Goal: Task Accomplishment & Management: Complete application form

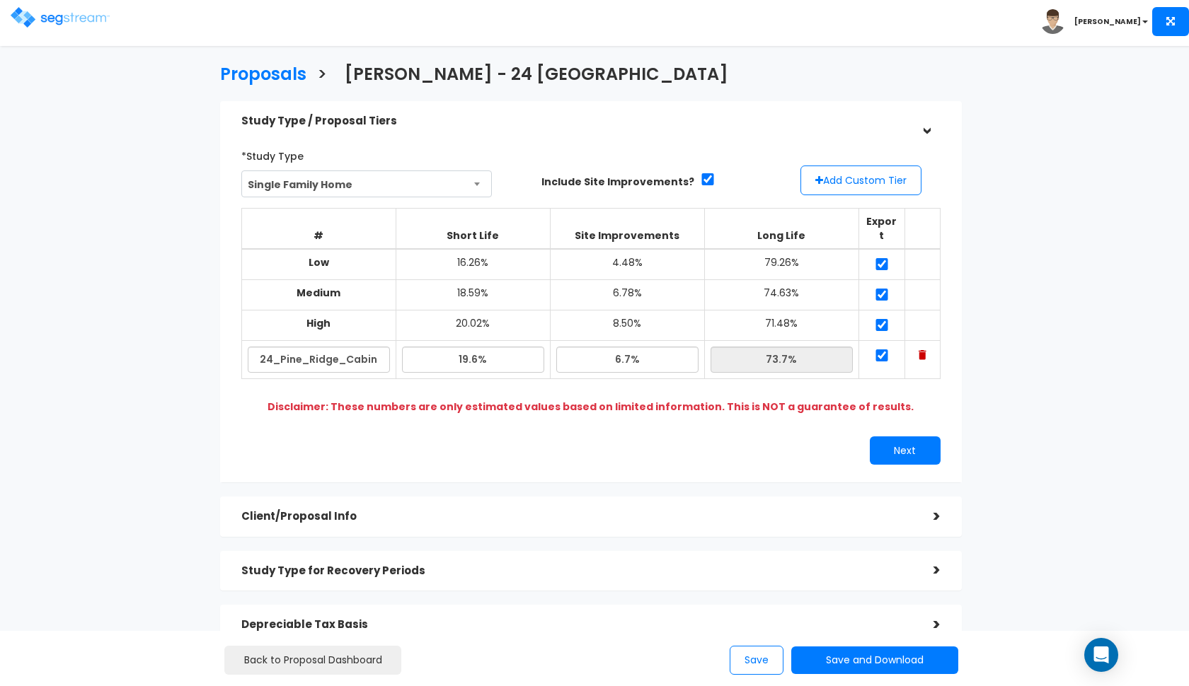
click at [48, 9] on img at bounding box center [60, 17] width 99 height 21
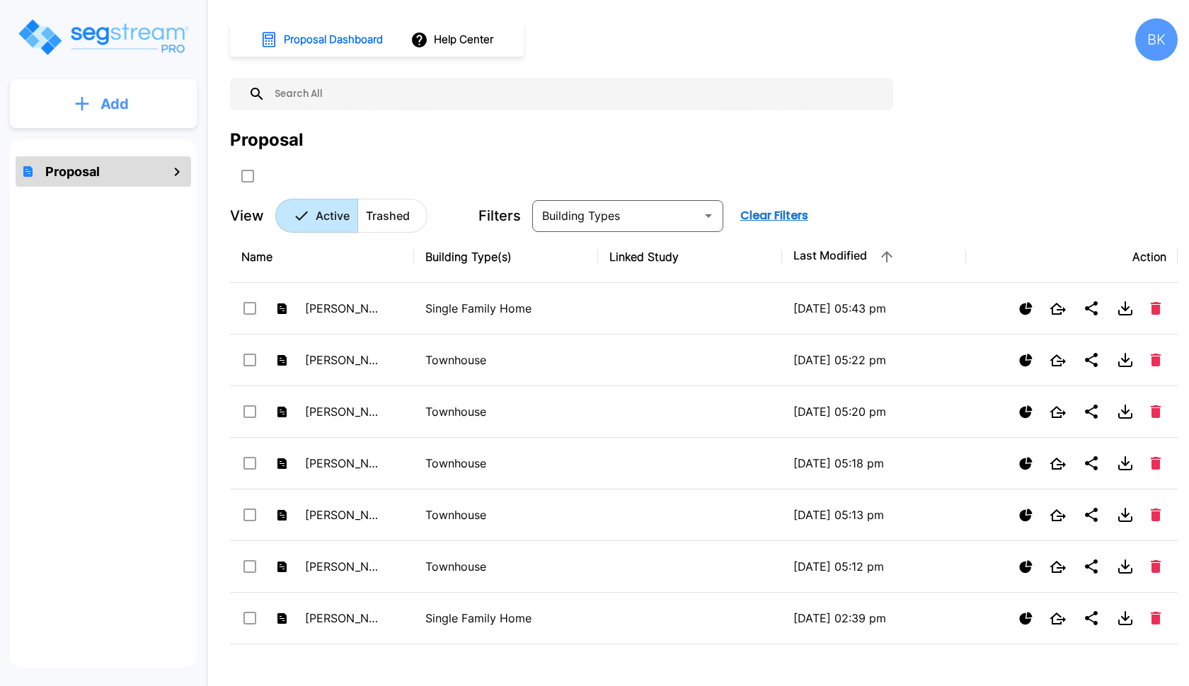
click at [82, 103] on icon "mailbox folders" at bounding box center [82, 103] width 13 height 13
click at [93, 140] on p "Add Proposal" at bounding box center [112, 142] width 73 height 17
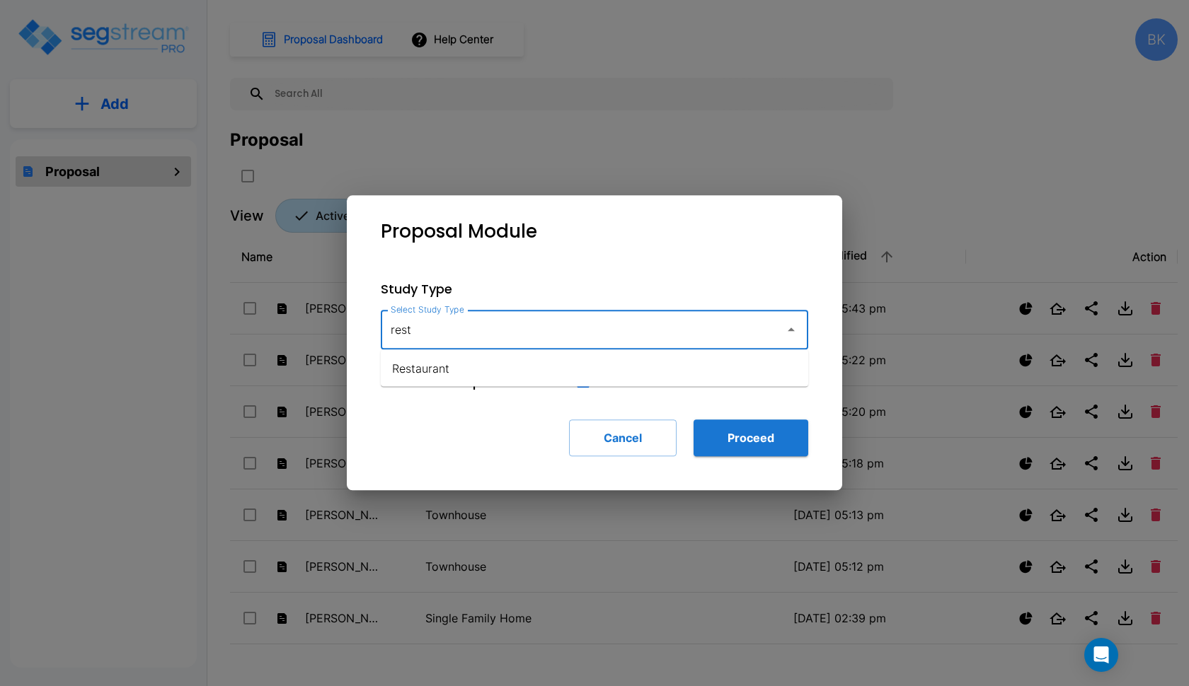
click at [456, 367] on li "Restaurant" at bounding box center [594, 368] width 427 height 25
type input "Restaurant"
click at [740, 442] on button "Proceed" at bounding box center [750, 438] width 115 height 37
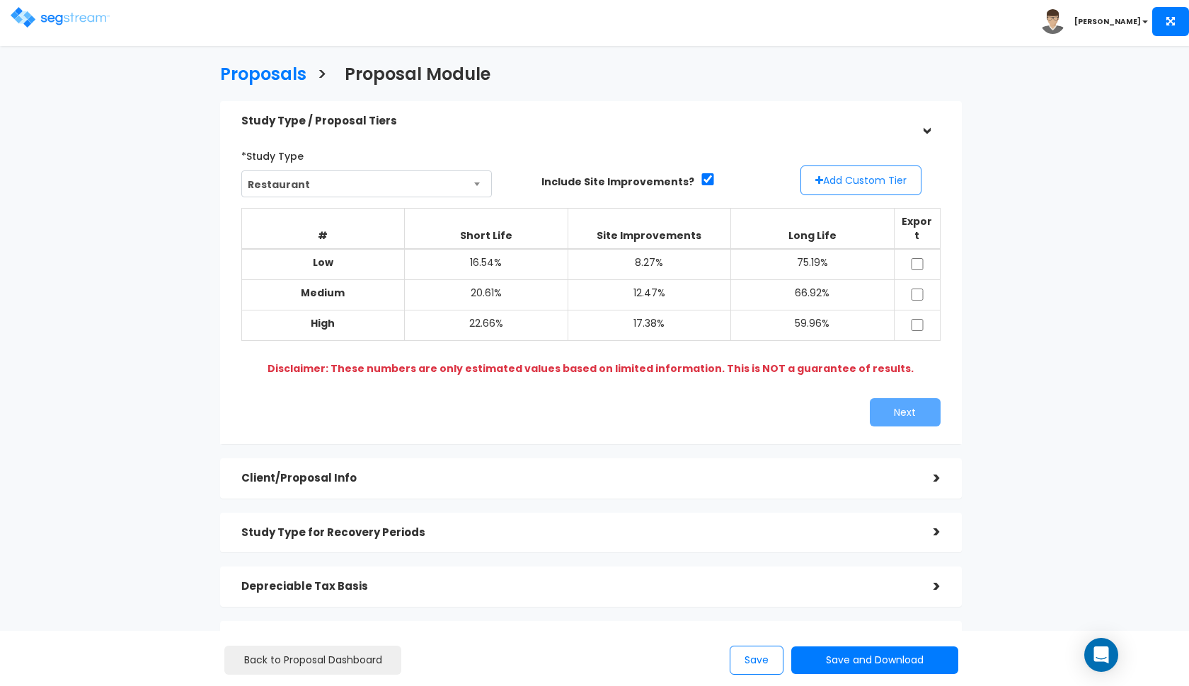
click at [858, 178] on button "Add Custom Tier" at bounding box center [860, 181] width 121 height 30
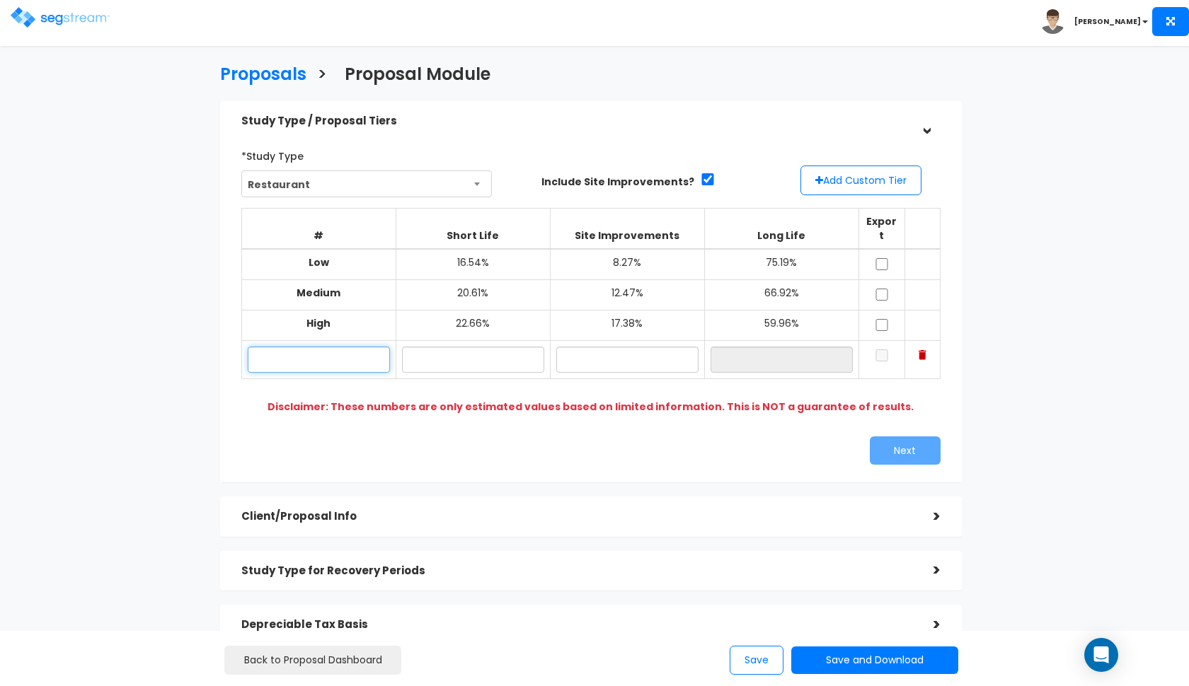
click at [299, 347] on input "text" at bounding box center [319, 360] width 142 height 26
type input "1"
click at [509, 347] on input "text" at bounding box center [473, 360] width 142 height 26
click at [366, 347] on input "346 N University" at bounding box center [319, 360] width 142 height 26
type input "346 N University Ave"
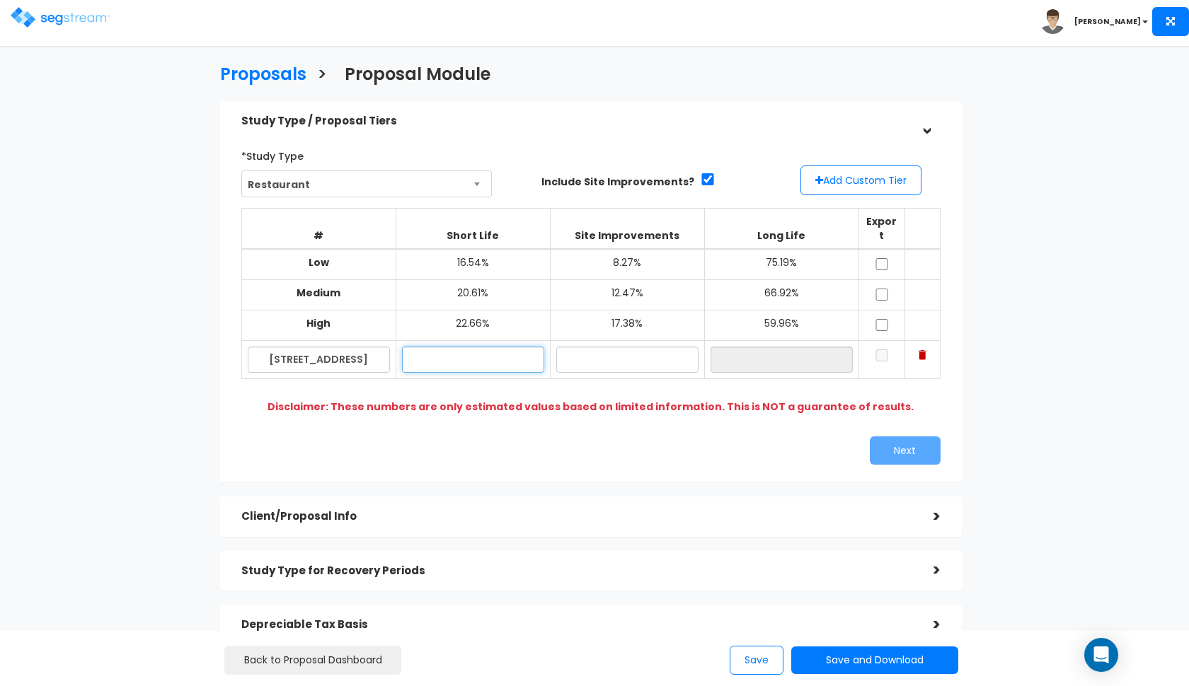
click at [451, 347] on input "text" at bounding box center [473, 360] width 142 height 26
type input "19.80%"
click at [630, 347] on input "text" at bounding box center [627, 360] width 142 height 26
type input "1"
type input "9.70%"
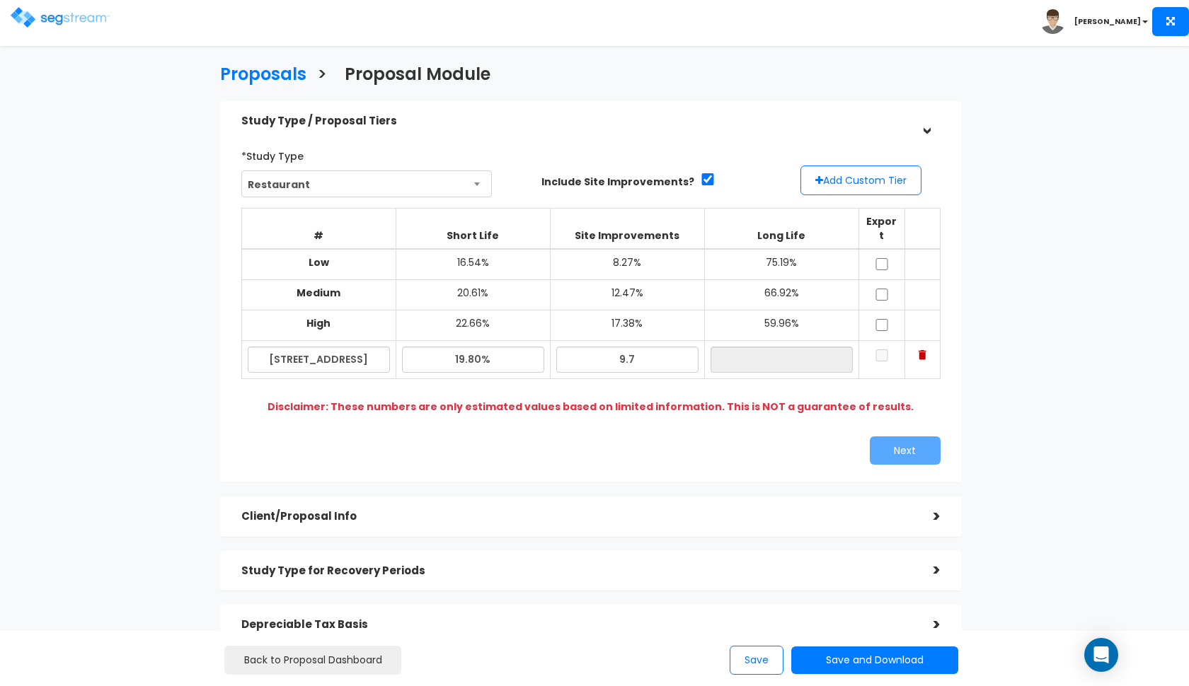
type input "70.50%"
click at [572, 467] on div "Study Type / Proposal Tiers > *Study Type Restaurant Assisted/Senior Living Aut…" at bounding box center [591, 427] width 742 height 652
click at [649, 348] on input "9.70%" at bounding box center [627, 360] width 142 height 26
type input "9.20%"
type input "71.00%"
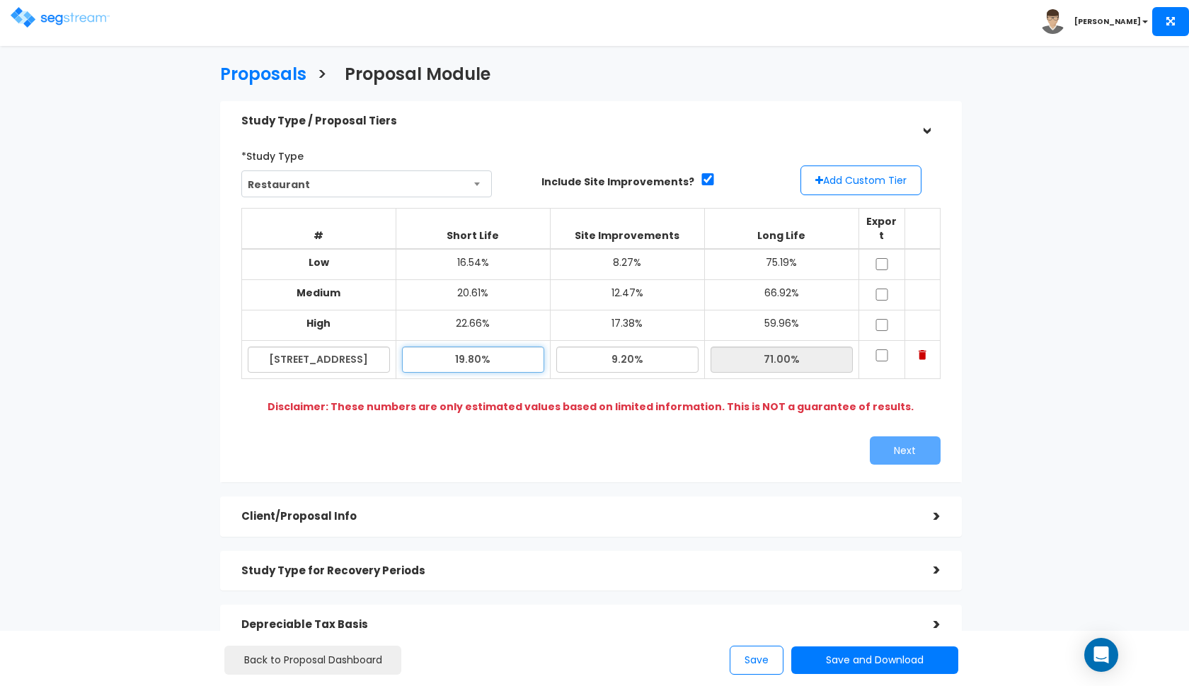
click at [466, 347] on input "19.80%" at bounding box center [473, 360] width 142 height 26
type input "18.80%"
type input "72.00%"
click at [611, 411] on div "*Study Type Restaurant Assisted/Senior Living Auto Repair Shop Auto Dealership …" at bounding box center [591, 304] width 720 height 335
click at [880, 258] on input "checkbox" at bounding box center [882, 264] width 14 height 12
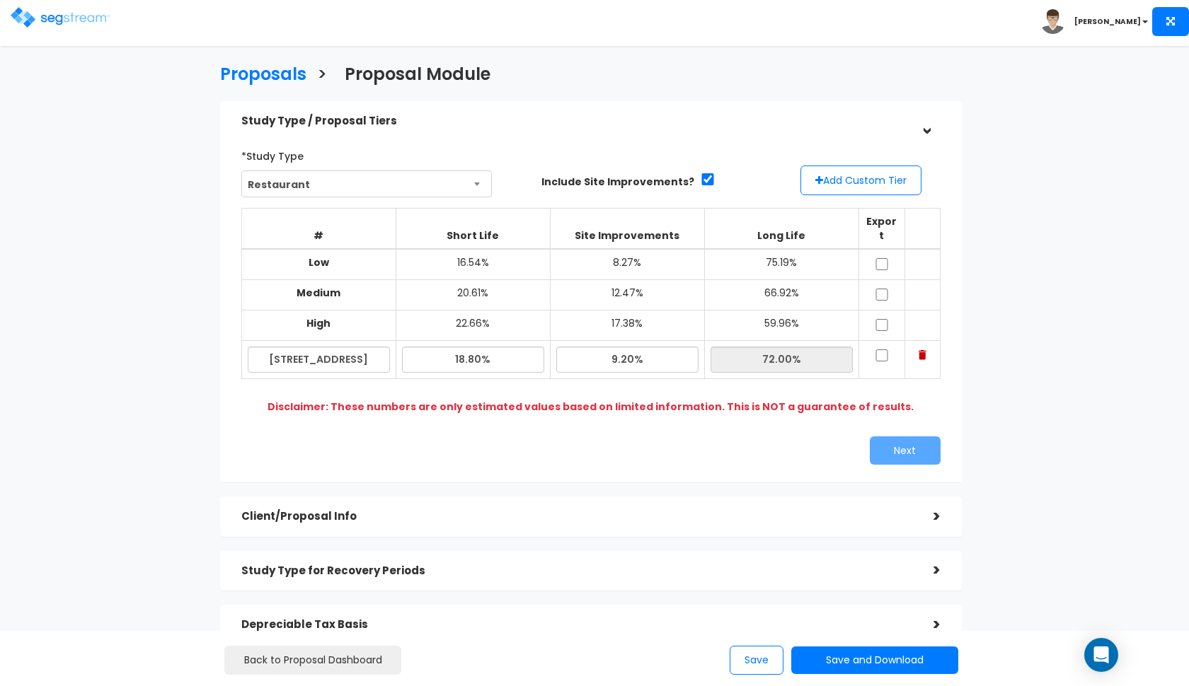
checkbox input "true"
click at [880, 280] on td at bounding box center [881, 295] width 46 height 30
click at [880, 289] on input "checkbox" at bounding box center [882, 295] width 14 height 12
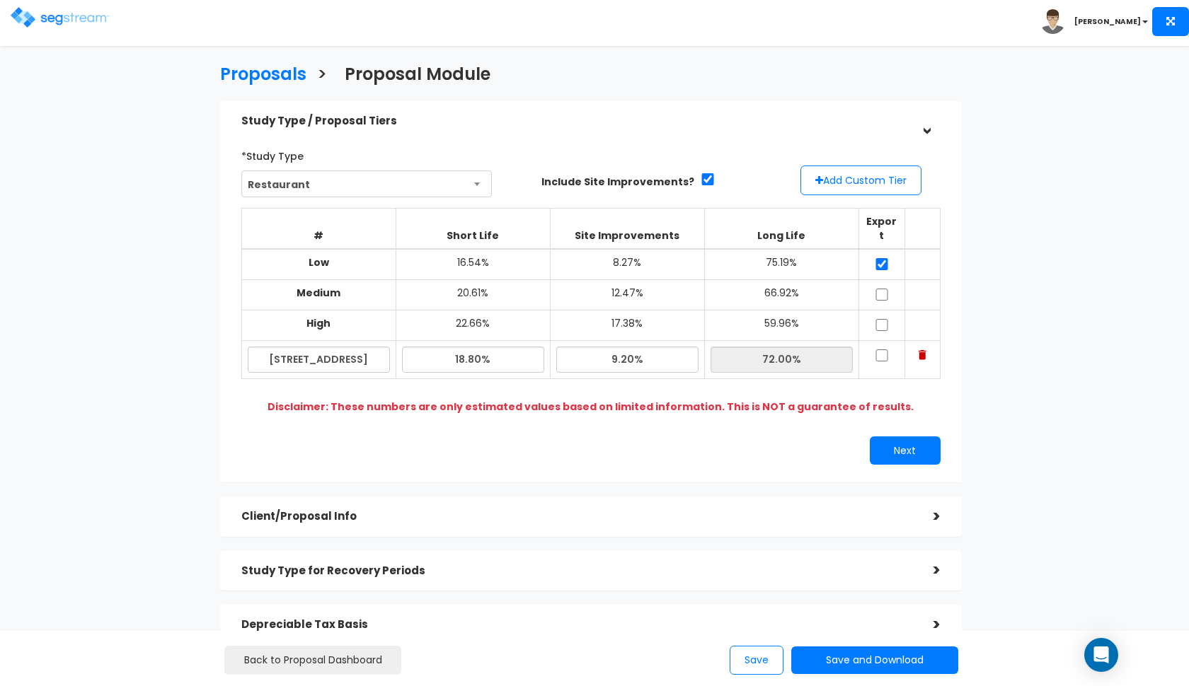
click at [882, 289] on input "checkbox" at bounding box center [882, 295] width 14 height 12
checkbox input "true"
click at [882, 319] on input "checkbox" at bounding box center [882, 325] width 14 height 12
checkbox input "true"
click at [882, 350] on input "checkbox" at bounding box center [882, 356] width 14 height 12
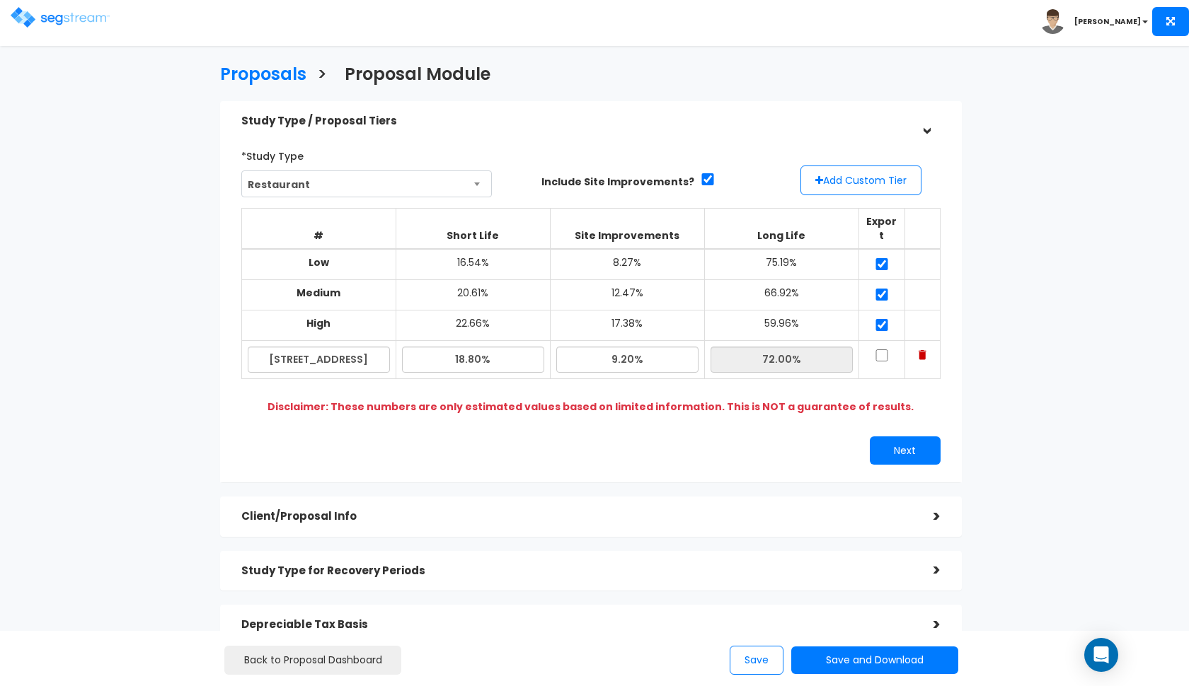
checkbox input "true"
click at [899, 437] on button "Next" at bounding box center [905, 451] width 71 height 28
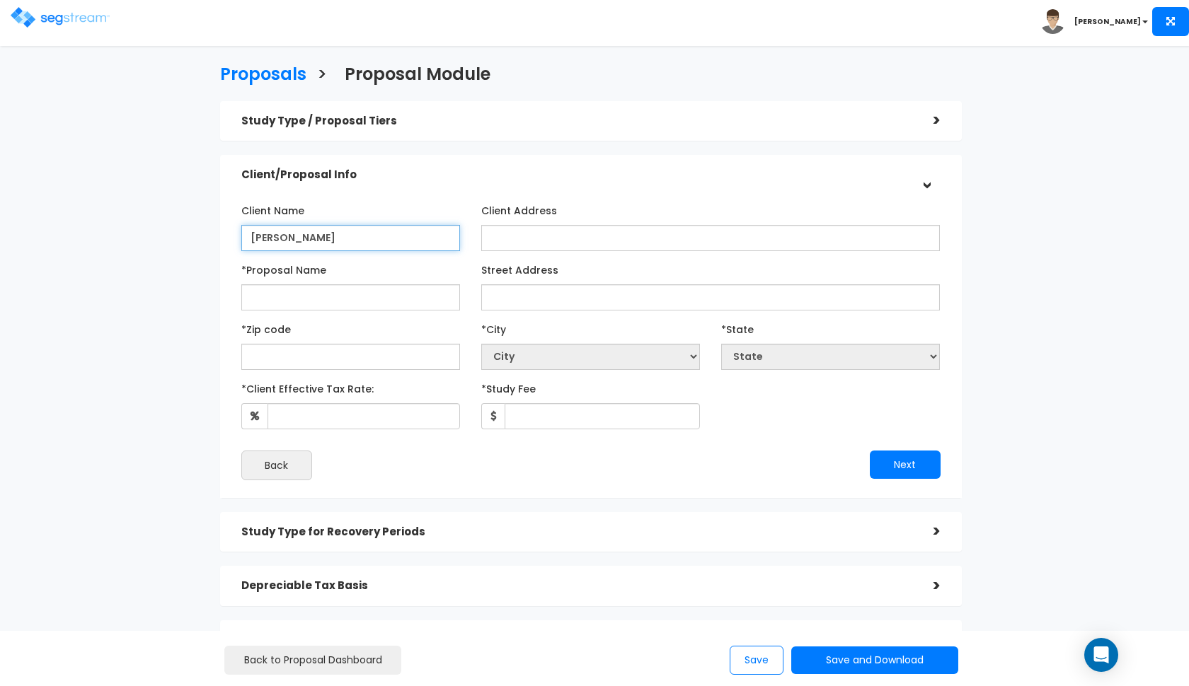
type input "Jay Liechty"
click at [141, 1] on div "Toggle navigation" at bounding box center [95, 12] width 168 height 67
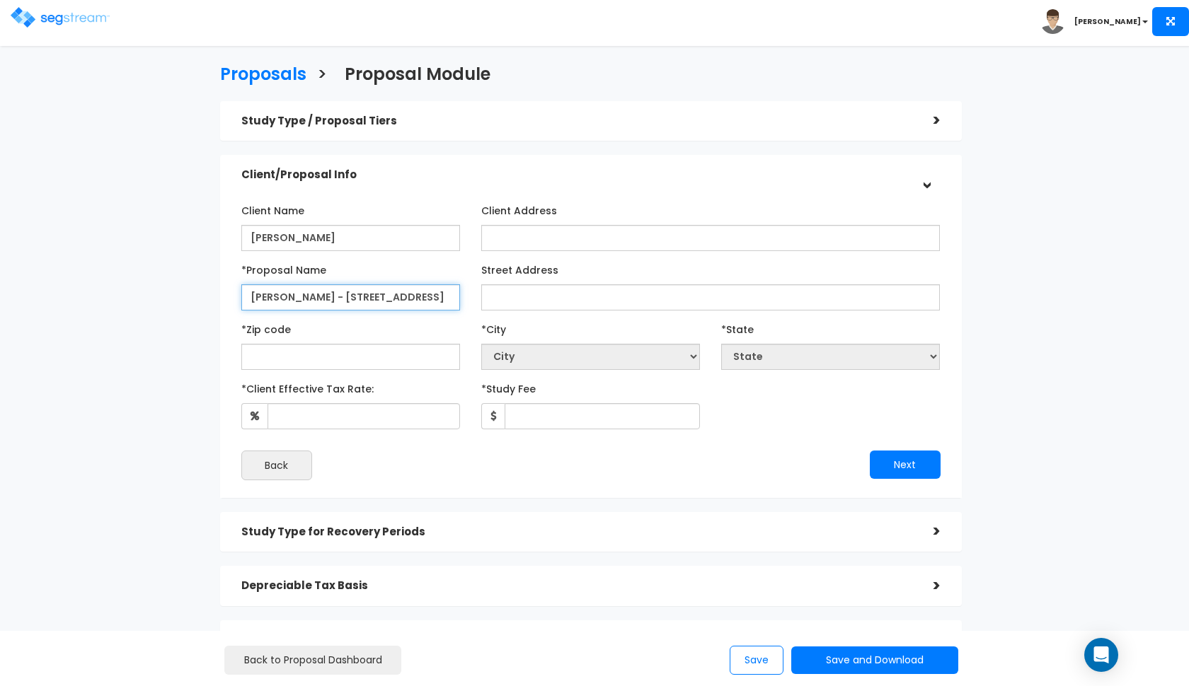
type input "[PERSON_NAME] - [STREET_ADDRESS]"
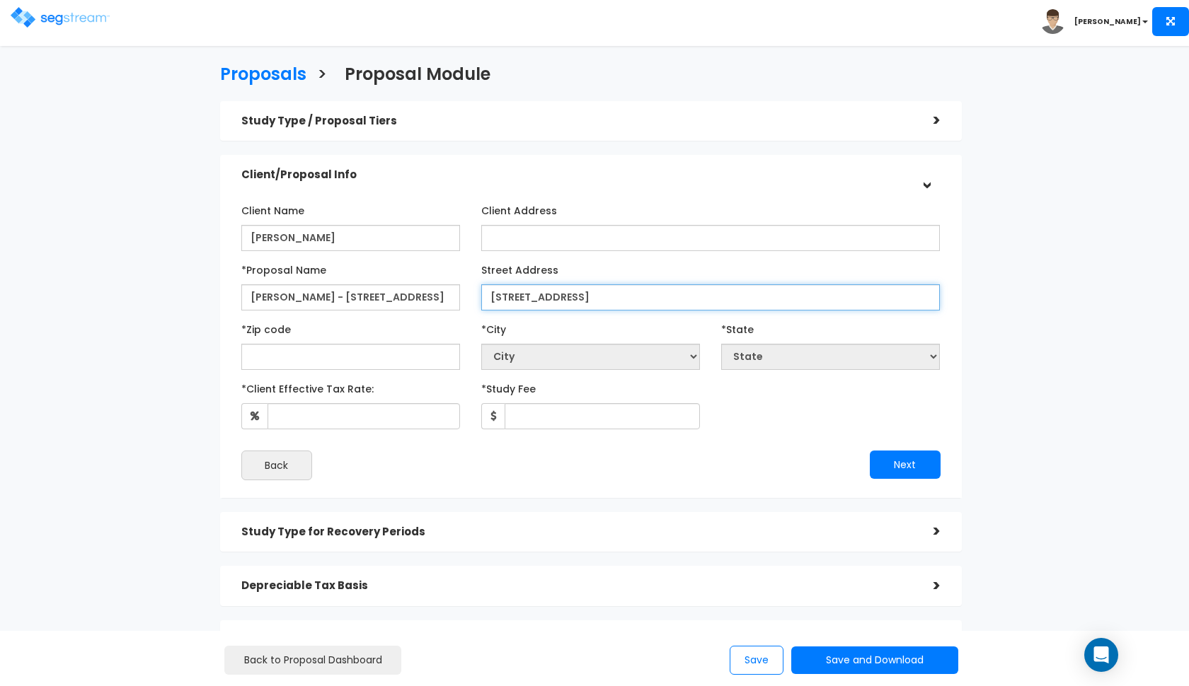
type input "346 N University Ave"
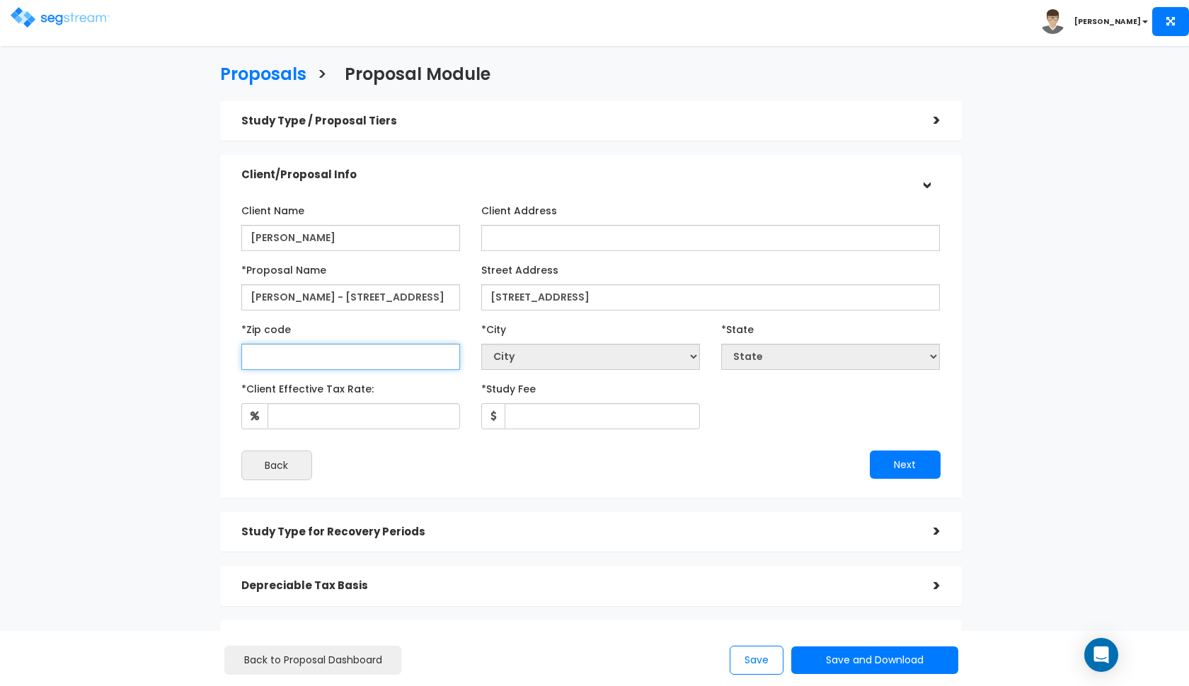
select select "National Average"
type input "846"
select select "UT"
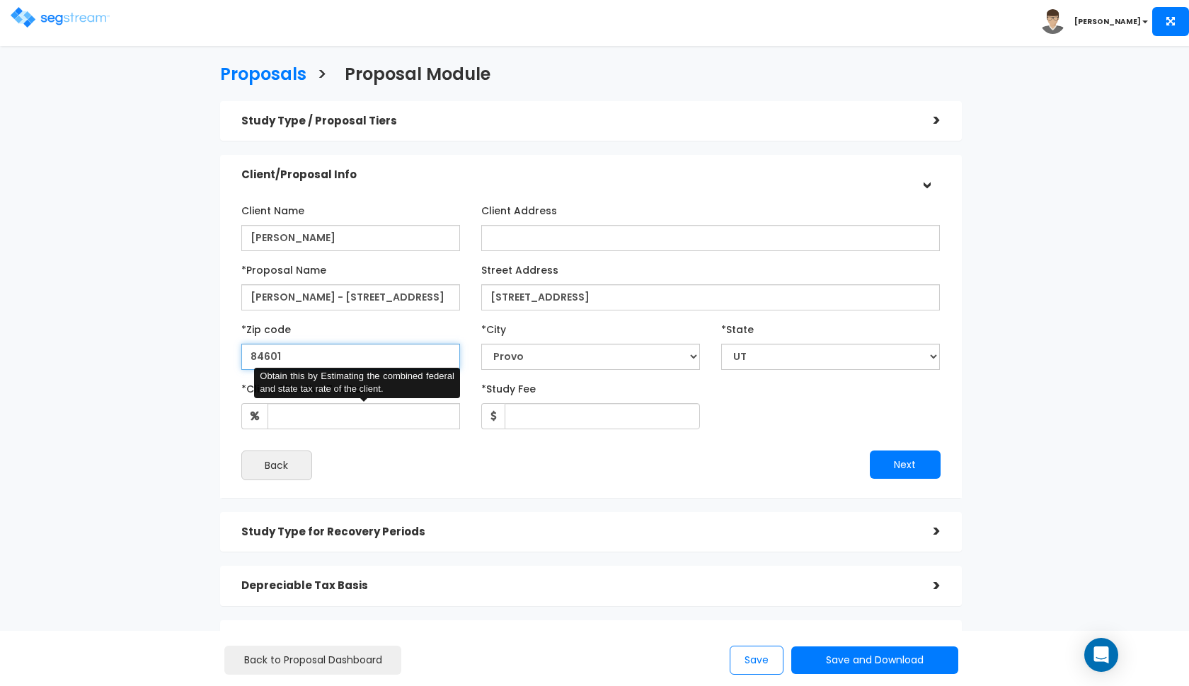
type input "84601"
click at [334, 411] on input "*Client Effective Tax Rate:" at bounding box center [363, 416] width 192 height 26
type input "35"
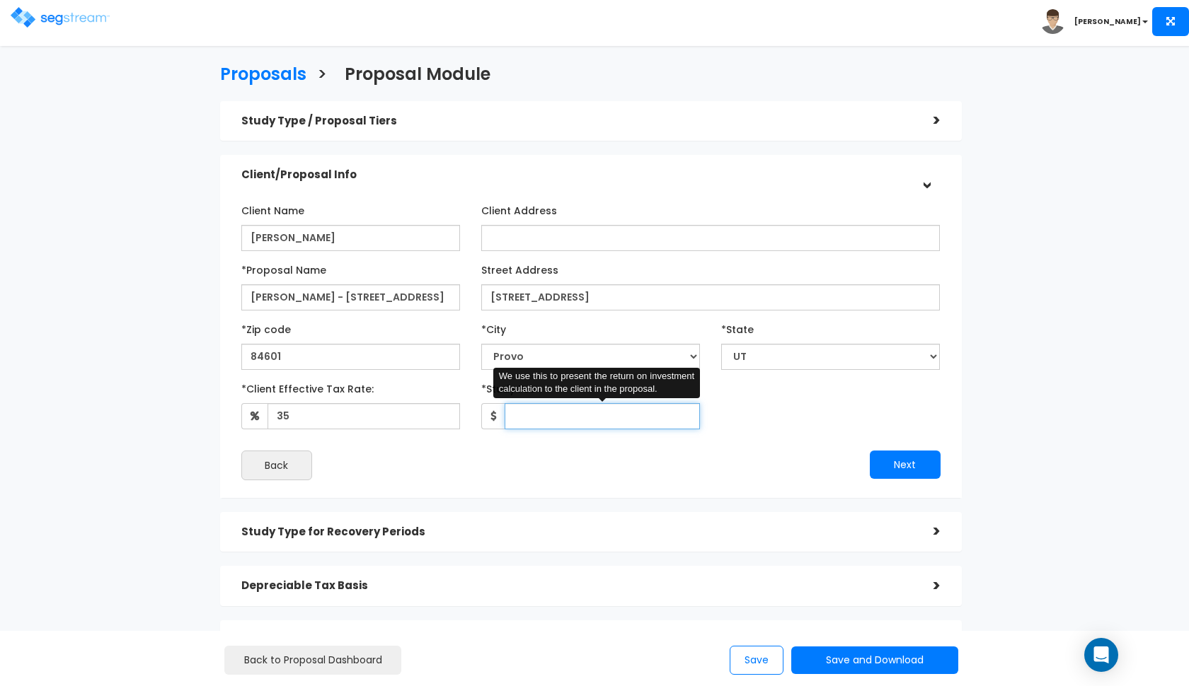
click at [574, 420] on input "*Study Fee" at bounding box center [602, 416] width 195 height 26
type input "3,200"
click at [911, 461] on button "Next" at bounding box center [905, 465] width 71 height 28
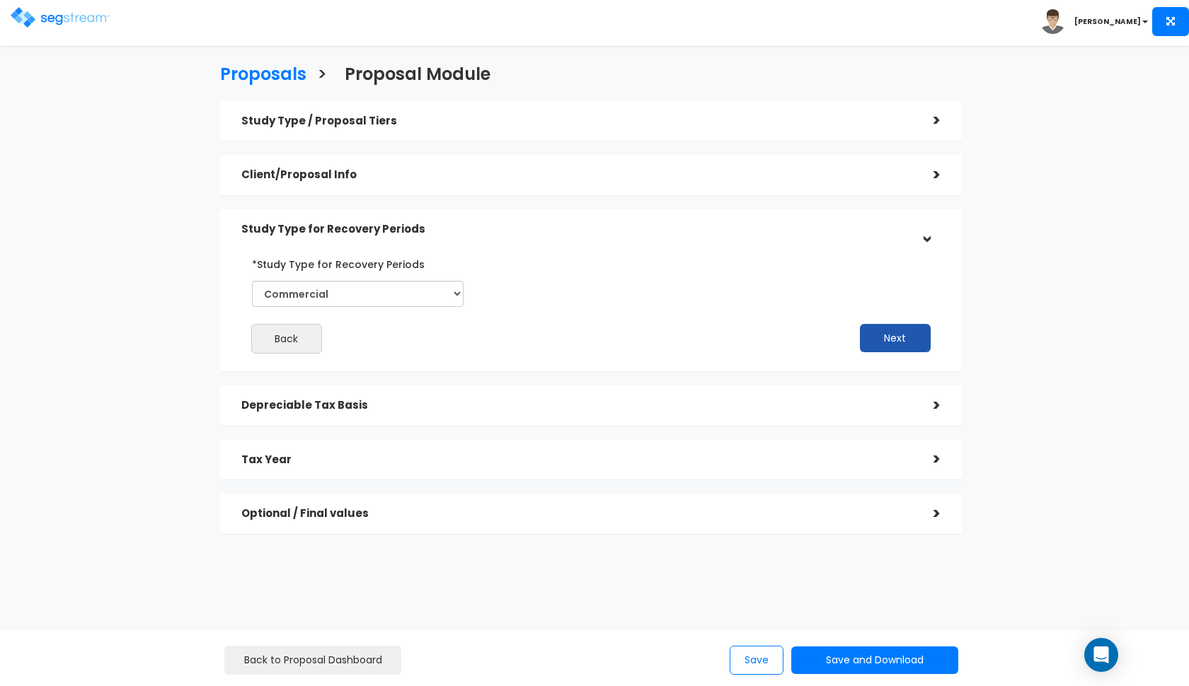
click at [901, 334] on button "Next" at bounding box center [895, 338] width 71 height 28
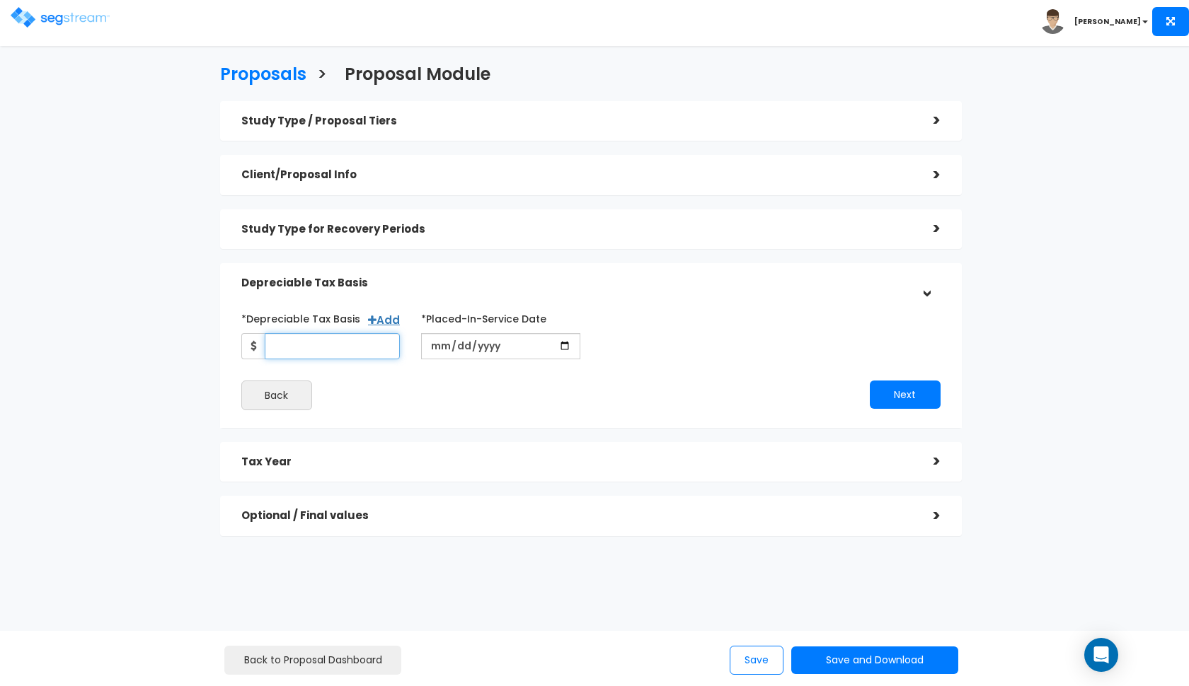
click at [328, 340] on input "*Depreciable Tax Basis" at bounding box center [333, 346] width 136 height 26
type input "292,800"
click at [432, 345] on input "date" at bounding box center [500, 346] width 159 height 26
type input "[DATE]"
click at [899, 382] on button "Next" at bounding box center [905, 395] width 71 height 28
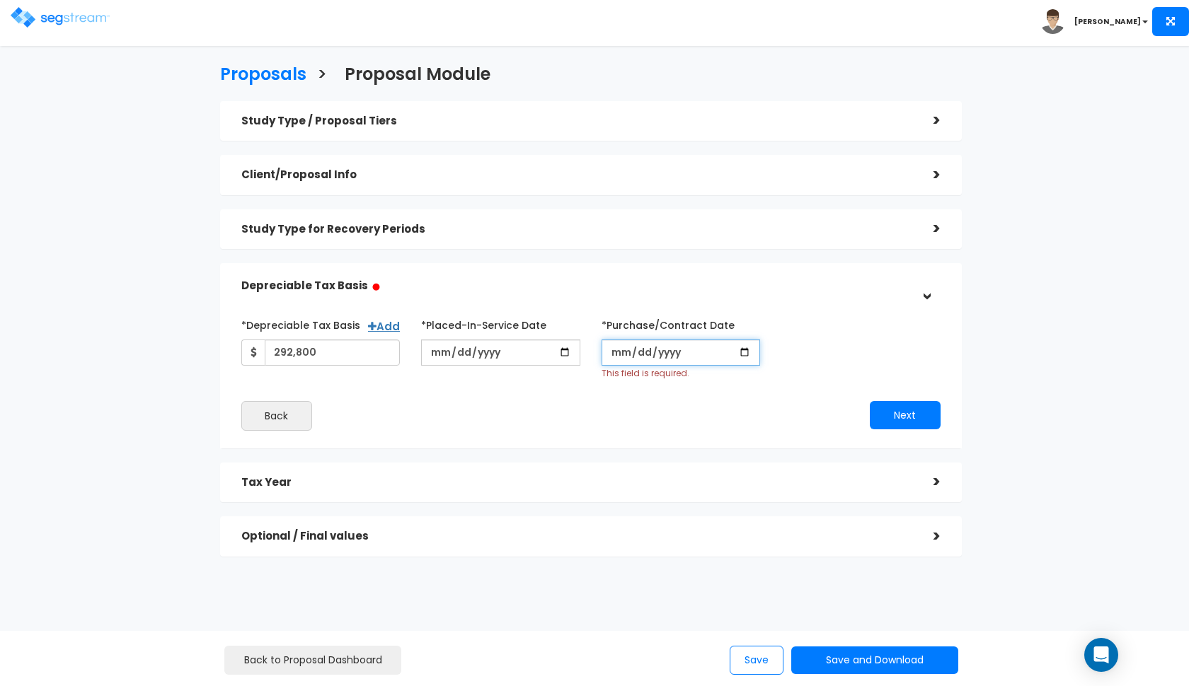
click at [611, 356] on input "*Purchase/Contract Date" at bounding box center [680, 353] width 159 height 26
type input "[DATE]"
click at [900, 416] on div "*Depreciable Tax Basis Add 292,800 *Placed-In-Service Date 2025-10-01" at bounding box center [591, 372] width 720 height 132
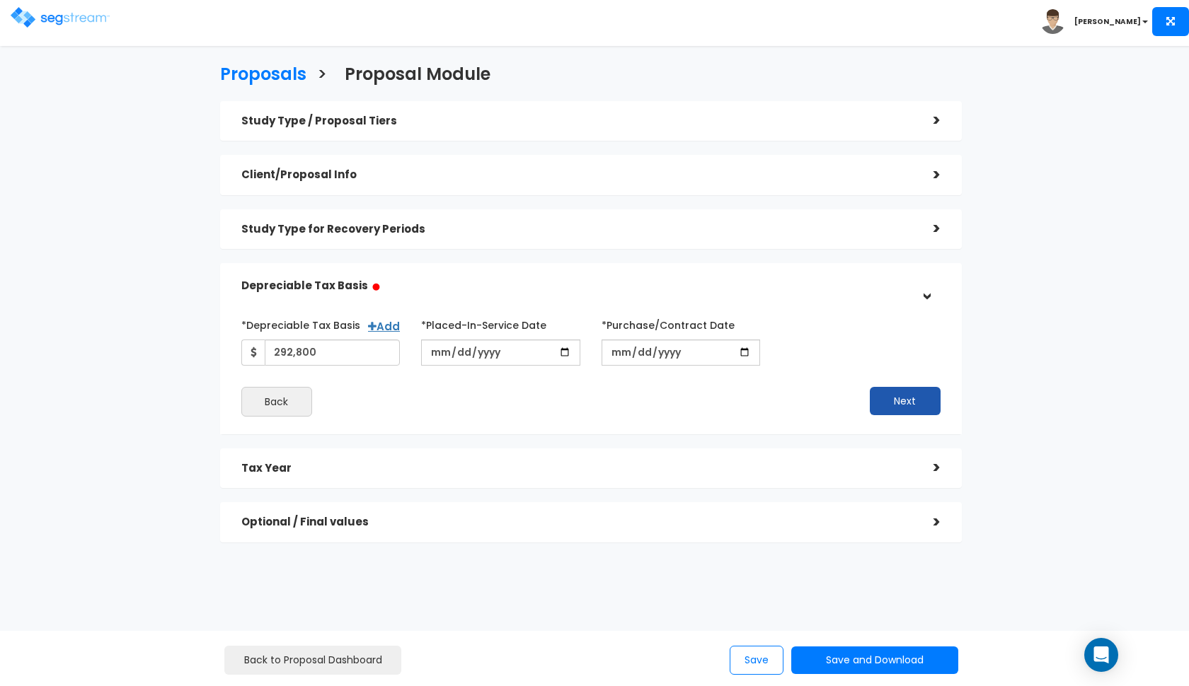
click at [925, 403] on button "Next" at bounding box center [905, 401] width 71 height 28
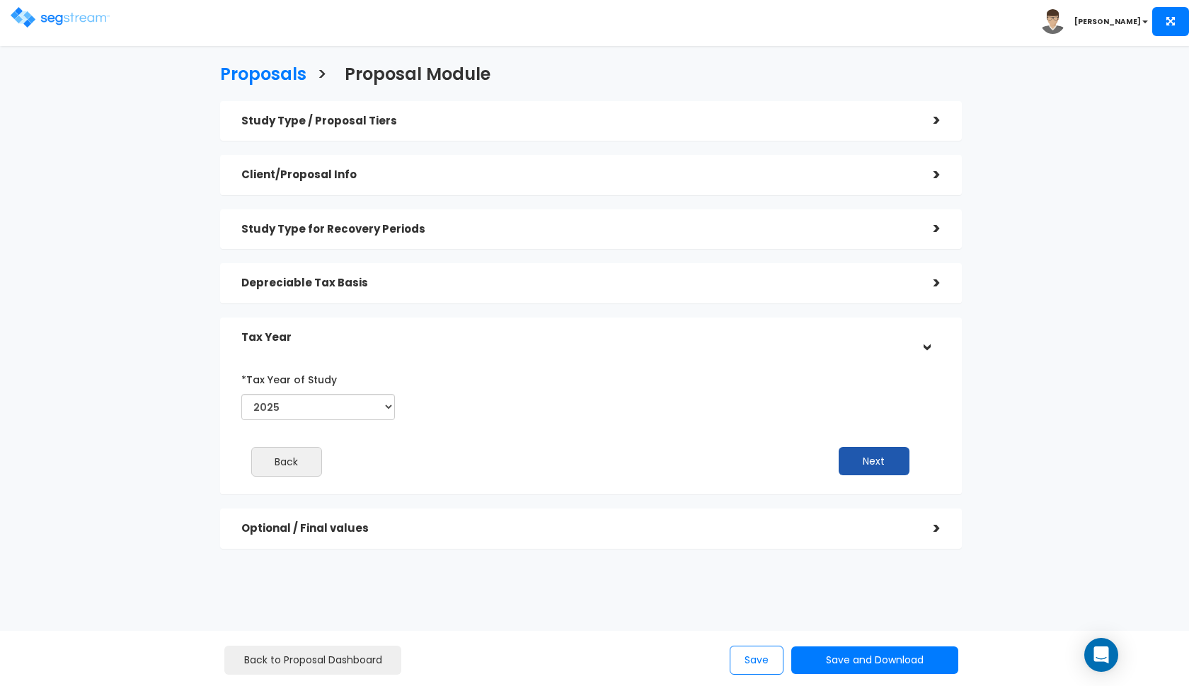
click at [880, 456] on button "Next" at bounding box center [873, 461] width 71 height 28
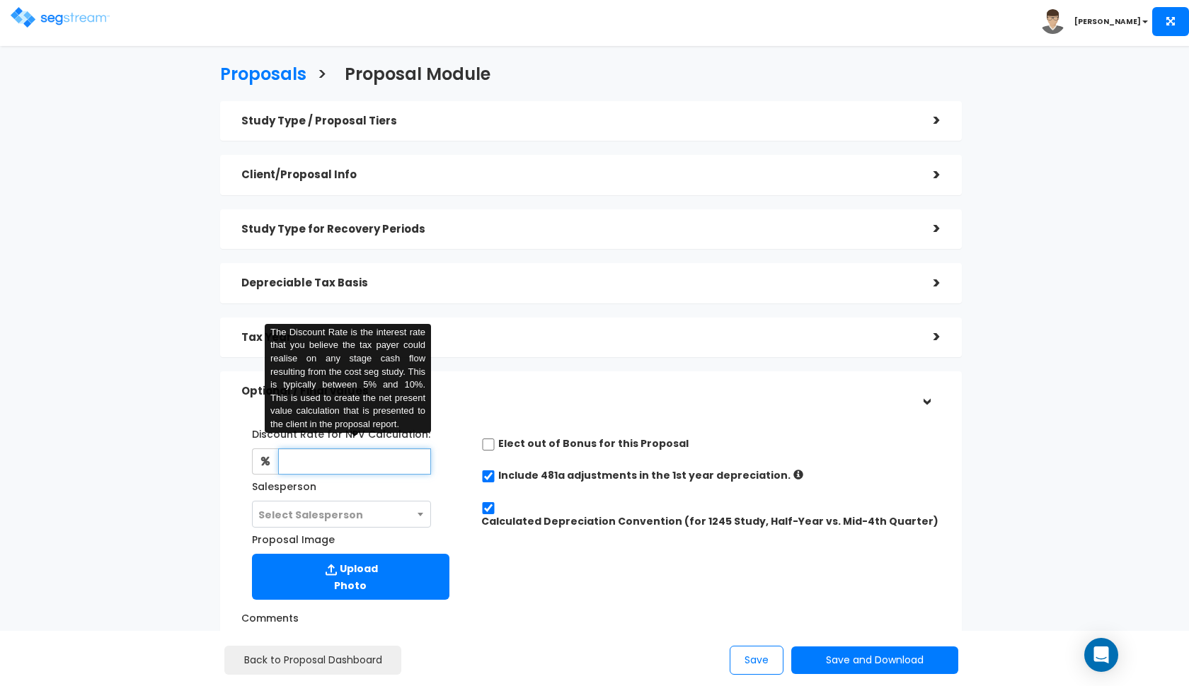
click at [335, 466] on input "text" at bounding box center [355, 462] width 154 height 26
type input "8"
click at [344, 510] on span "Select Salesperson" at bounding box center [310, 515] width 105 height 14
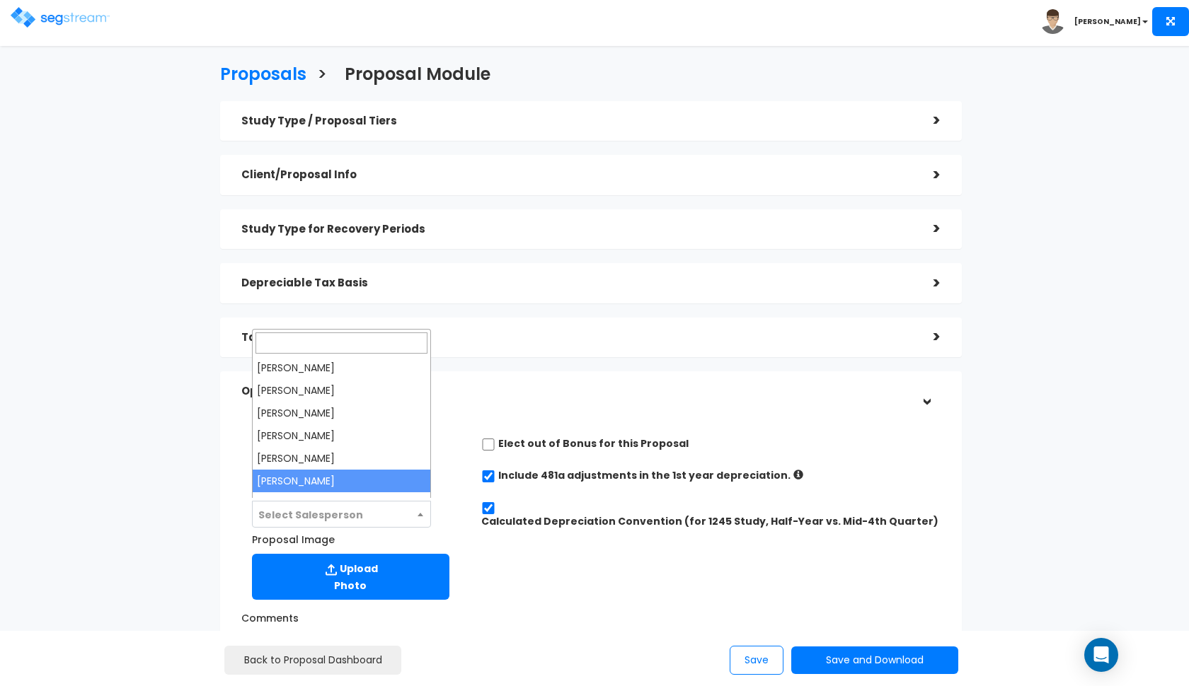
select select "190"
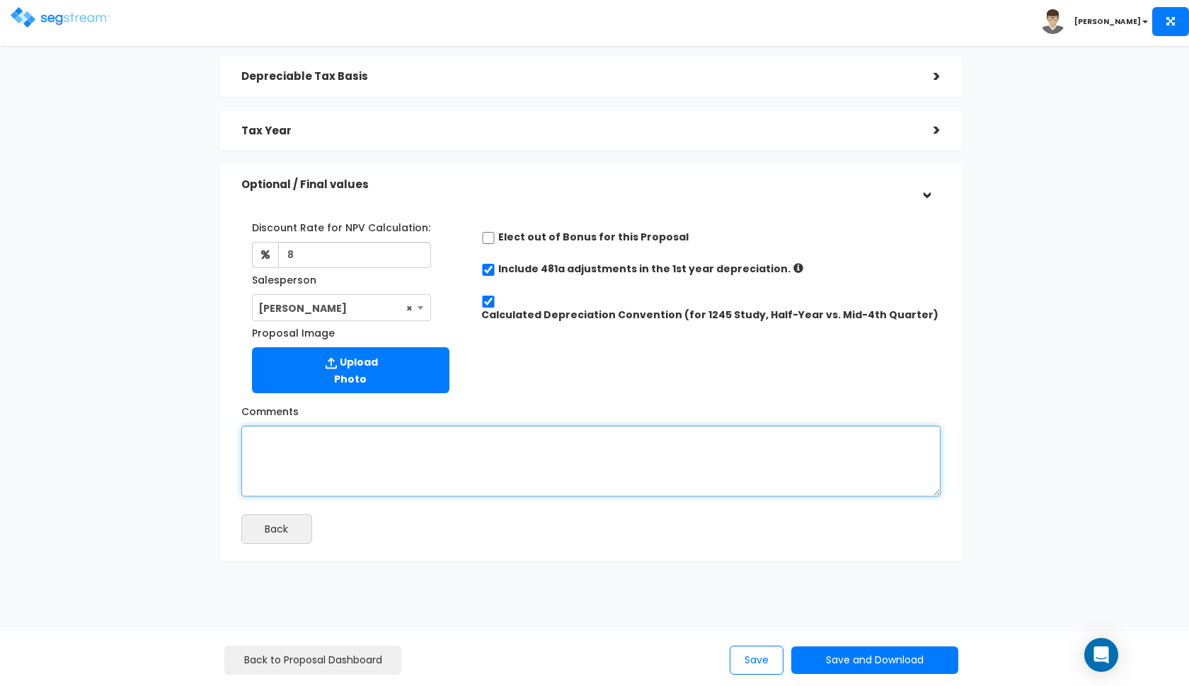
scroll to position [206, 0]
click at [468, 455] on textarea "Comments" at bounding box center [590, 462] width 699 height 71
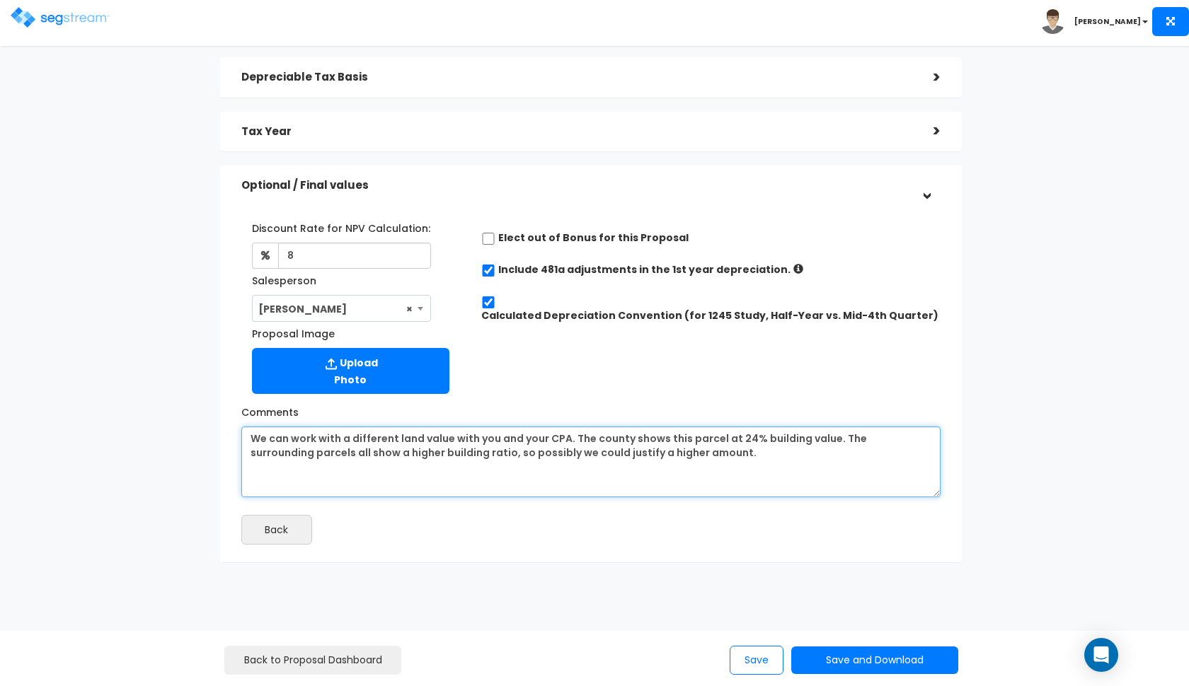
click at [255, 436] on textarea "We can work with a different land value with you and your CPA. The county shows…" at bounding box center [590, 462] width 699 height 71
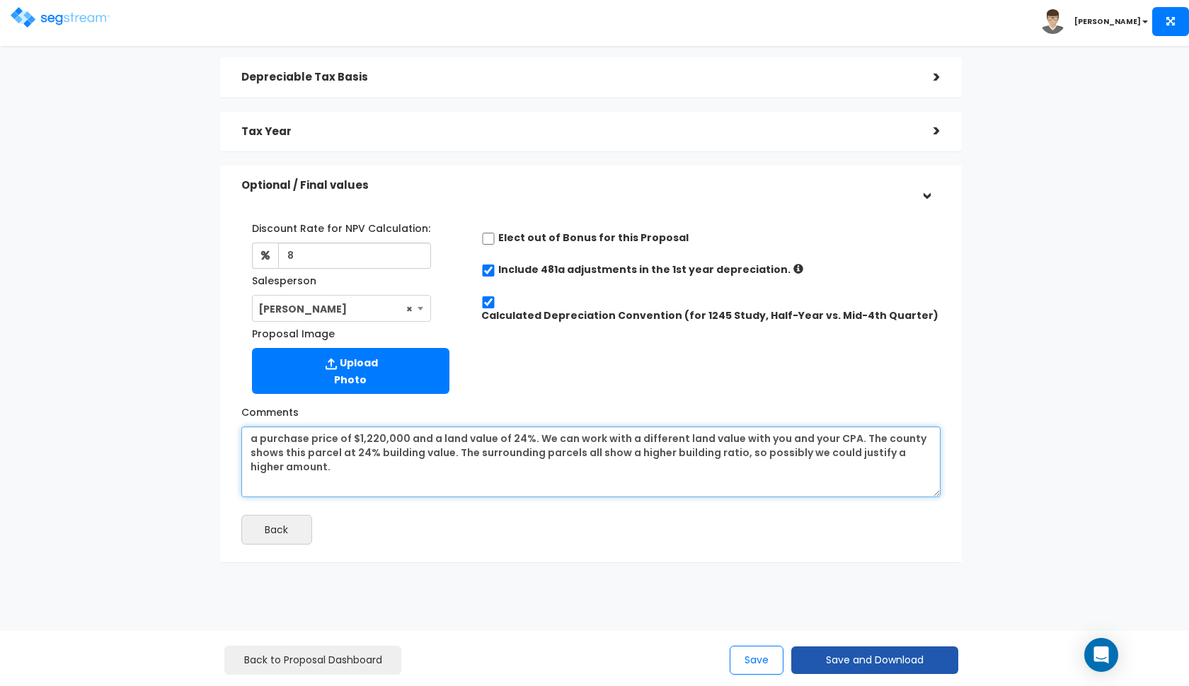
type textarea "a purchase price of $1,220,000 and a land value of 24%. We can work with a diff…"
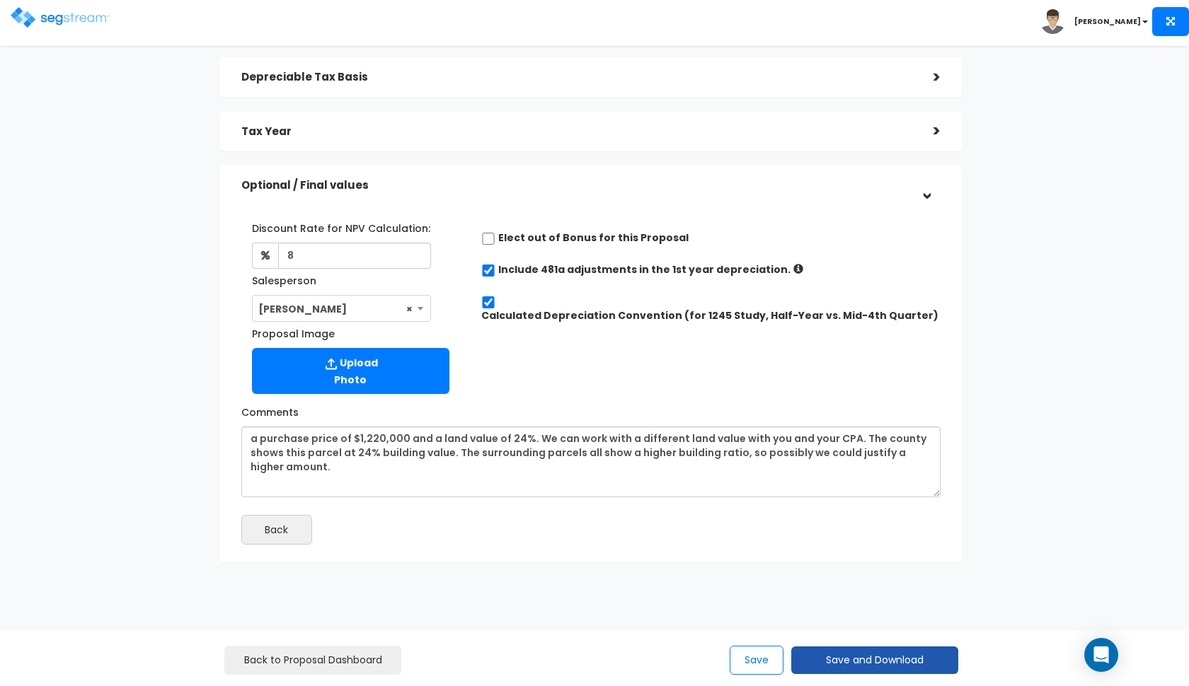
click at [819, 652] on button "Save and Download" at bounding box center [874, 661] width 167 height 28
click at [850, 582] on link "Custom Proposal" at bounding box center [910, 588] width 221 height 33
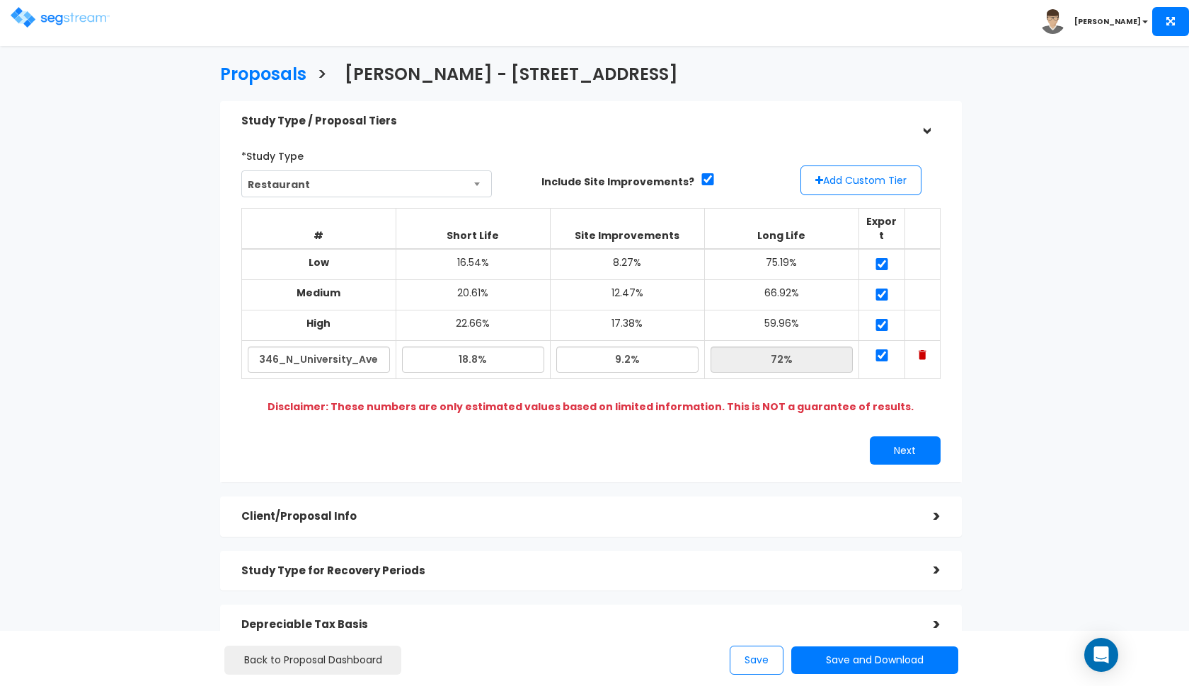
click at [59, 14] on img at bounding box center [60, 17] width 99 height 21
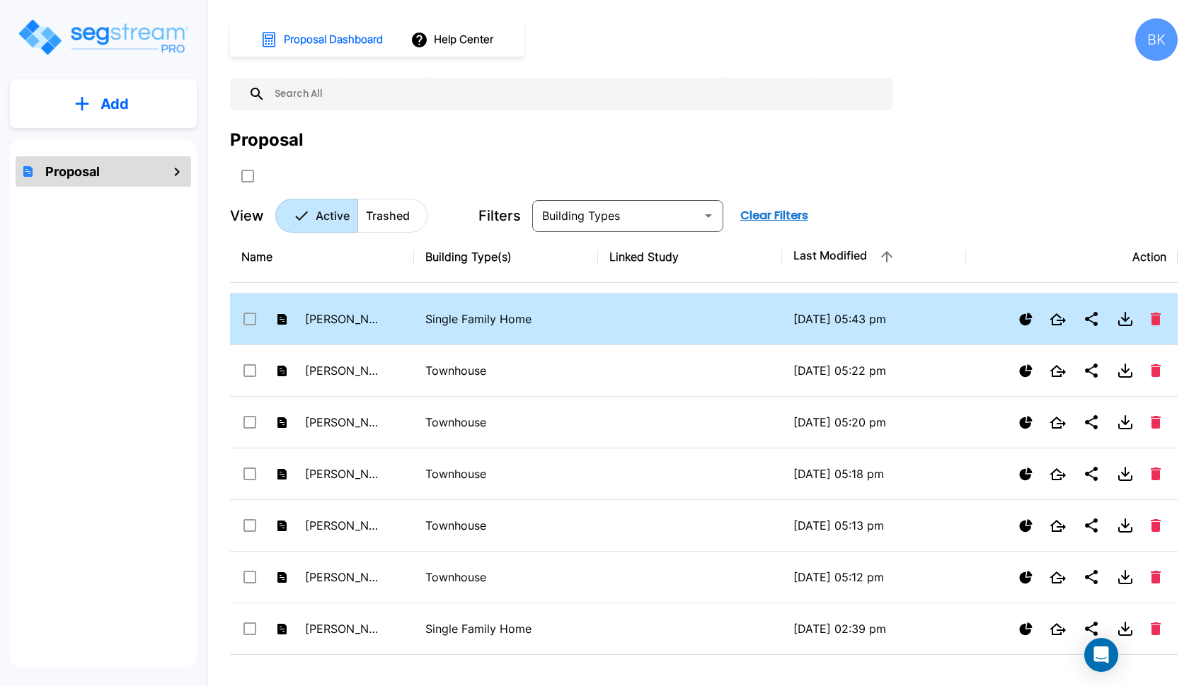
scroll to position [43, 0]
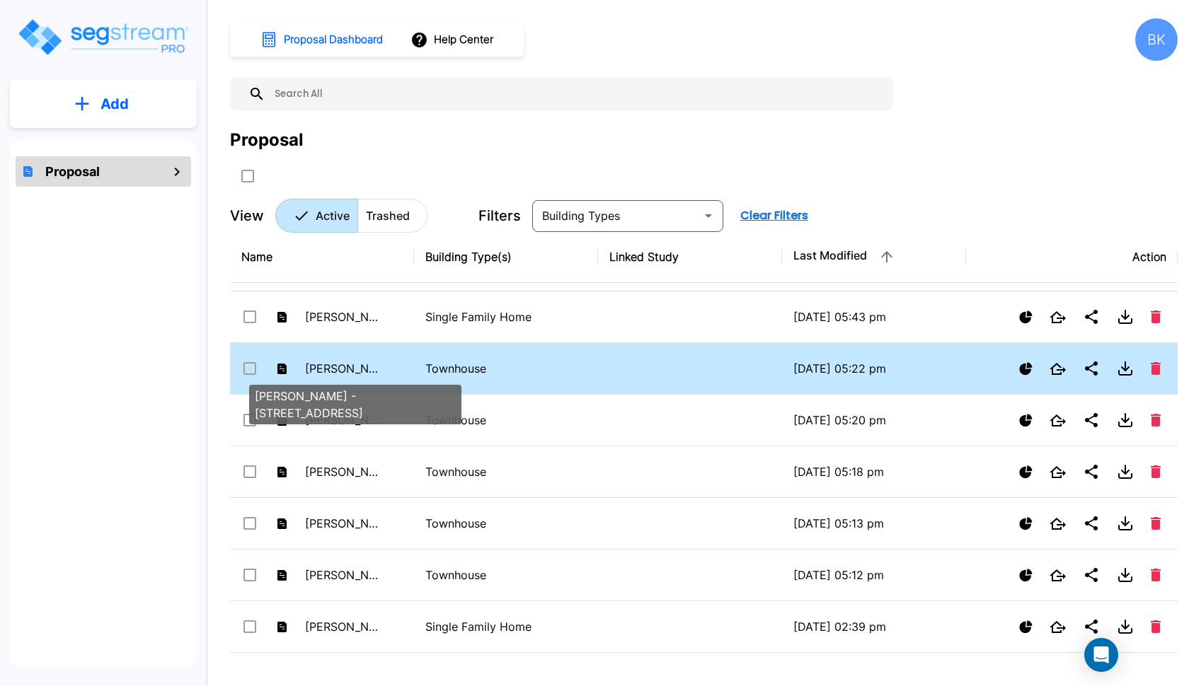
click at [369, 360] on p "[PERSON_NAME] - [STREET_ADDRESS]" at bounding box center [344, 368] width 78 height 17
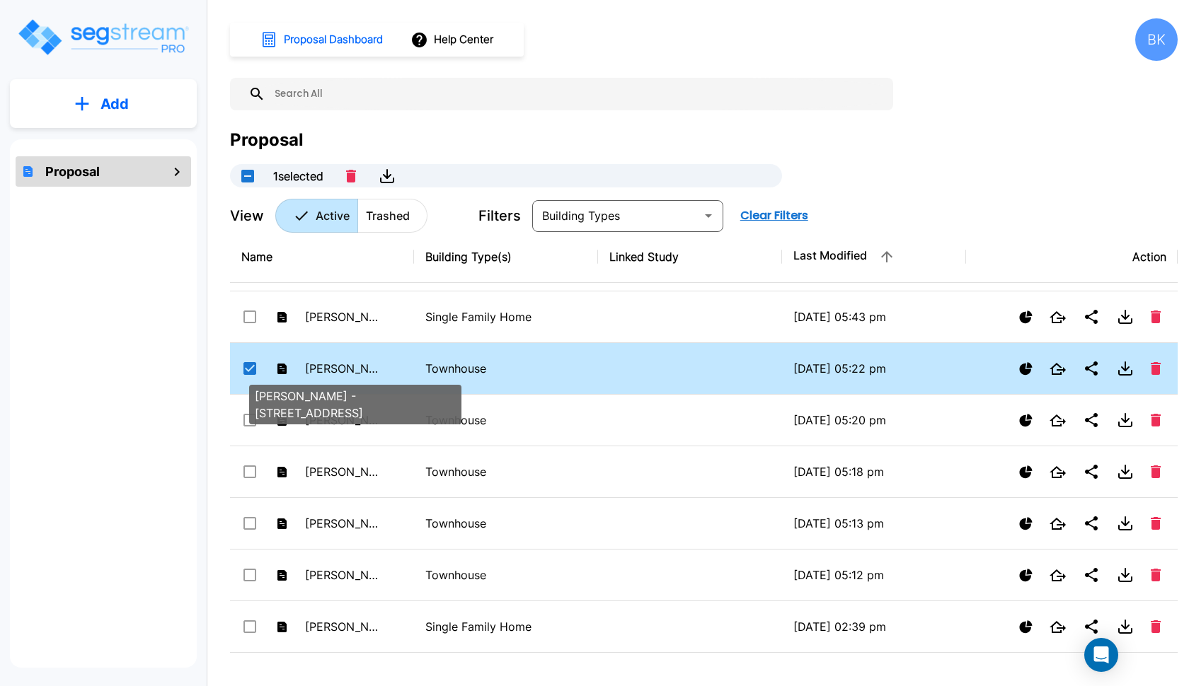
click at [369, 360] on p "[PERSON_NAME] - [STREET_ADDRESS]" at bounding box center [344, 368] width 78 height 17
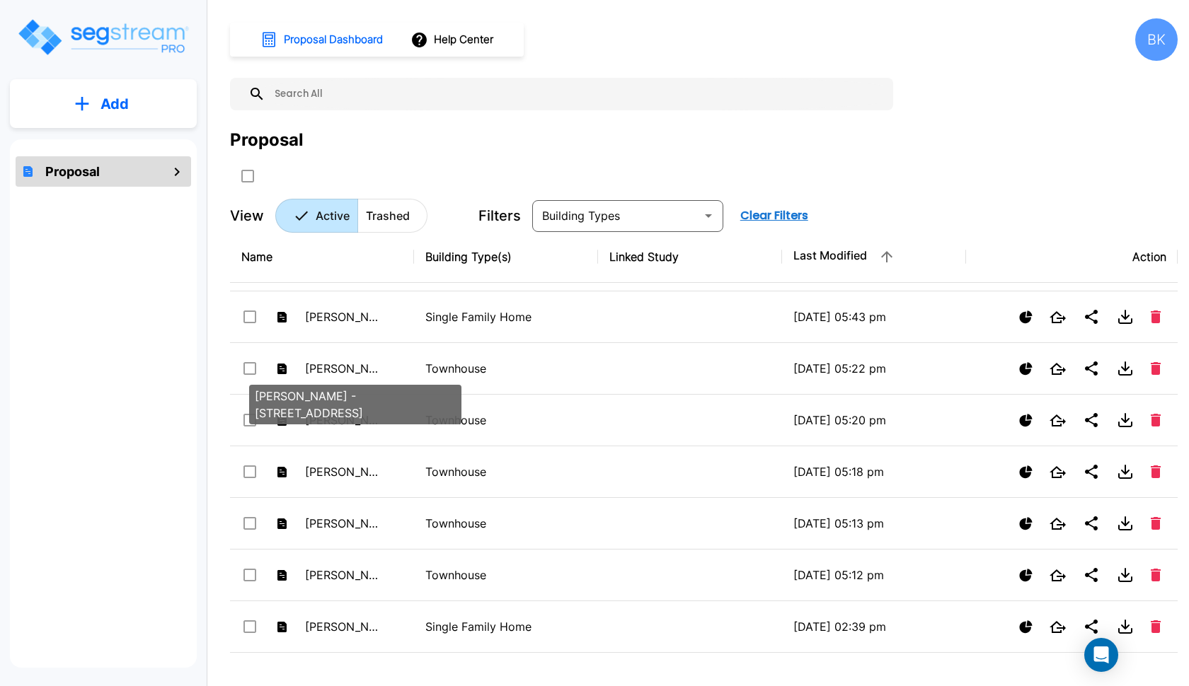
checkbox input "false"
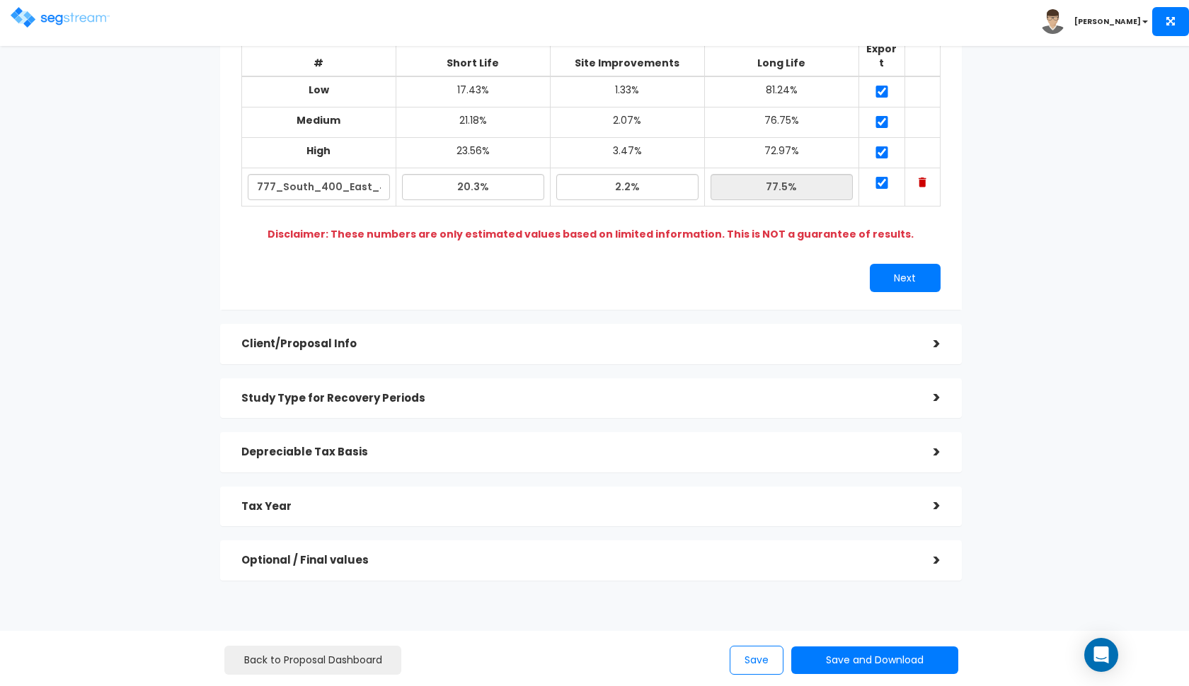
click at [437, 446] on h5 "Depreciable Tax Basis" at bounding box center [576, 452] width 671 height 12
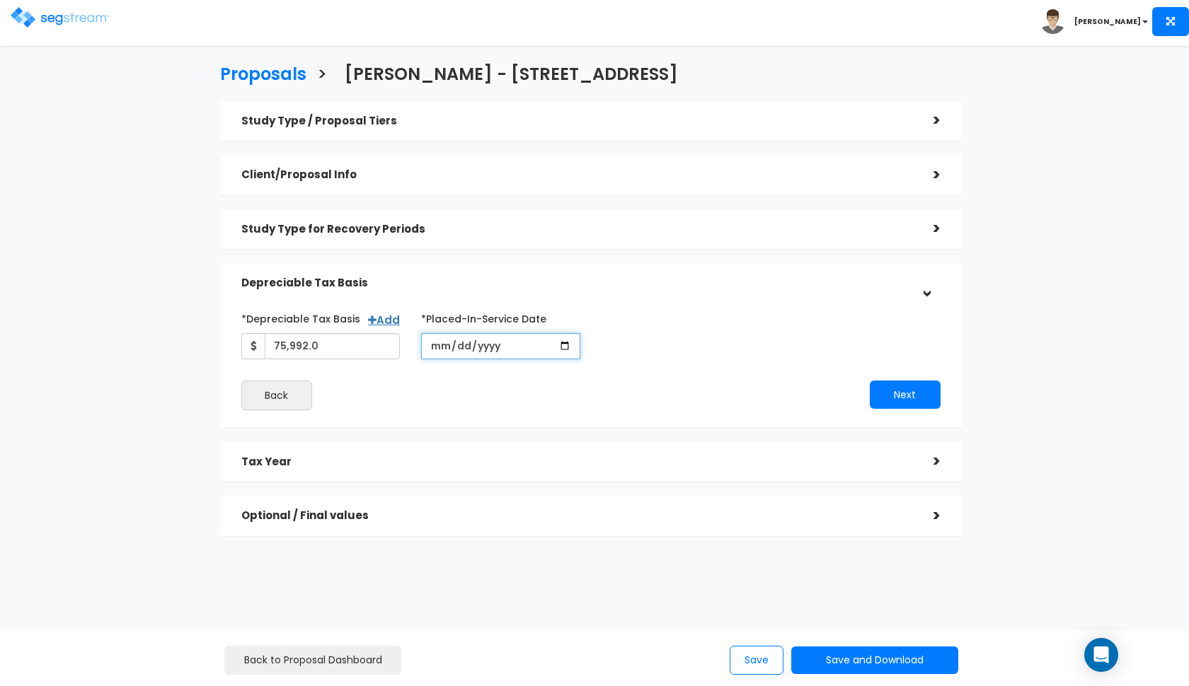
click at [444, 352] on input "2014-05-06" at bounding box center [500, 346] width 159 height 26
type input "2014-06-30"
click at [905, 384] on button "Next" at bounding box center [905, 395] width 71 height 28
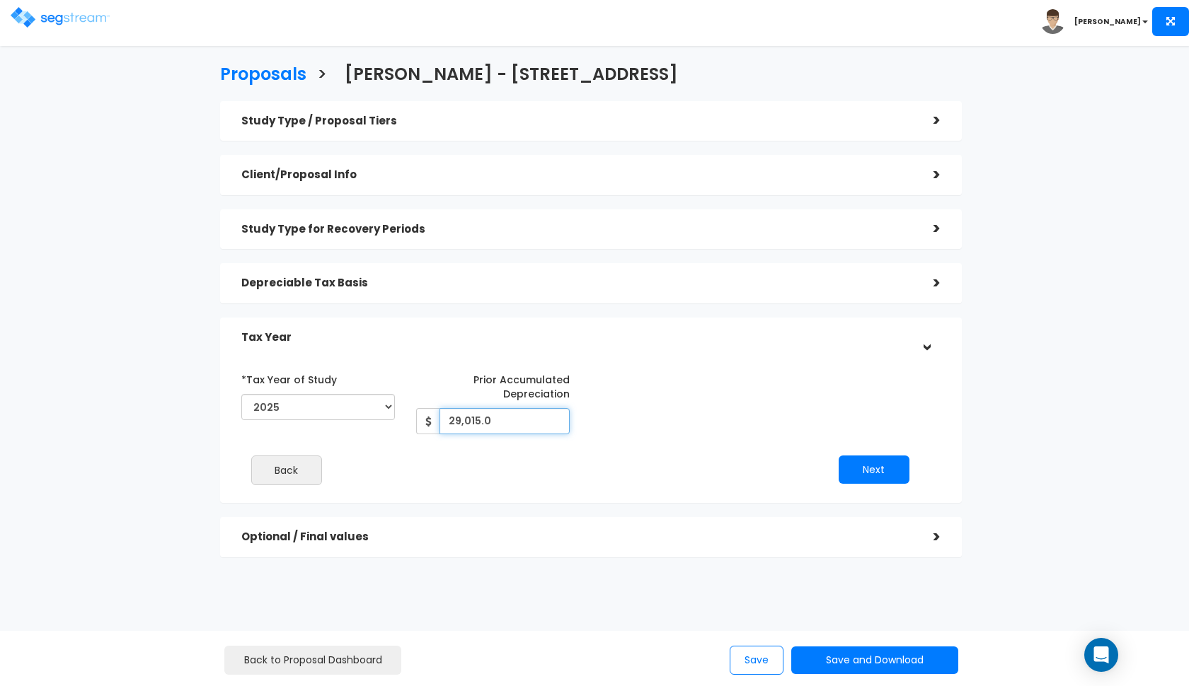
click at [499, 417] on input "29,015.0" at bounding box center [504, 421] width 130 height 26
type input "29,130"
click at [876, 467] on button "Next" at bounding box center [873, 470] width 71 height 28
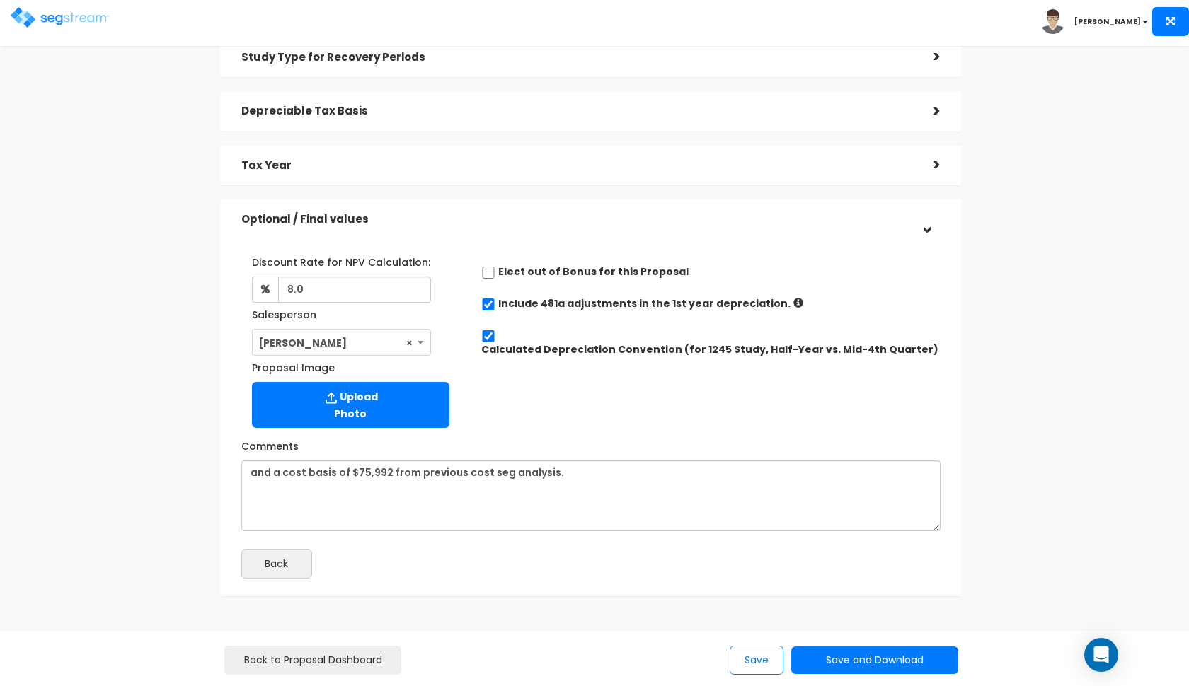
scroll to position [166, 0]
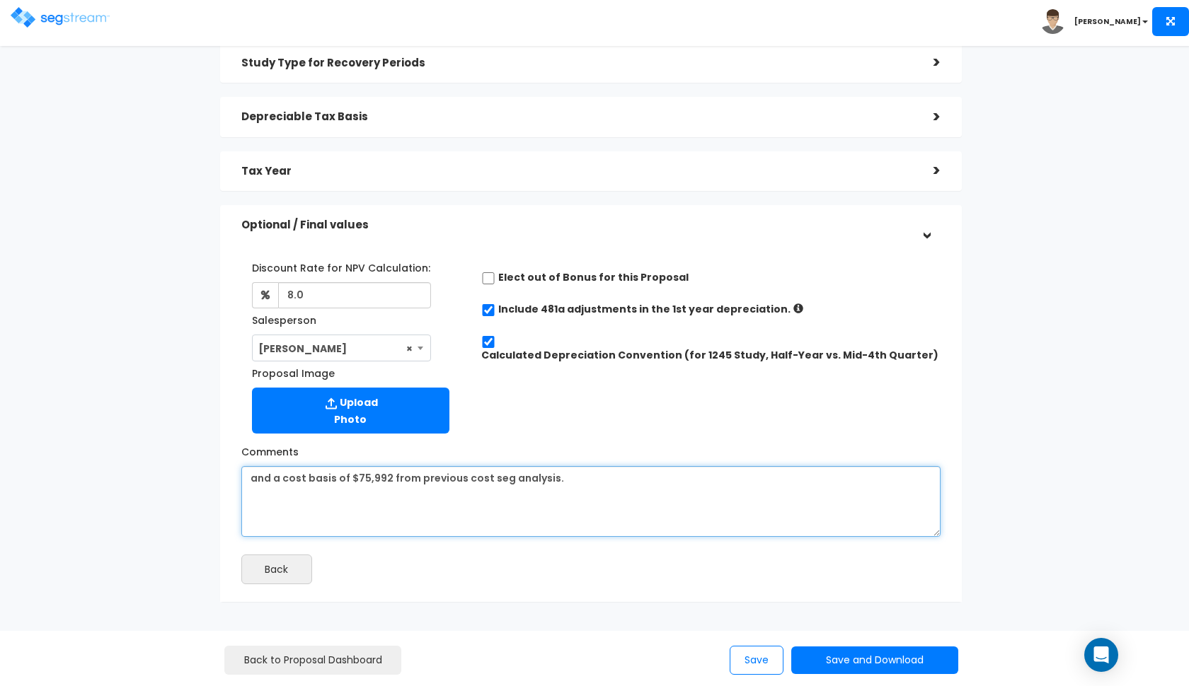
drag, startPoint x: 579, startPoint y: 478, endPoint x: 464, endPoint y: 476, distance: 114.6
click at [464, 476] on textarea "and a cost basis of $75,992 from previous cost seg analysis." at bounding box center [590, 501] width 699 height 71
type textarea "and a cost basis of $75,992 from previous depreciation schedule."
click at [471, 396] on div "Discount Rate for NPV Calculation: 8.0 Salesperson Select Salesperson × Proposa…" at bounding box center [591, 344] width 720 height 191
click at [754, 659] on button "Save" at bounding box center [757, 660] width 54 height 29
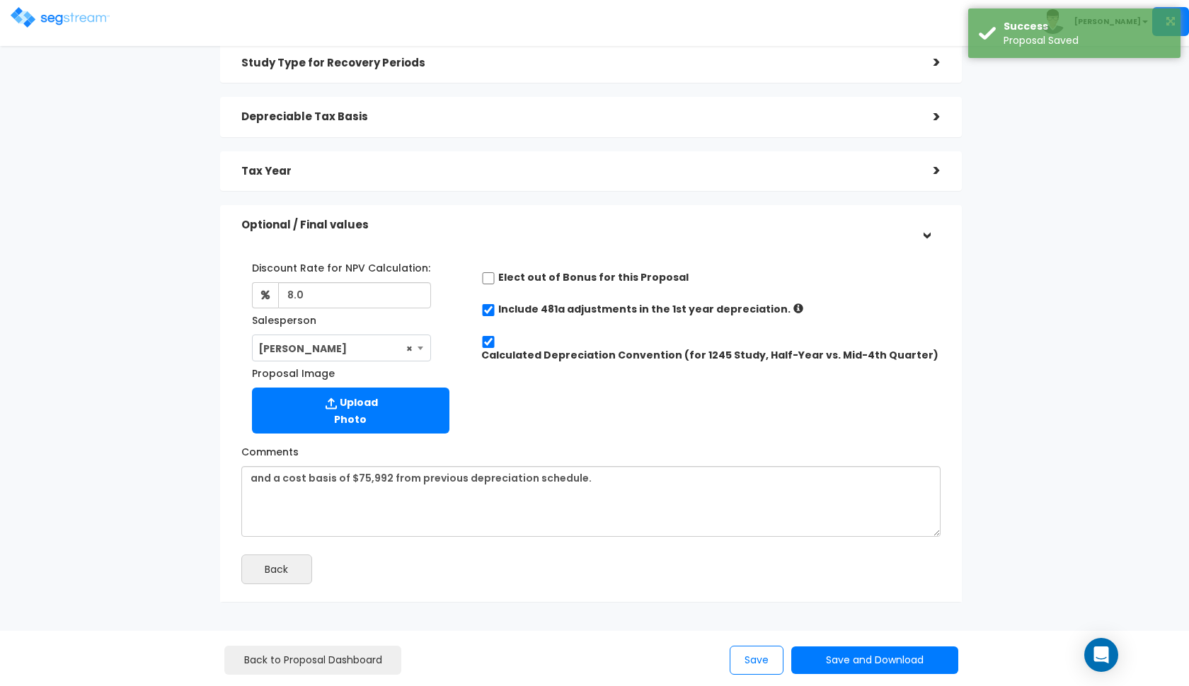
click at [58, 12] on img at bounding box center [60, 17] width 99 height 21
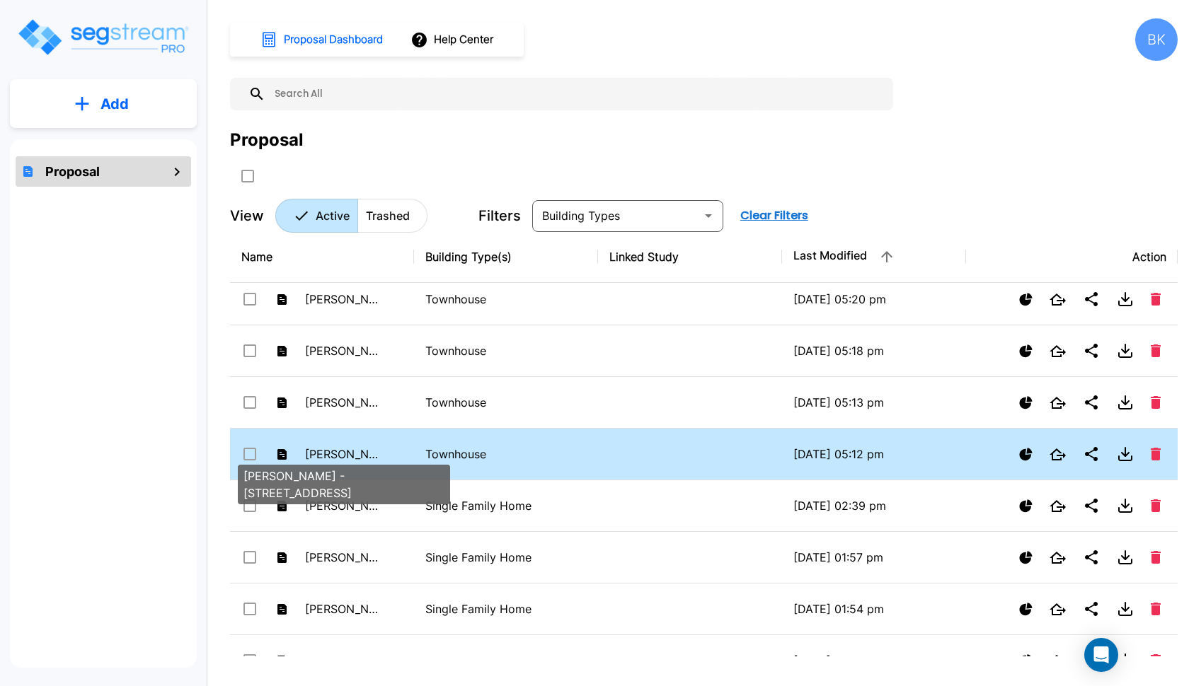
scroll to position [172, 0]
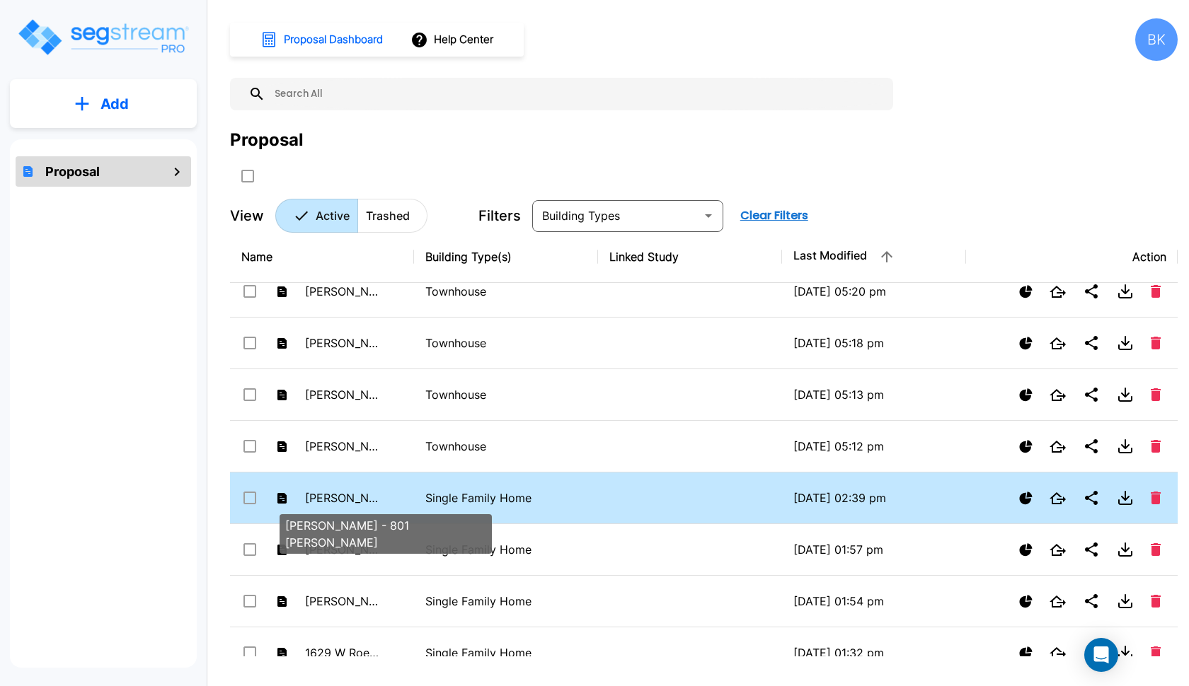
click at [367, 496] on p "[PERSON_NAME] - 801 [PERSON_NAME]" at bounding box center [344, 498] width 78 height 17
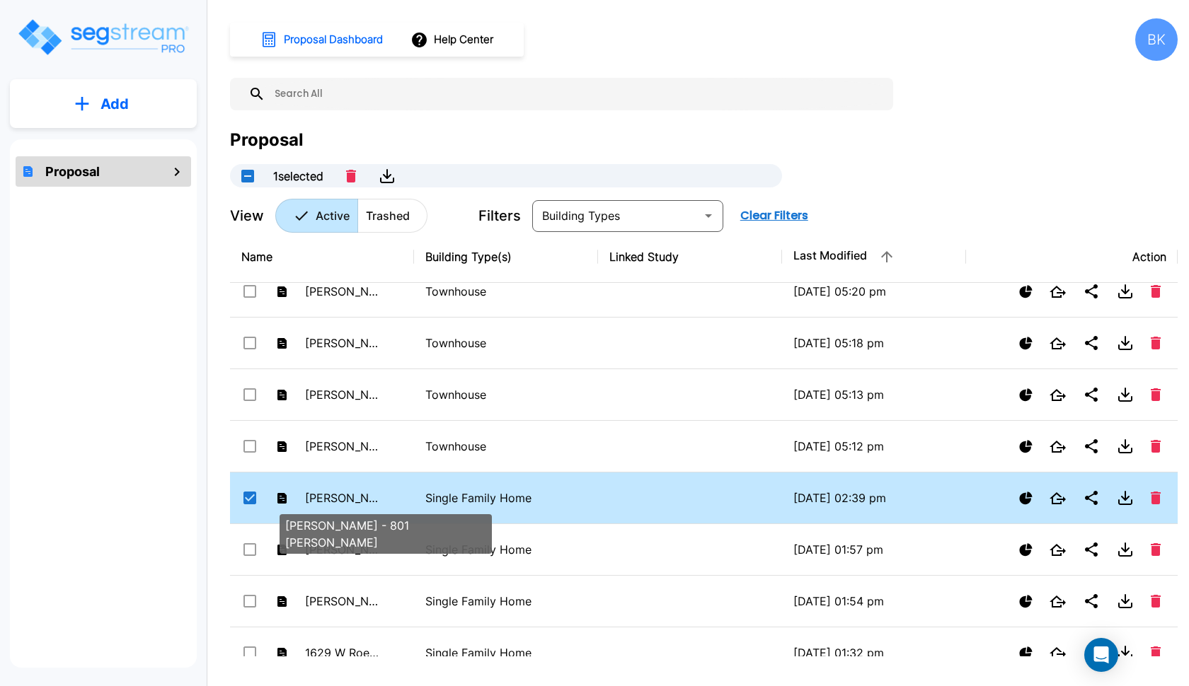
click at [367, 496] on p "[PERSON_NAME] - 801 [PERSON_NAME]" at bounding box center [344, 498] width 78 height 17
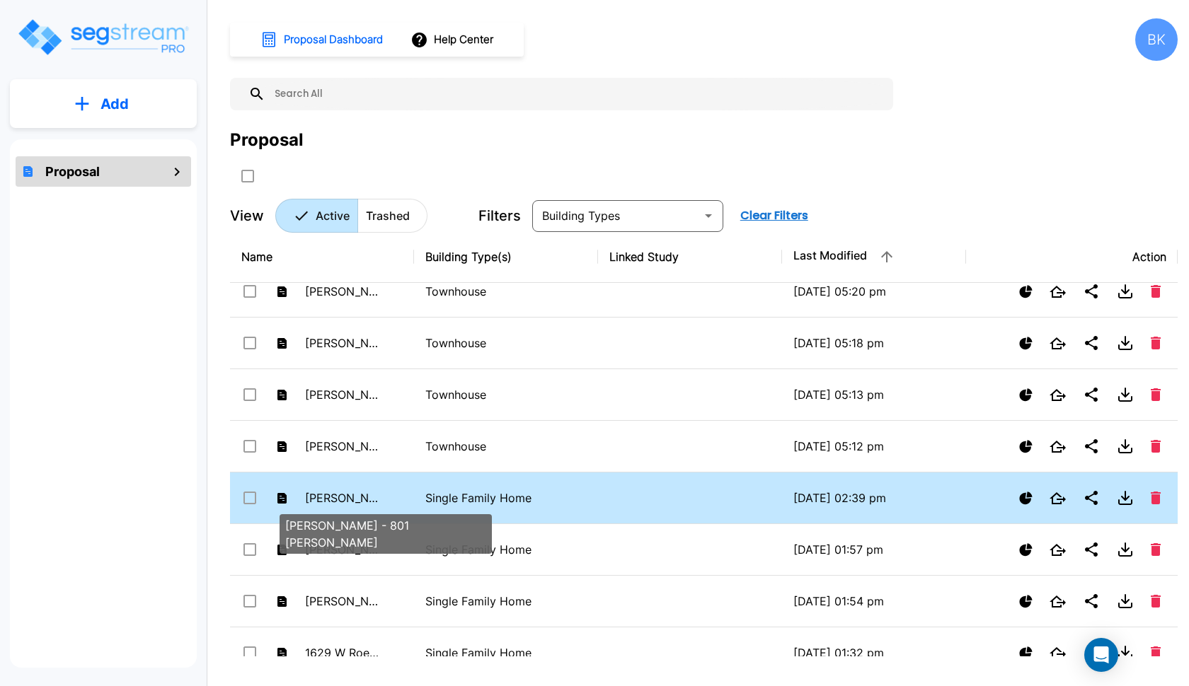
checkbox input "false"
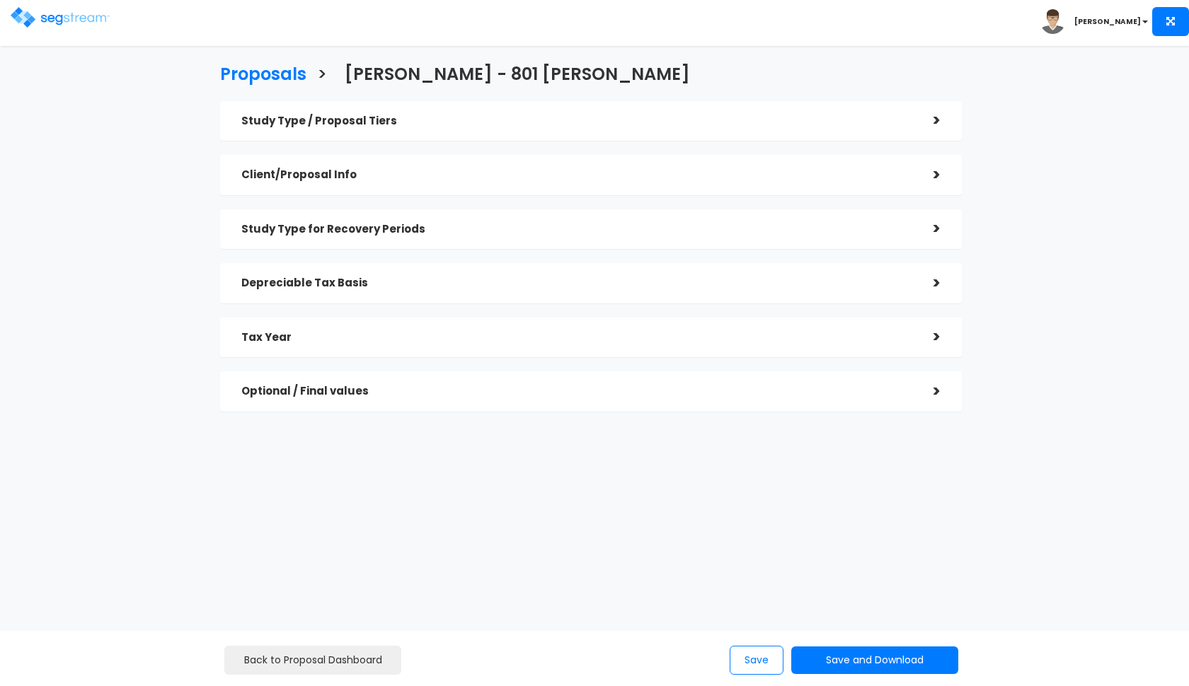
checkbox input "true"
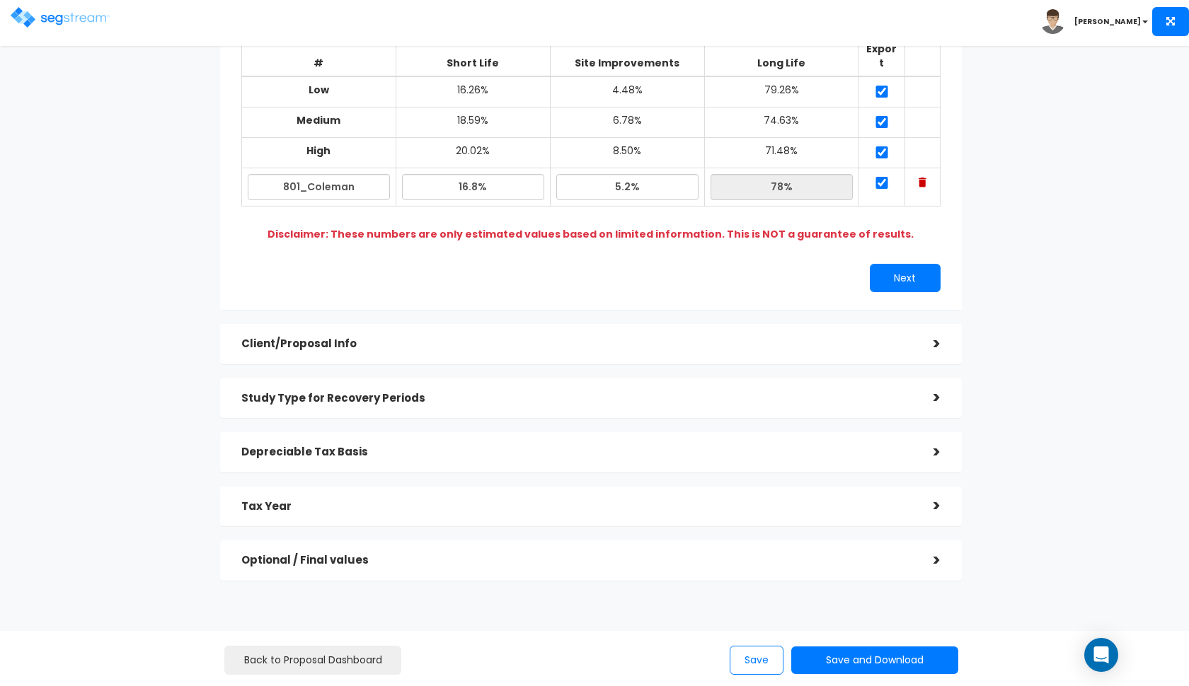
click at [328, 501] on h5 "Tax Year" at bounding box center [576, 507] width 671 height 12
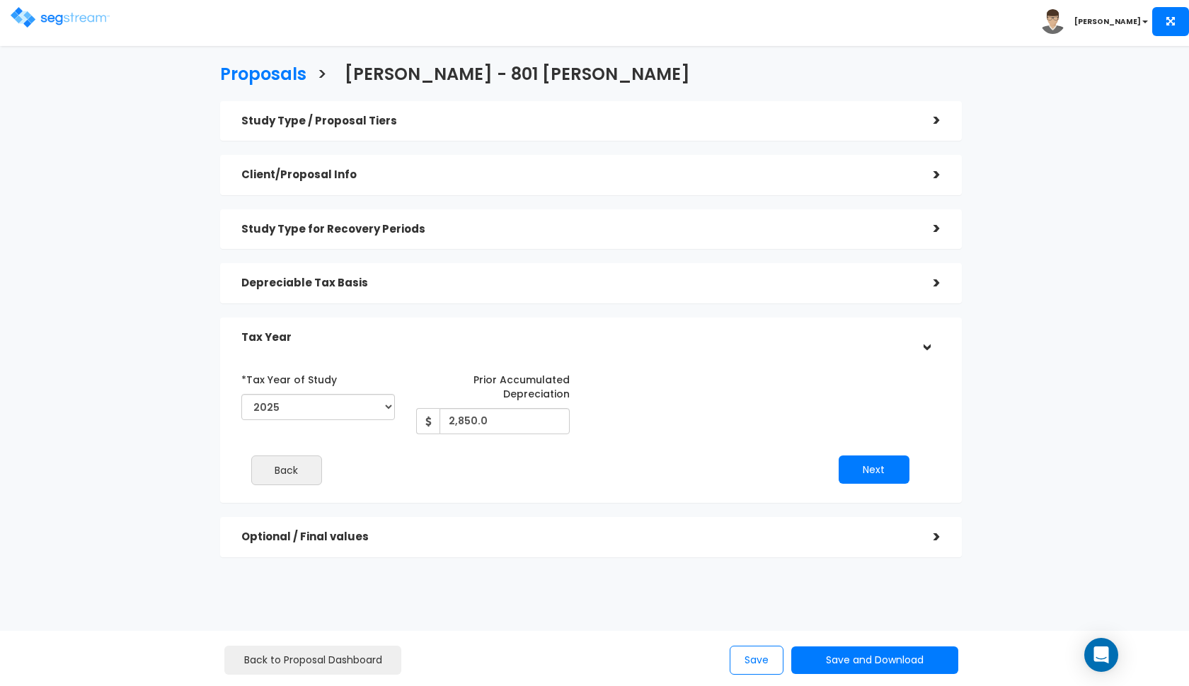
click at [402, 293] on div "Depreciable Tax Basis" at bounding box center [576, 283] width 671 height 26
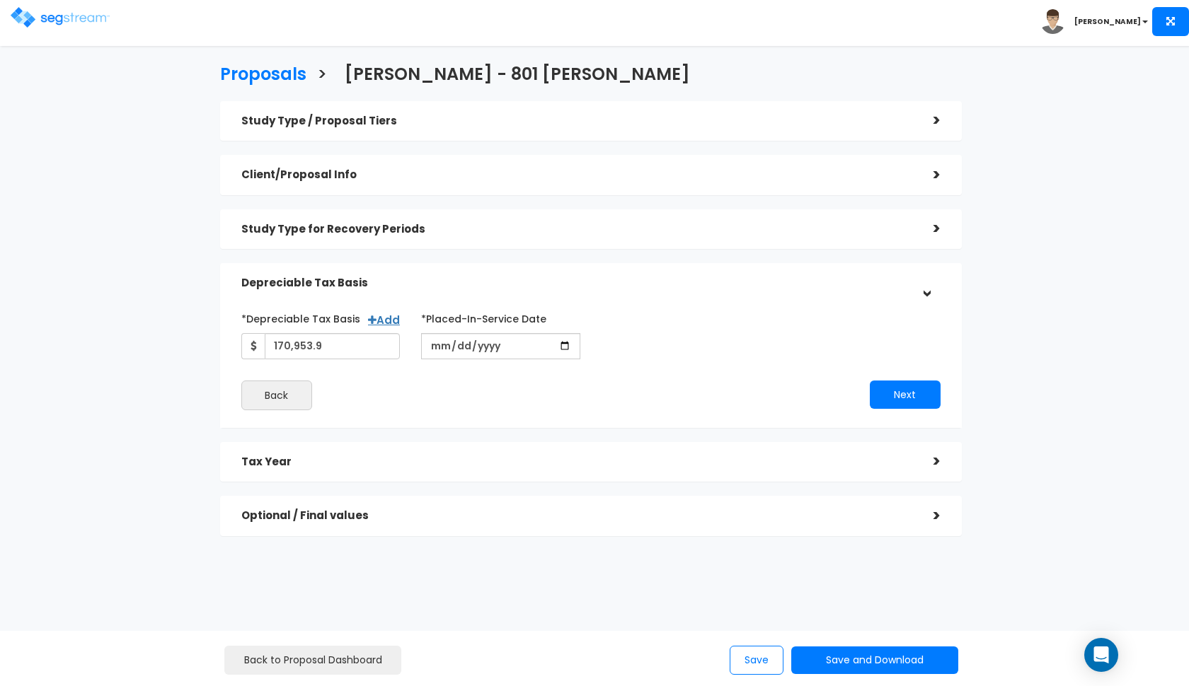
click at [357, 521] on div "Optional / Final values" at bounding box center [576, 516] width 671 height 26
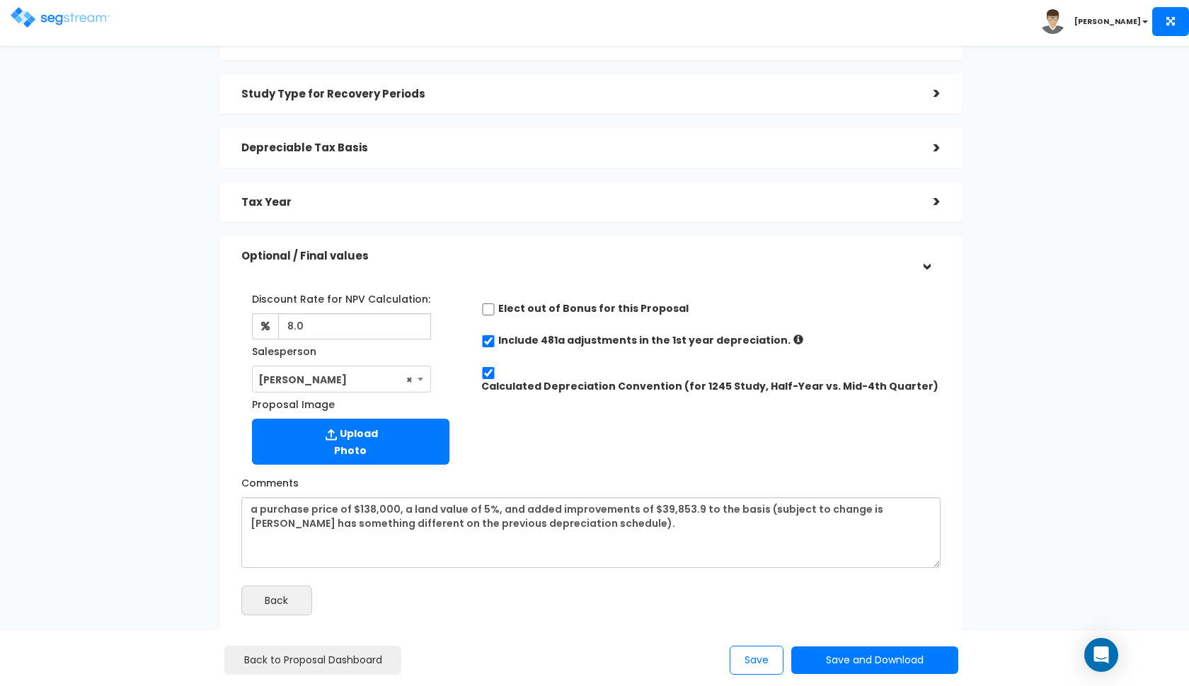
scroll to position [135, 0]
click at [446, 204] on h5 "Tax Year" at bounding box center [576, 203] width 671 height 12
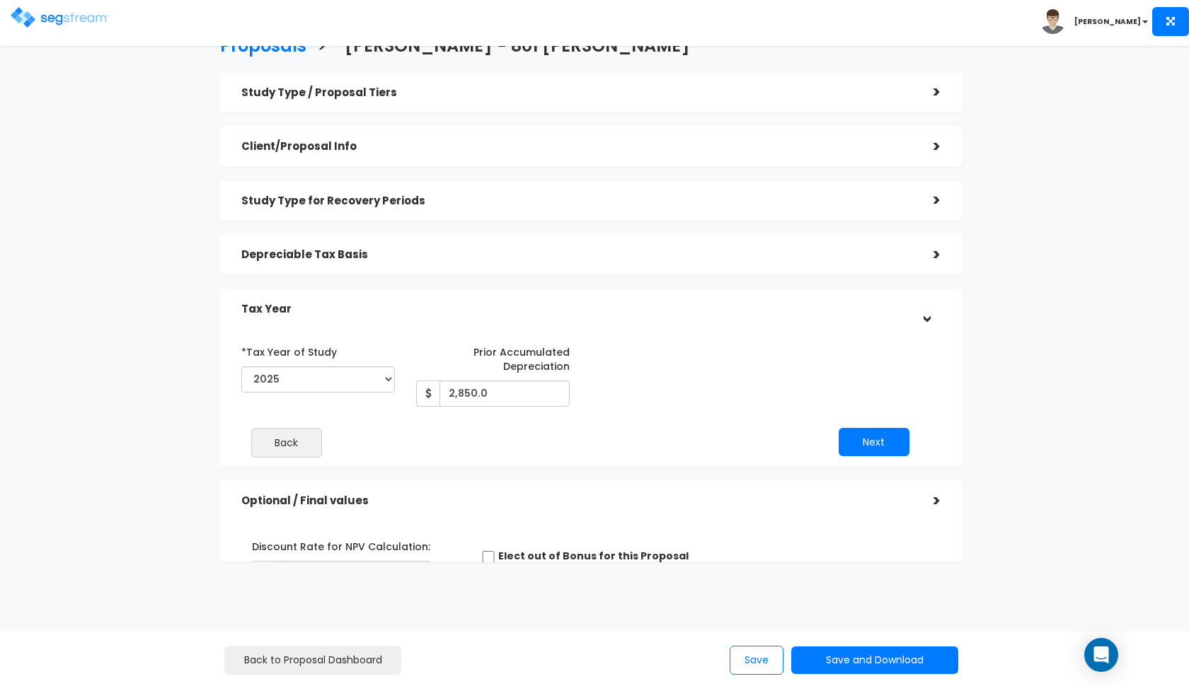
scroll to position [0, 0]
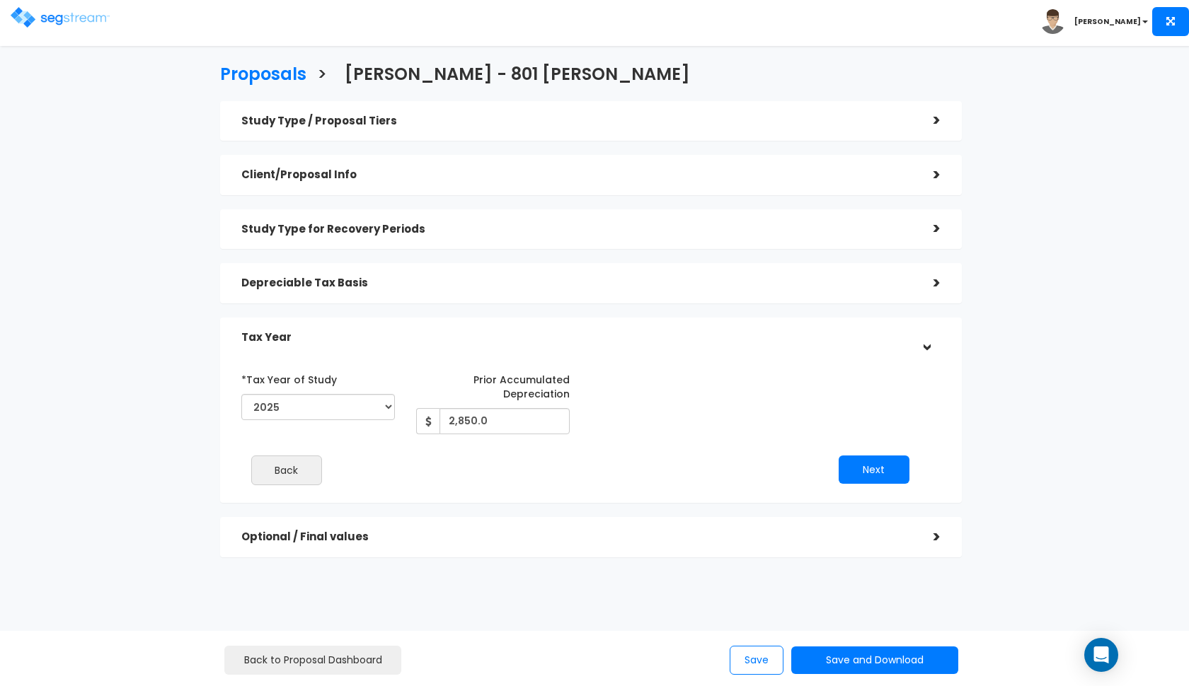
click at [437, 293] on div "Depreciable Tax Basis" at bounding box center [576, 283] width 671 height 26
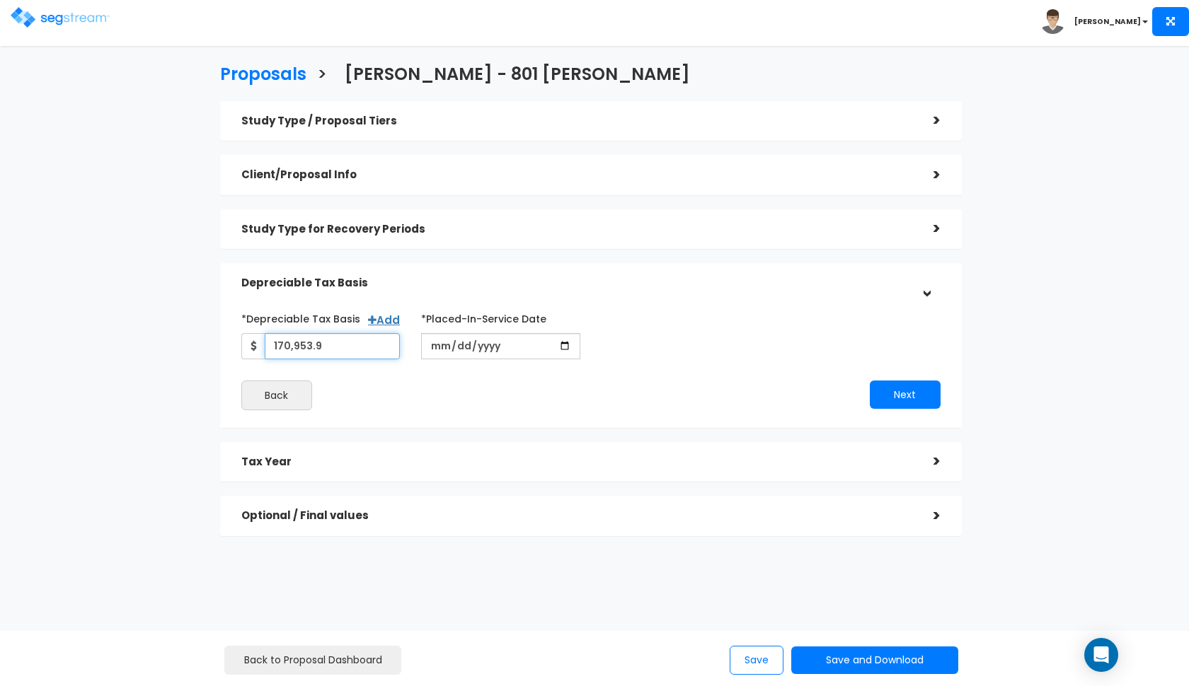
click at [287, 343] on input "170,953.9" at bounding box center [333, 346] width 136 height 26
type input "111,141"
click at [417, 381] on div "Back" at bounding box center [411, 396] width 360 height 30
click at [434, 347] on input "2024-07-10" at bounding box center [500, 346] width 159 height 26
type input "2024-04-25"
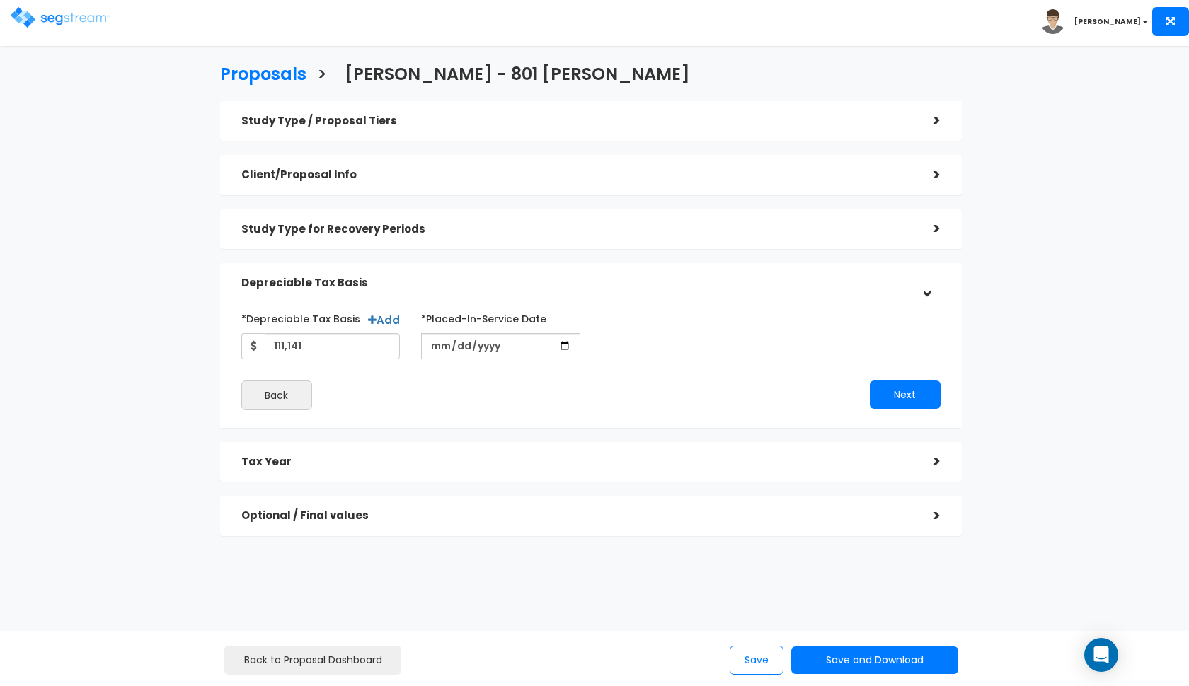
click at [656, 340] on div "*Depreciable Tax Basis Add 111,141 *Placed-In-Service Date 2024-04-25 *Purchase…" at bounding box center [591, 333] width 720 height 52
click at [888, 390] on button "Next" at bounding box center [905, 395] width 71 height 28
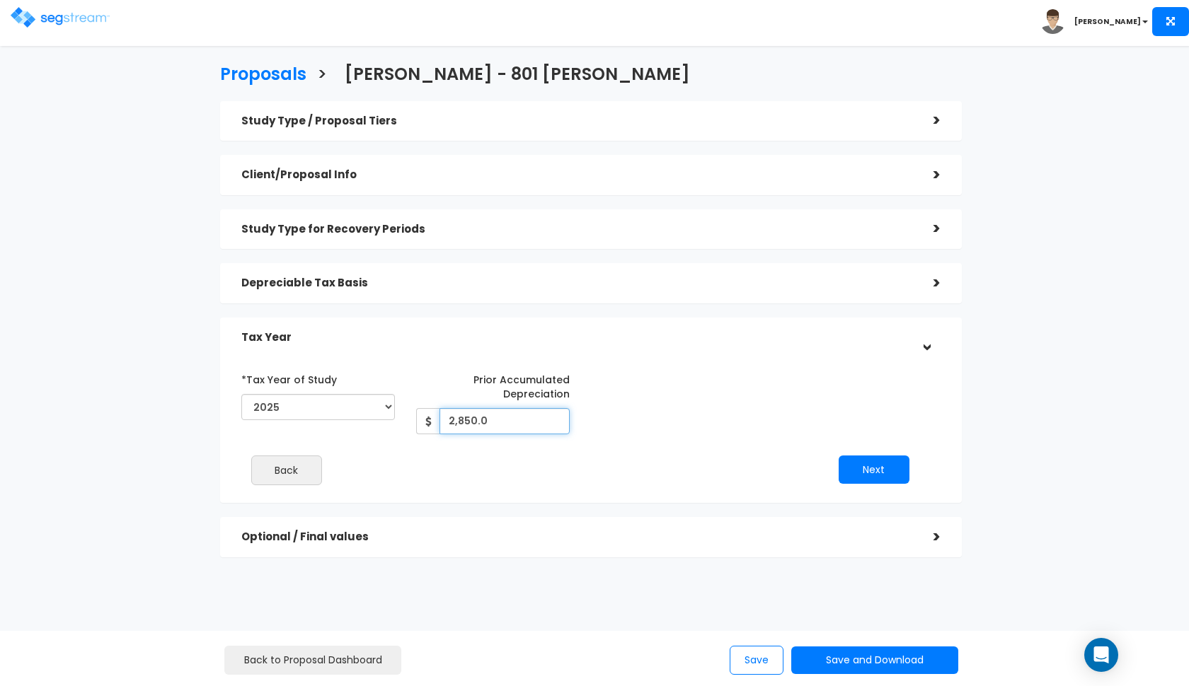
click at [509, 425] on input "2,850.0" at bounding box center [504, 421] width 130 height 26
type input "2,863"
click at [668, 395] on div "*Tax Year of Study 2024 2025 2026 Prior Accumulated Depreciation 2,863" at bounding box center [580, 401] width 699 height 67
click at [872, 464] on button "Next" at bounding box center [873, 470] width 71 height 28
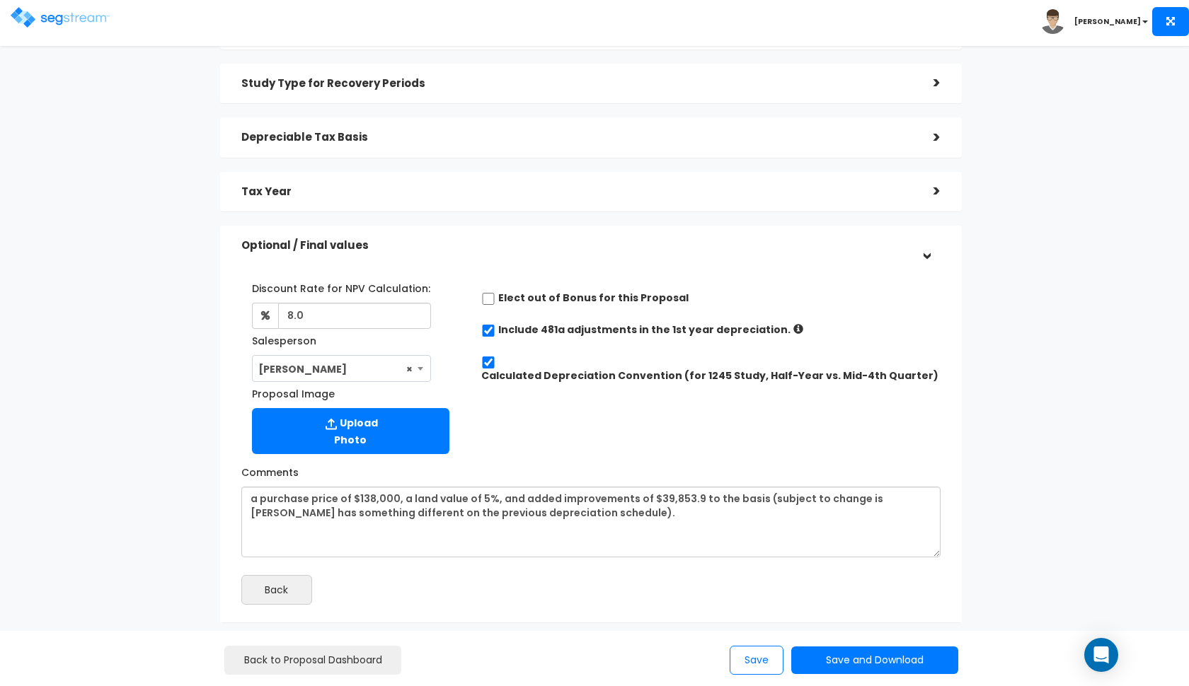
scroll to position [151, 0]
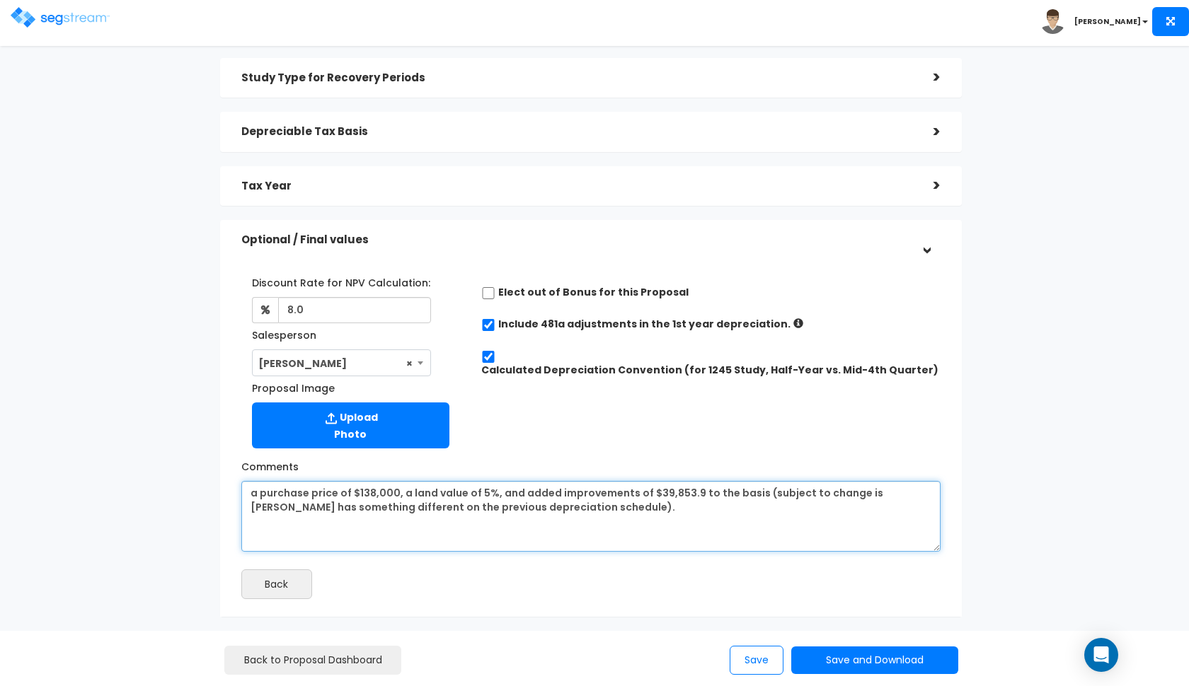
drag, startPoint x: 572, startPoint y: 504, endPoint x: 258, endPoint y: 488, distance: 313.8
click at [258, 488] on textarea "a purchase price of $138,000, a land value of 5%, and added improvements of $39…" at bounding box center [590, 516] width 699 height 71
type textarea "a cost basis of $111,141 from the previous depreciation schedule."
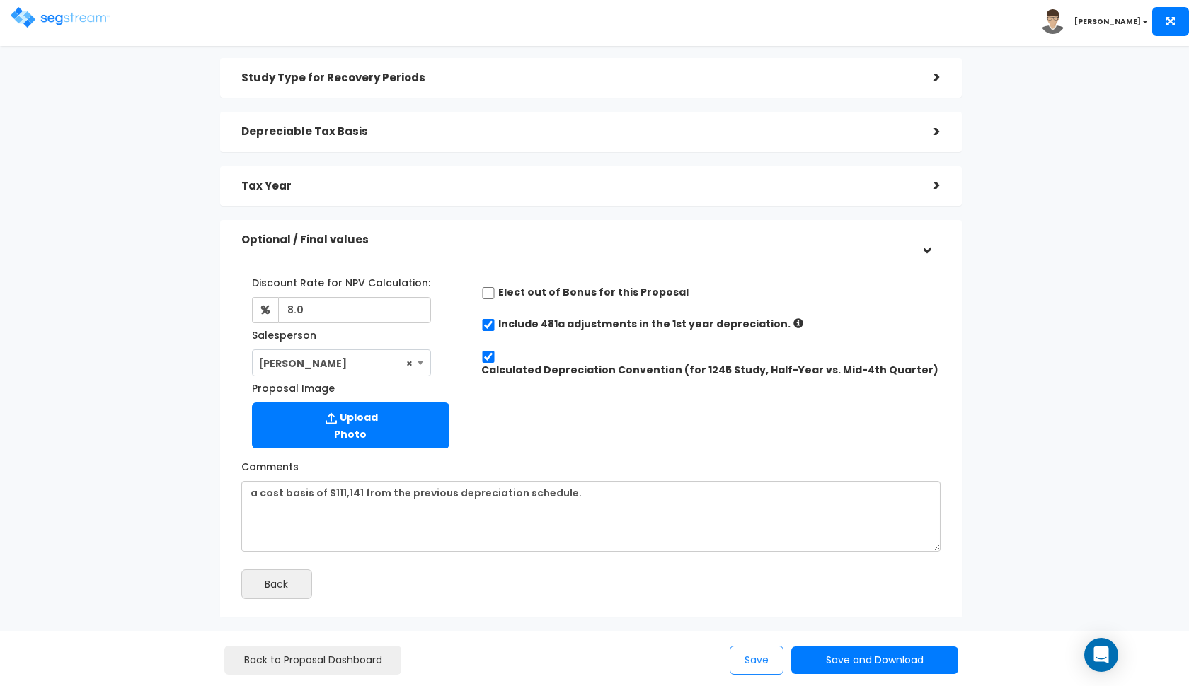
click at [751, 657] on button "Save" at bounding box center [757, 660] width 54 height 29
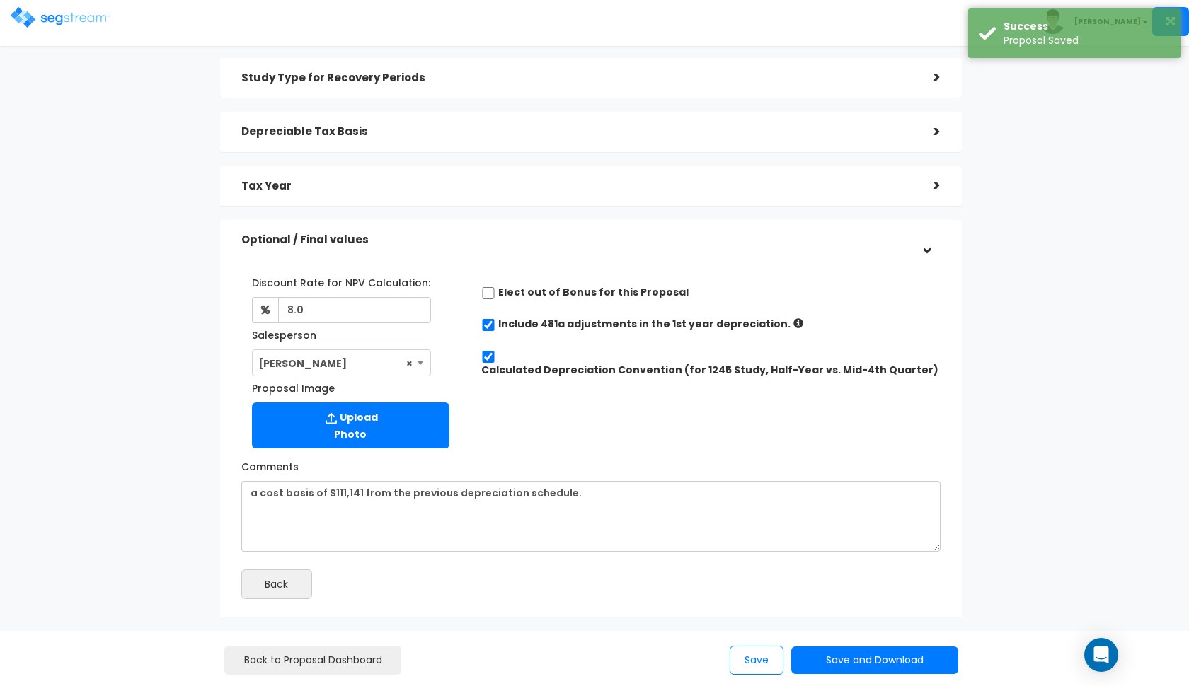
click at [38, 16] on img at bounding box center [60, 17] width 99 height 21
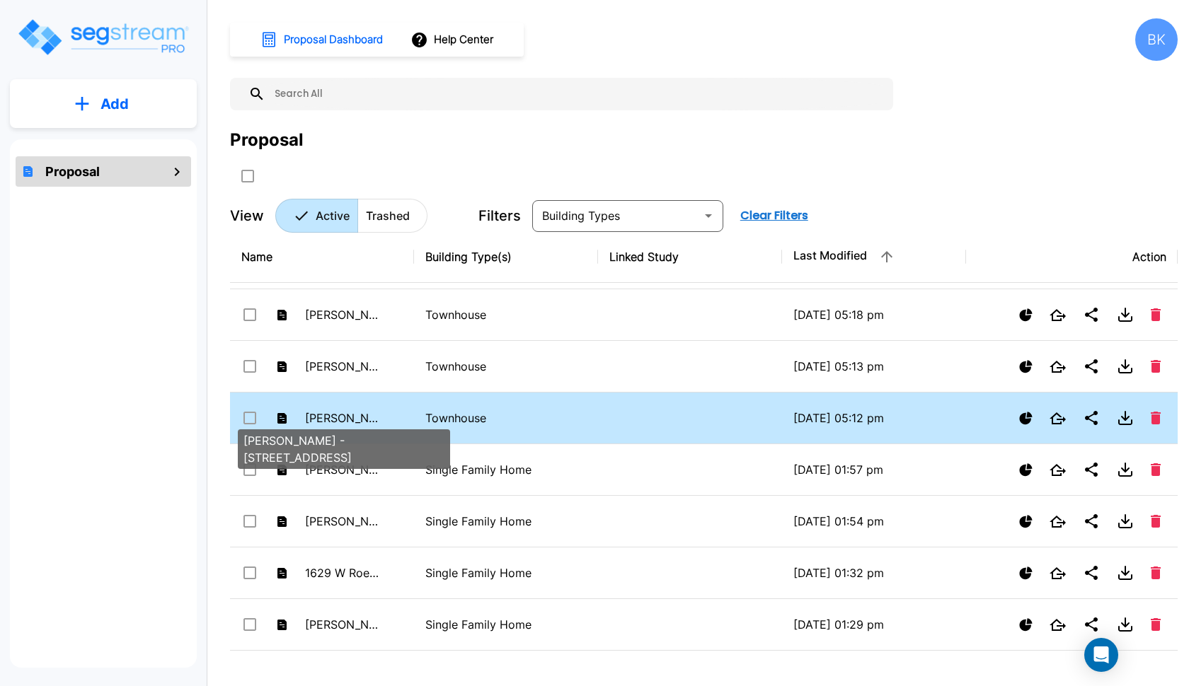
scroll to position [257, 0]
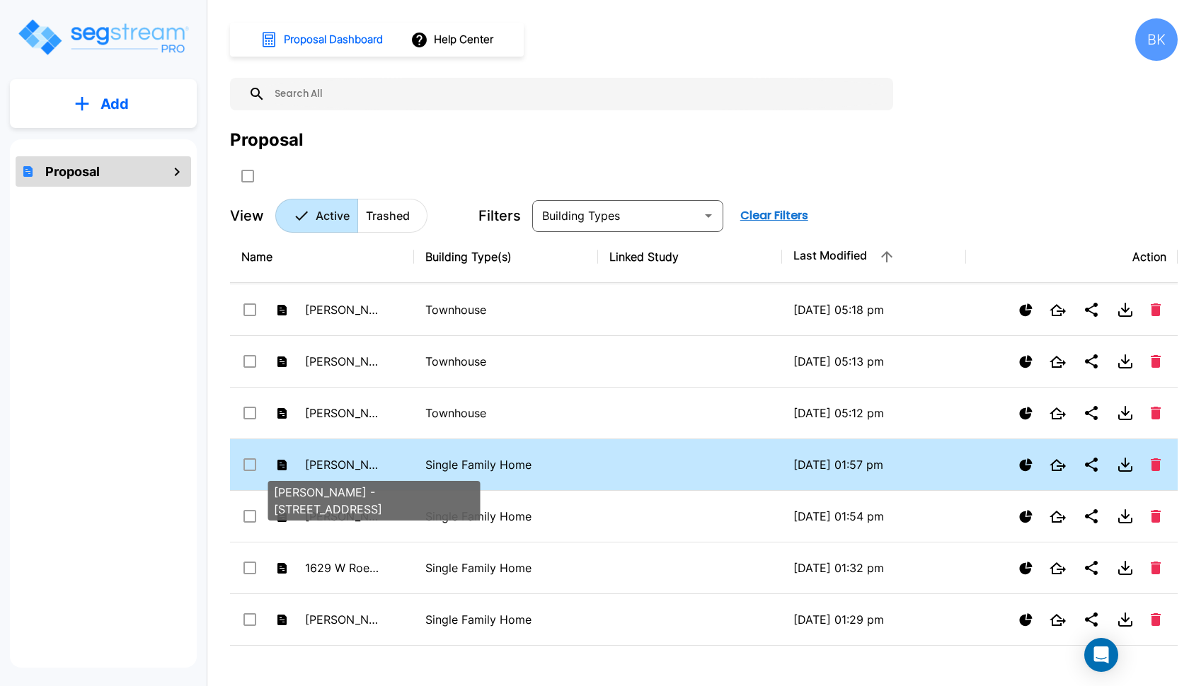
click at [354, 462] on p "[PERSON_NAME] - [STREET_ADDRESS]" at bounding box center [344, 464] width 78 height 17
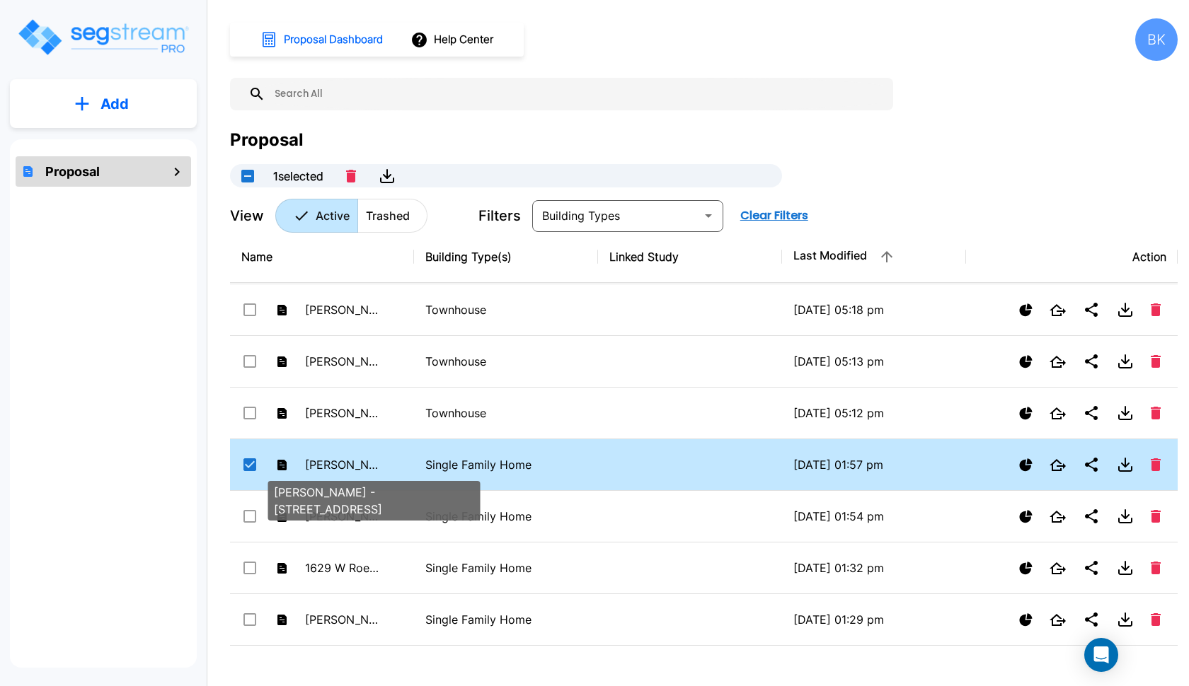
click at [354, 462] on p "[PERSON_NAME] - [STREET_ADDRESS]" at bounding box center [344, 464] width 78 height 17
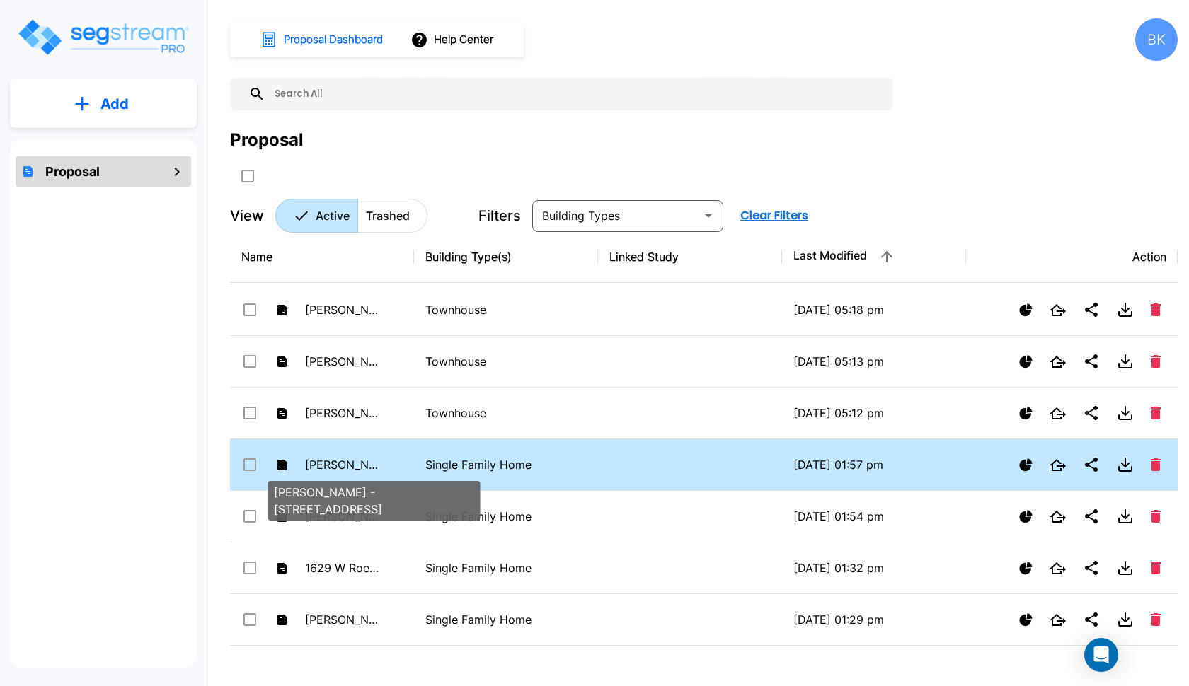
checkbox input "false"
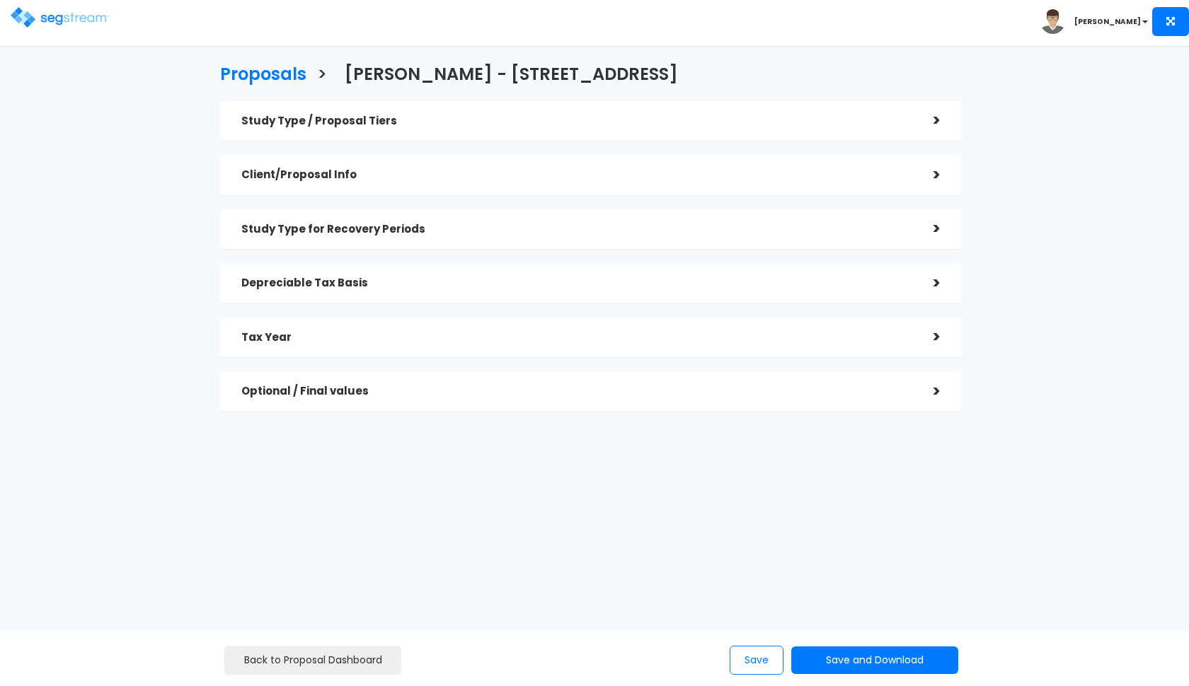
checkbox input "true"
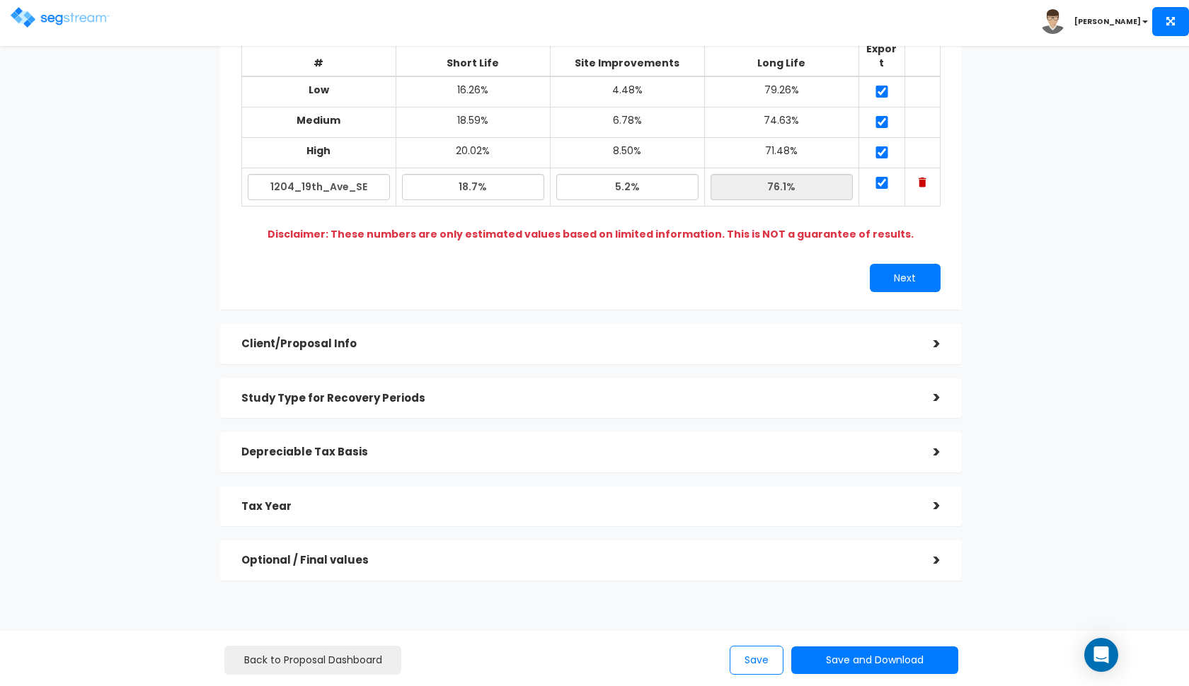
click at [394, 445] on div "Depreciable Tax Basis" at bounding box center [576, 452] width 671 height 26
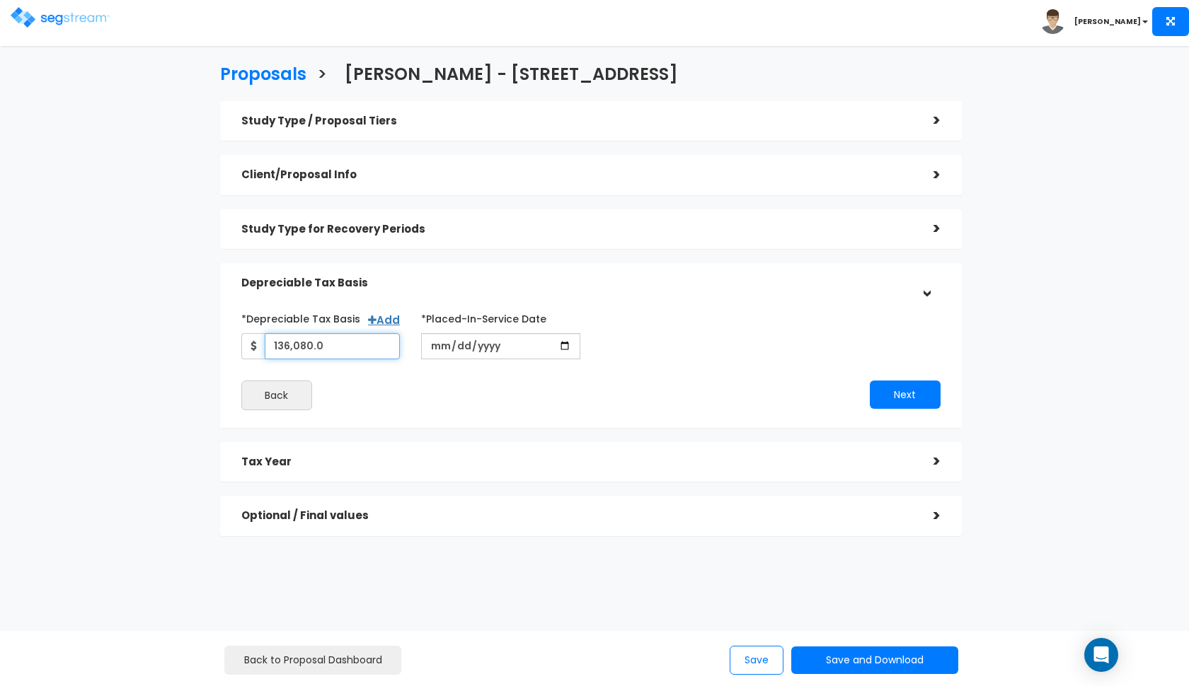
click at [323, 341] on input "136,080.0" at bounding box center [333, 346] width 136 height 26
type input "127,739"
click at [177, 285] on div "Proposals > [PERSON_NAME] - [STREET_ADDRESS] Study Type / Proposal Tiers > *Stu…" at bounding box center [590, 304] width 973 height 717
click at [459, 348] on input "[DATE]" at bounding box center [500, 346] width 159 height 26
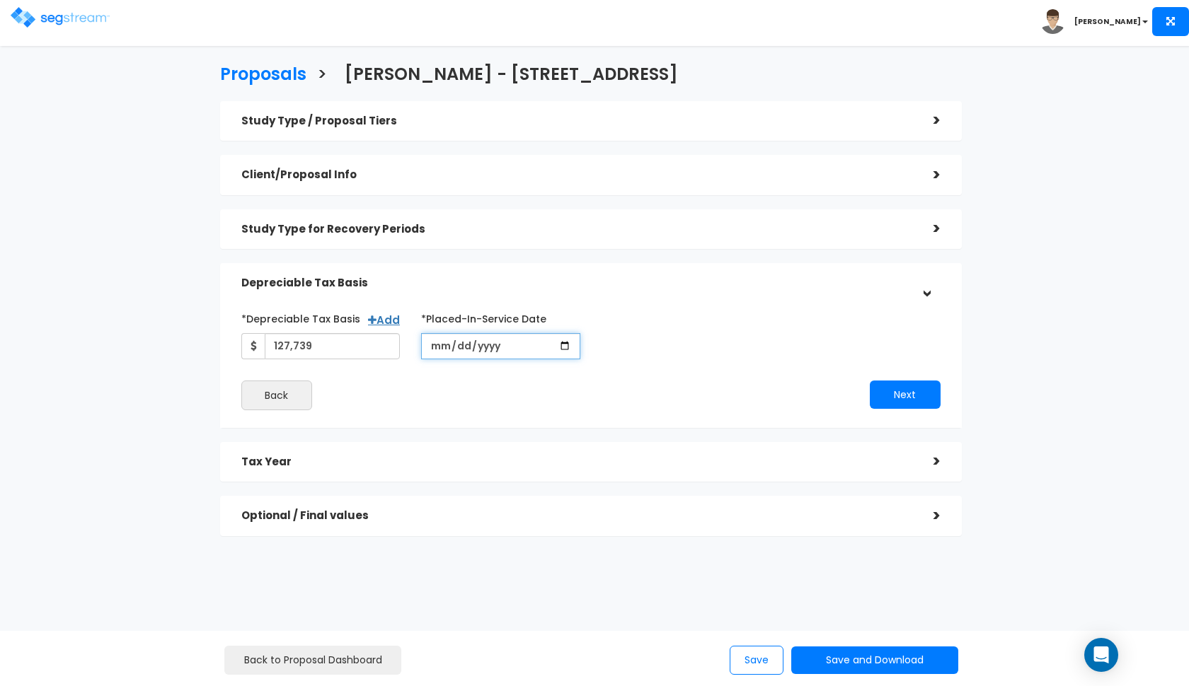
type input "[DATE]"
click at [606, 388] on div "Next" at bounding box center [771, 395] width 360 height 28
click at [473, 459] on h5 "Tax Year" at bounding box center [576, 462] width 671 height 12
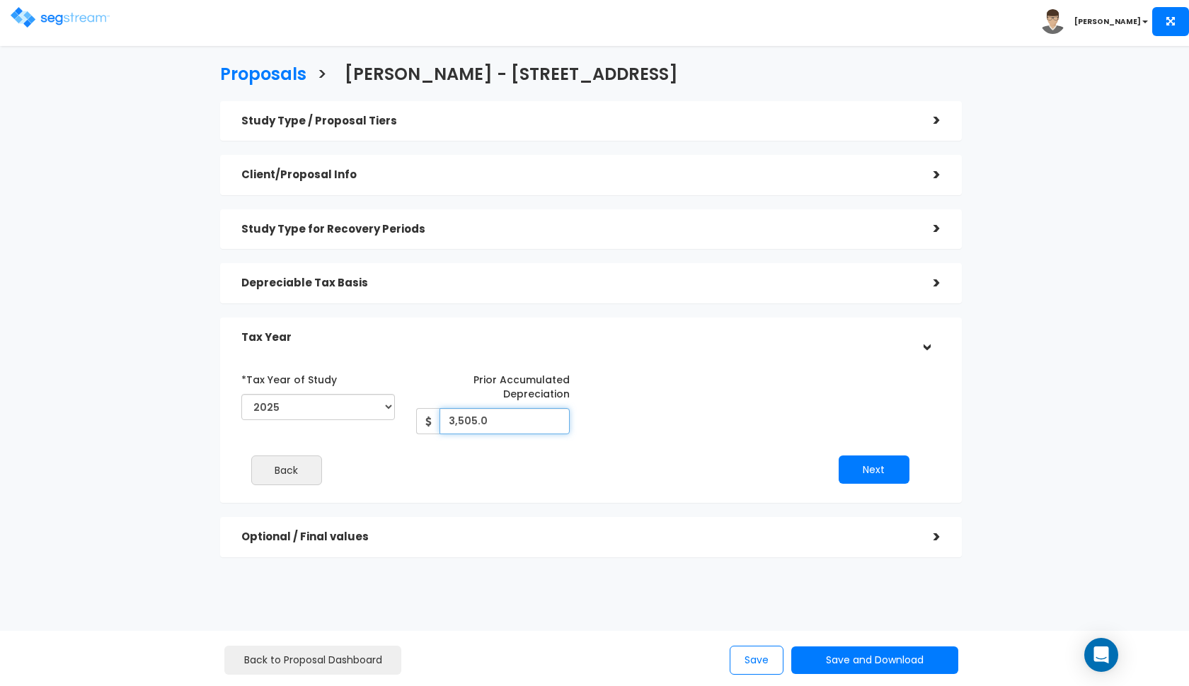
click at [502, 420] on input "3,505.0" at bounding box center [504, 421] width 130 height 26
type input "3,290"
click at [629, 408] on div "*Tax Year of Study 2024 2025 2026 Prior Accumulated Depreciation 3,290" at bounding box center [580, 401] width 699 height 67
click at [882, 466] on button "Next" at bounding box center [873, 470] width 71 height 28
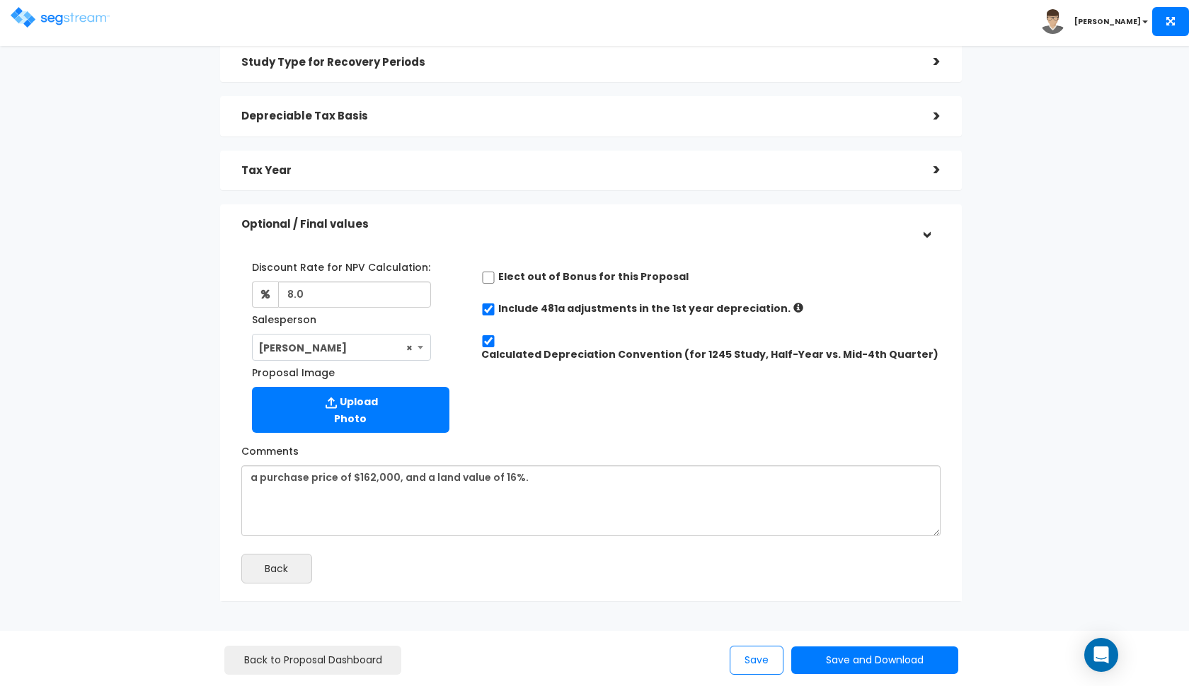
scroll to position [191, 0]
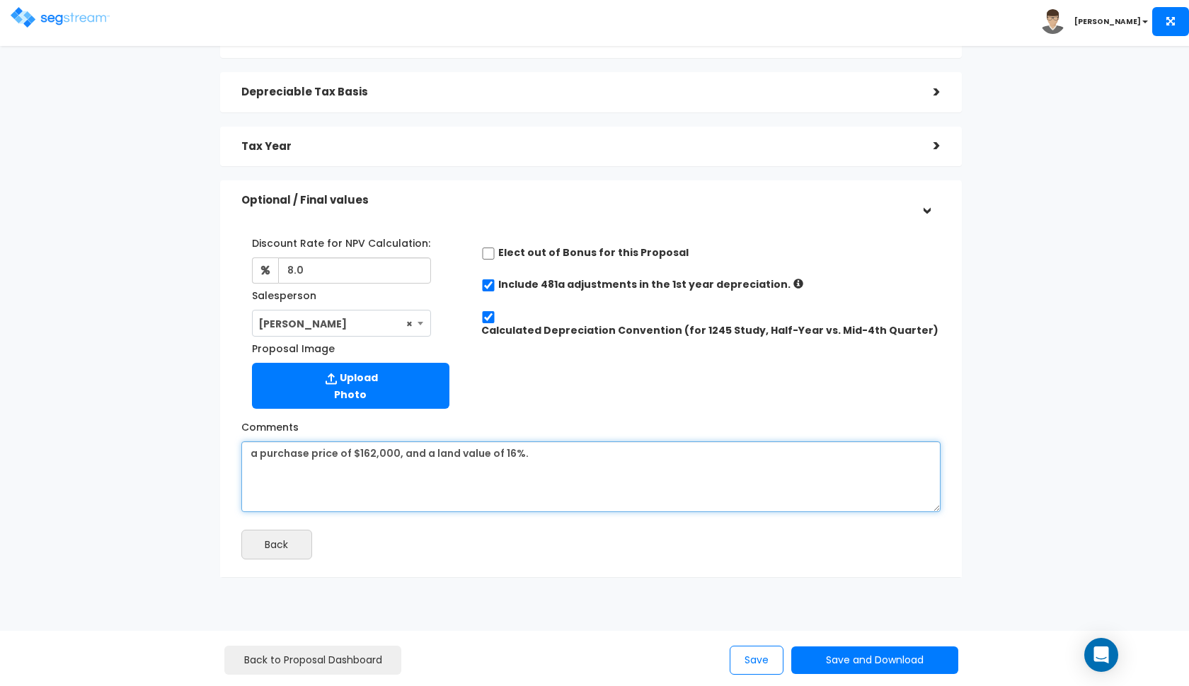
drag, startPoint x: 542, startPoint y: 450, endPoint x: 230, endPoint y: 450, distance: 312.0
click at [231, 450] on div "Comments a purchase price of $162,000, and a land value of 16%." at bounding box center [591, 463] width 720 height 97
paste textarea "cost basis of $111,141 from the previous depreciation schedule"
click at [341, 452] on textarea "a purchase price of $162,000, and a land value of 16%." at bounding box center [590, 477] width 699 height 71
click at [601, 454] on textarea "a purchase price of $162,000, and a land value of 16%." at bounding box center [590, 477] width 699 height 71
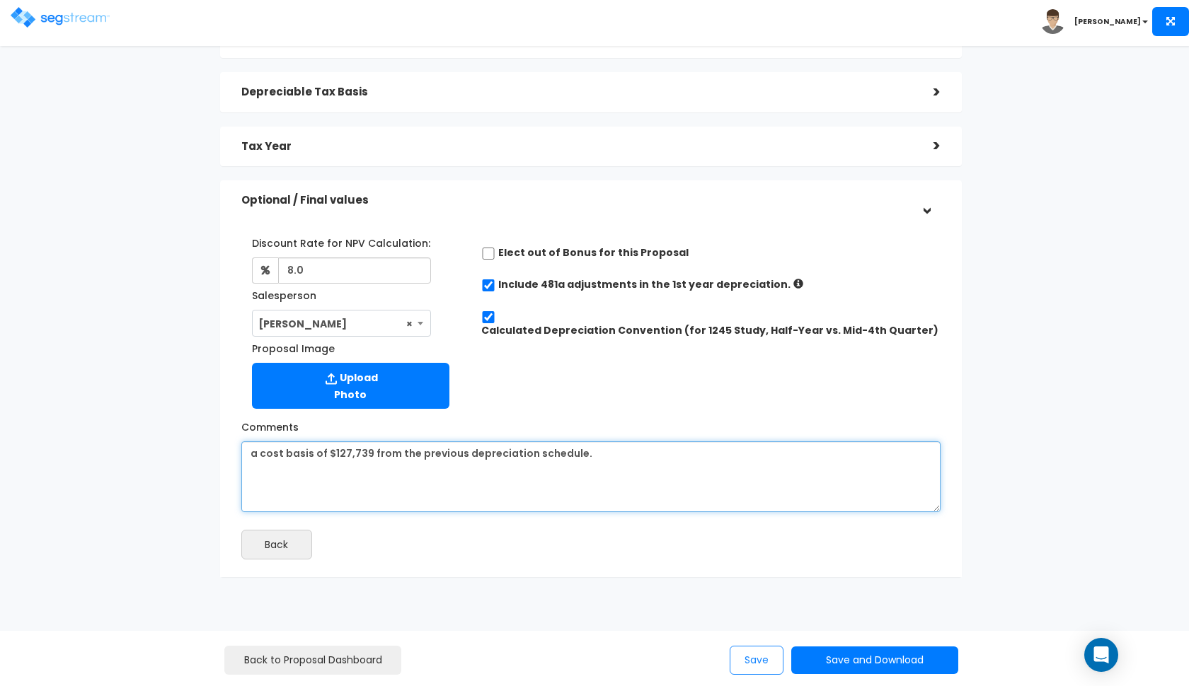
type textarea "a cost basis of $127,739 from the previous depreciation schedule."
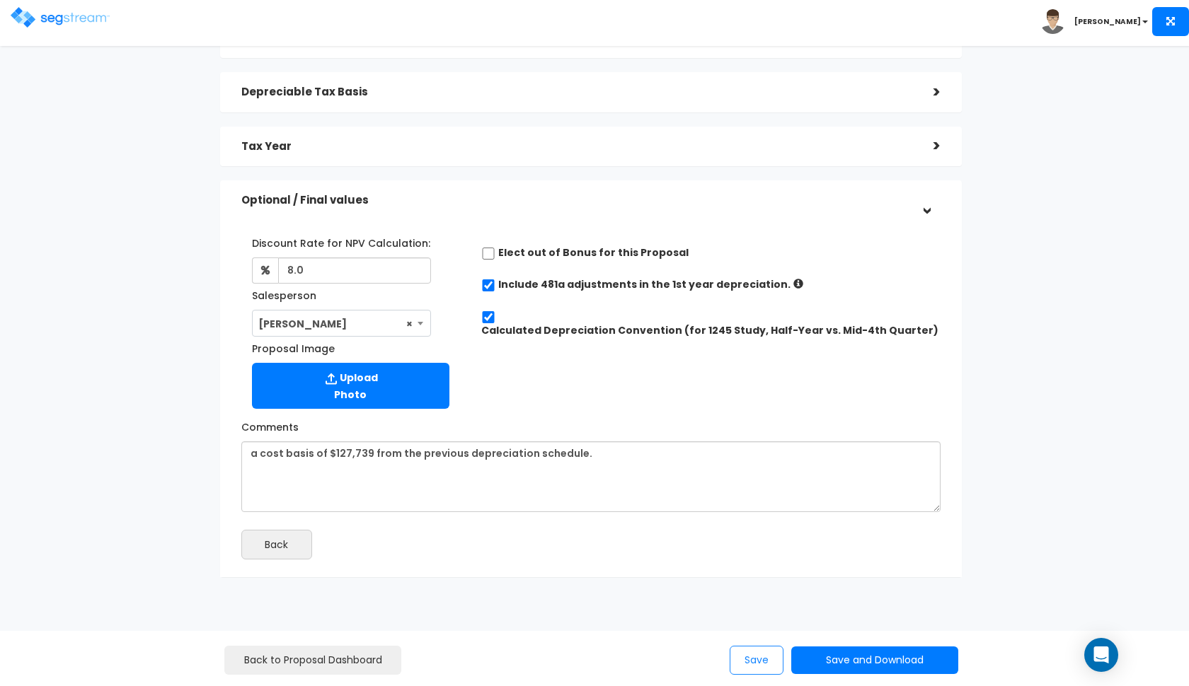
click at [744, 655] on button "Save" at bounding box center [757, 660] width 54 height 29
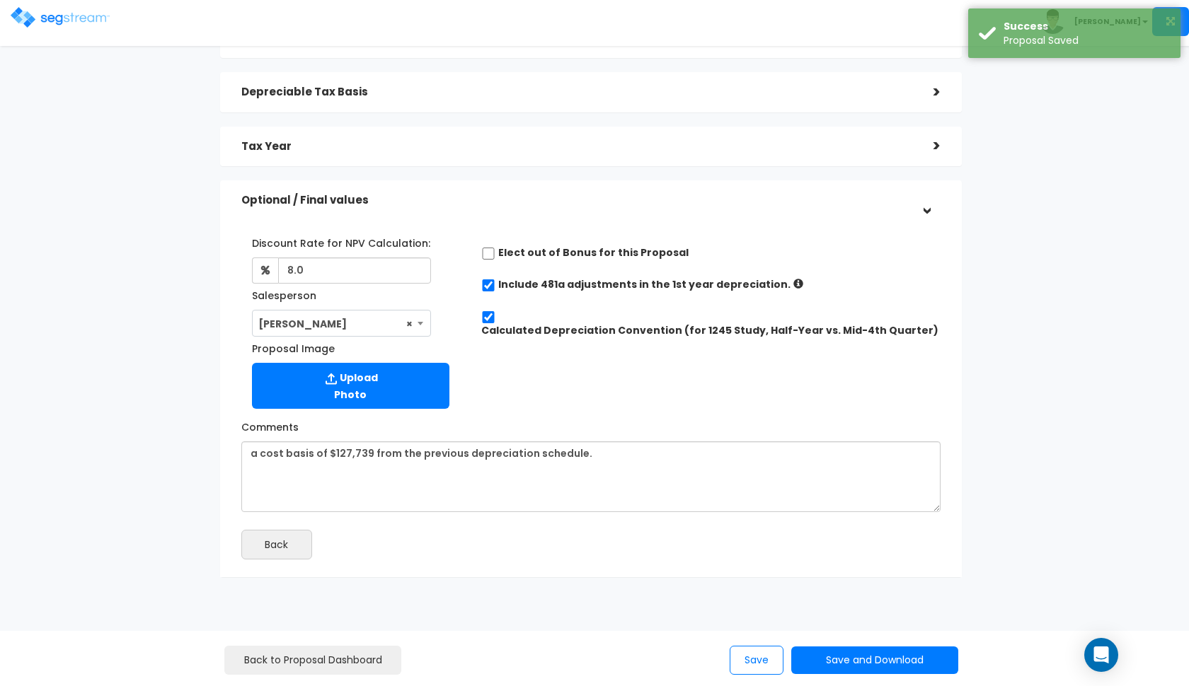
click at [30, 12] on img at bounding box center [60, 17] width 99 height 21
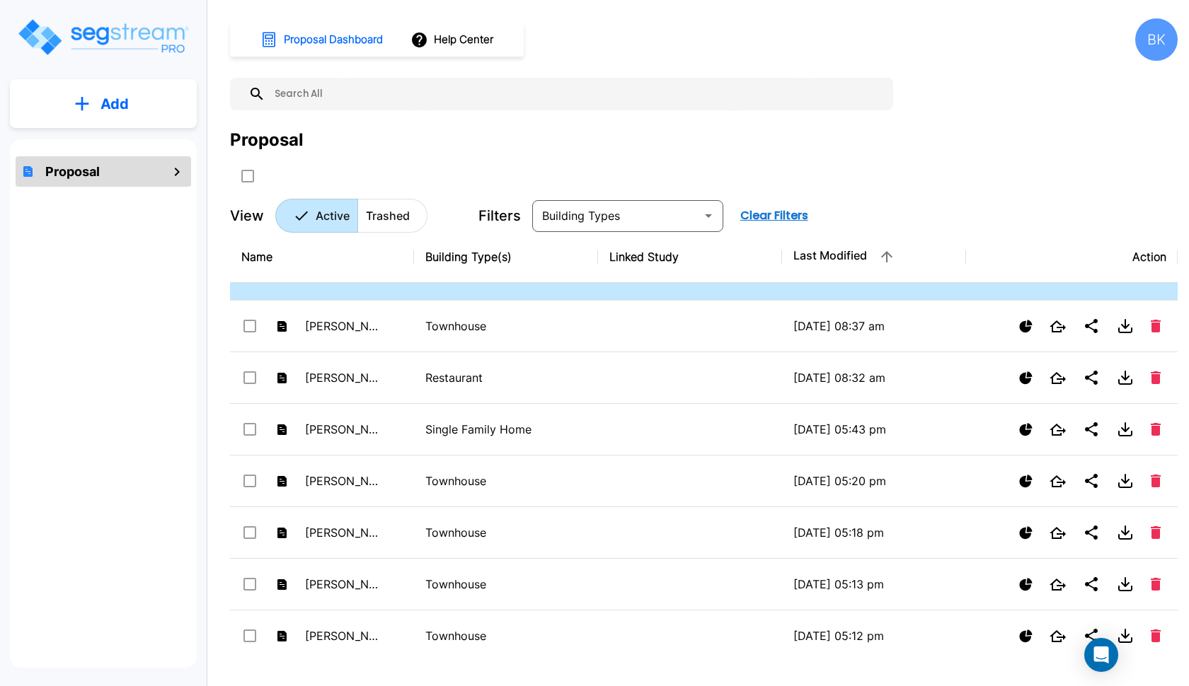
scroll to position [185, 0]
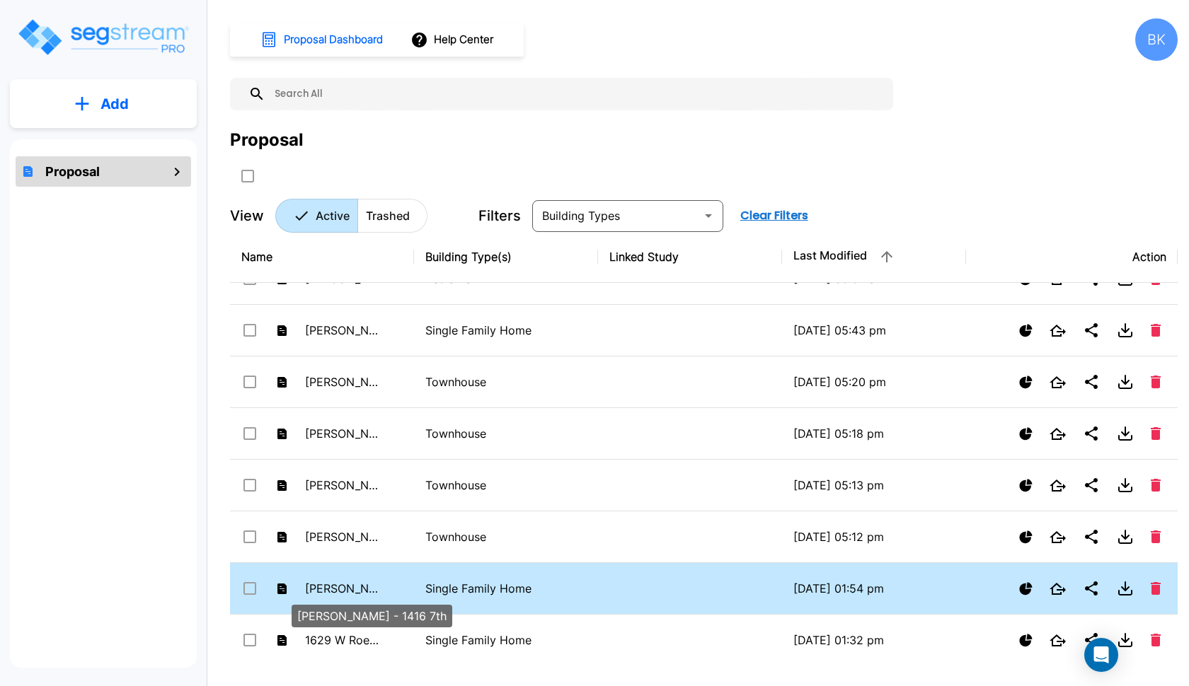
click at [333, 580] on p "[PERSON_NAME] - 1416 7th" at bounding box center [344, 588] width 78 height 17
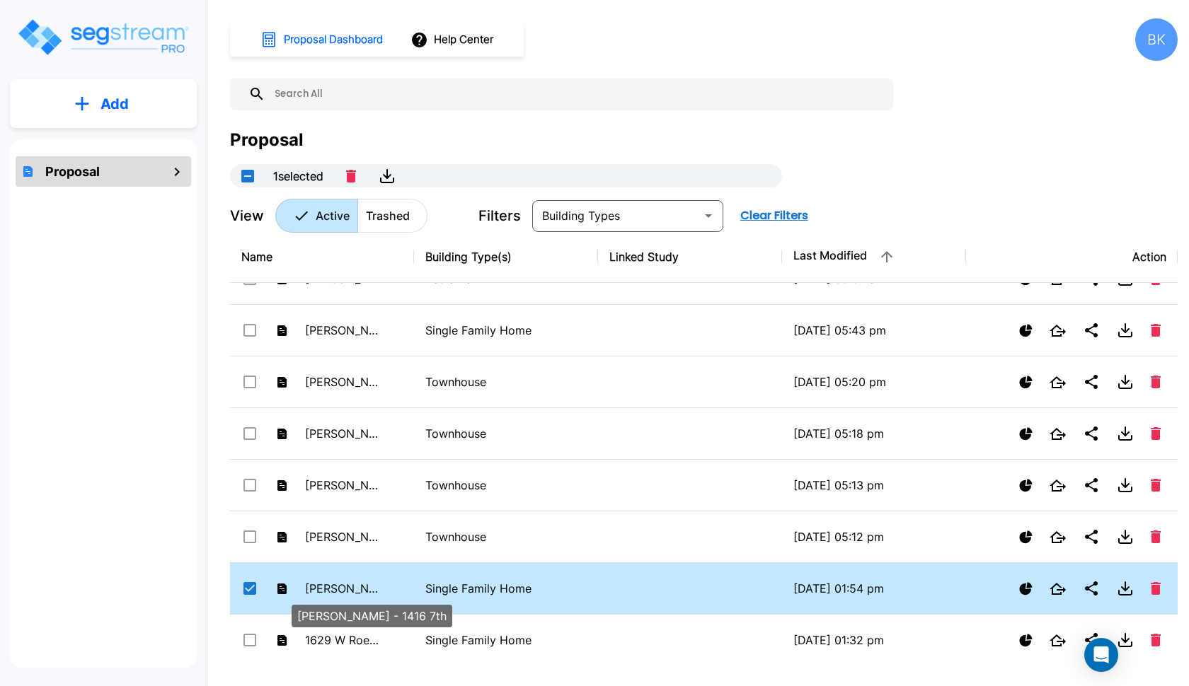
click at [333, 580] on p "Barlow - 1416 7th" at bounding box center [344, 588] width 78 height 17
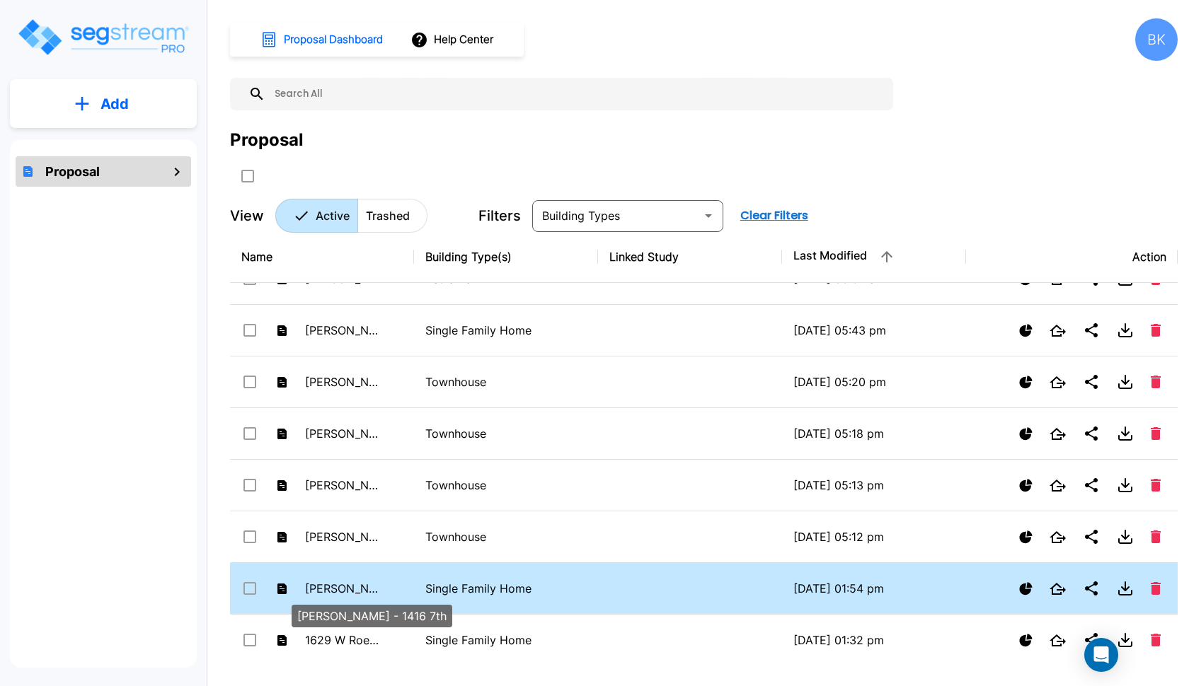
checkbox input "false"
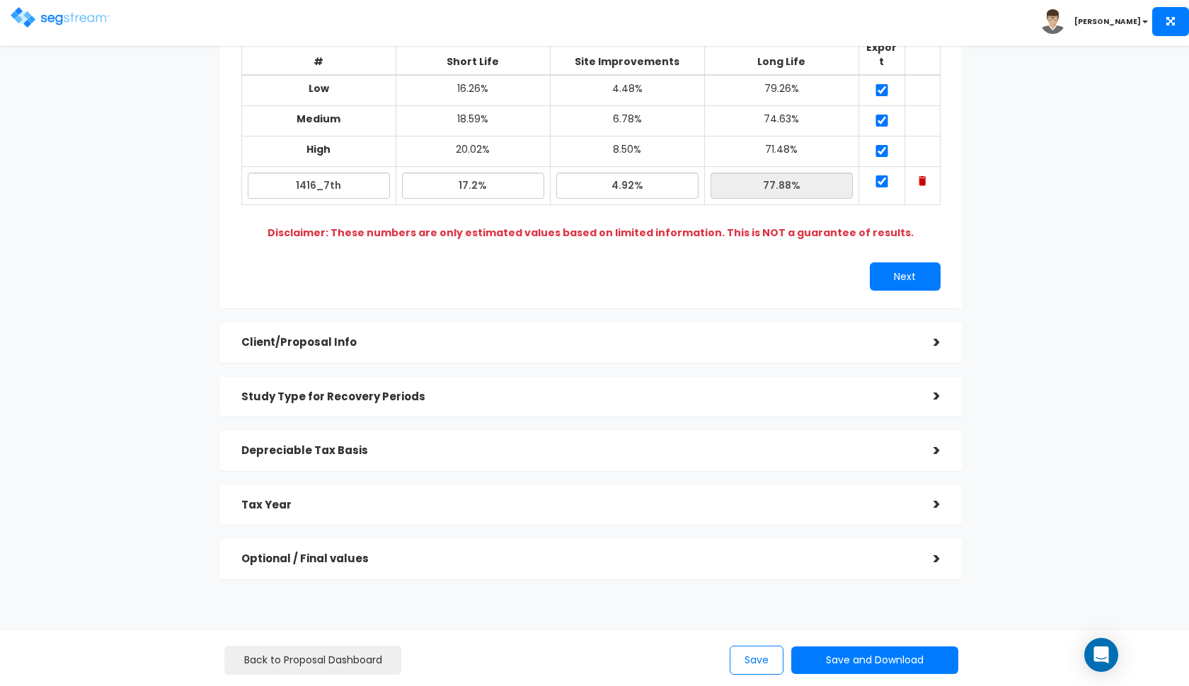
scroll to position [173, 0]
click at [341, 446] on h5 "Depreciable Tax Basis" at bounding box center [576, 452] width 671 height 12
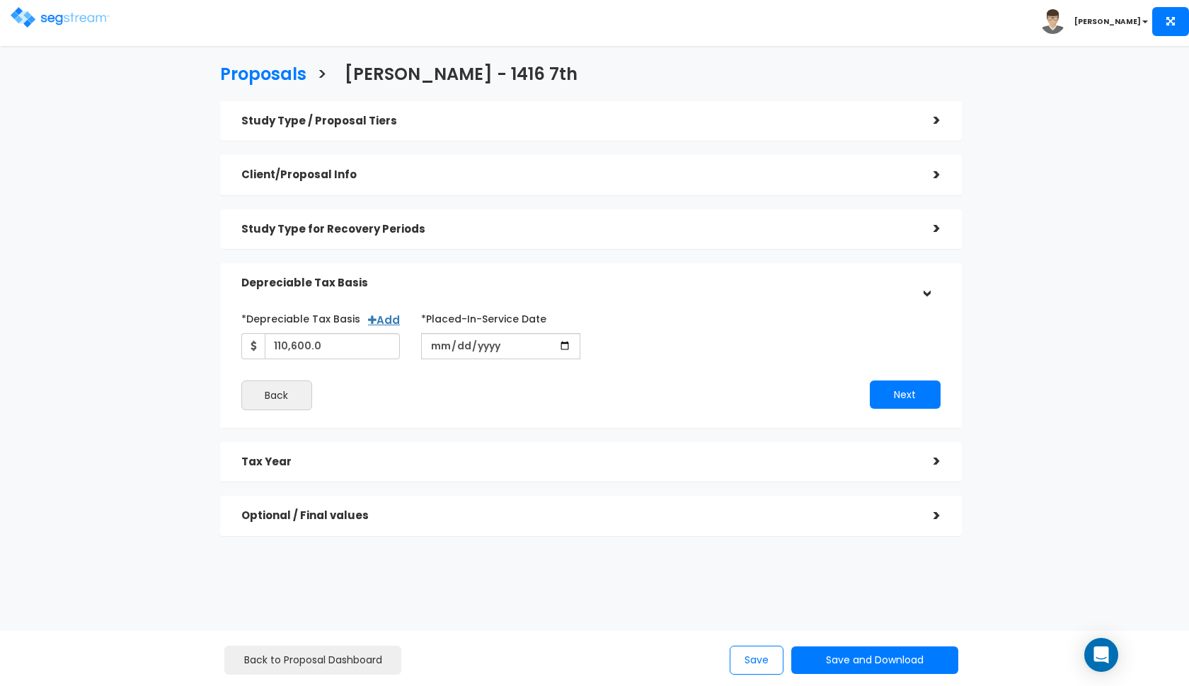
scroll to position [0, 0]
click at [320, 345] on input "110,600.0" at bounding box center [333, 346] width 136 height 26
type input "109,182"
click at [406, 399] on div "Back" at bounding box center [411, 396] width 360 height 30
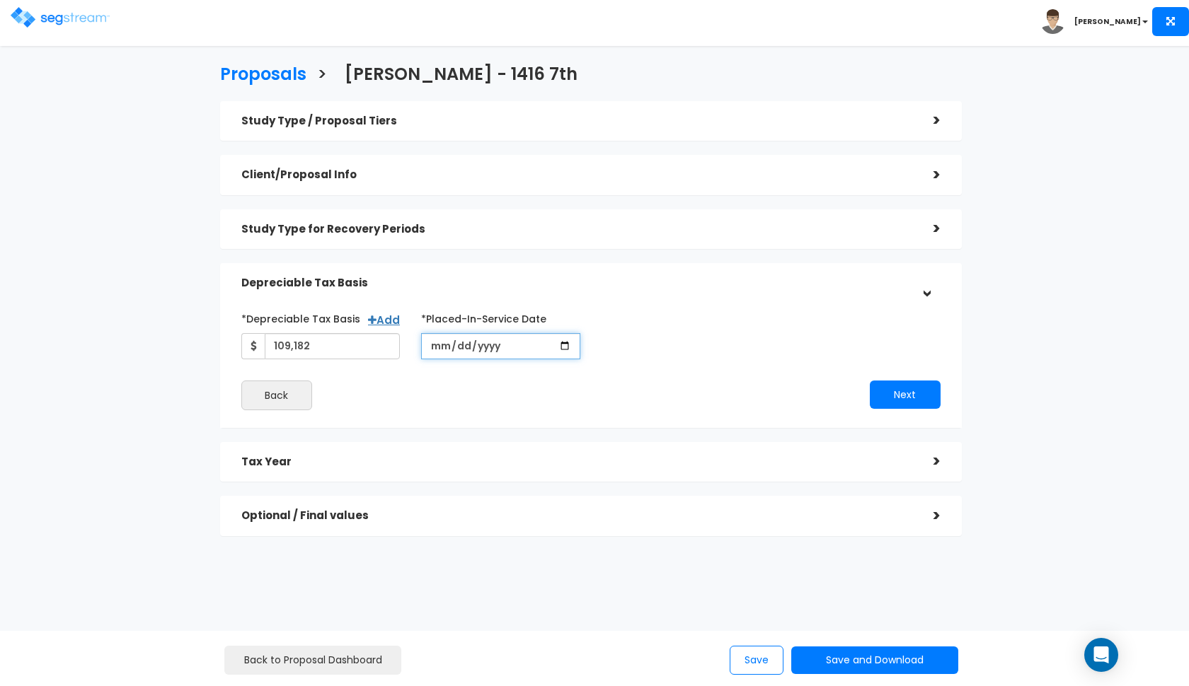
click at [438, 348] on input "2024-03-15" at bounding box center [500, 346] width 159 height 26
click at [459, 351] on input "2024-04-15" at bounding box center [500, 346] width 159 height 26
type input "2024-04-05"
click at [463, 307] on label "*Placed-In-Service Date" at bounding box center [483, 316] width 125 height 19
click at [339, 458] on h5 "Tax Year" at bounding box center [576, 462] width 671 height 12
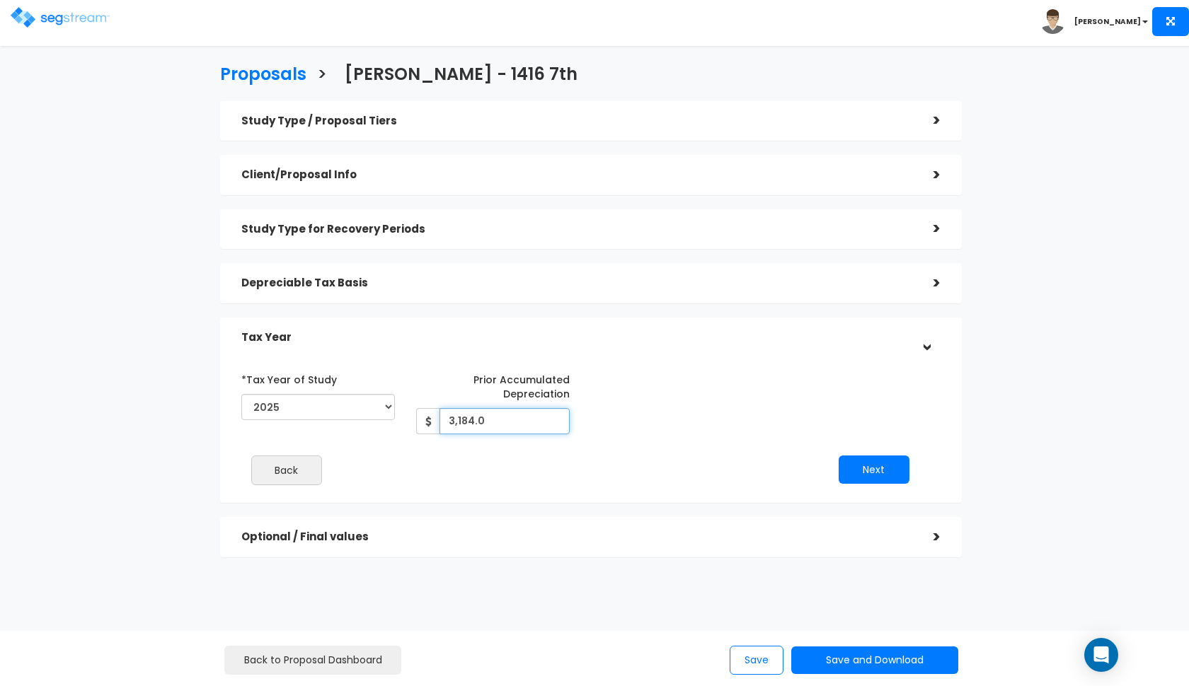
click at [473, 421] on input "3,184.0" at bounding box center [504, 421] width 130 height 26
type input "2,812"
click at [749, 408] on div "*Tax Year of Study 2024 2025 2026 Prior Accumulated Depreciation 2,812" at bounding box center [580, 401] width 699 height 67
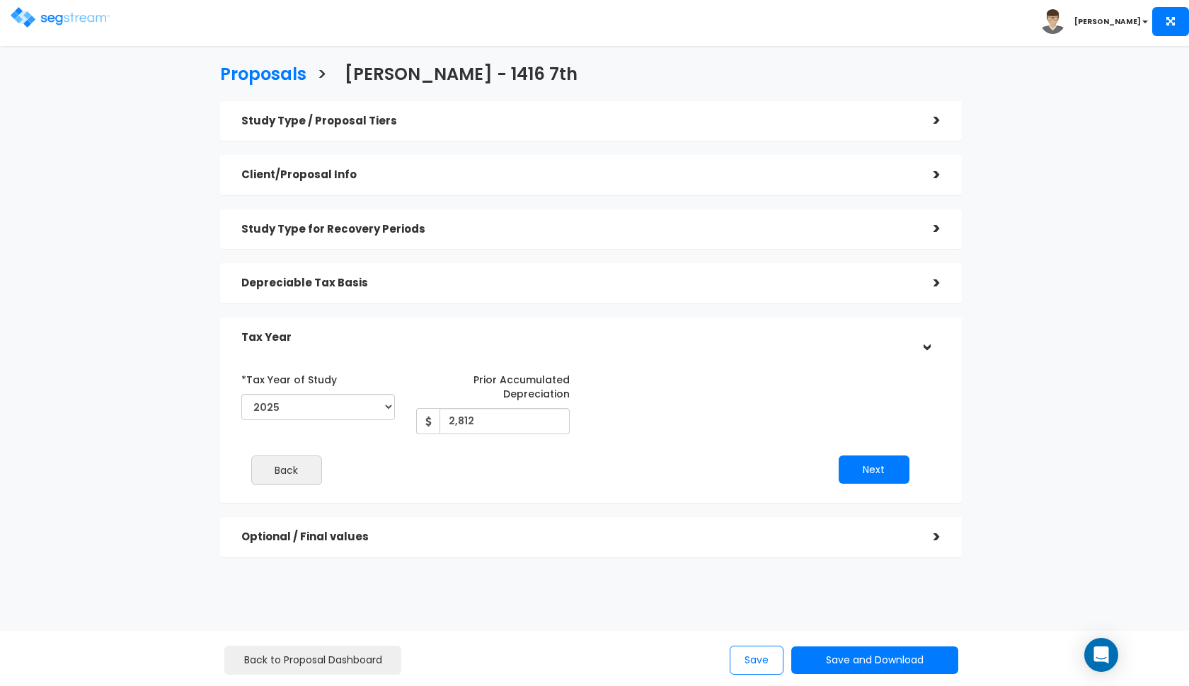
click at [911, 476] on div "Next" at bounding box center [755, 470] width 350 height 28
click at [891, 469] on button "Next" at bounding box center [873, 470] width 71 height 28
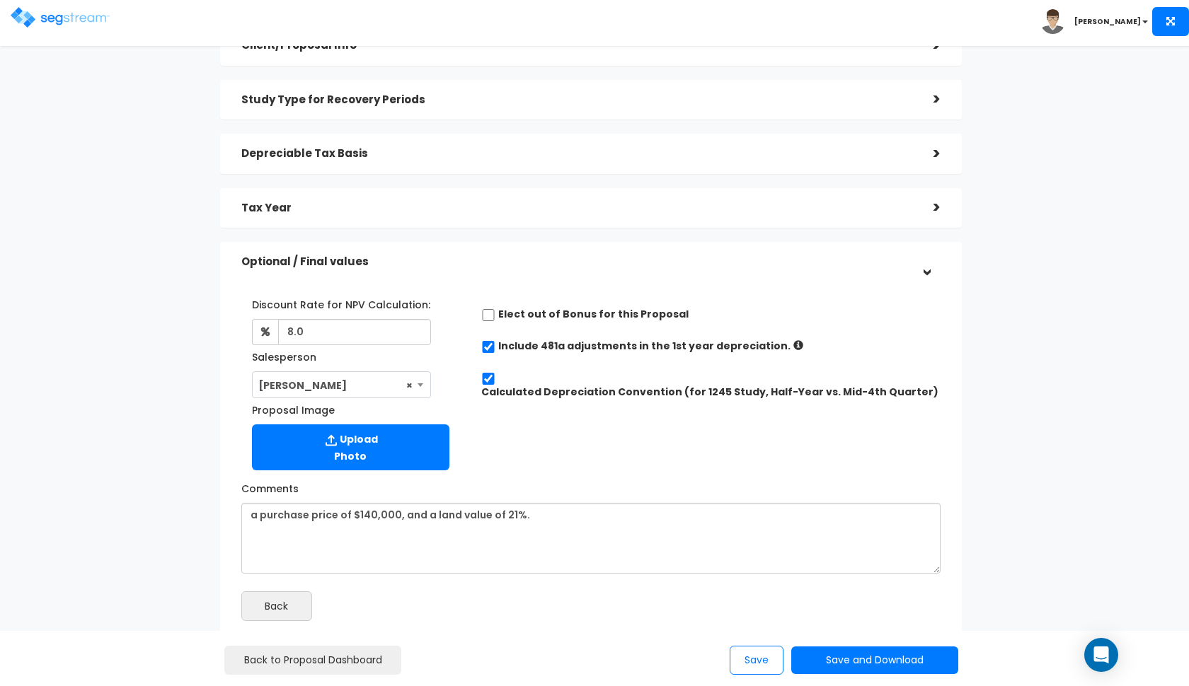
scroll to position [159, 0]
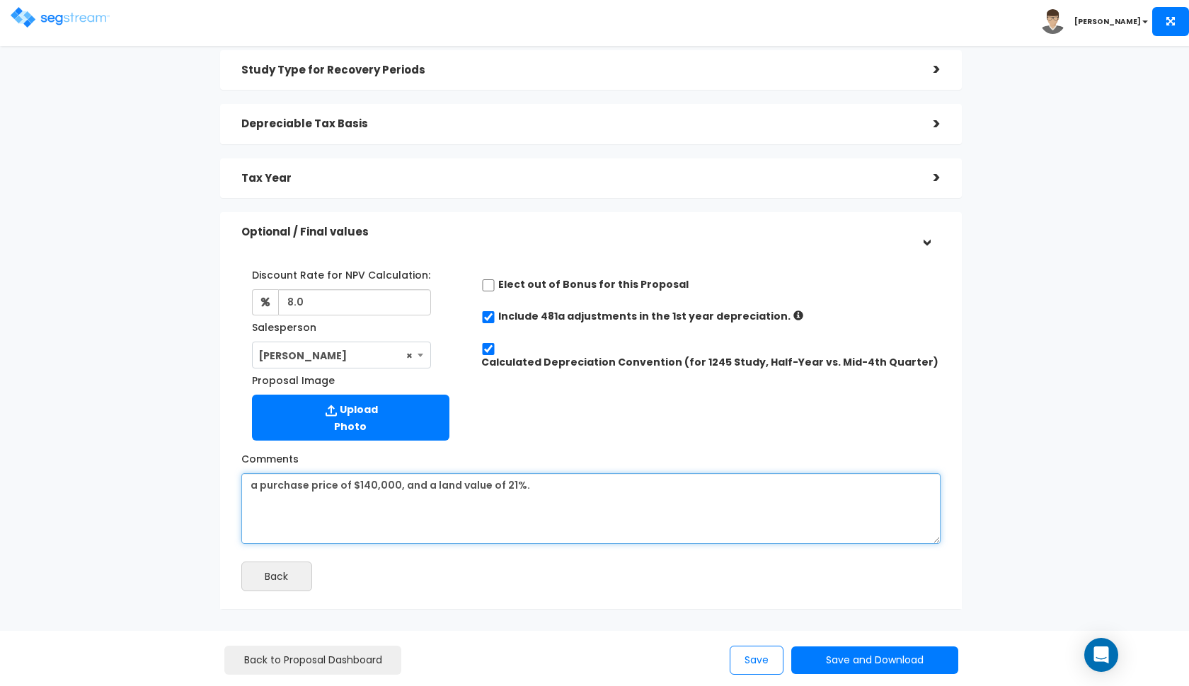
click at [516, 492] on textarea "a purchase price of $140,000, and a land value of 21%." at bounding box center [590, 508] width 699 height 71
paste textarea "cost basis of $111,141 from the previous depreciation schedule"
click at [341, 485] on textarea "a purchase price of $140,000, and a land value of 21%." at bounding box center [590, 508] width 699 height 71
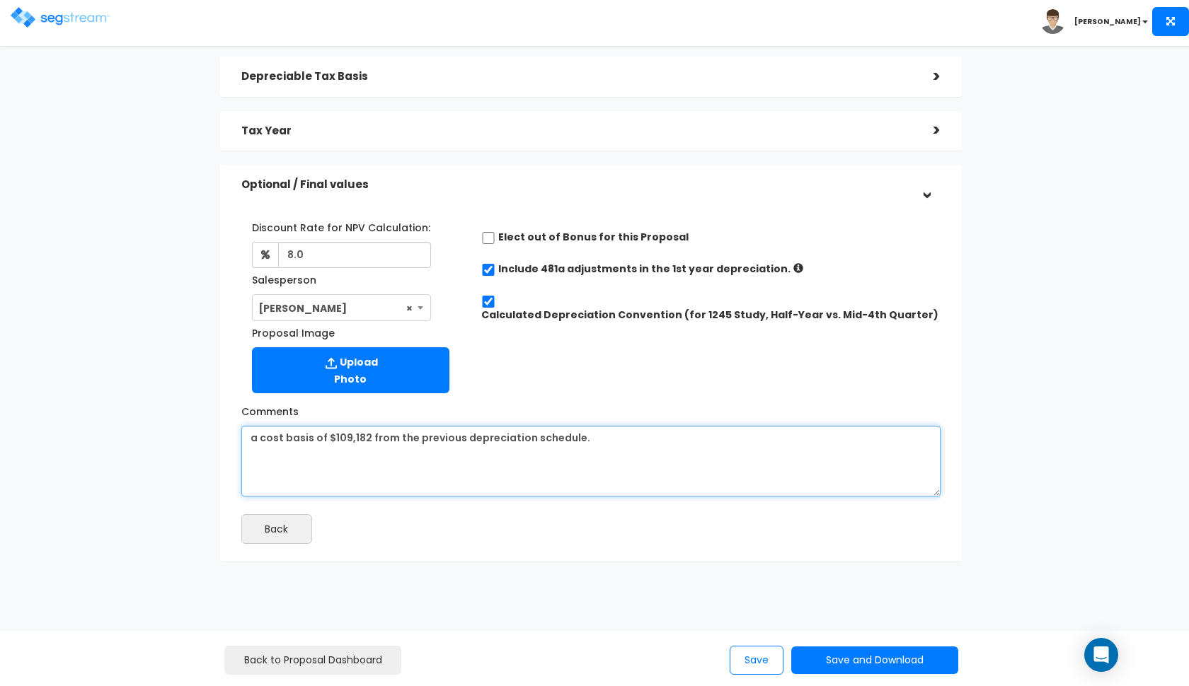
scroll to position [206, 0]
type textarea "a cost basis of $109,182 from the previous depreciation schedule."
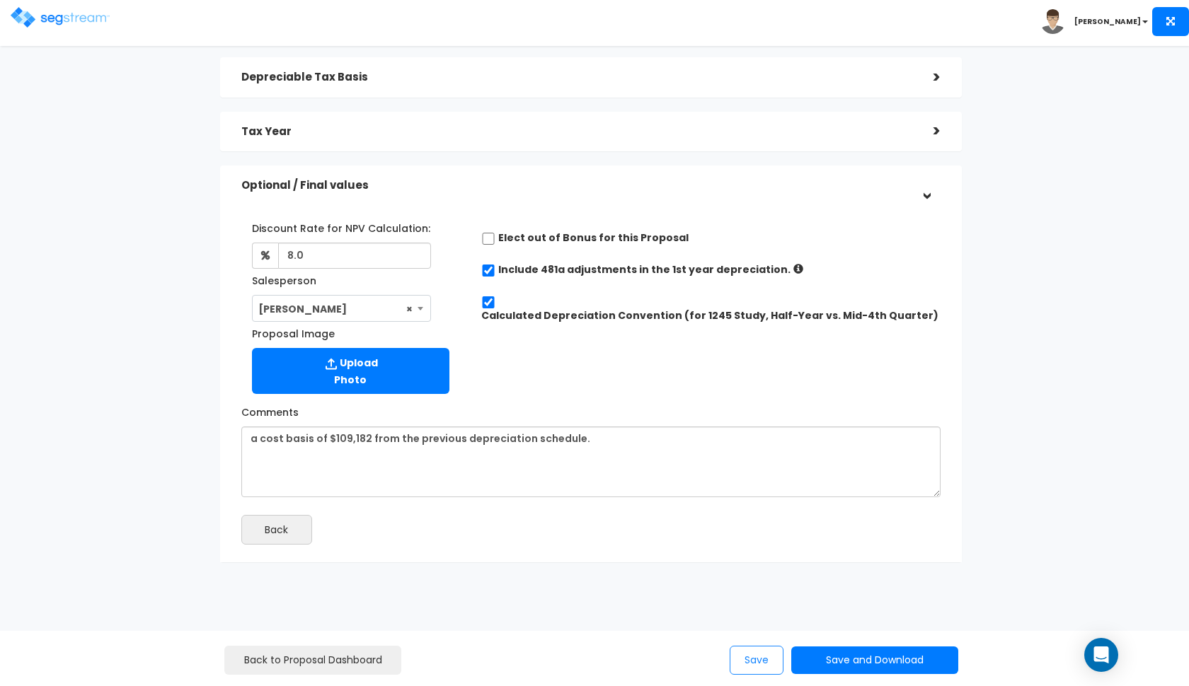
click at [764, 666] on button "Save" at bounding box center [757, 660] width 54 height 29
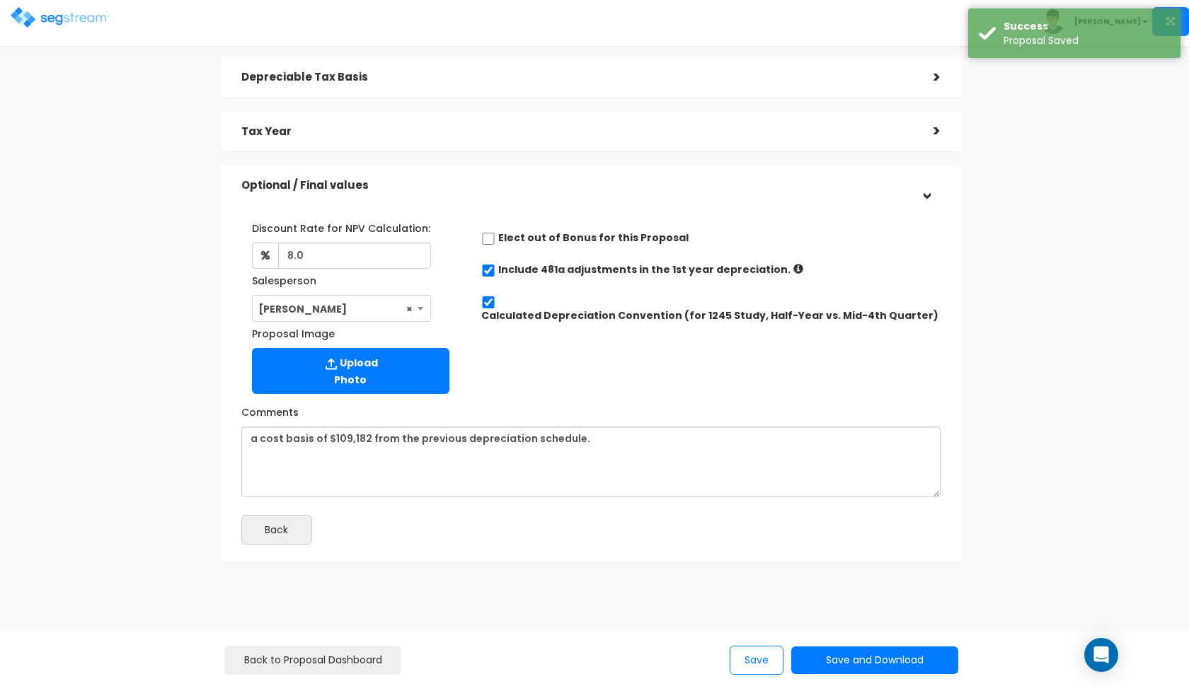
click at [45, 18] on img at bounding box center [60, 17] width 99 height 21
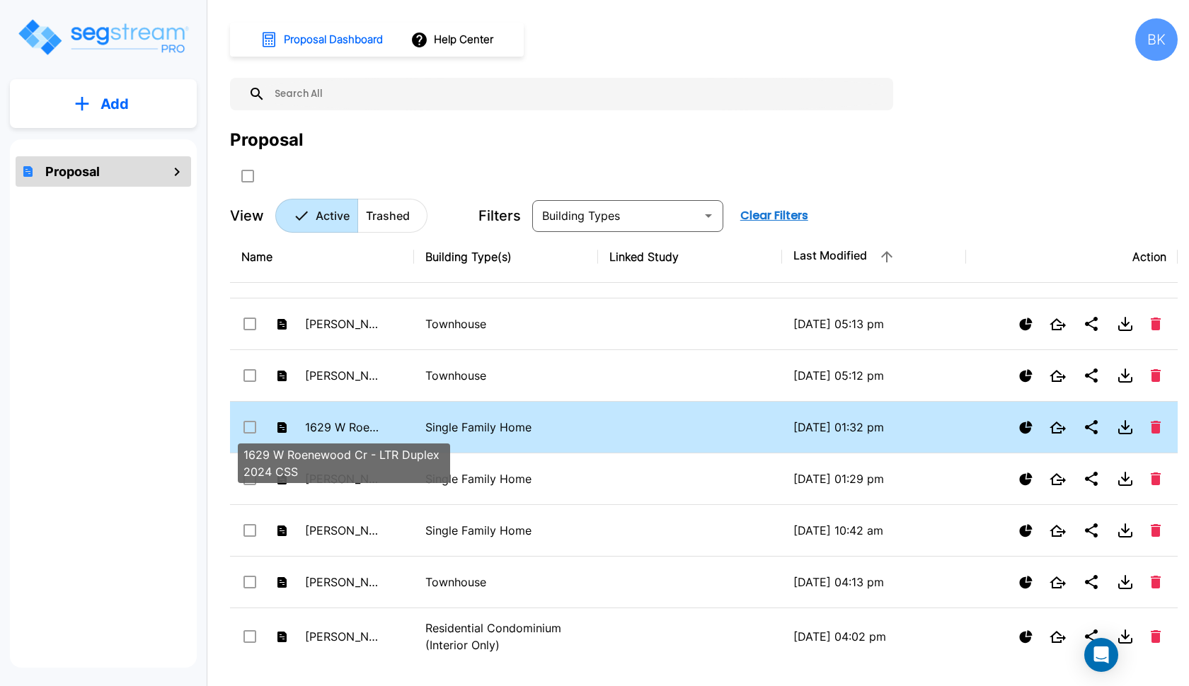
scroll to position [423, 0]
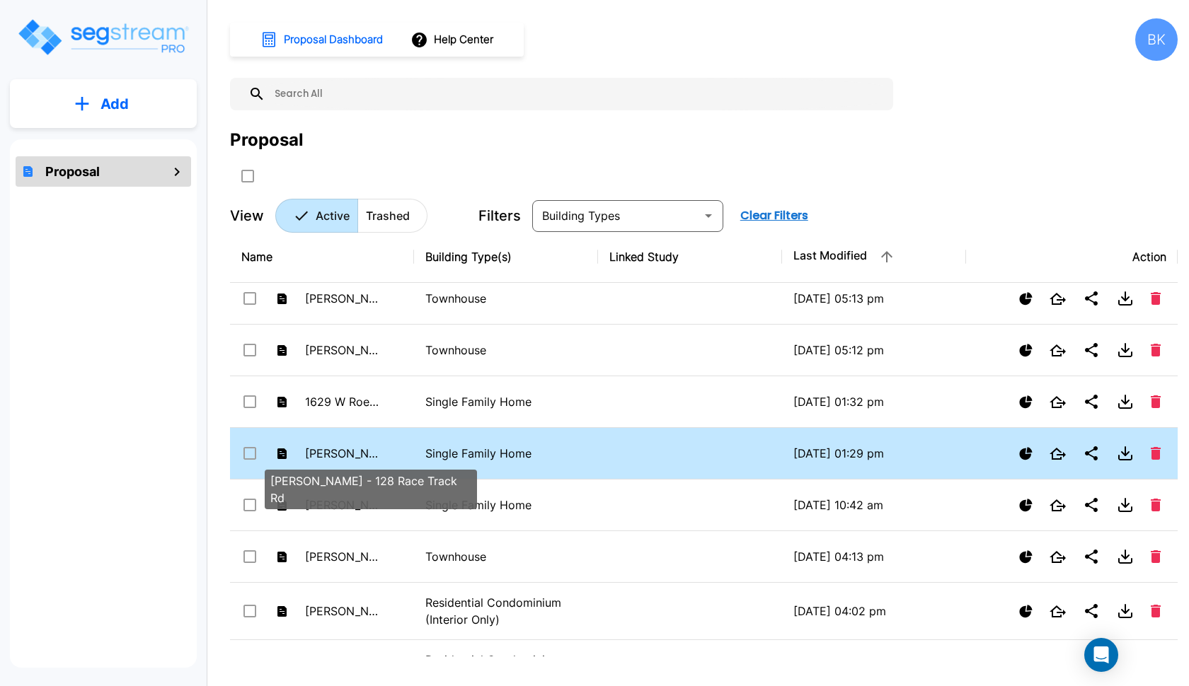
click at [353, 449] on p "[PERSON_NAME] - 128 Race Track Rd" at bounding box center [344, 453] width 78 height 17
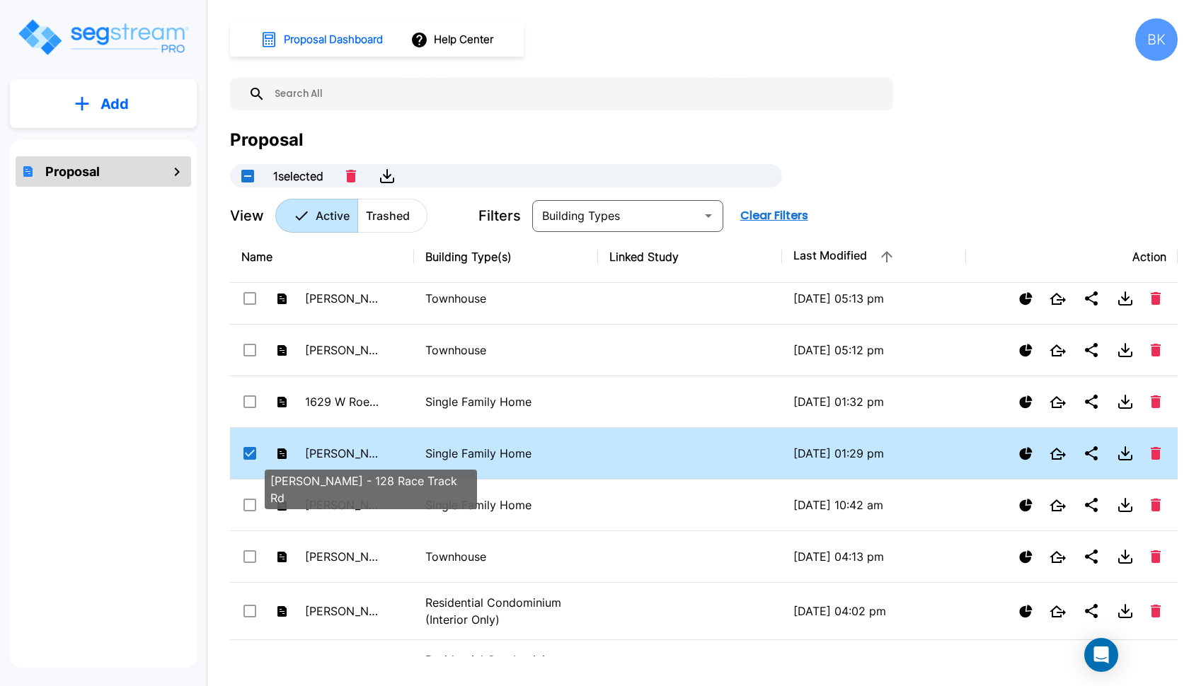
click at [353, 449] on p "[PERSON_NAME] - 128 Race Track Rd" at bounding box center [344, 453] width 78 height 17
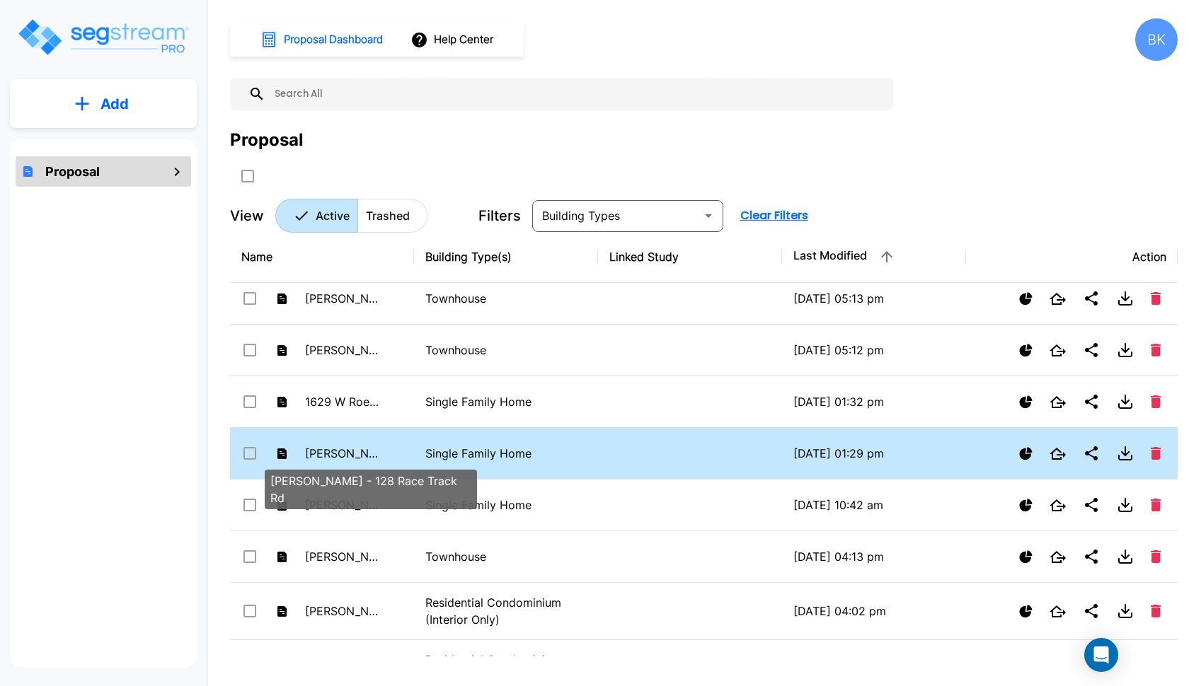
checkbox input "false"
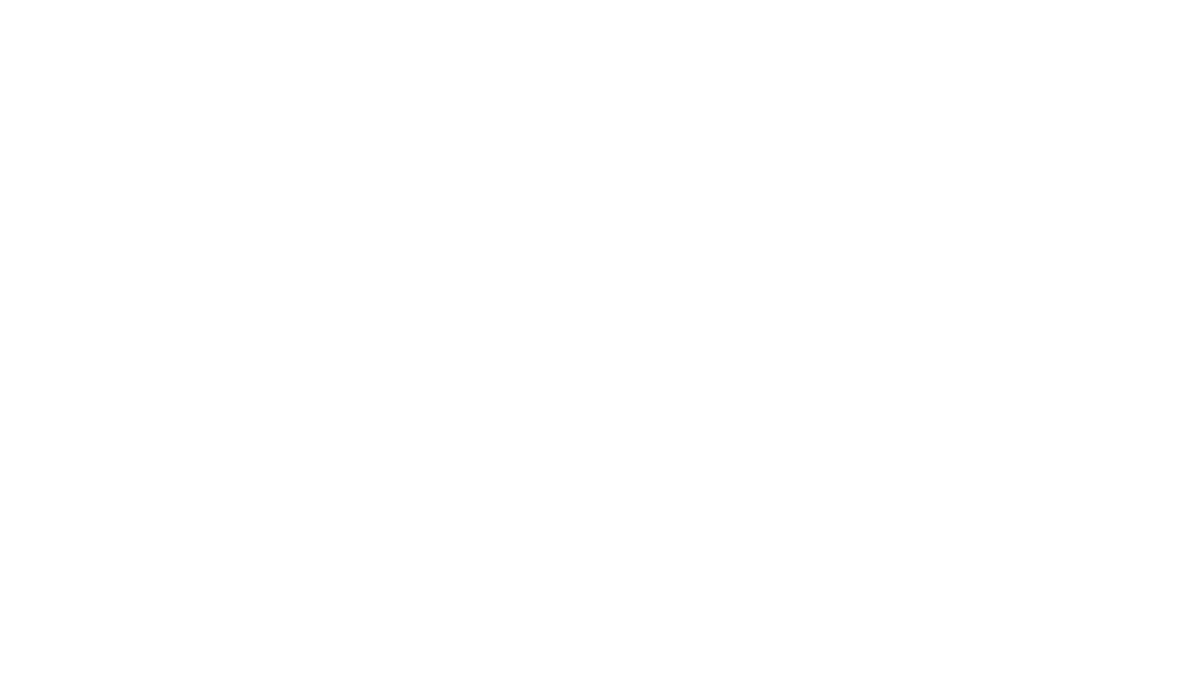
checkbox input "true"
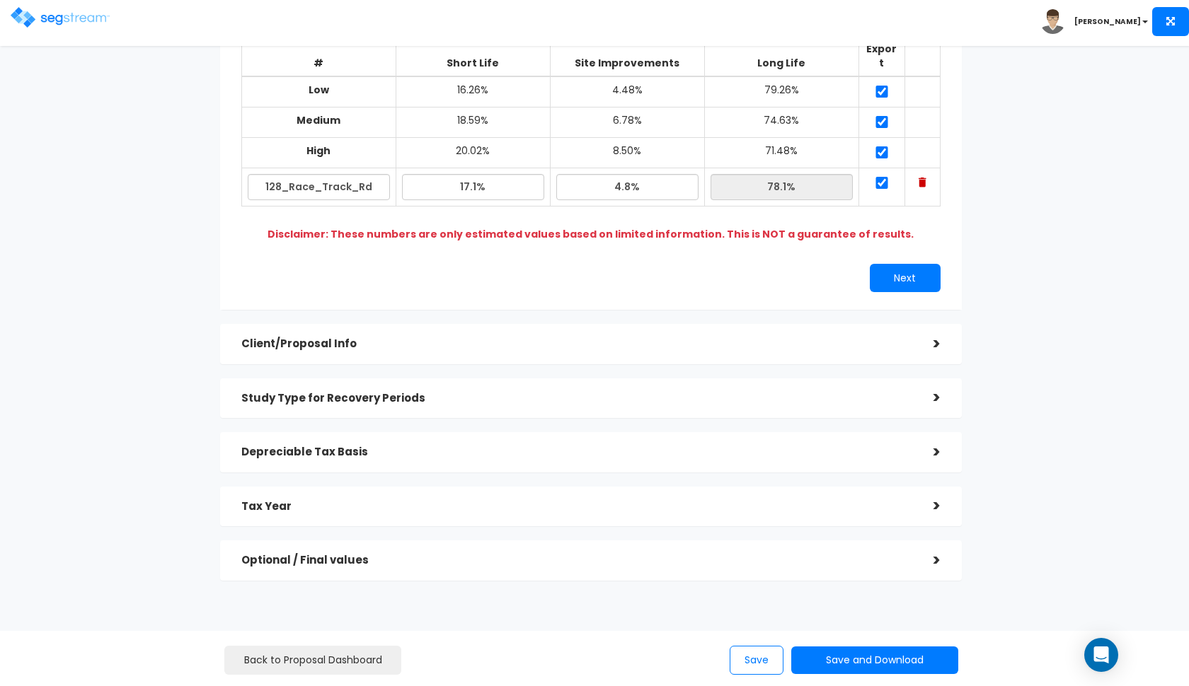
click at [405, 446] on h5 "Depreciable Tax Basis" at bounding box center [576, 452] width 671 height 12
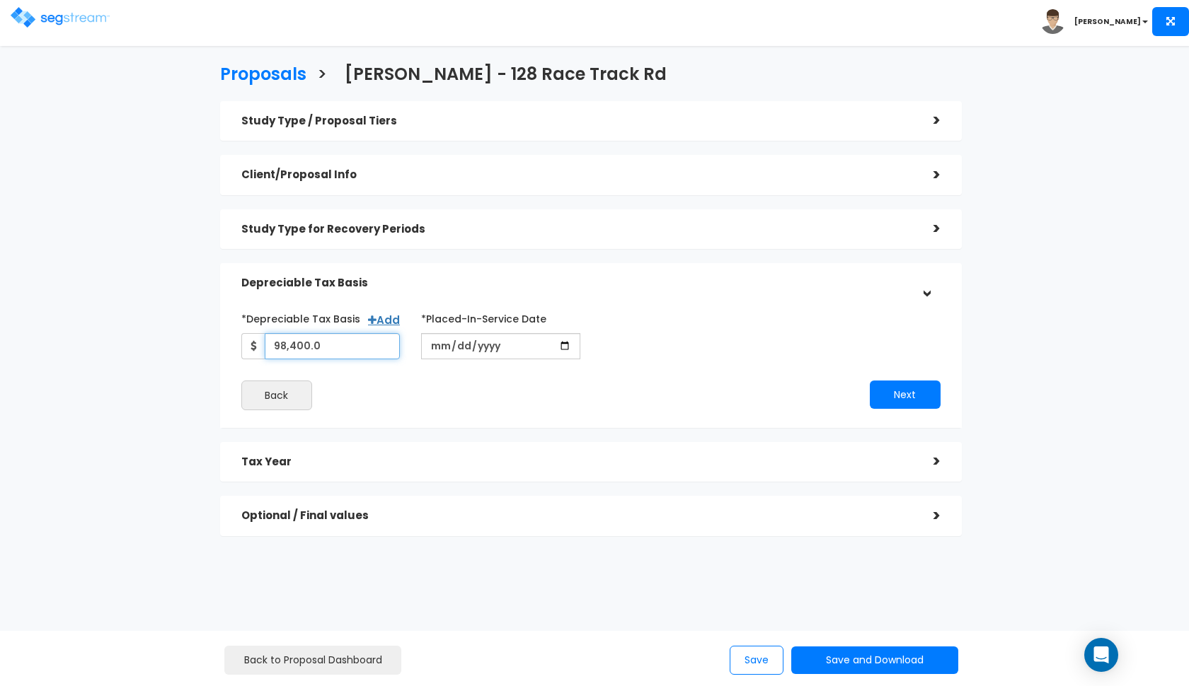
click at [338, 342] on input "98,400.0" at bounding box center [333, 346] width 136 height 26
type input "97,453"
click at [403, 450] on div "Tax Year" at bounding box center [576, 462] width 671 height 26
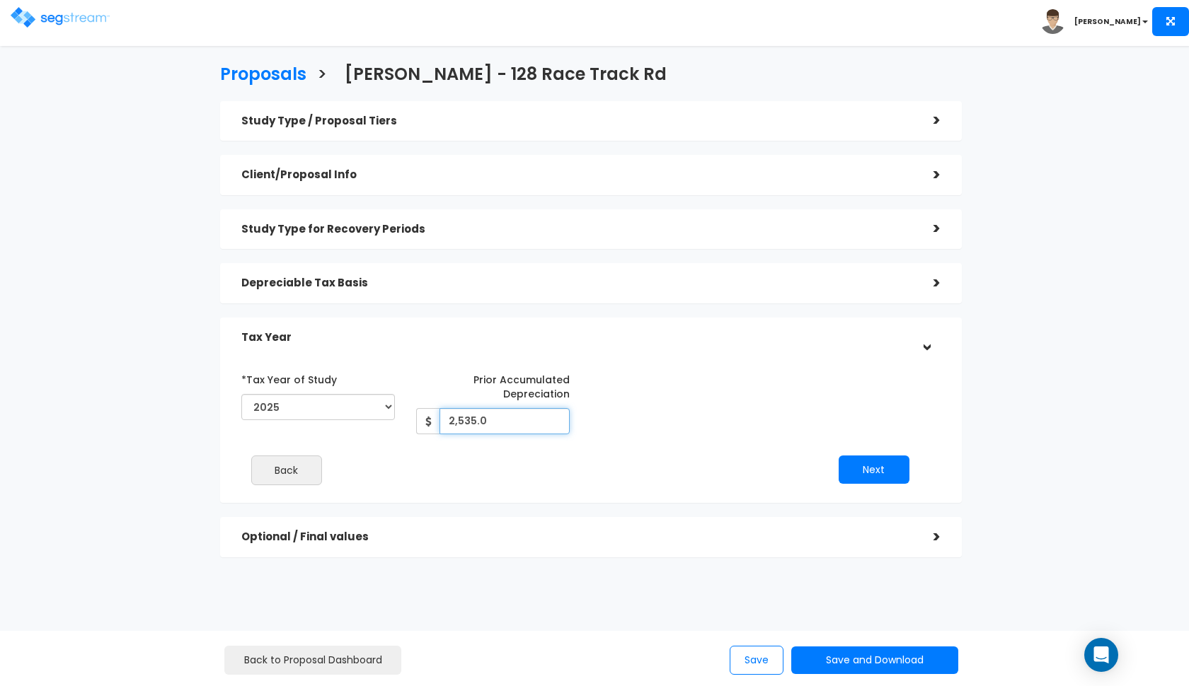
click at [483, 421] on input "2,535.0" at bounding box center [504, 421] width 130 height 26
type input "2,510"
click at [793, 393] on div "*Tax Year of Study 2024 2025 2026 Prior Accumulated Depreciation 2,510" at bounding box center [580, 401] width 699 height 67
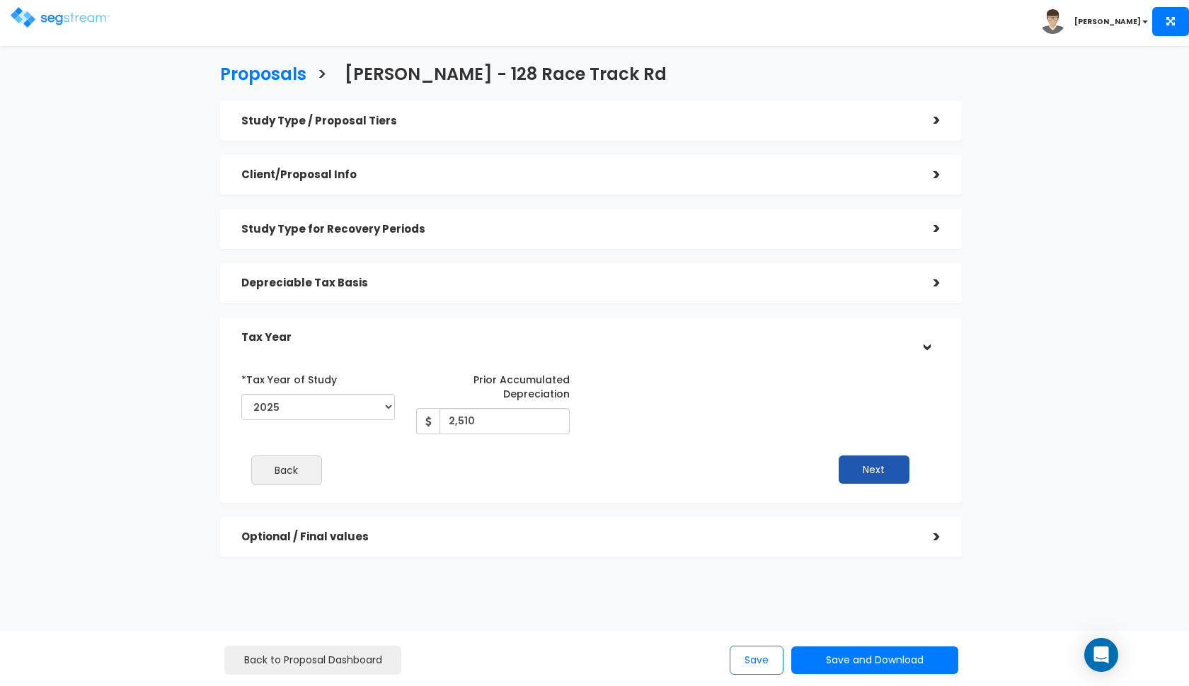
click at [875, 469] on button "Next" at bounding box center [873, 470] width 71 height 28
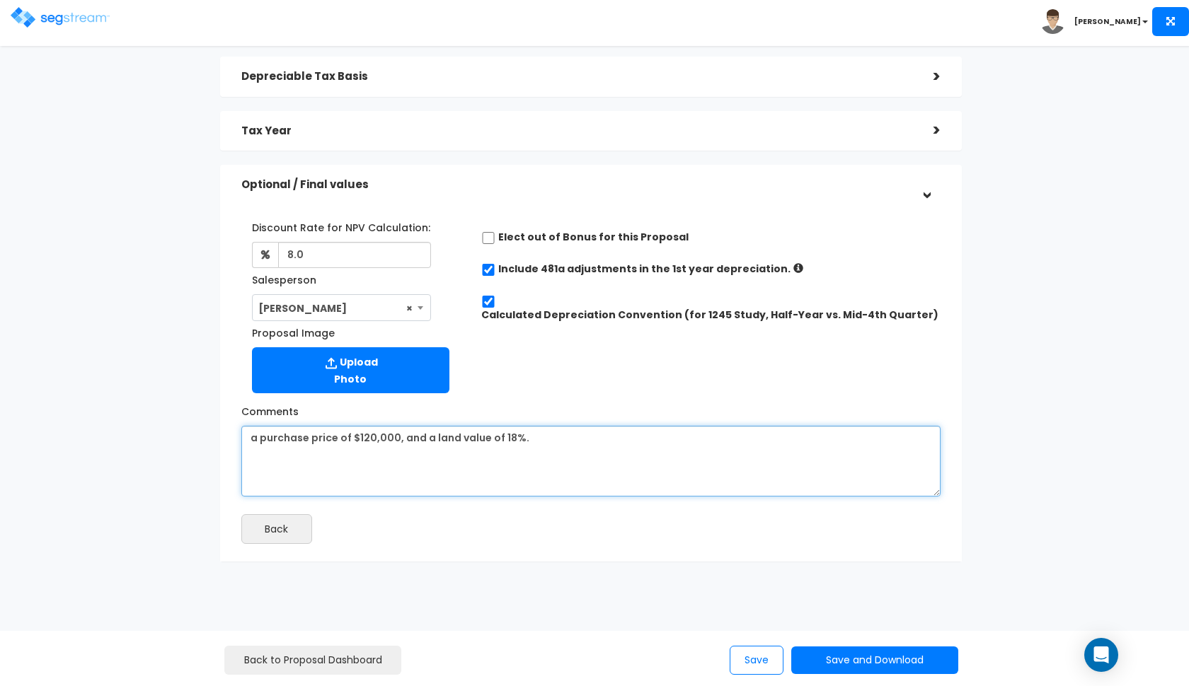
click at [524, 449] on textarea "a purchase price of $120,000, and a land value of 18%." at bounding box center [590, 461] width 699 height 71
click at [524, 449] on textarea "a purchase price of $120,000, and a land value of 18%." at bounding box center [590, 462] width 699 height 71
paste textarea "cost basis of $111,141 from the previous depreciation schedule"
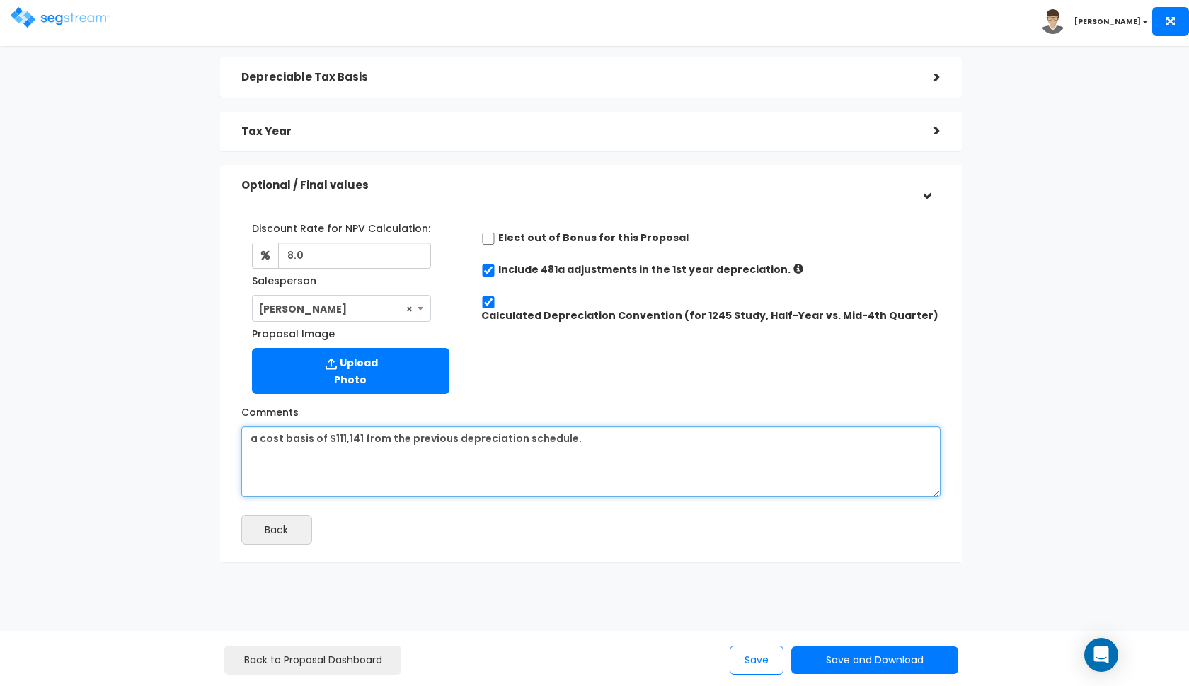
click at [341, 435] on textarea "a purchase price of $120,000, and a land value of 18%." at bounding box center [590, 462] width 699 height 71
type textarea "a cost basis of $97,453 from the previous depreciation schedule."
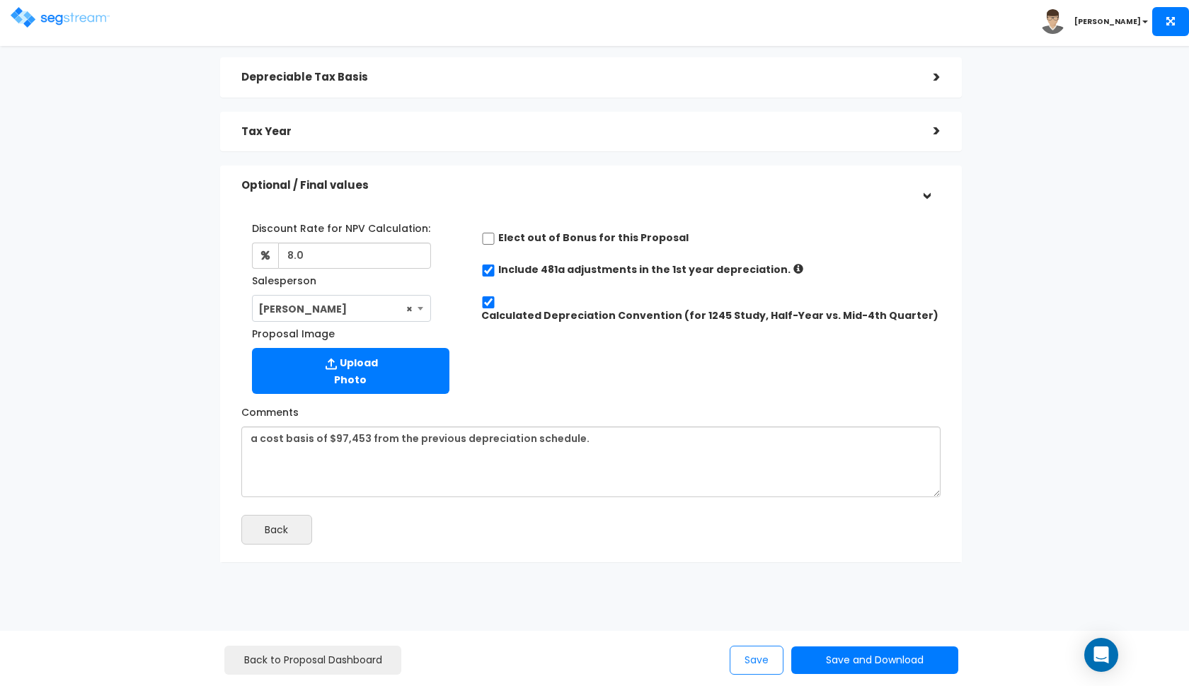
click at [745, 671] on button "Save" at bounding box center [757, 660] width 54 height 29
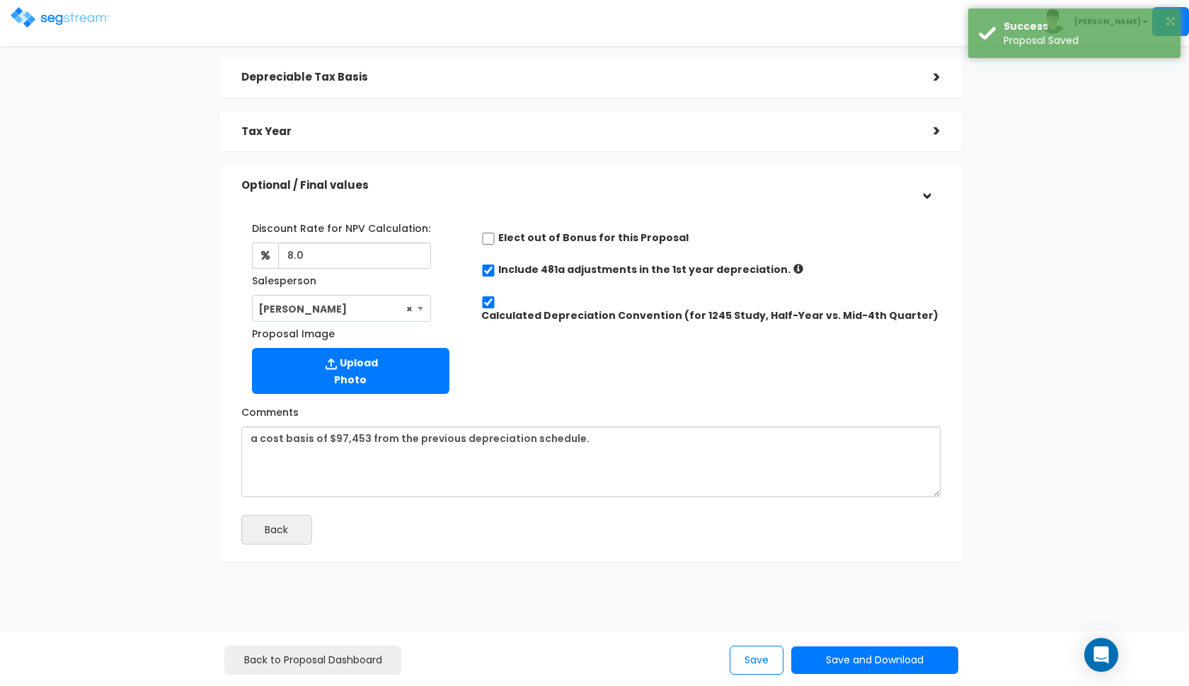
click at [35, 17] on img at bounding box center [60, 17] width 99 height 21
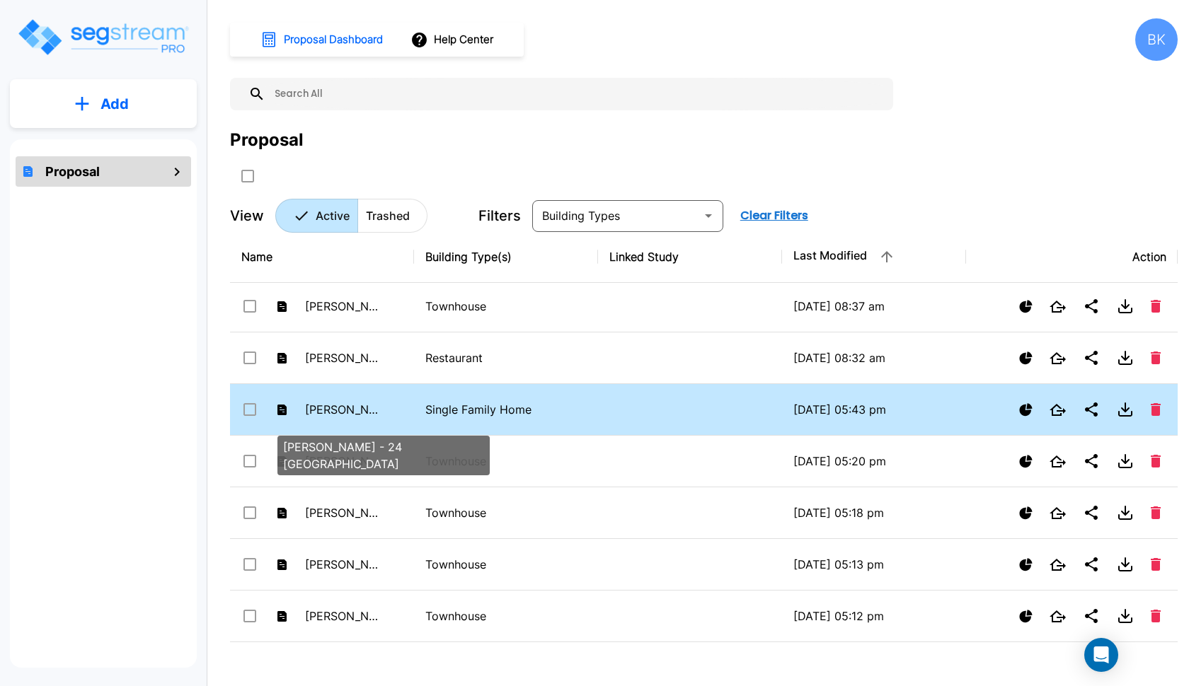
scroll to position [220, 0]
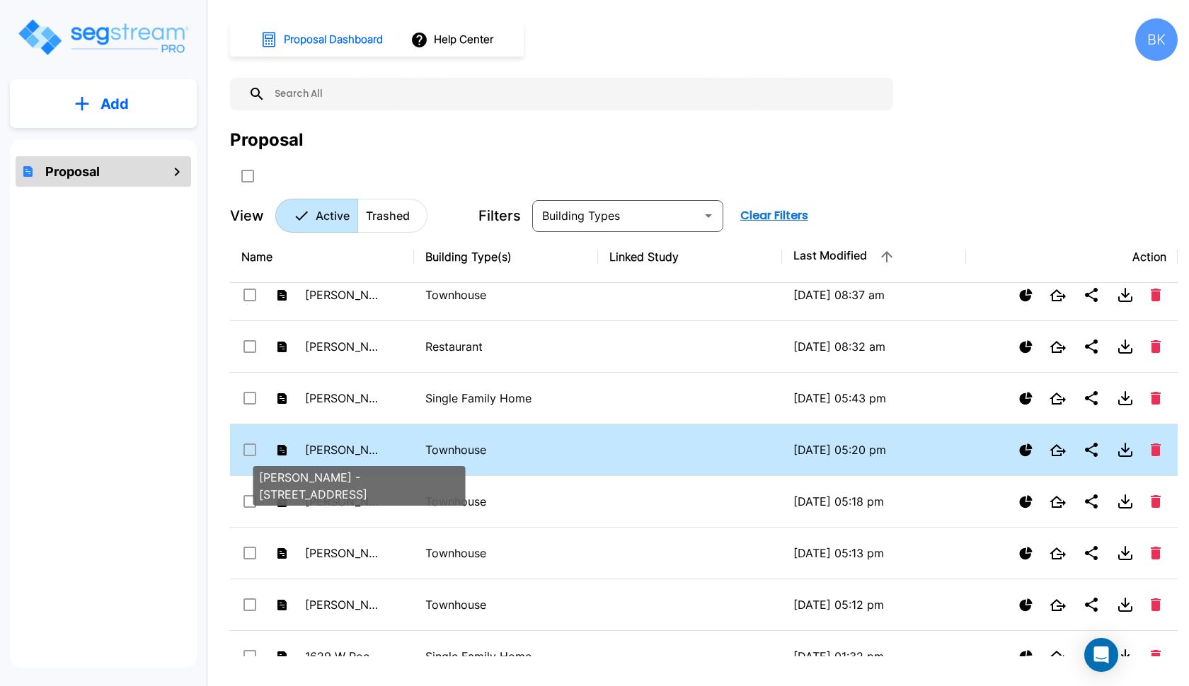
click at [338, 454] on p "[PERSON_NAME] - [STREET_ADDRESS]" at bounding box center [344, 450] width 78 height 17
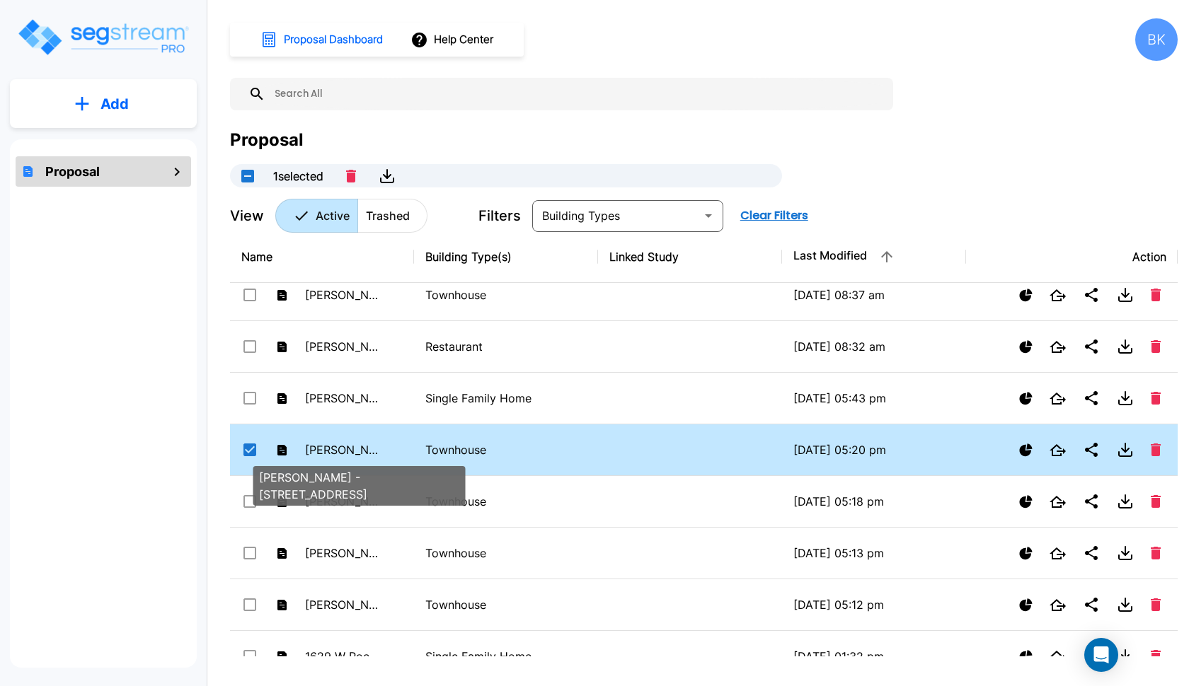
click at [338, 454] on p "[PERSON_NAME] - [STREET_ADDRESS]" at bounding box center [344, 450] width 78 height 17
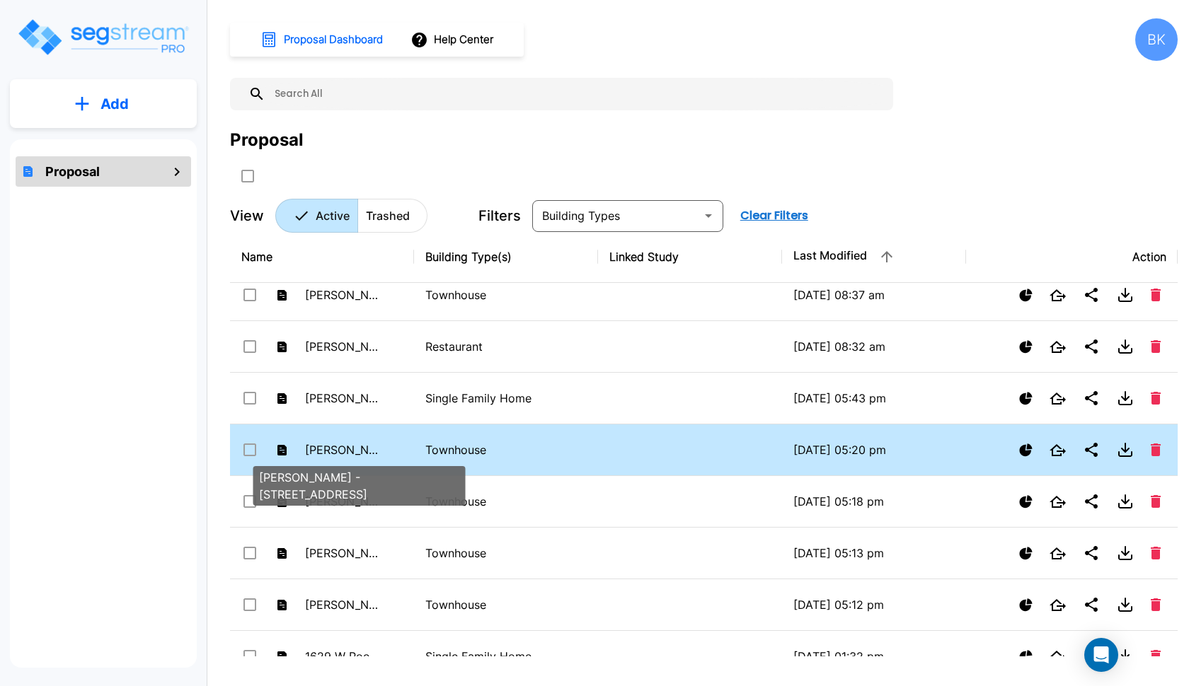
checkbox input "false"
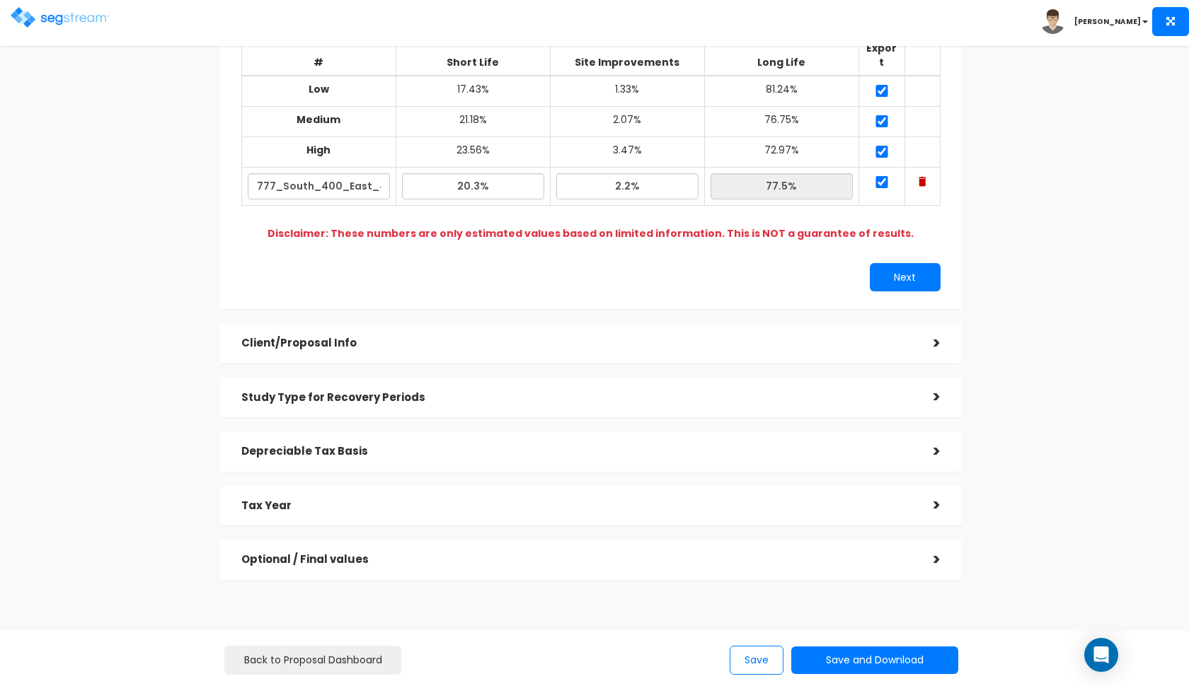
scroll to position [173, 0]
click at [311, 555] on h5 "Optional / Final values" at bounding box center [576, 561] width 671 height 12
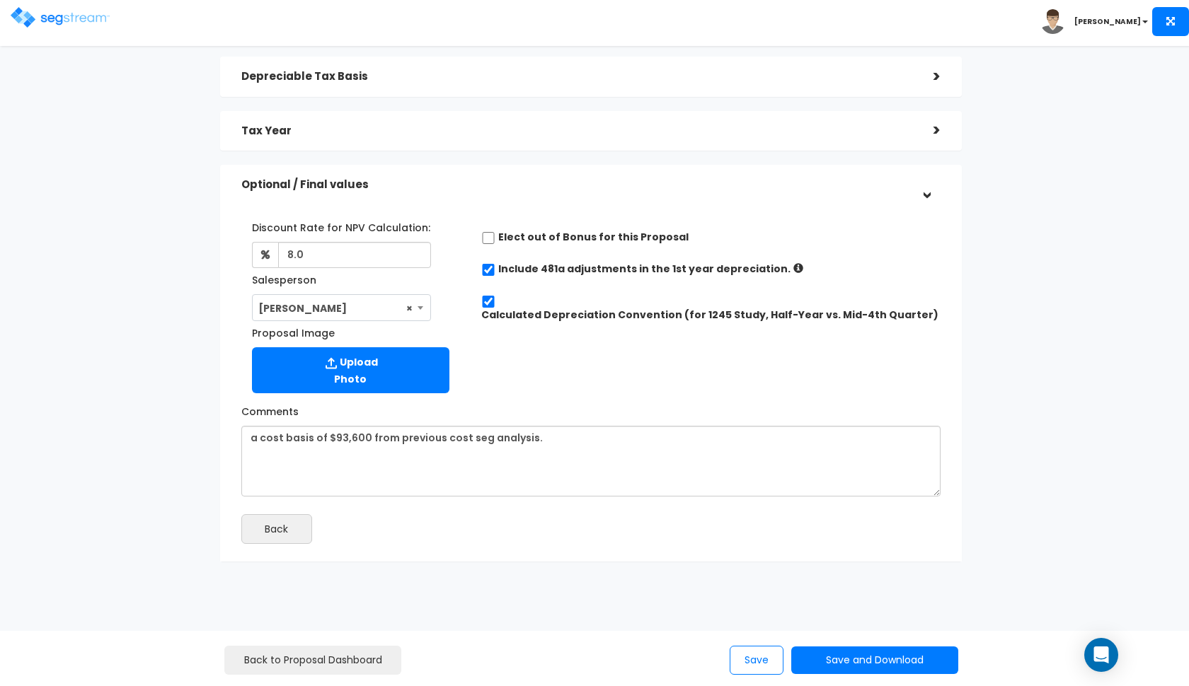
scroll to position [206, 0]
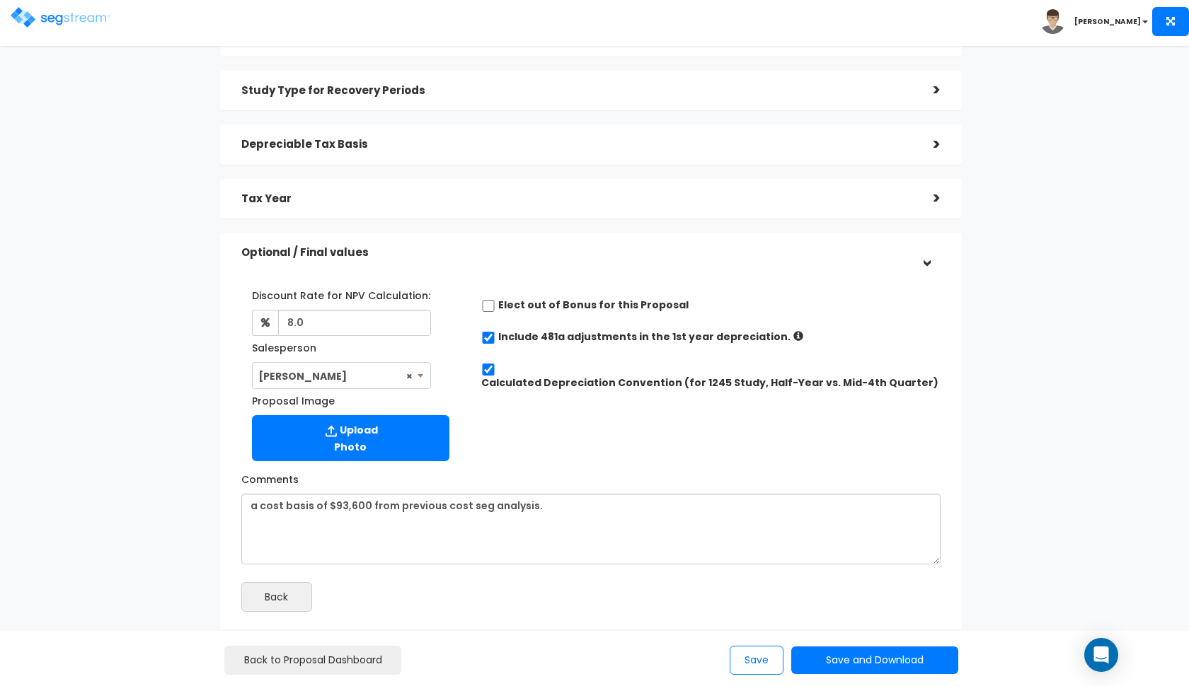
click at [498, 186] on div "Tax Year" at bounding box center [576, 199] width 671 height 26
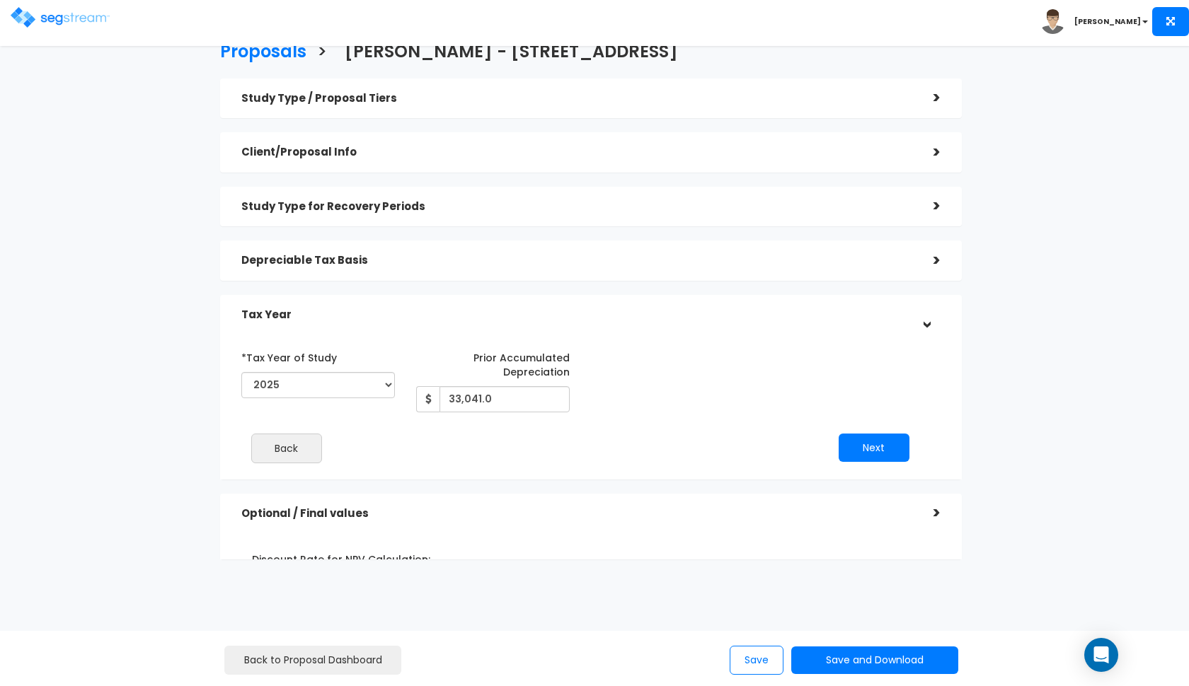
scroll to position [0, 0]
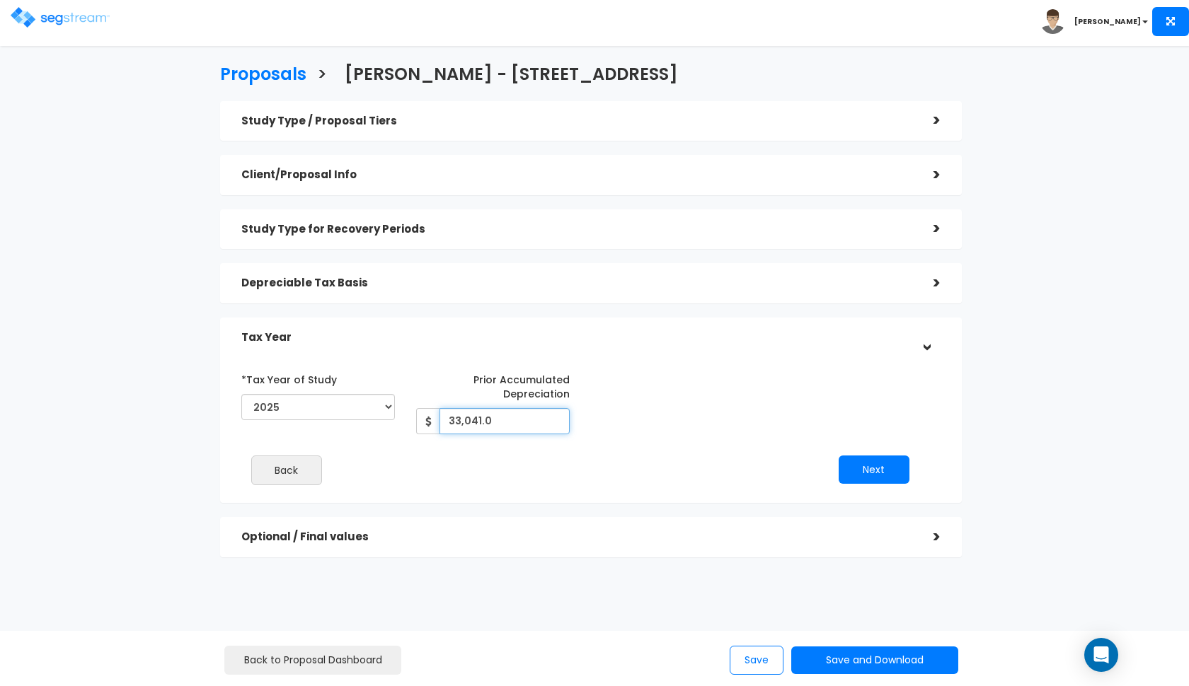
click at [521, 417] on input "33,041.0" at bounding box center [504, 421] width 130 height 26
type input "33,044"
click at [847, 466] on button "Next" at bounding box center [873, 470] width 71 height 28
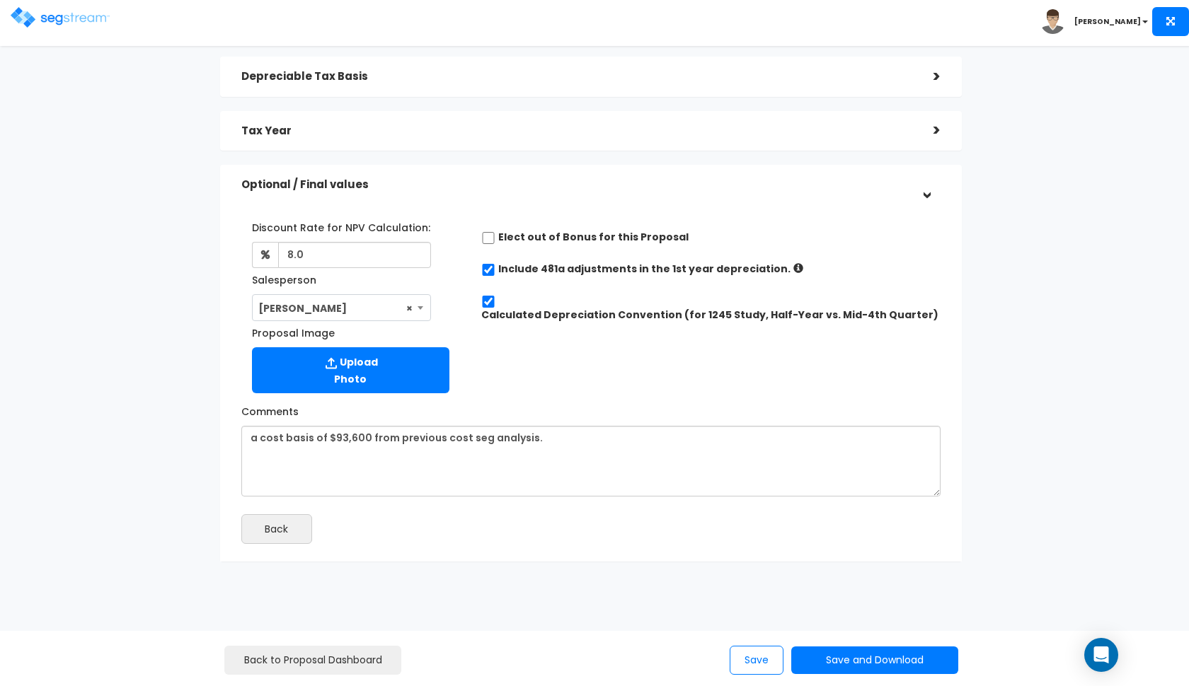
scroll to position [206, 0]
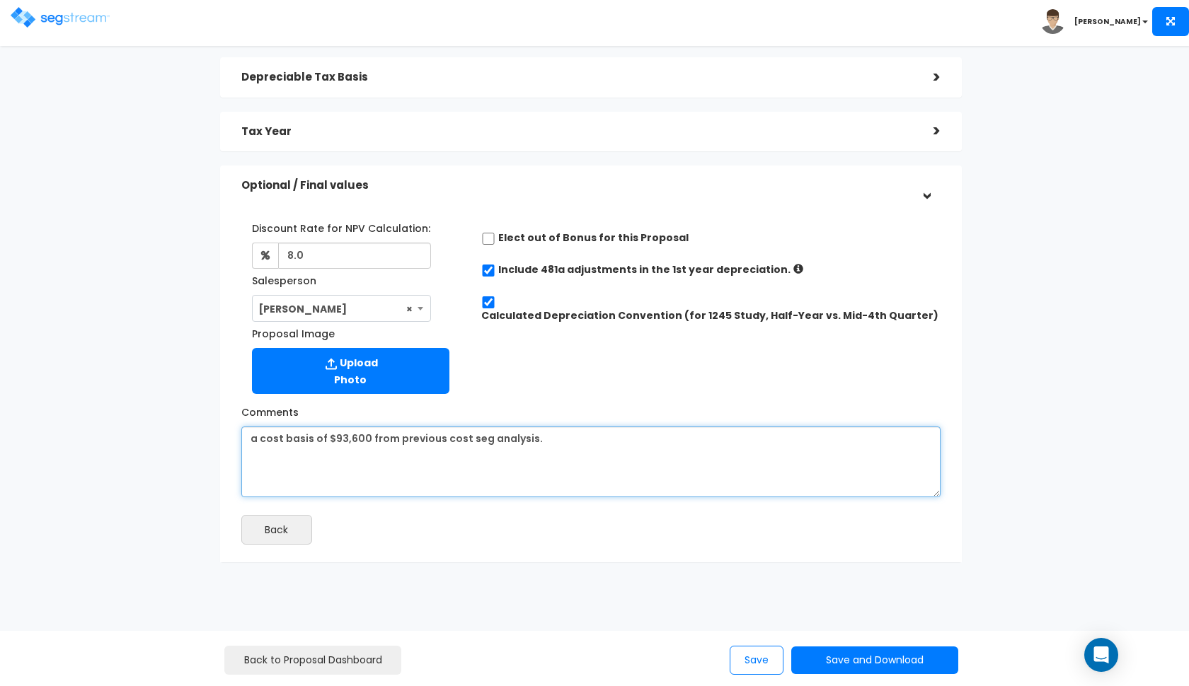
click at [587, 437] on textarea "a cost basis of $93,600 from previous cost seg analysis." at bounding box center [590, 462] width 699 height 71
click at [584, 437] on textarea "a cost basis of $93,600 from previous cost seg analysis." at bounding box center [590, 462] width 699 height 71
click at [571, 437] on textarea "a cost basis of $93,600 from previous cost seg analysis." at bounding box center [590, 462] width 699 height 71
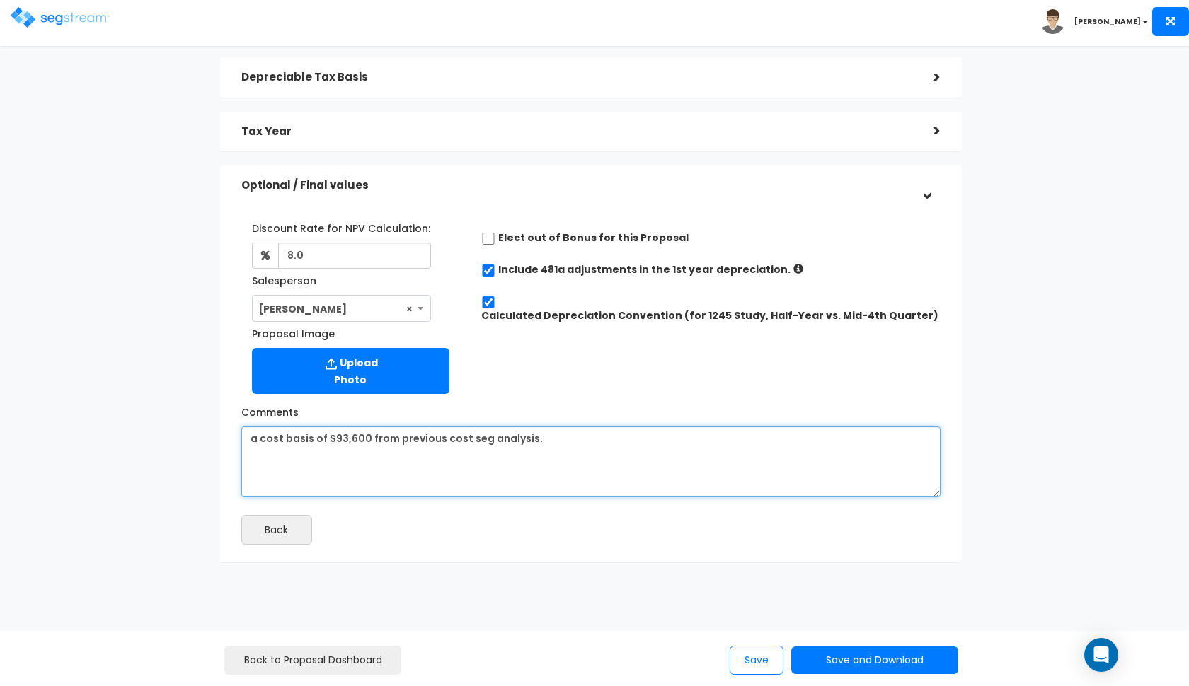
click at [571, 437] on textarea "a cost basis of $93,600 from previous cost seg analysis." at bounding box center [590, 462] width 699 height 71
paste textarea "111,141 from the previous depreciation schedule"
click at [342, 430] on textarea "a cost basis of $93,600 from previous cost seg analysis." at bounding box center [590, 462] width 699 height 71
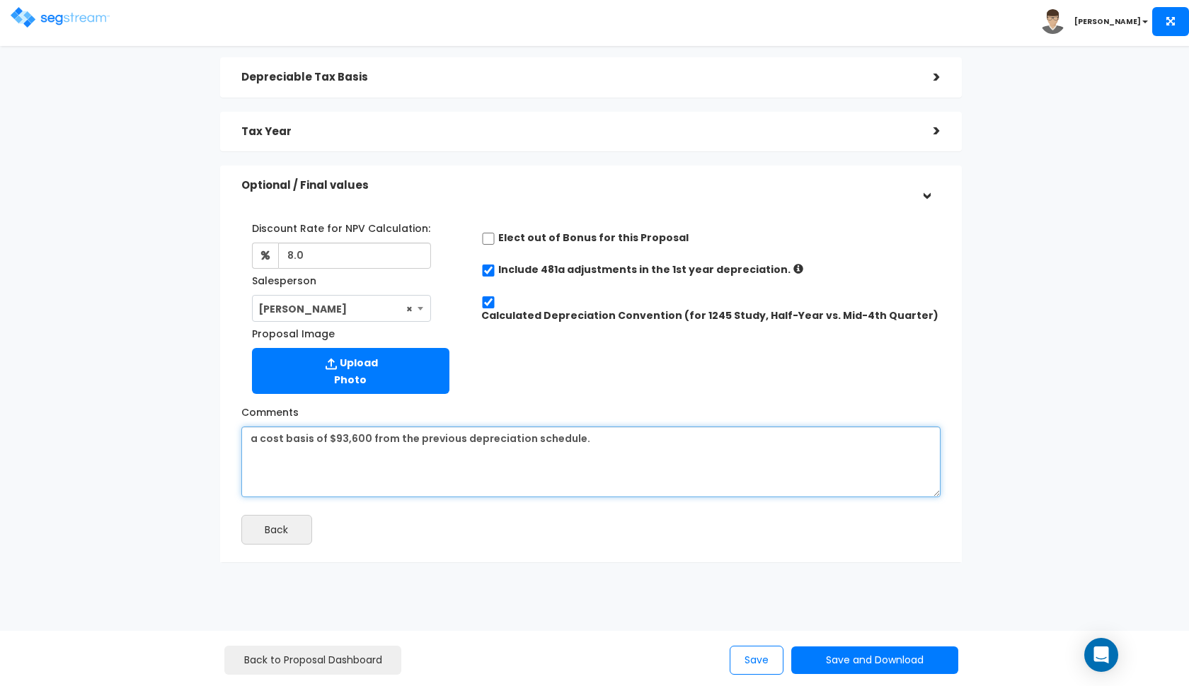
type textarea "a cost basis of $93,600 from the previous depreciation schedule."
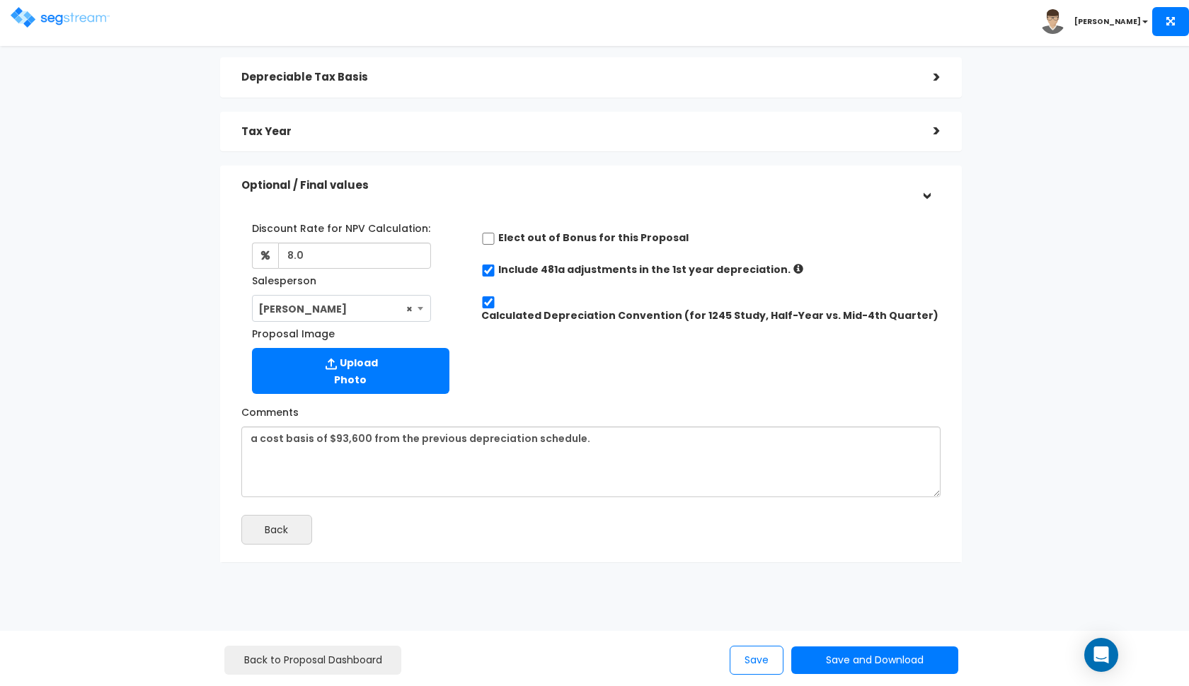
click at [588, 371] on div "Discount Rate for NPV Calculation: 8.0 Salesperson Select Salesperson × Proposa…" at bounding box center [591, 304] width 720 height 191
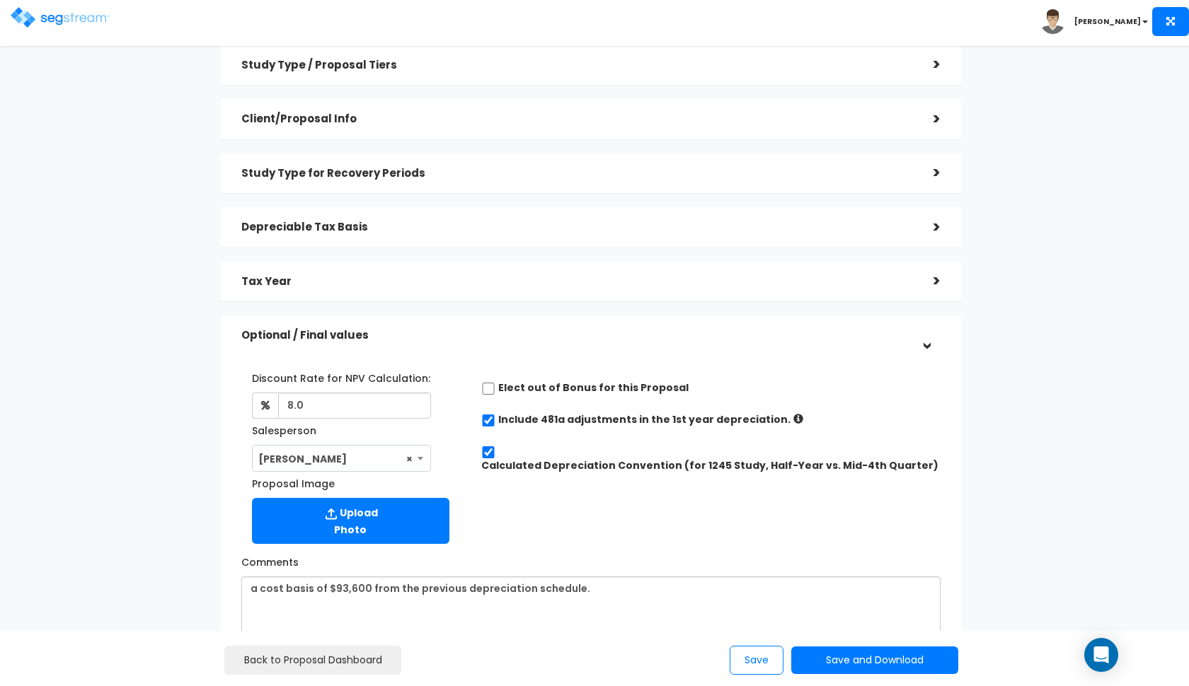
click at [622, 280] on h5 "Tax Year" at bounding box center [576, 282] width 671 height 12
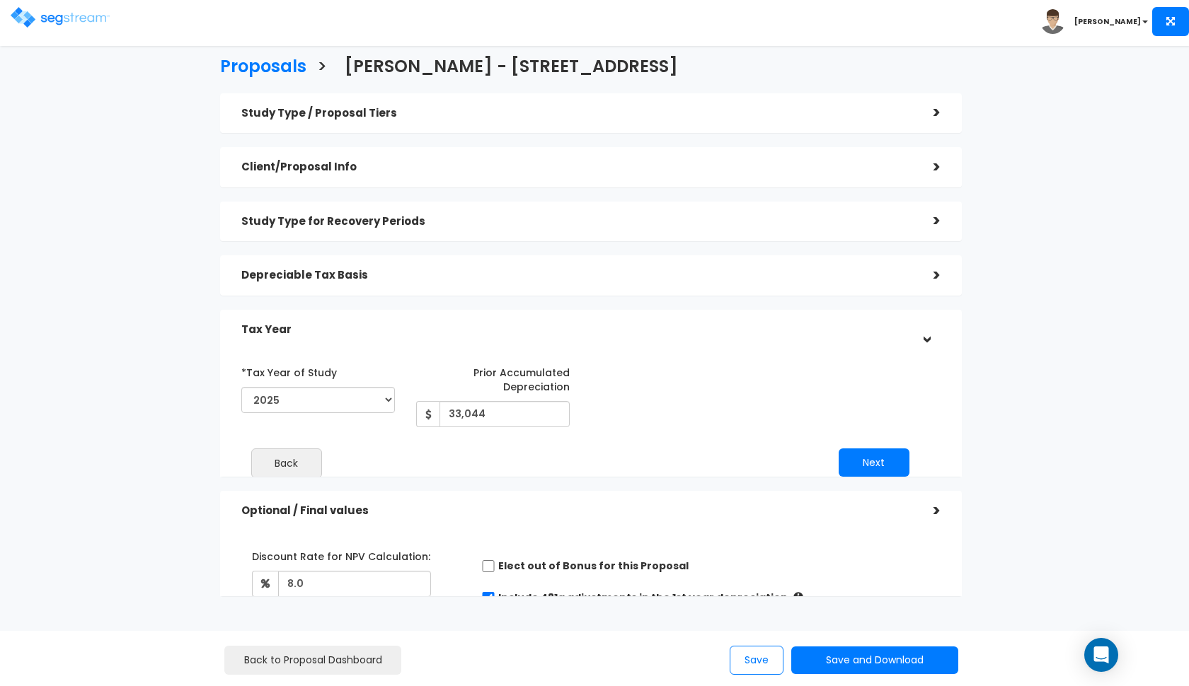
scroll to position [0, 0]
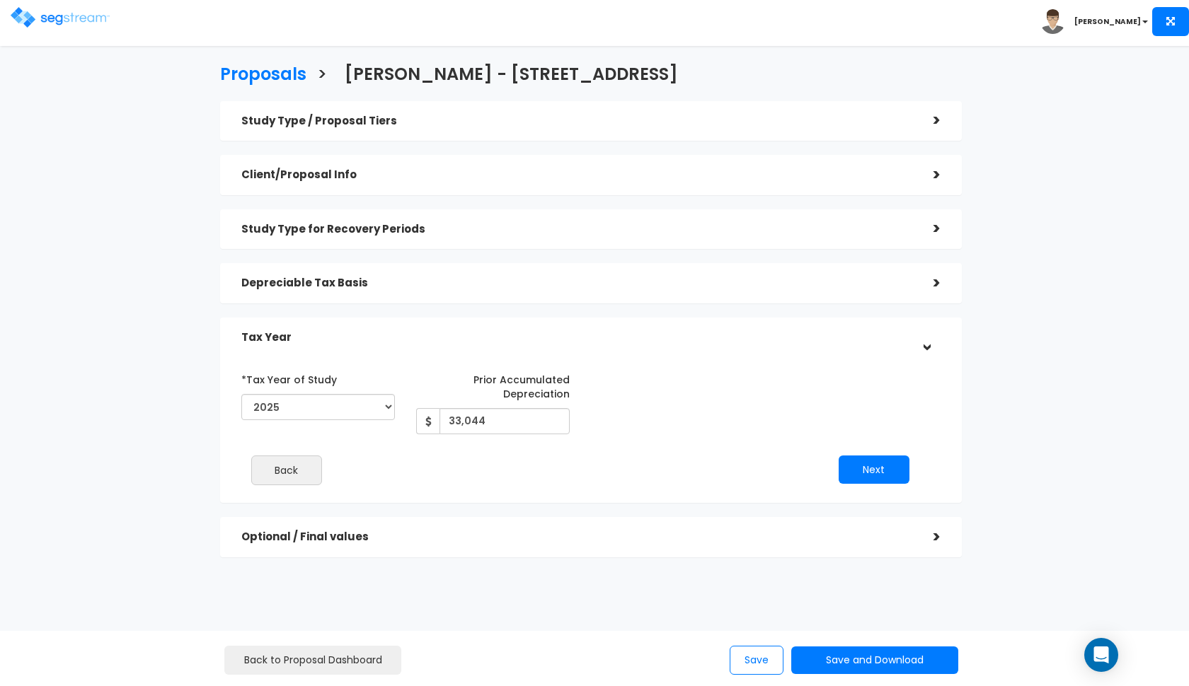
click at [599, 335] on h5 "Tax Year" at bounding box center [576, 338] width 671 height 12
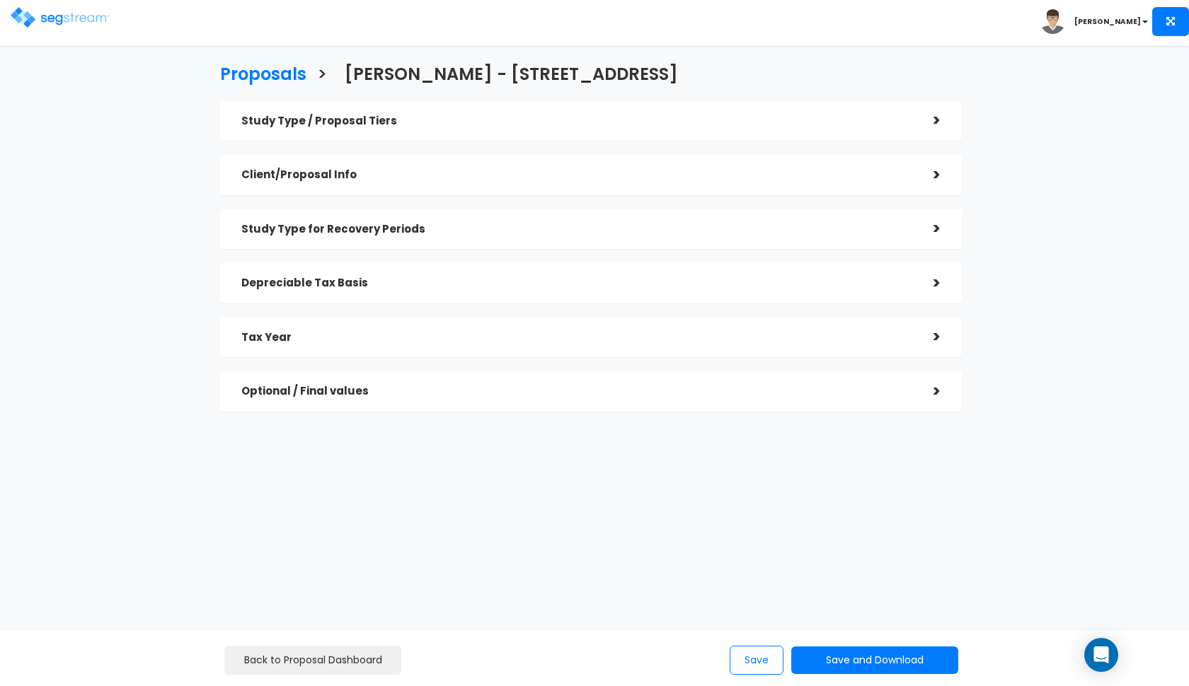
click at [624, 301] on div "Depreciable Tax Basis >" at bounding box center [591, 283] width 742 height 40
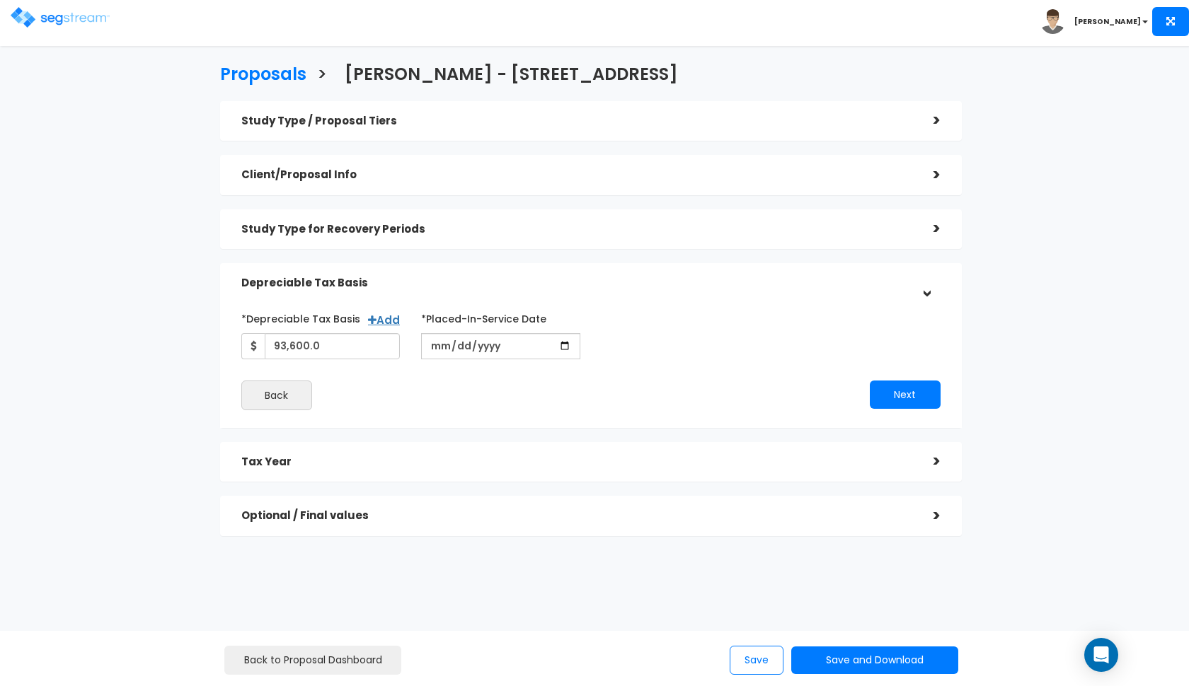
click at [628, 295] on div "*Depreciable Tax Basis Add 93,600.0" at bounding box center [591, 358] width 742 height 139
click at [644, 284] on h5 "Depreciable Tax Basis" at bounding box center [576, 283] width 671 height 12
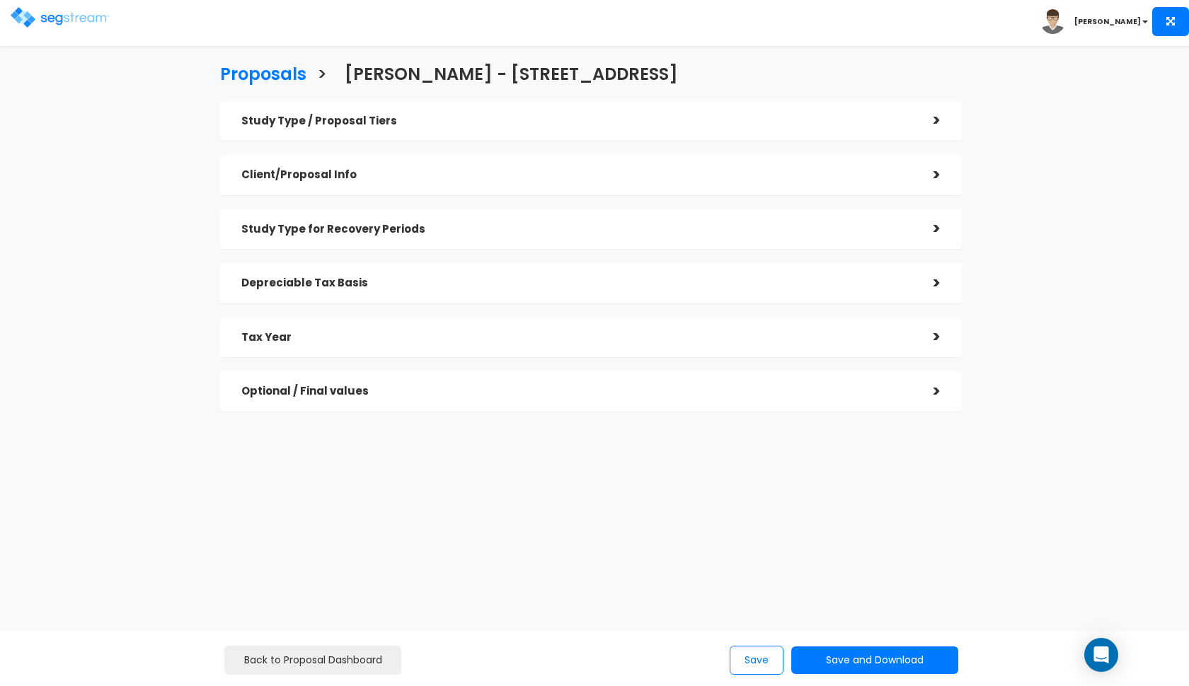
click at [410, 234] on h5 "Study Type for Recovery Periods" at bounding box center [576, 230] width 671 height 12
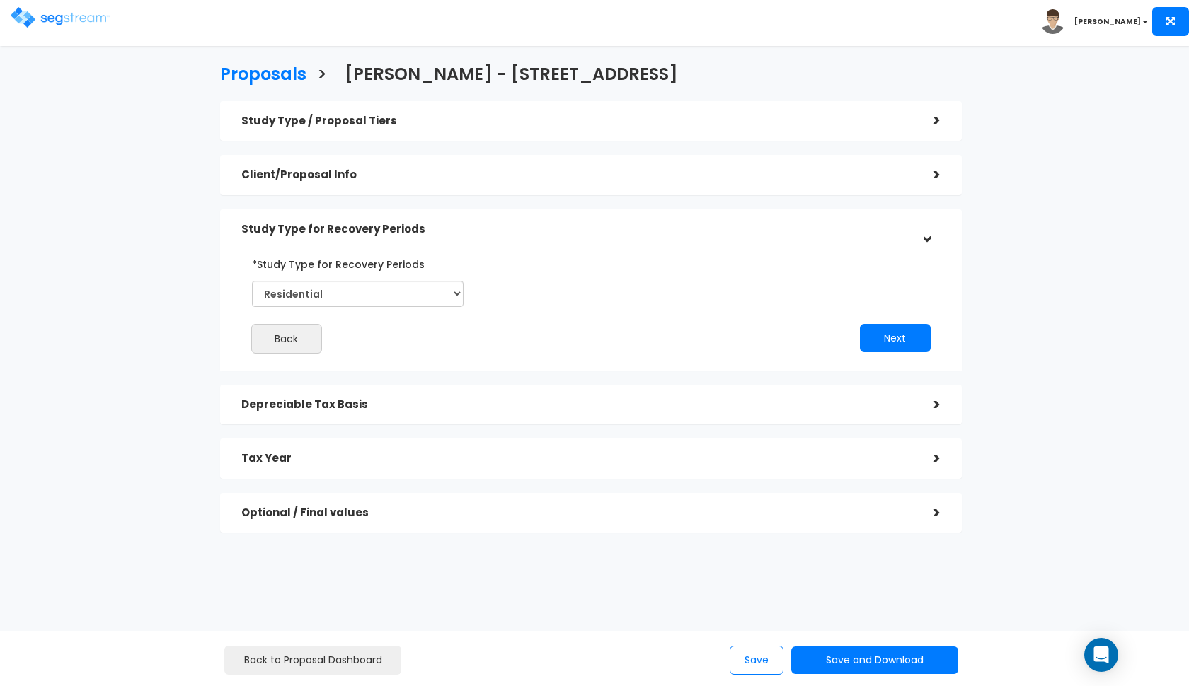
click at [426, 229] on h5 "Study Type for Recovery Periods" at bounding box center [576, 230] width 671 height 12
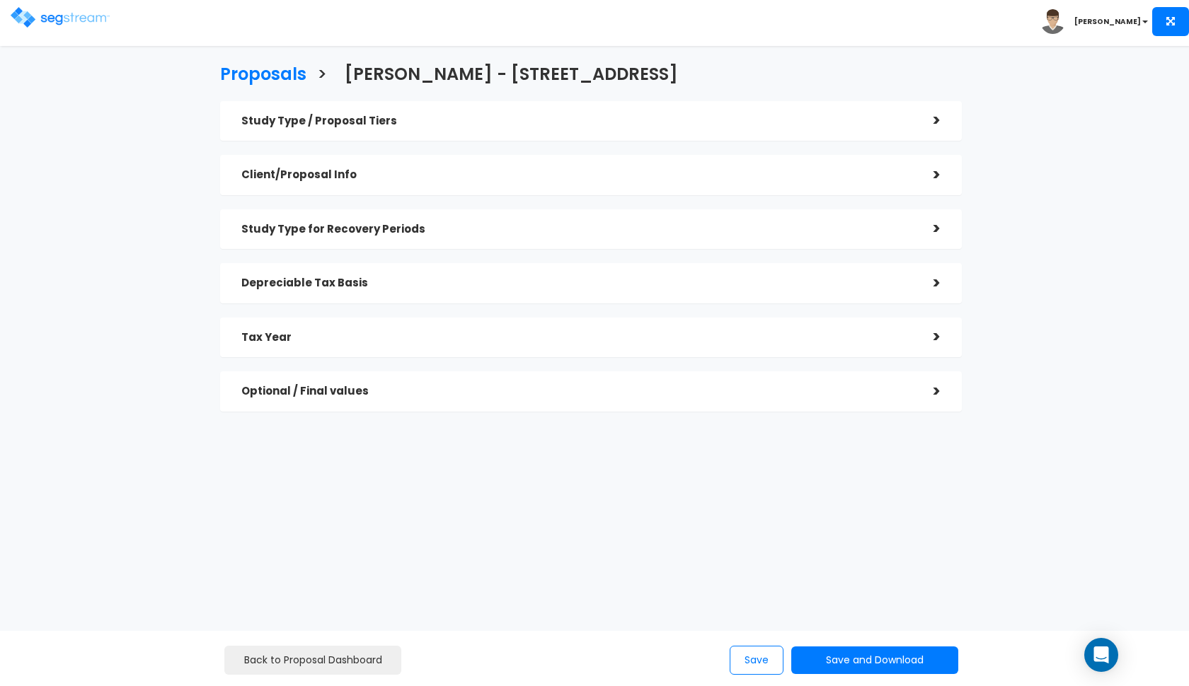
click at [411, 305] on div "Study Type / Proposal Tiers > *Study Type Townhouse Assisted/Senior Living Auto…" at bounding box center [591, 256] width 742 height 311
click at [418, 298] on div "Depreciable Tax Basis >" at bounding box center [591, 283] width 742 height 40
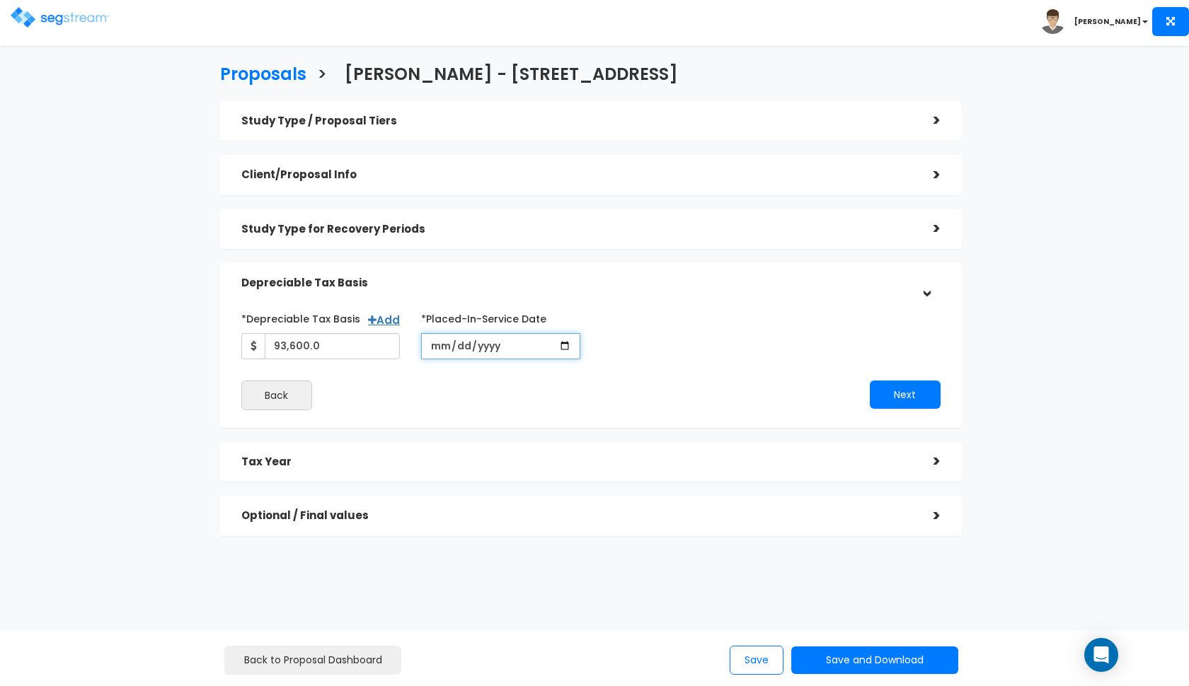
click at [459, 350] on input "2015-04-17" at bounding box center [500, 346] width 159 height 26
type input "2015-04-01"
click at [647, 292] on div "Depreciable Tax Basis" at bounding box center [576, 283] width 671 height 26
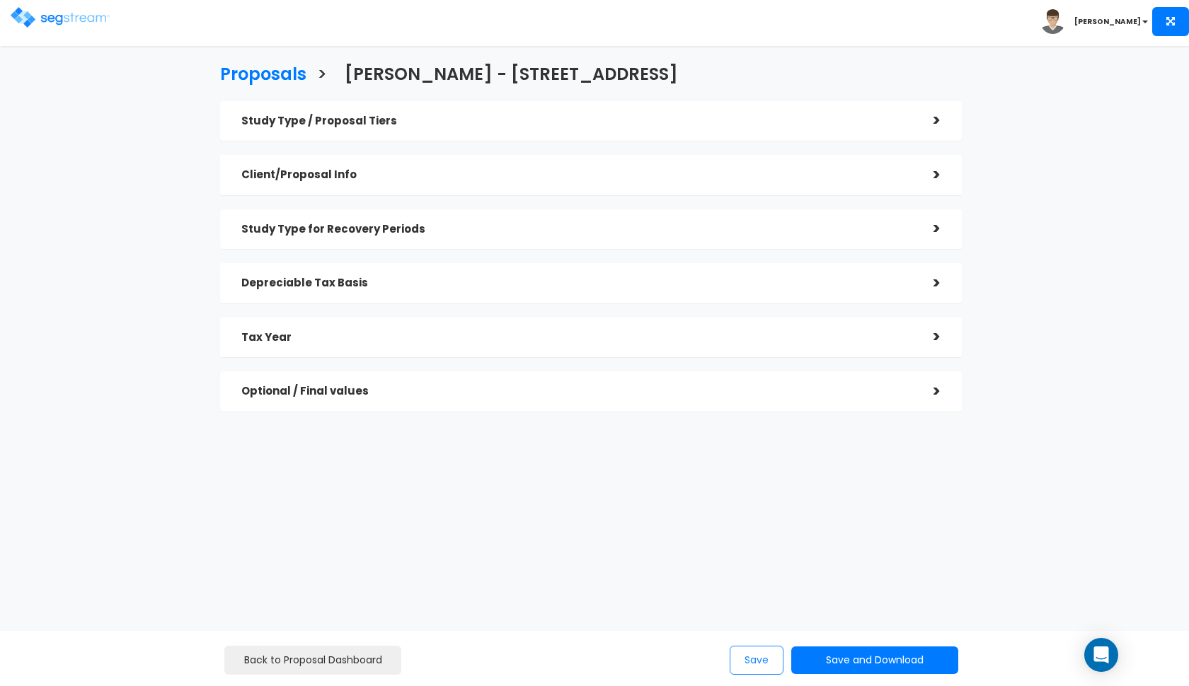
click at [750, 652] on button "Save" at bounding box center [757, 660] width 54 height 29
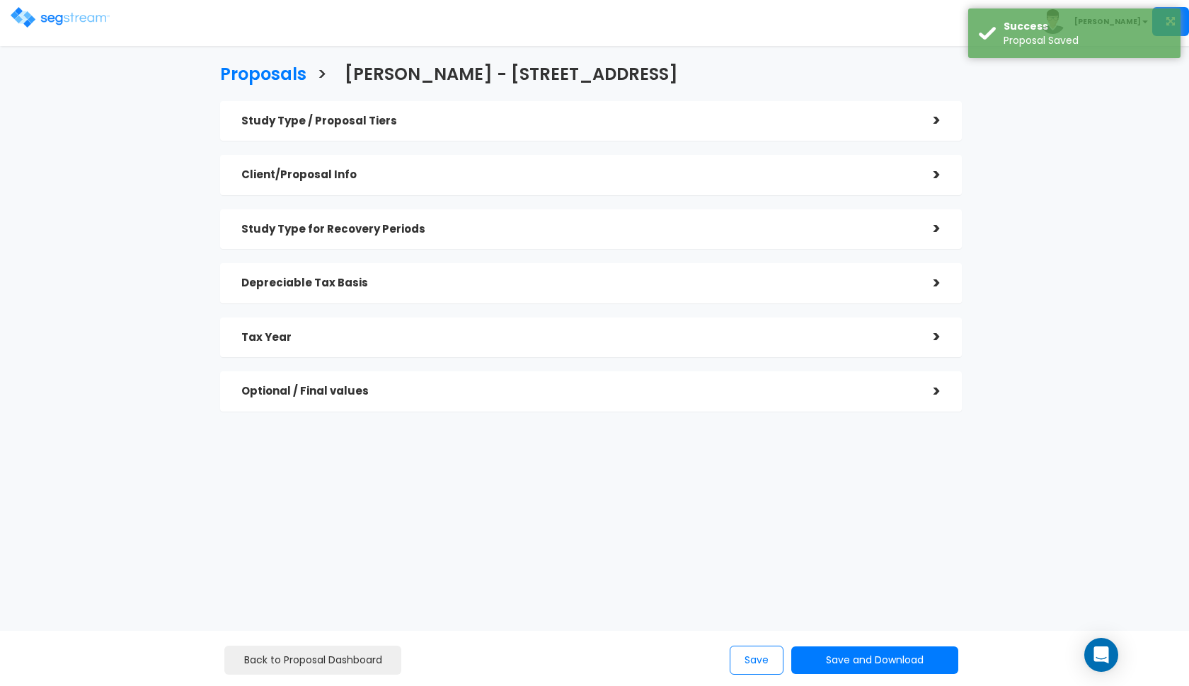
click at [42, 21] on img at bounding box center [60, 17] width 99 height 21
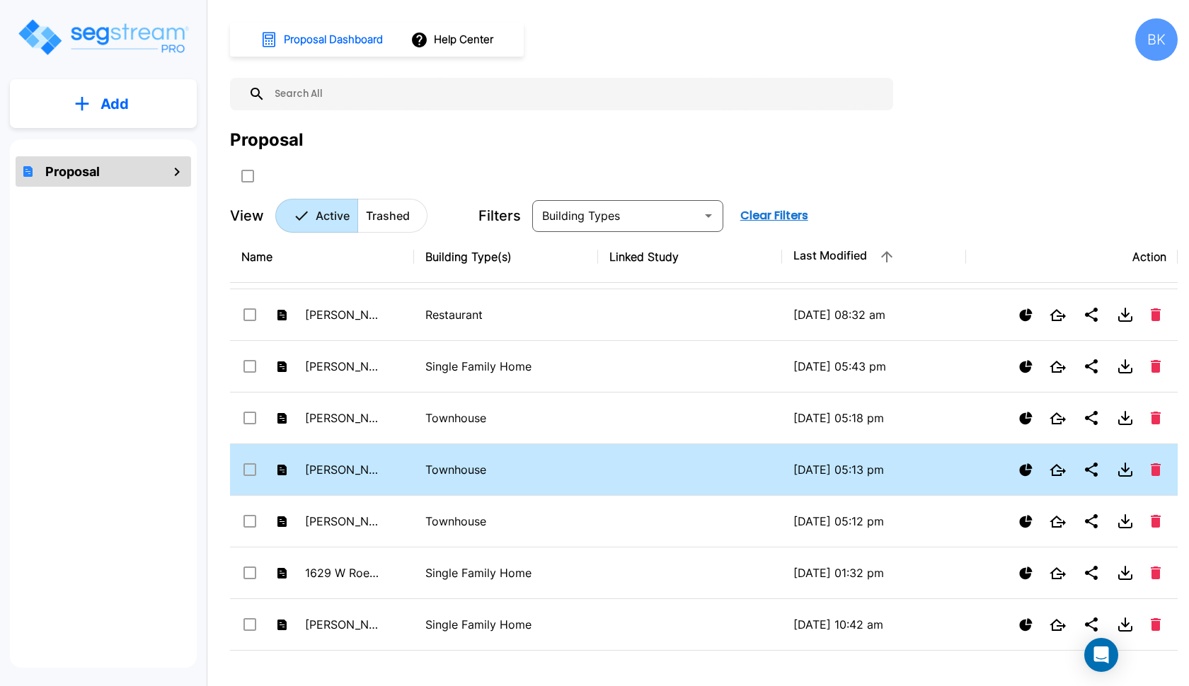
scroll to position [304, 0]
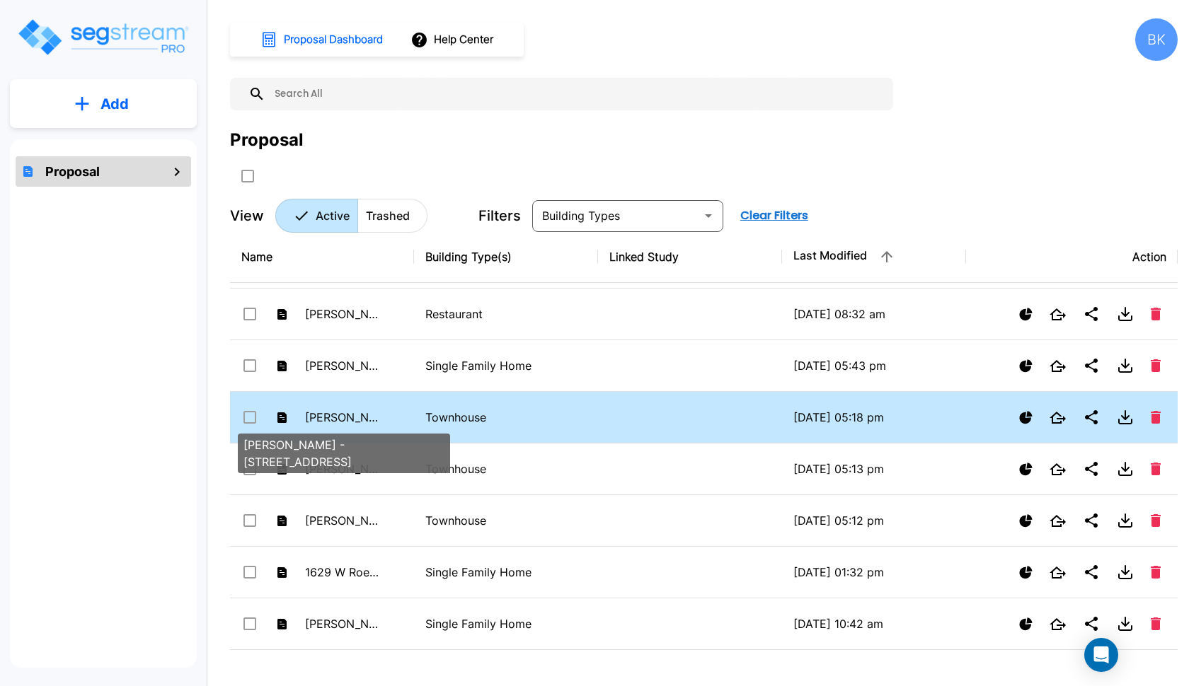
click at [373, 417] on p "[PERSON_NAME] - [STREET_ADDRESS]" at bounding box center [344, 417] width 78 height 17
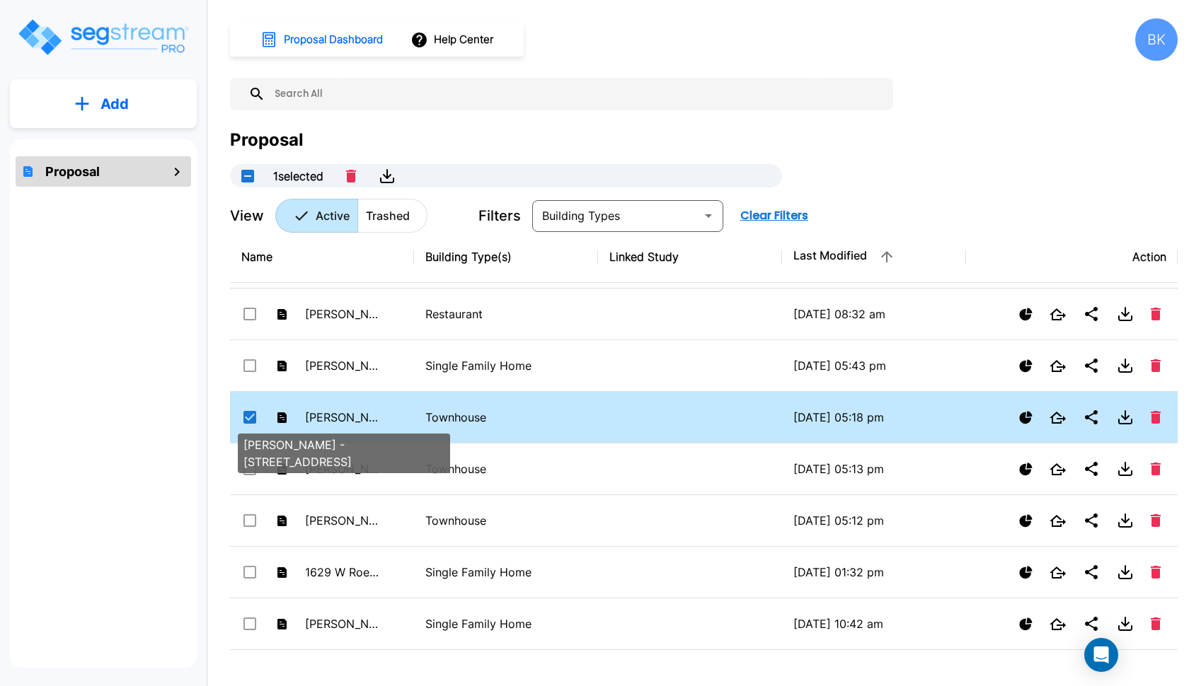
click at [348, 423] on p "[PERSON_NAME] - [STREET_ADDRESS]" at bounding box center [344, 417] width 78 height 17
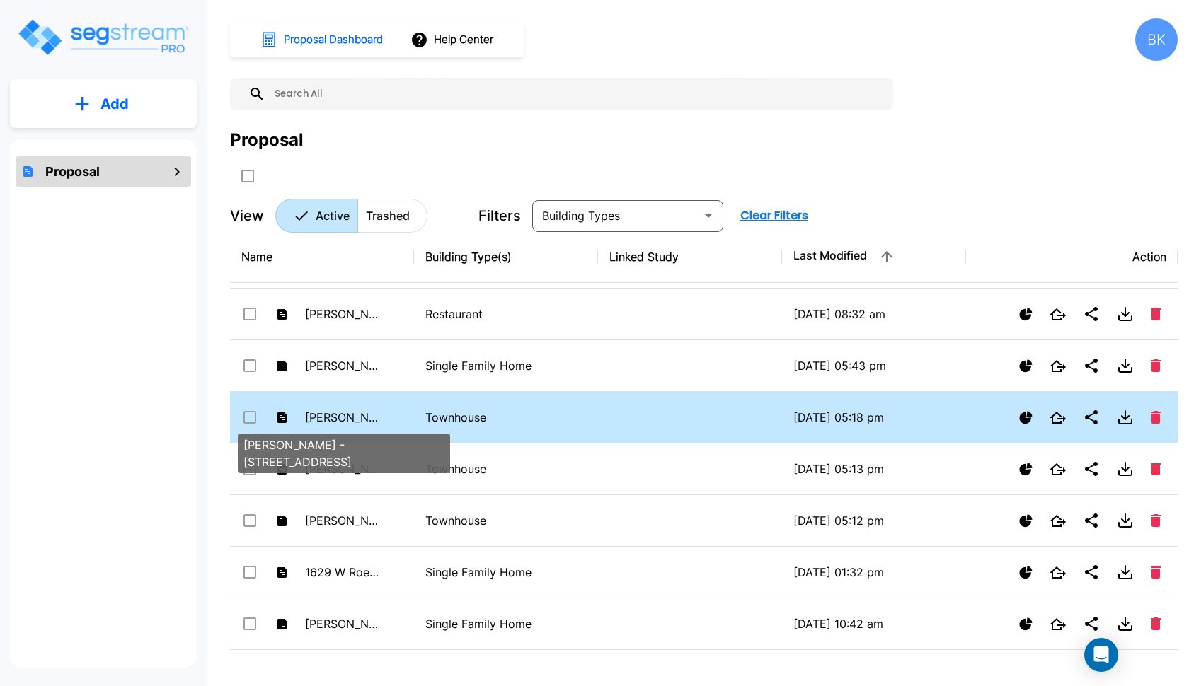
click at [348, 423] on p "[PERSON_NAME] - [STREET_ADDRESS]" at bounding box center [344, 417] width 78 height 17
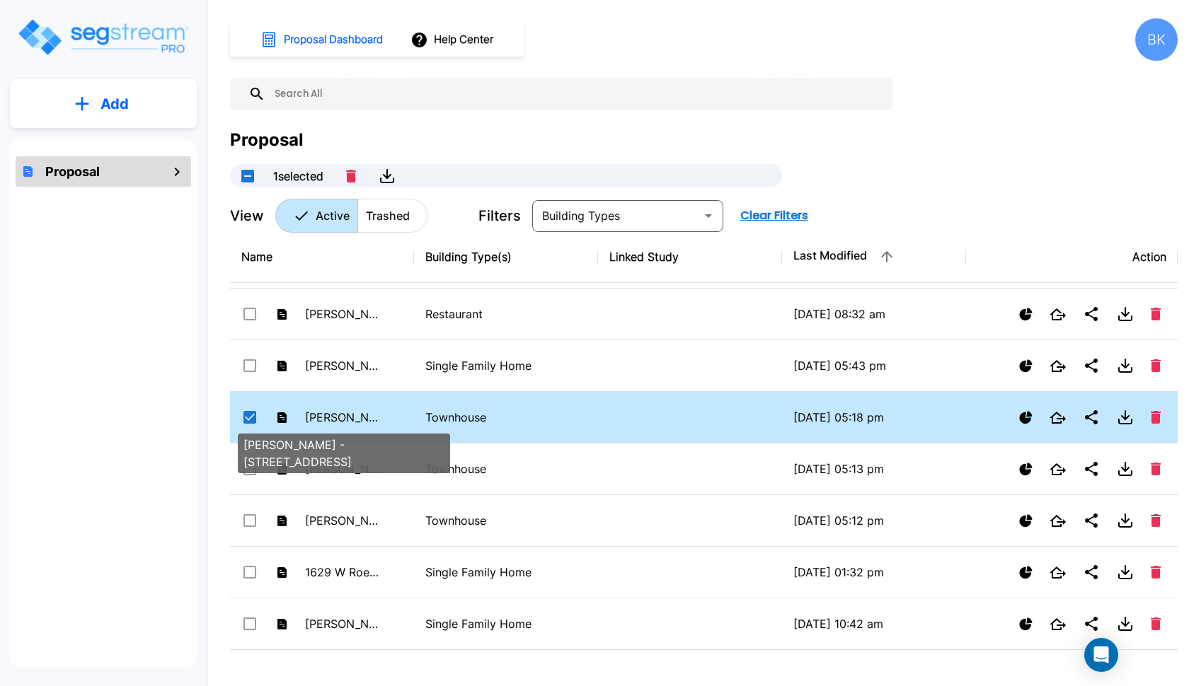
checkbox input "true"
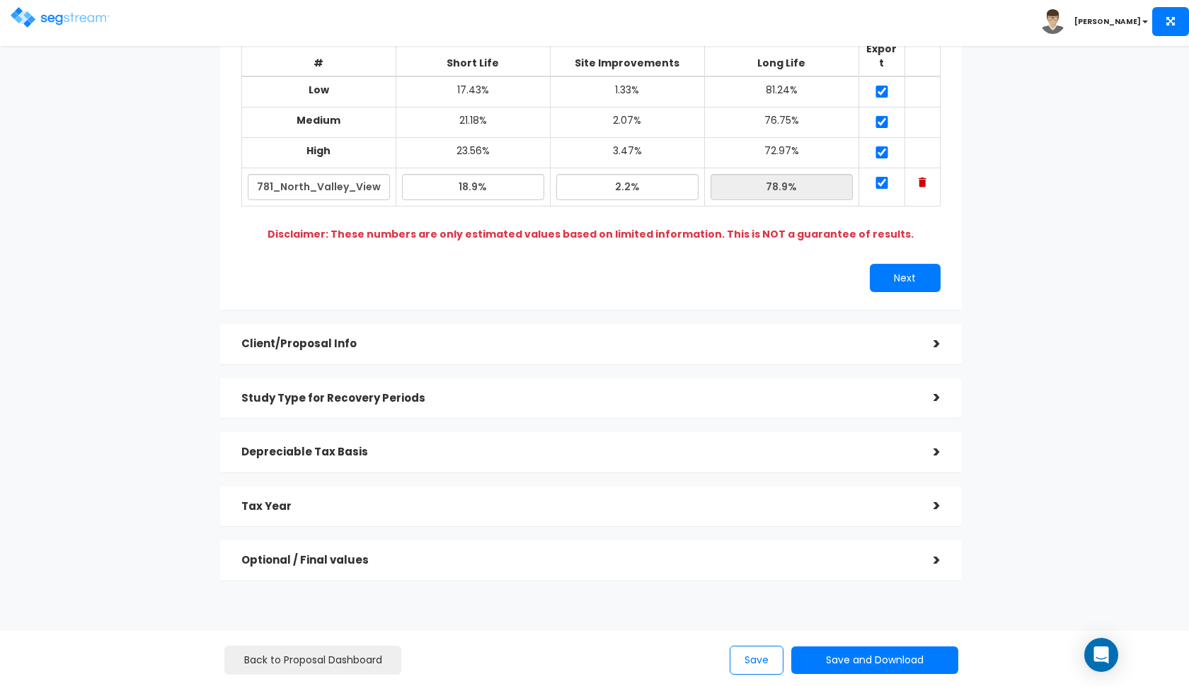
click at [405, 501] on h5 "Tax Year" at bounding box center [576, 507] width 671 height 12
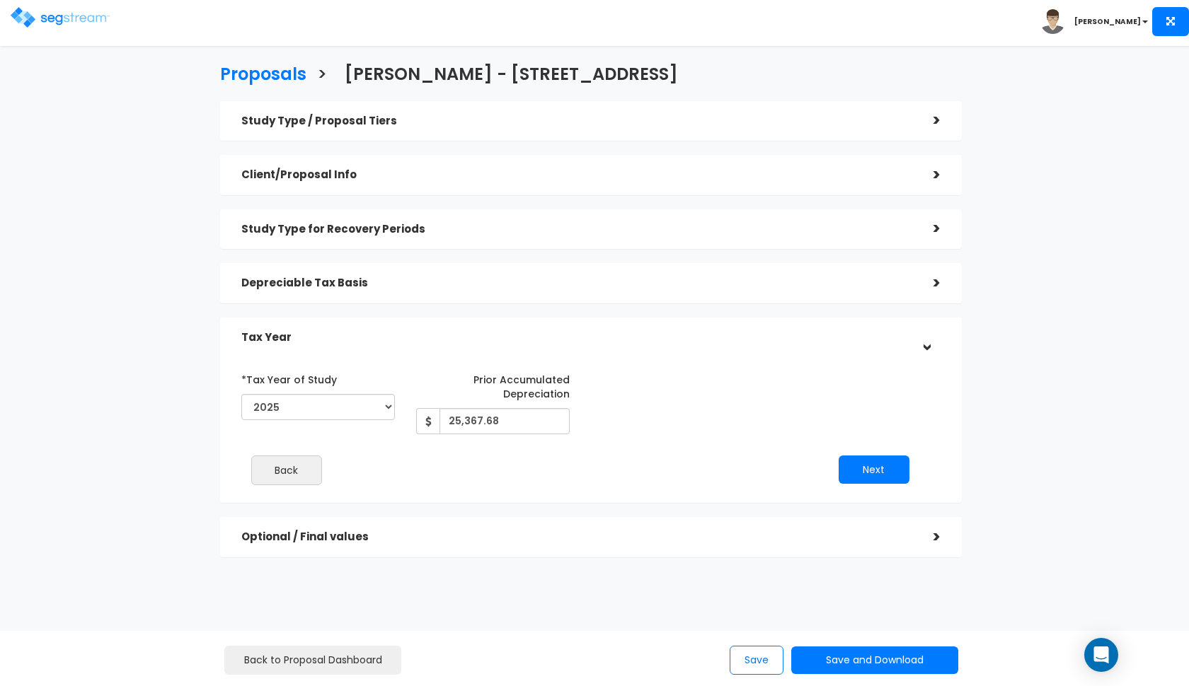
click at [450, 272] on div "Depreciable Tax Basis" at bounding box center [576, 283] width 671 height 26
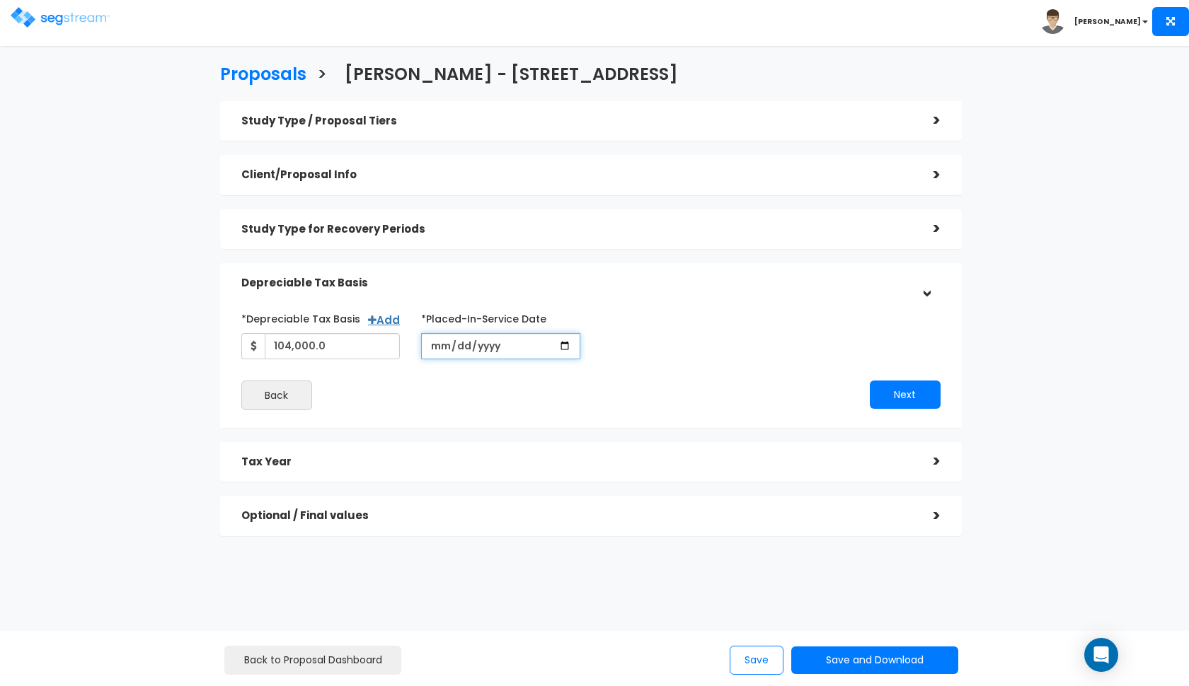
click at [436, 352] on input "[DATE]" at bounding box center [500, 346] width 159 height 26
type input "[DATE]"
click at [444, 279] on h5 "Depreciable Tax Basis" at bounding box center [576, 283] width 671 height 12
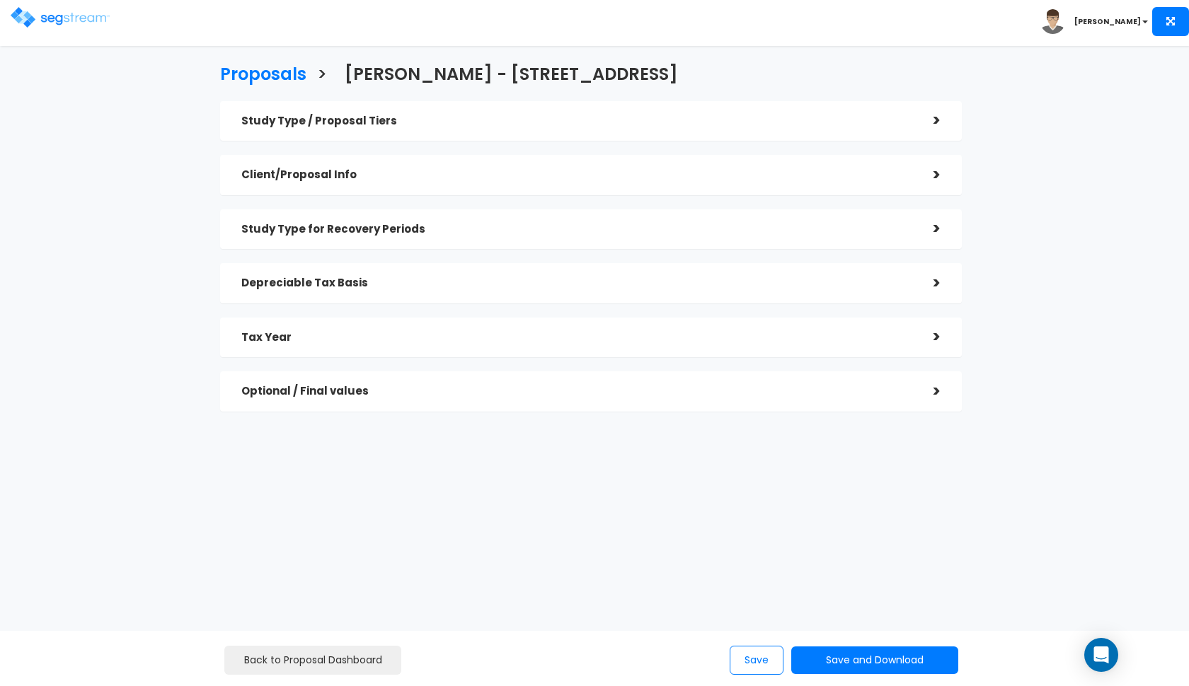
click at [431, 325] on div "Tax Year" at bounding box center [576, 338] width 671 height 26
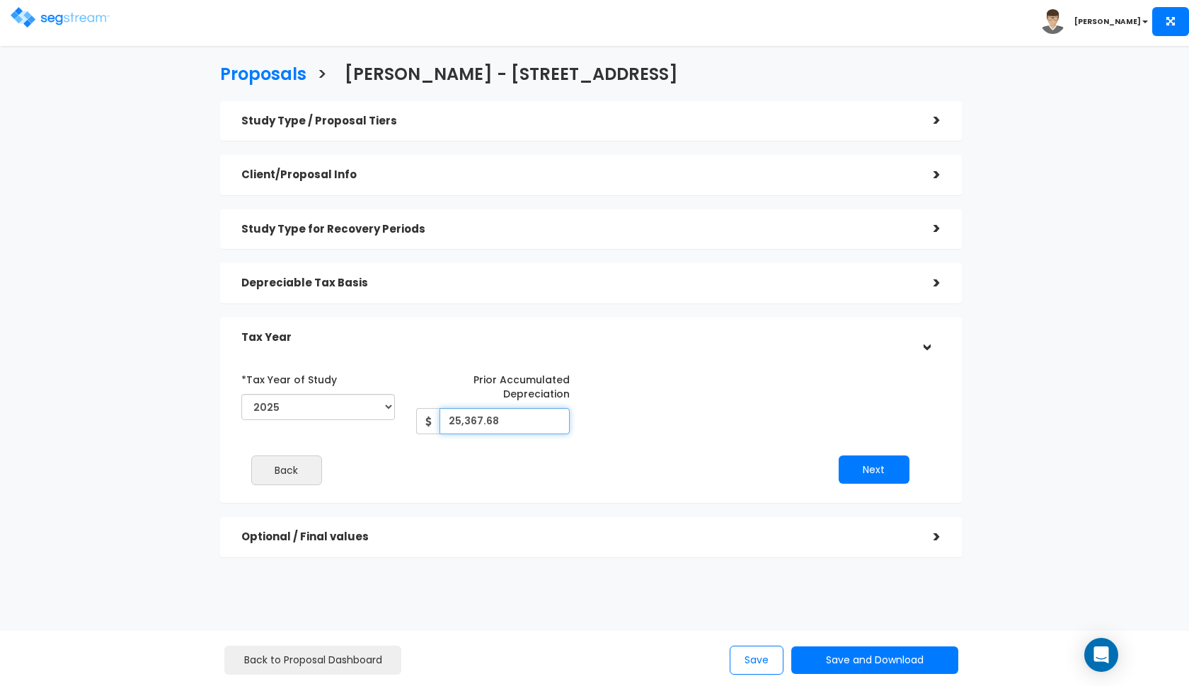
click at [475, 420] on input "25,367.68" at bounding box center [504, 421] width 130 height 26
type input "25,685"
click at [882, 472] on button "Next" at bounding box center [873, 470] width 71 height 28
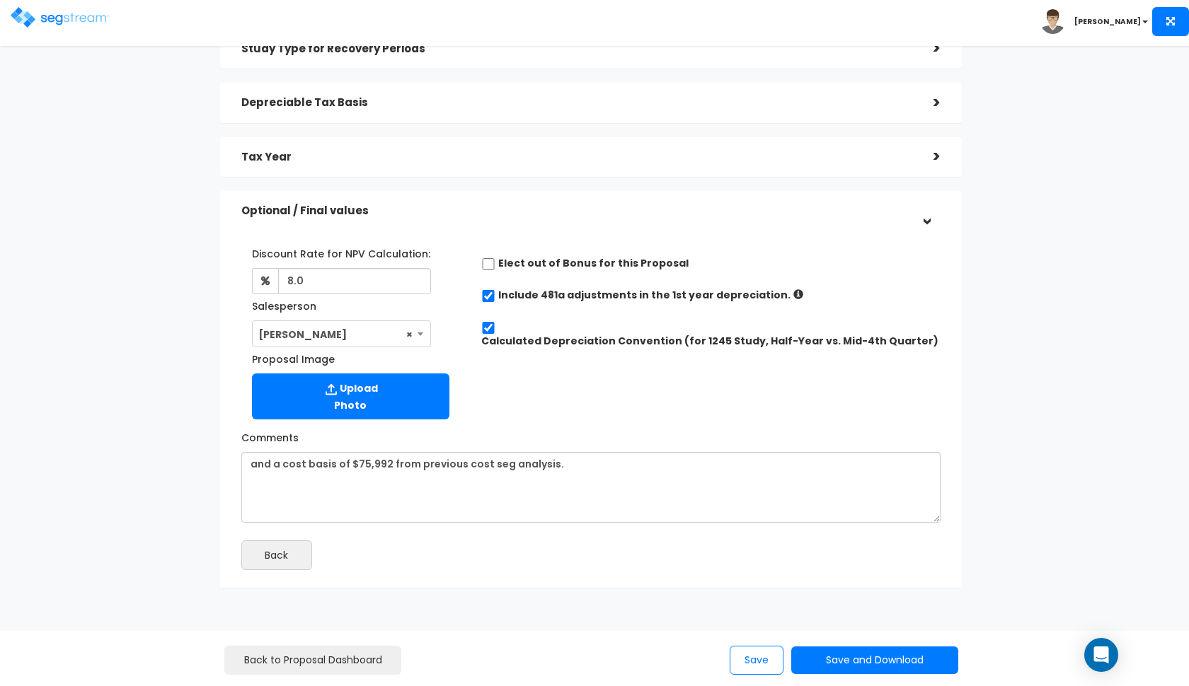
scroll to position [190, 0]
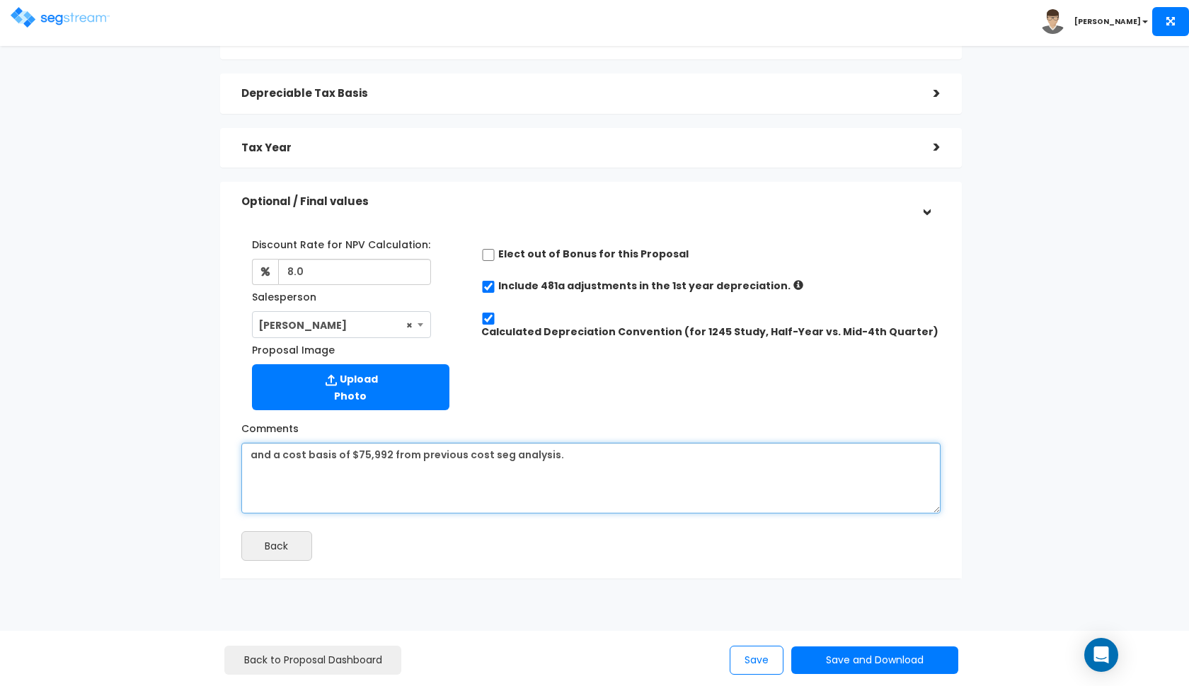
click at [365, 454] on textarea "and a cost basis of $75,992 from previous cost seg analysis." at bounding box center [590, 478] width 699 height 71
paste textarea "cost basis of $111,141 from the previous depreciation schedule"
click at [340, 454] on textarea "and a cost basis of $75,992 from previous cost seg analysis." at bounding box center [590, 478] width 699 height 71
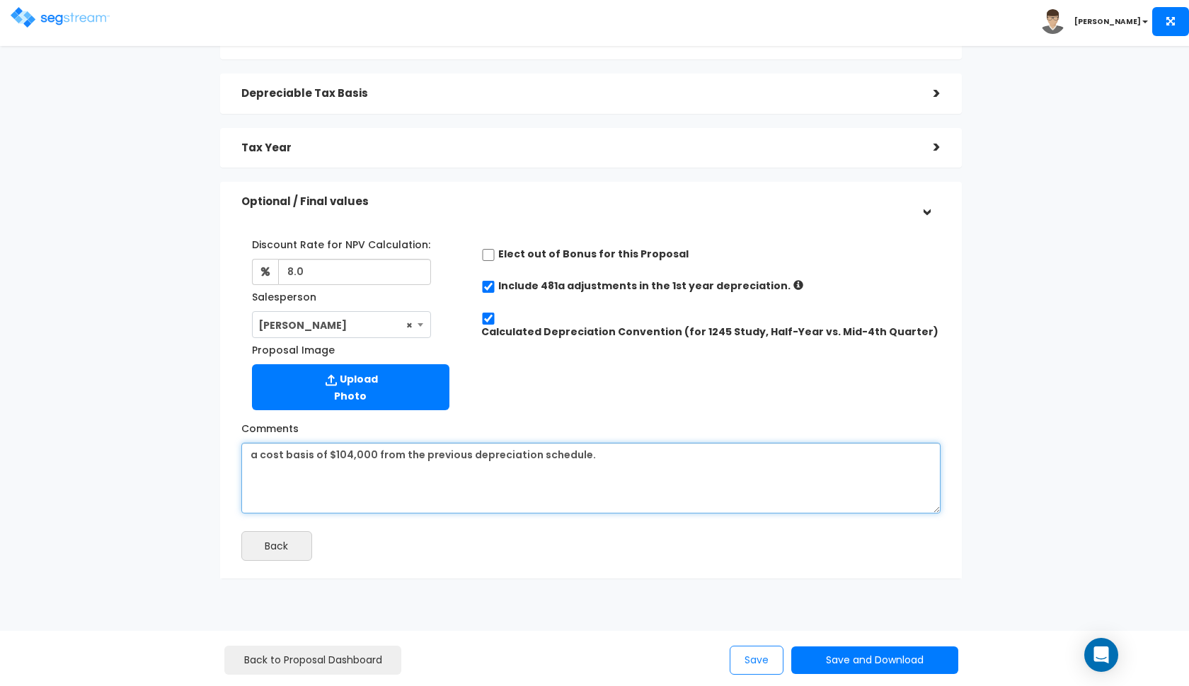
type textarea "a cost basis of $104,000 from the previous depreciation schedule."
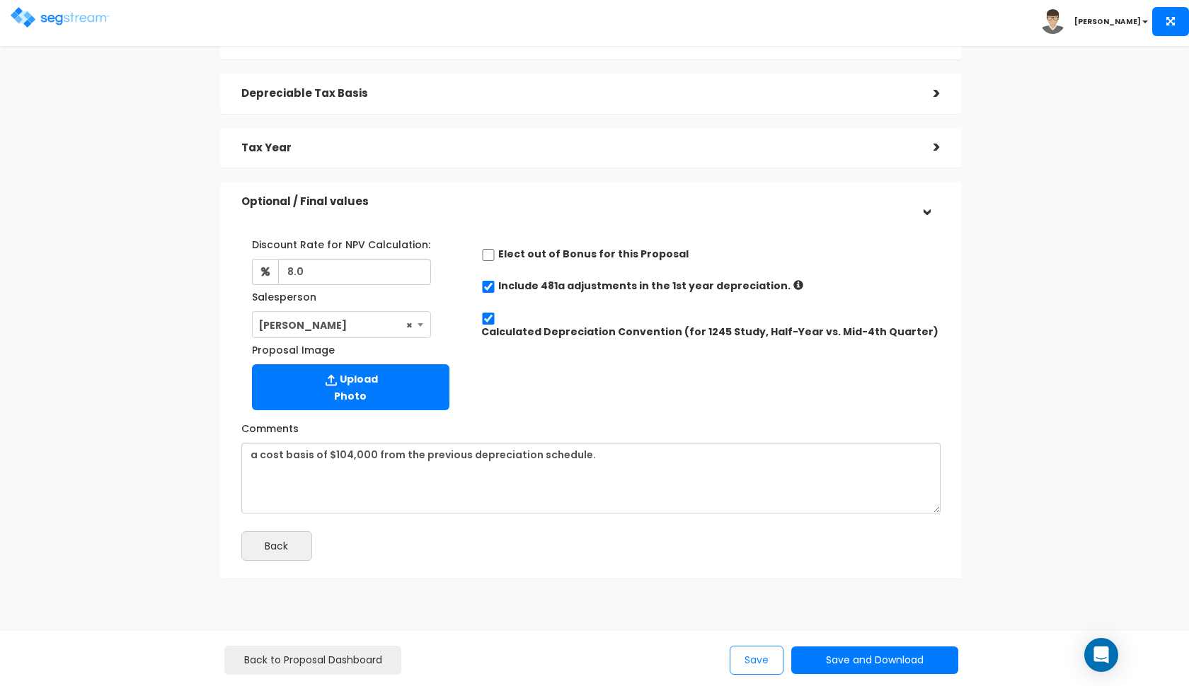
click at [751, 655] on button "Save" at bounding box center [757, 660] width 54 height 29
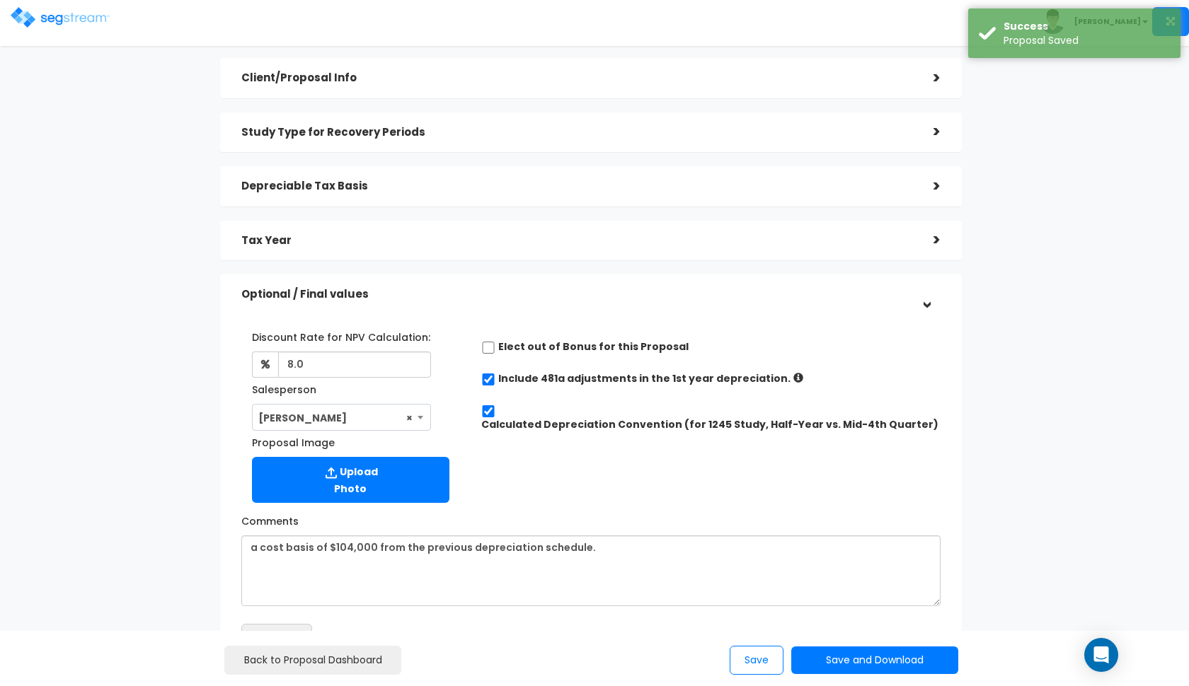
scroll to position [71, 0]
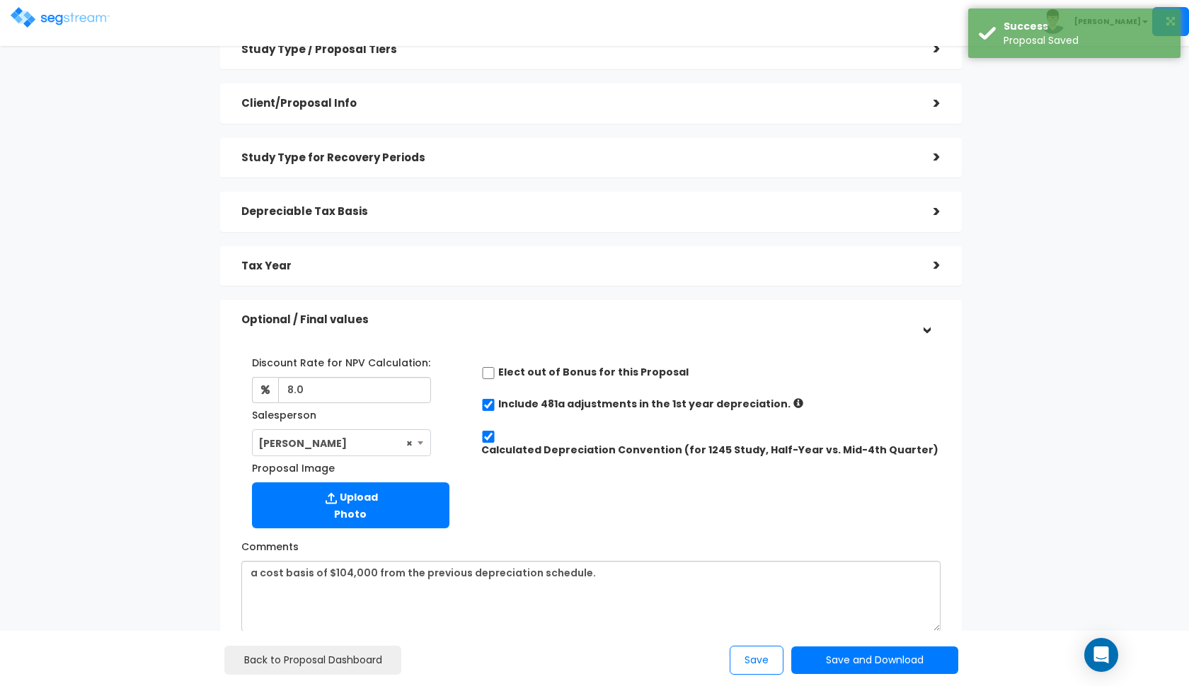
click at [551, 253] on div "Tax Year" at bounding box center [576, 266] width 671 height 26
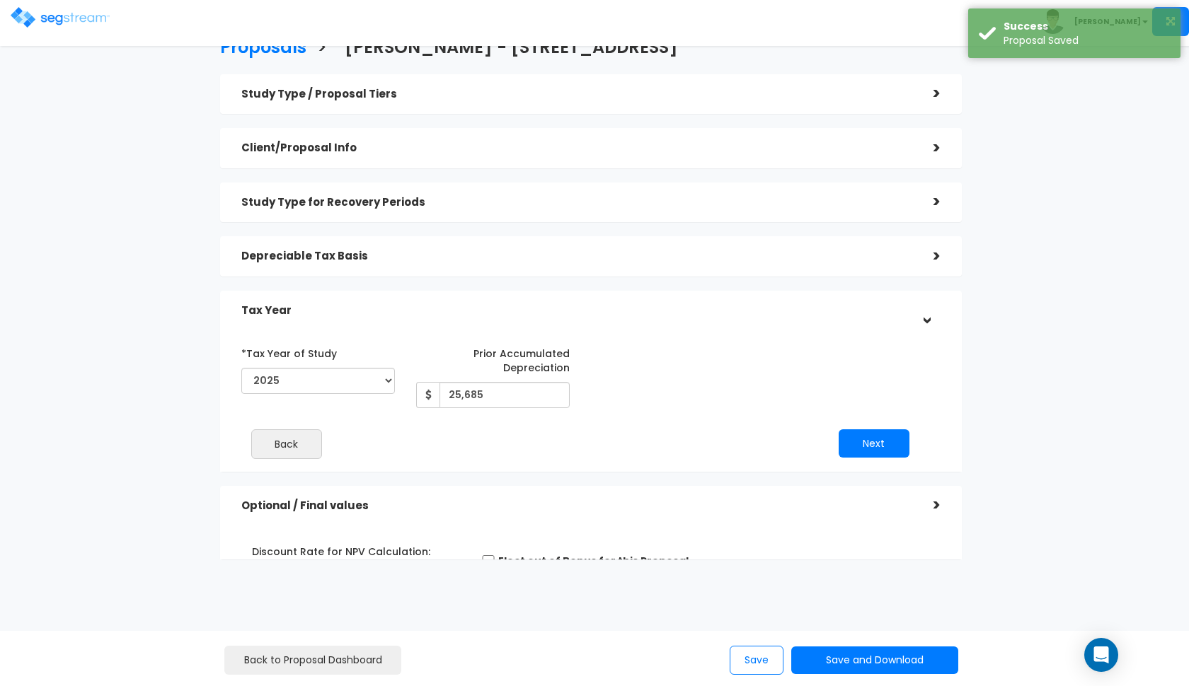
scroll to position [0, 0]
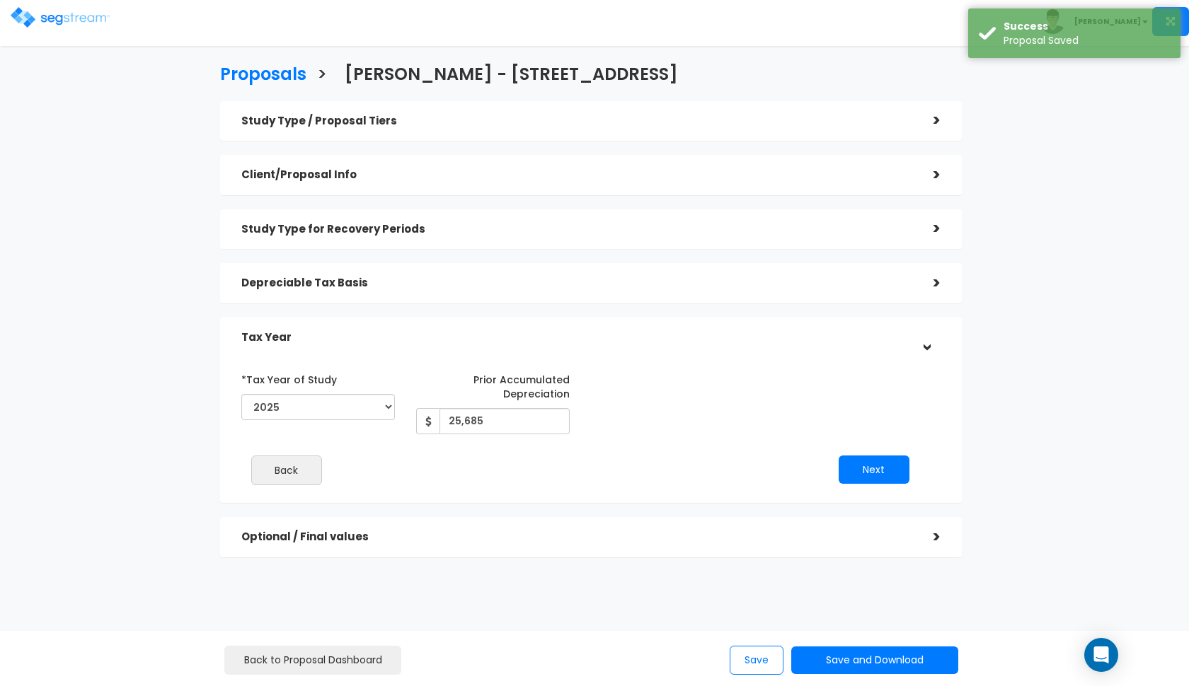
click at [530, 284] on h5 "Depreciable Tax Basis" at bounding box center [576, 283] width 671 height 12
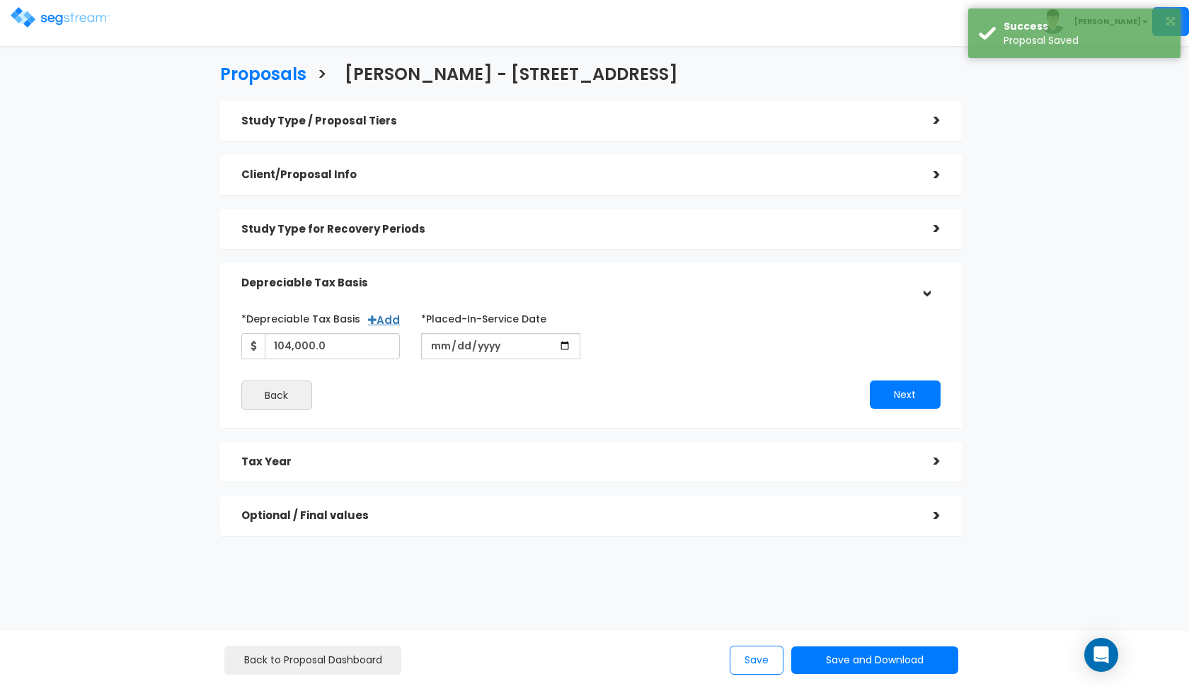
click at [592, 230] on h5 "Study Type for Recovery Periods" at bounding box center [576, 230] width 671 height 12
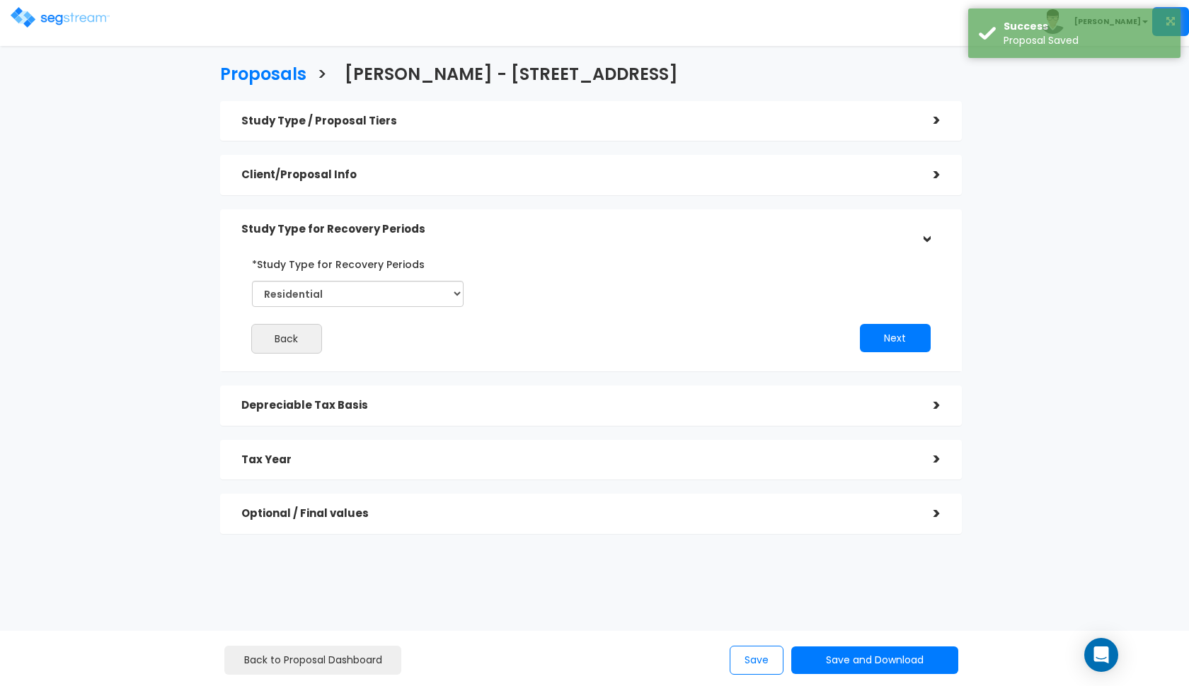
click at [592, 178] on h5 "Client/Proposal Info" at bounding box center [576, 175] width 671 height 12
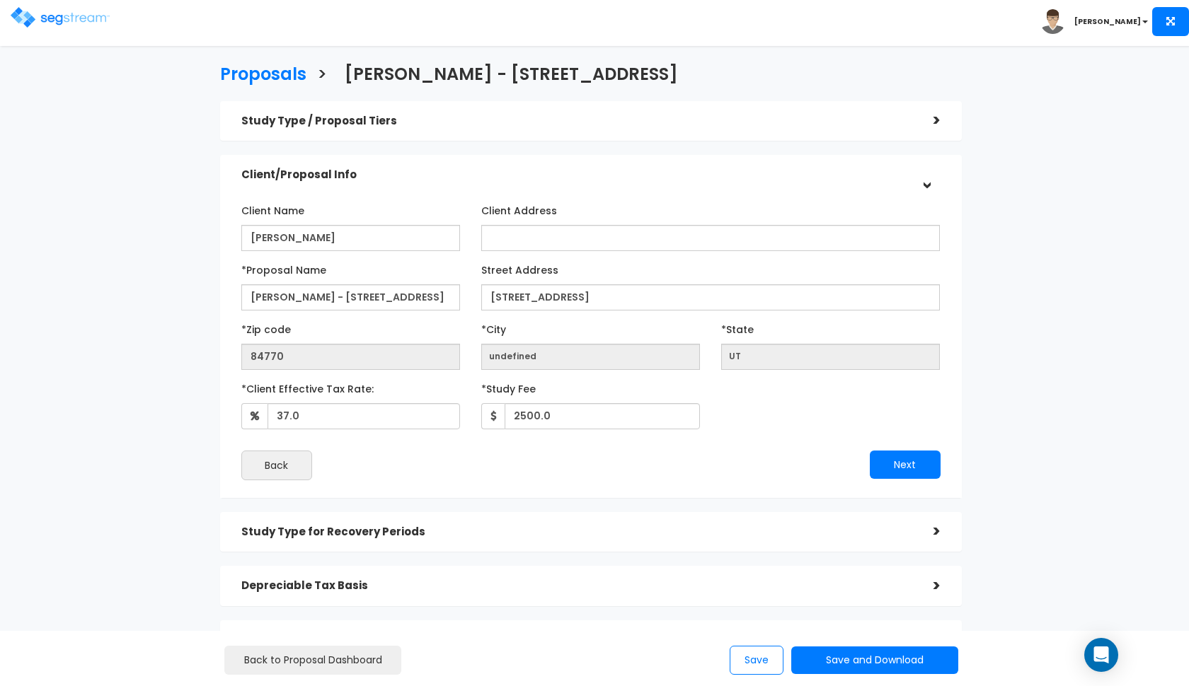
click at [592, 178] on h5 "Client/Proposal Info" at bounding box center [576, 175] width 671 height 12
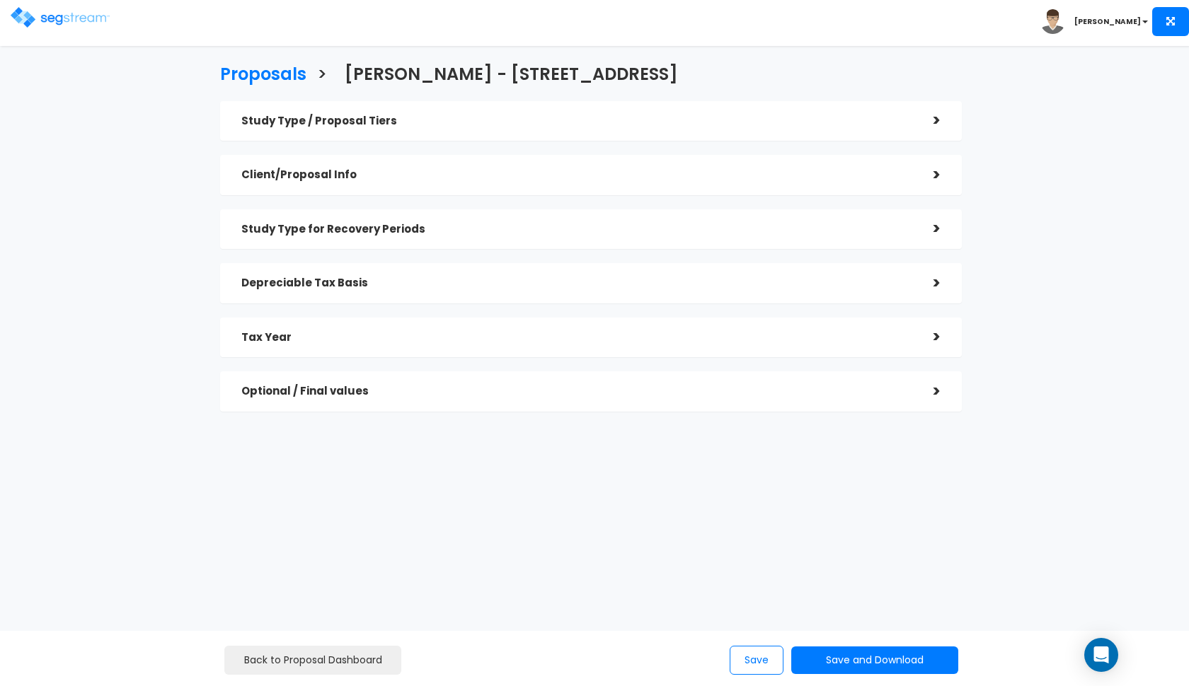
click at [38, 16] on img at bounding box center [60, 17] width 99 height 21
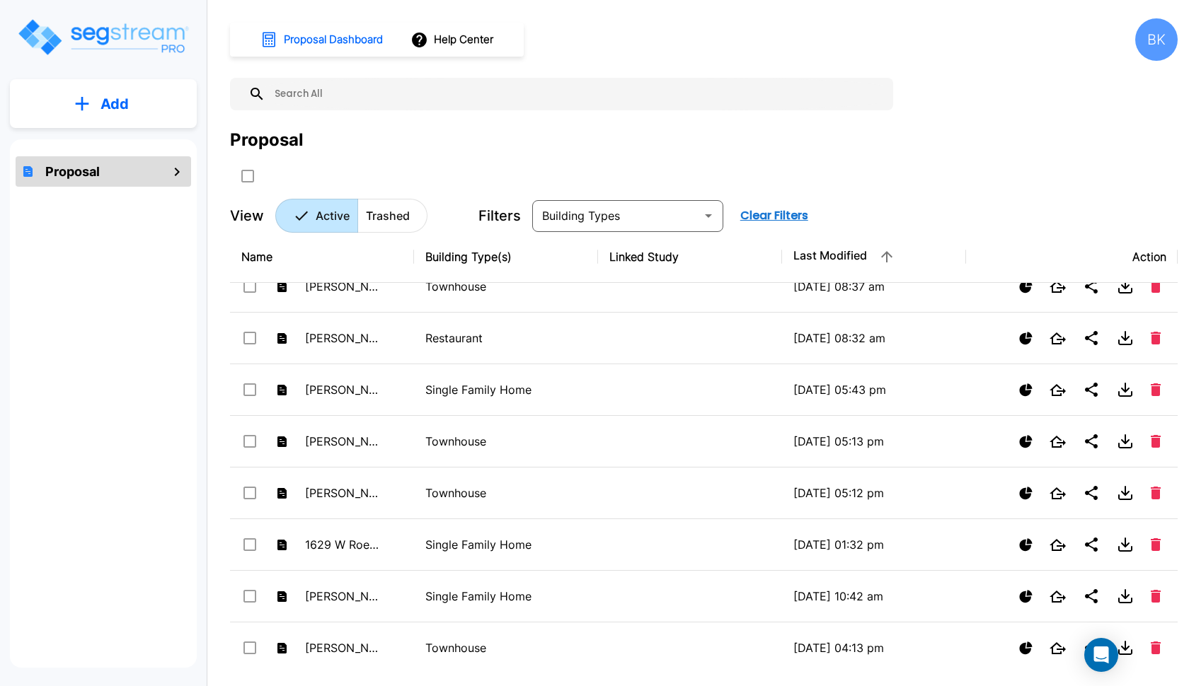
scroll to position [337, 0]
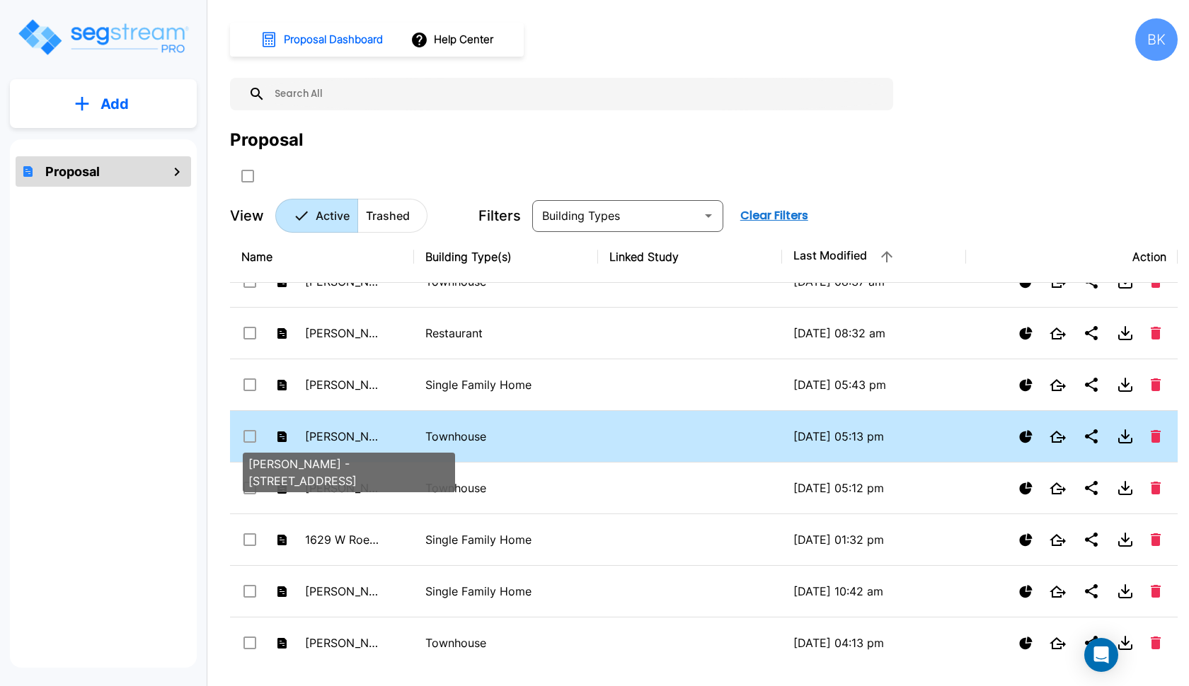
click at [323, 432] on p "[PERSON_NAME] - [STREET_ADDRESS]" at bounding box center [344, 436] width 78 height 17
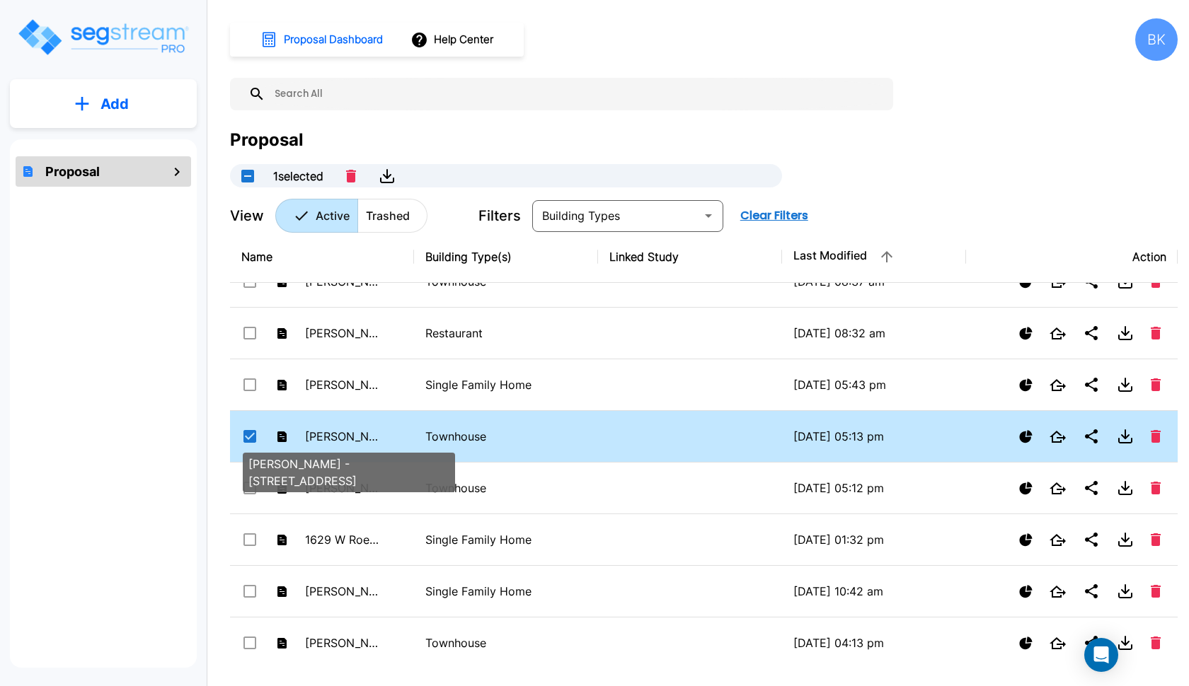
click at [323, 432] on p "[PERSON_NAME] - [STREET_ADDRESS]" at bounding box center [344, 436] width 78 height 17
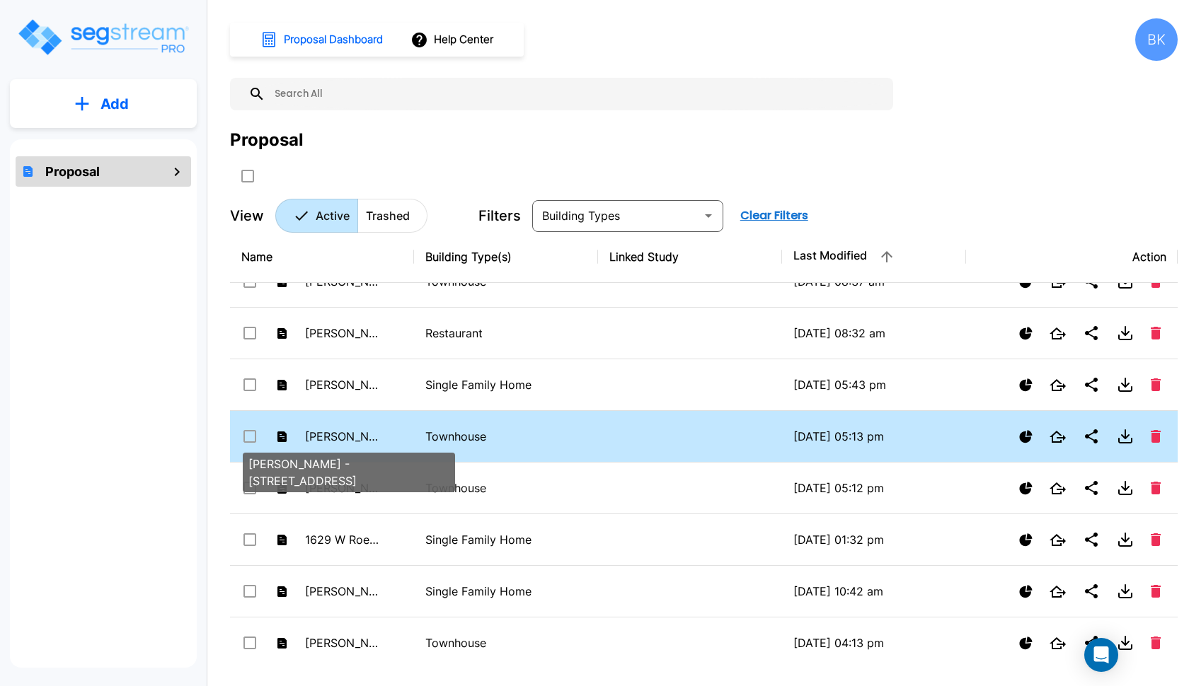
checkbox input "false"
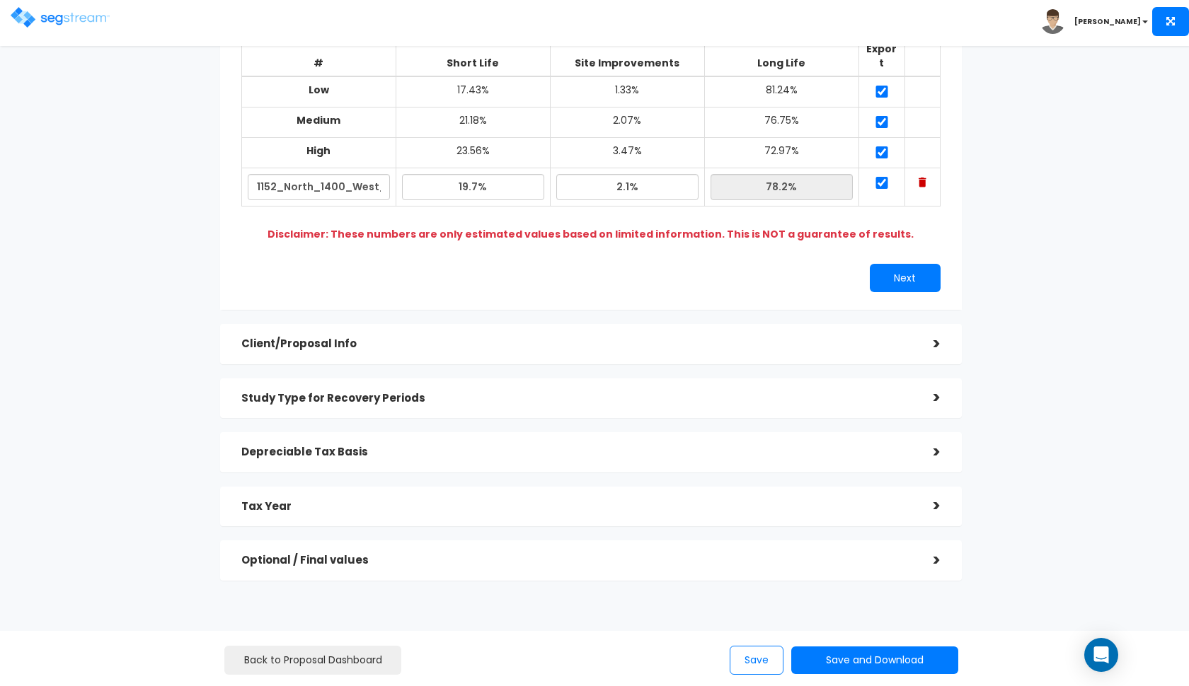
click at [404, 446] on div "Depreciable Tax Basis >" at bounding box center [591, 452] width 742 height 40
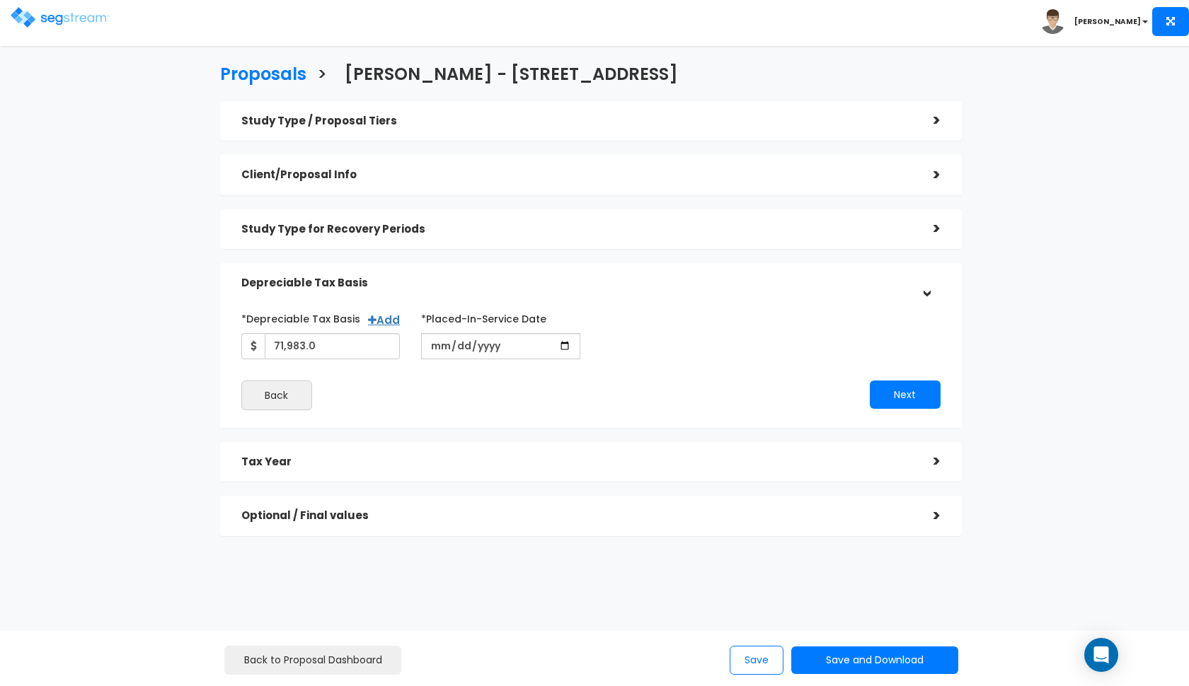
click at [377, 451] on div "Tax Year" at bounding box center [576, 462] width 671 height 26
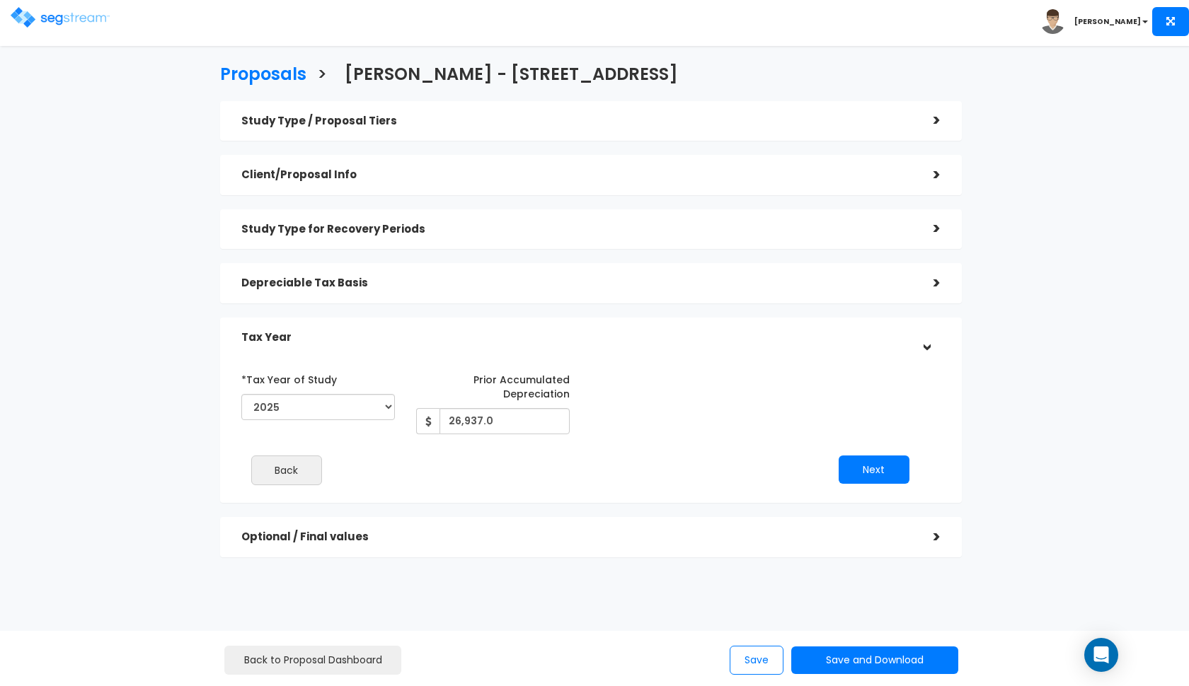
click at [360, 271] on div "Depreciable Tax Basis" at bounding box center [576, 283] width 671 height 26
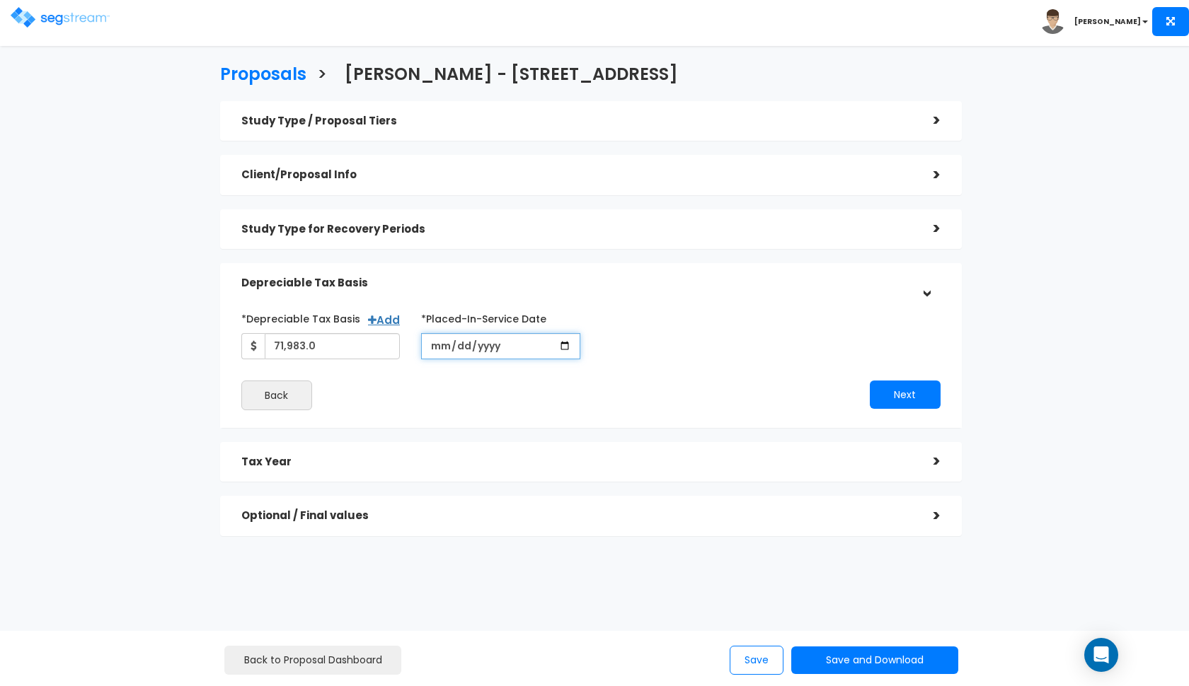
click at [441, 350] on input "[DATE]" at bounding box center [500, 346] width 159 height 26
click at [458, 350] on input "[DATE]" at bounding box center [500, 346] width 159 height 26
type input "[DATE]"
click at [657, 349] on div "*Depreciable Tax Basis Add 71,983.0 *Placed-In-Service Date 2014-06-30 *Purchas…" at bounding box center [591, 333] width 720 height 52
click at [436, 449] on div "Tax Year" at bounding box center [576, 462] width 671 height 26
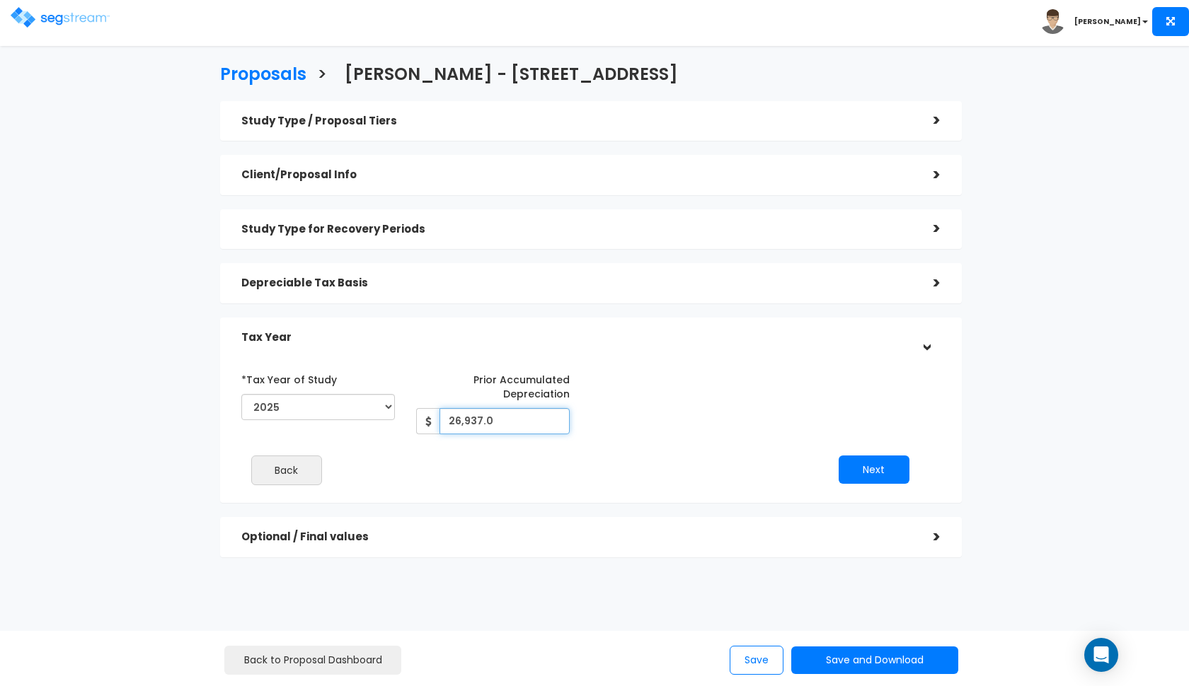
click at [505, 423] on input "26,937.0" at bounding box center [504, 421] width 130 height 26
type input "27,593"
click at [702, 439] on div "*Tax Year of Study 2014 2015 2016 2017 2018 2019 2020 2021 2022 2023 2024 2025 …" at bounding box center [580, 432] width 699 height 142
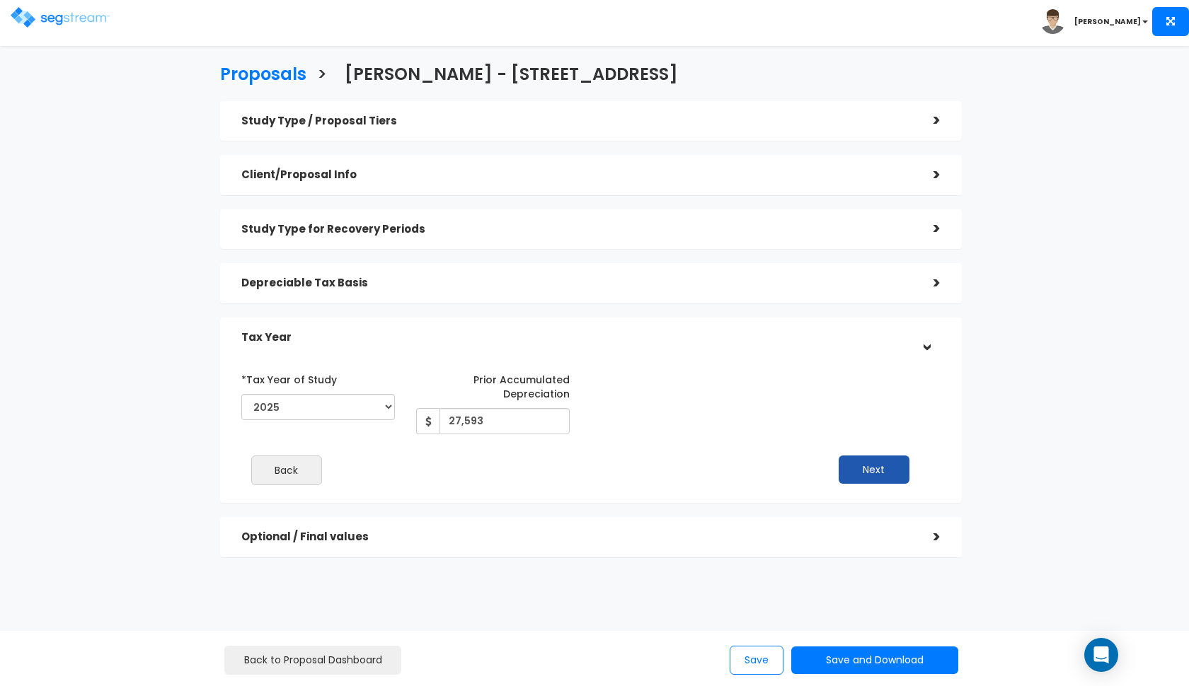
click at [851, 464] on button "Next" at bounding box center [873, 470] width 71 height 28
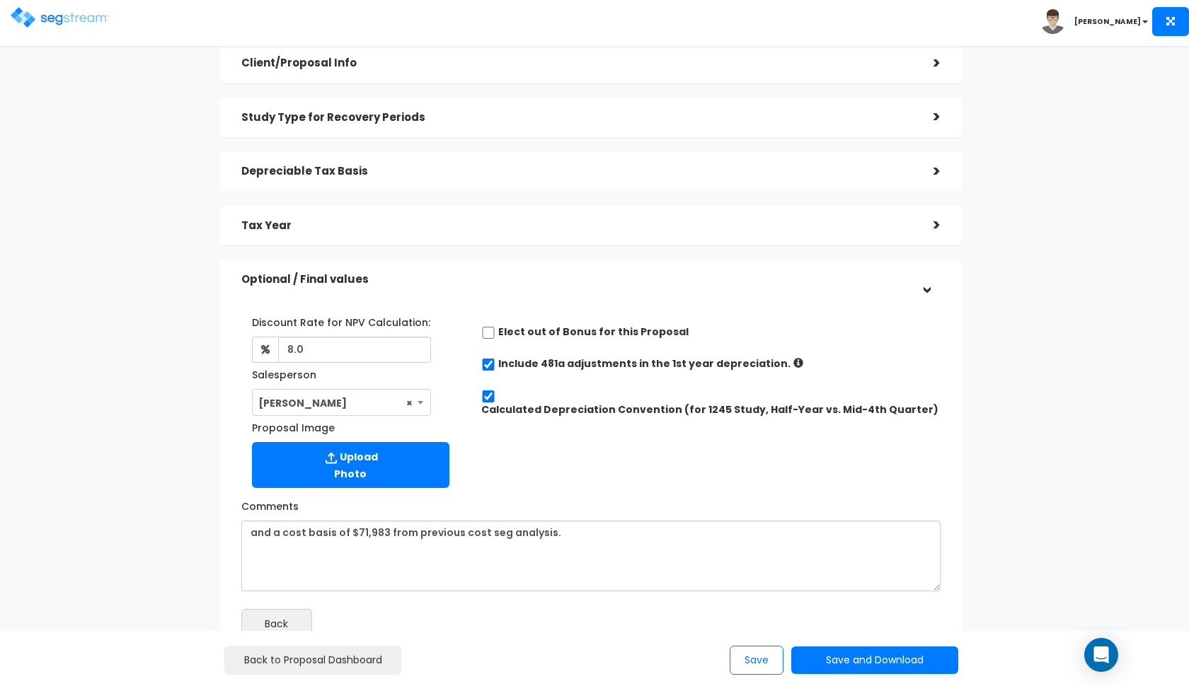
scroll to position [123, 0]
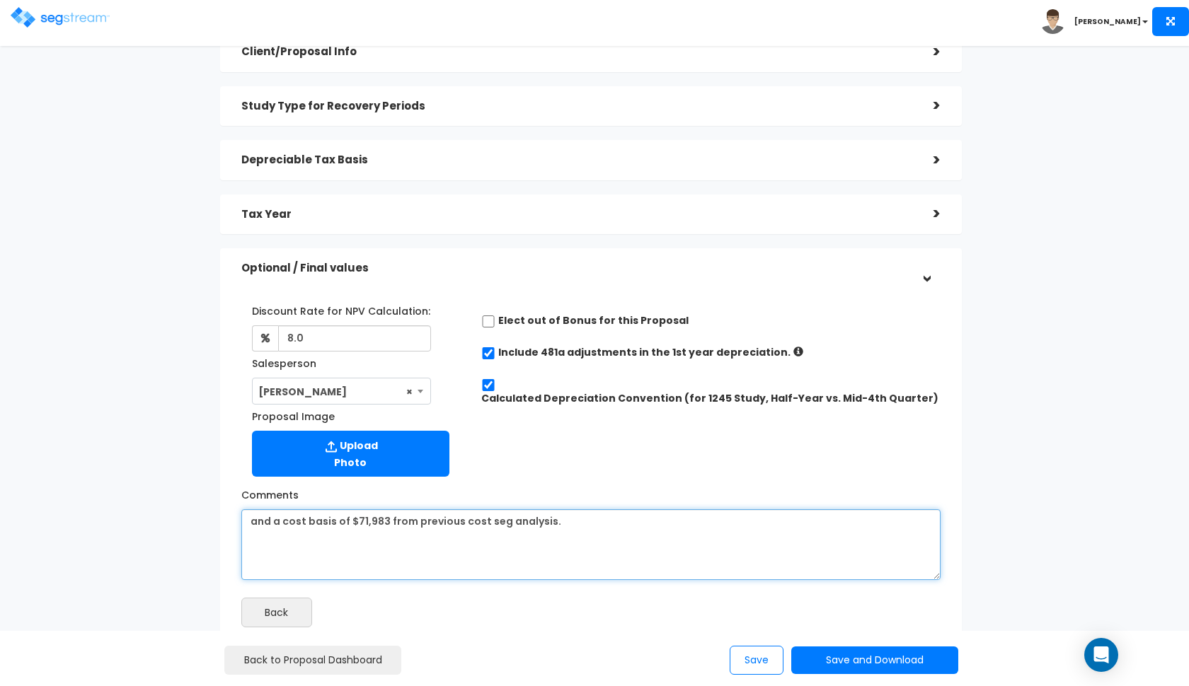
click at [571, 527] on textarea "and a cost basis of $71,983 from previous cost seg analysis." at bounding box center [590, 544] width 699 height 71
paste textarea "cost basis of $111,141 from the previous depreciation schedule"
click at [338, 519] on textarea "and a cost basis of $71,983 from previous cost seg analysis." at bounding box center [590, 544] width 699 height 71
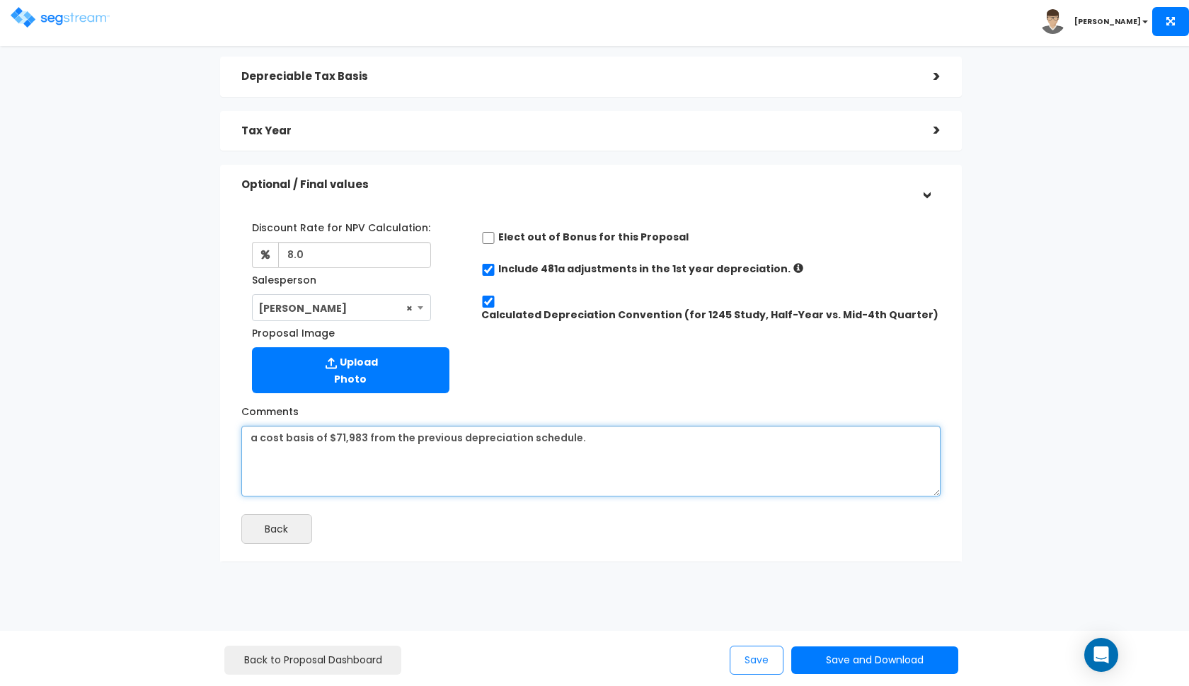
scroll to position [206, 0]
type textarea "a cost basis of $71,983 from the previous depreciation schedule."
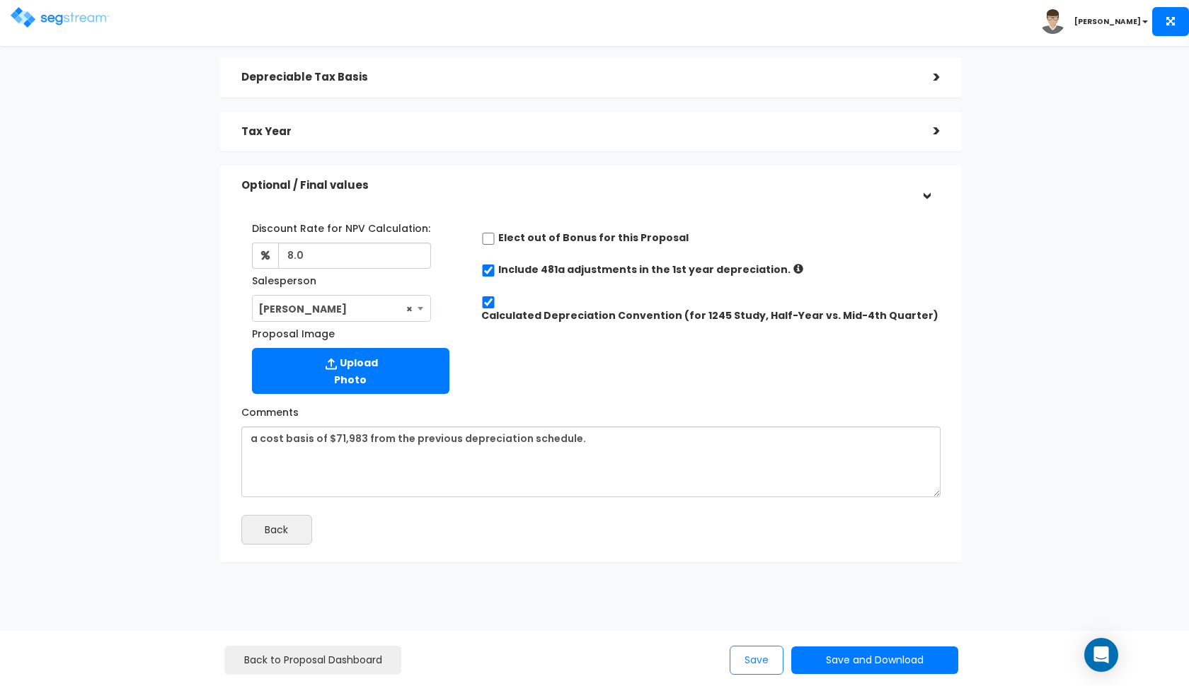
click at [752, 658] on button "Save" at bounding box center [757, 660] width 54 height 29
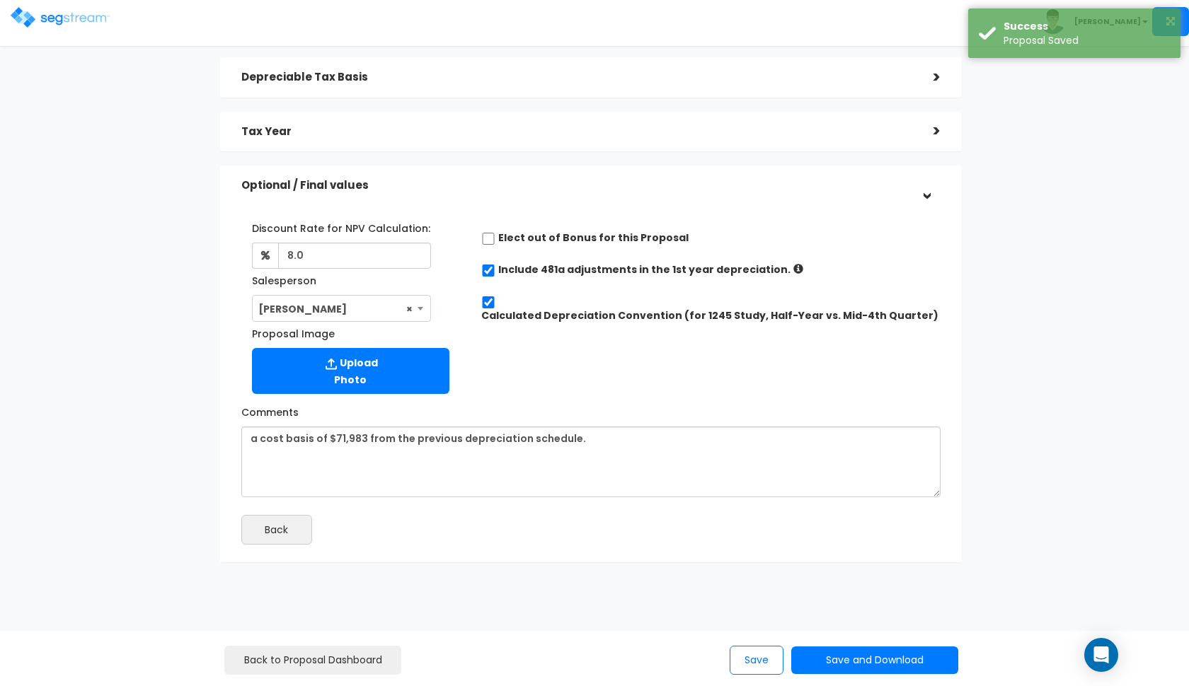
click at [39, 23] on img at bounding box center [60, 17] width 99 height 21
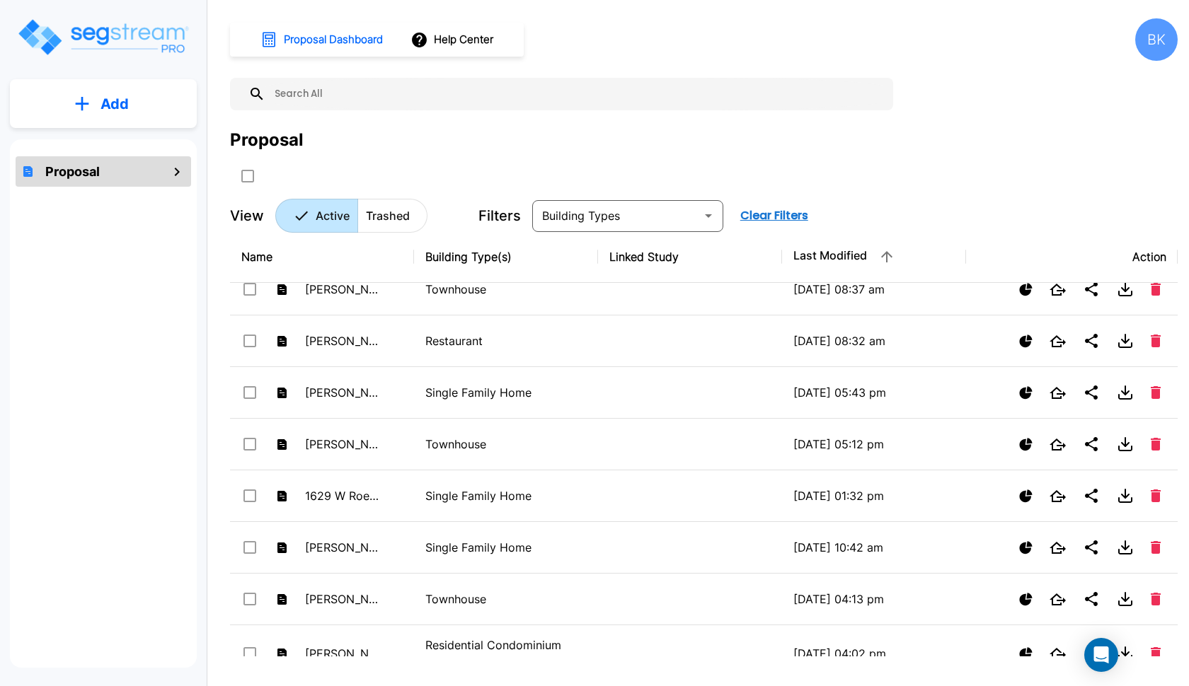
scroll to position [393, 0]
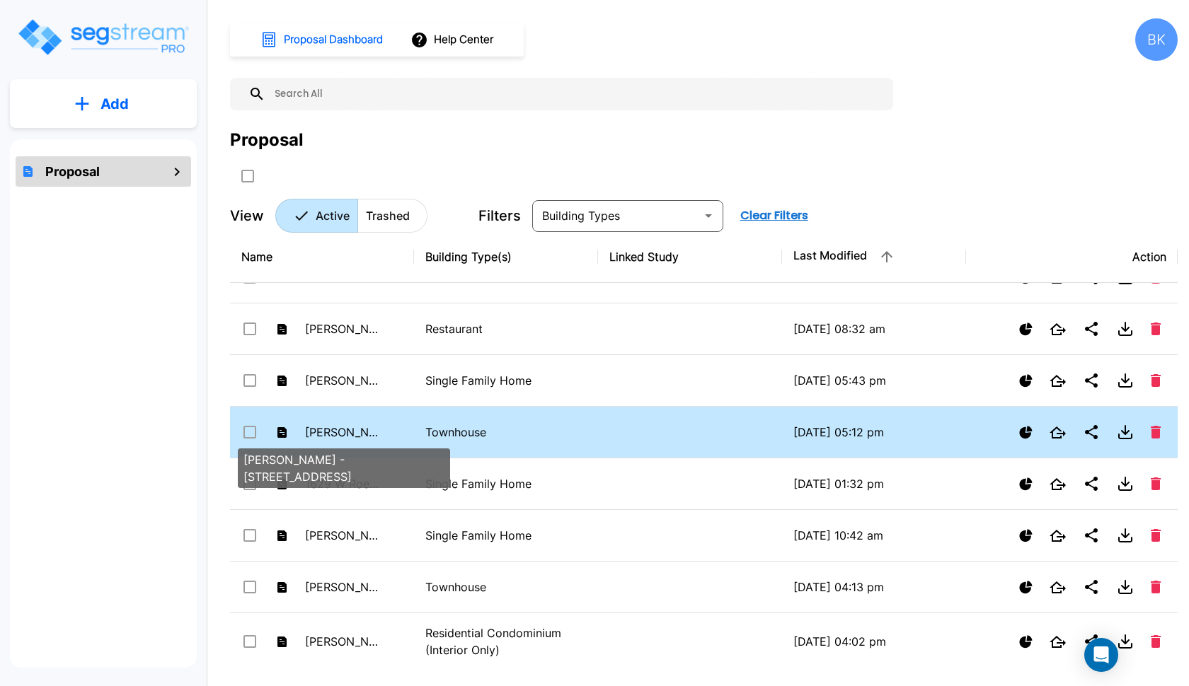
click at [341, 430] on p "[PERSON_NAME] - [STREET_ADDRESS]" at bounding box center [344, 432] width 78 height 17
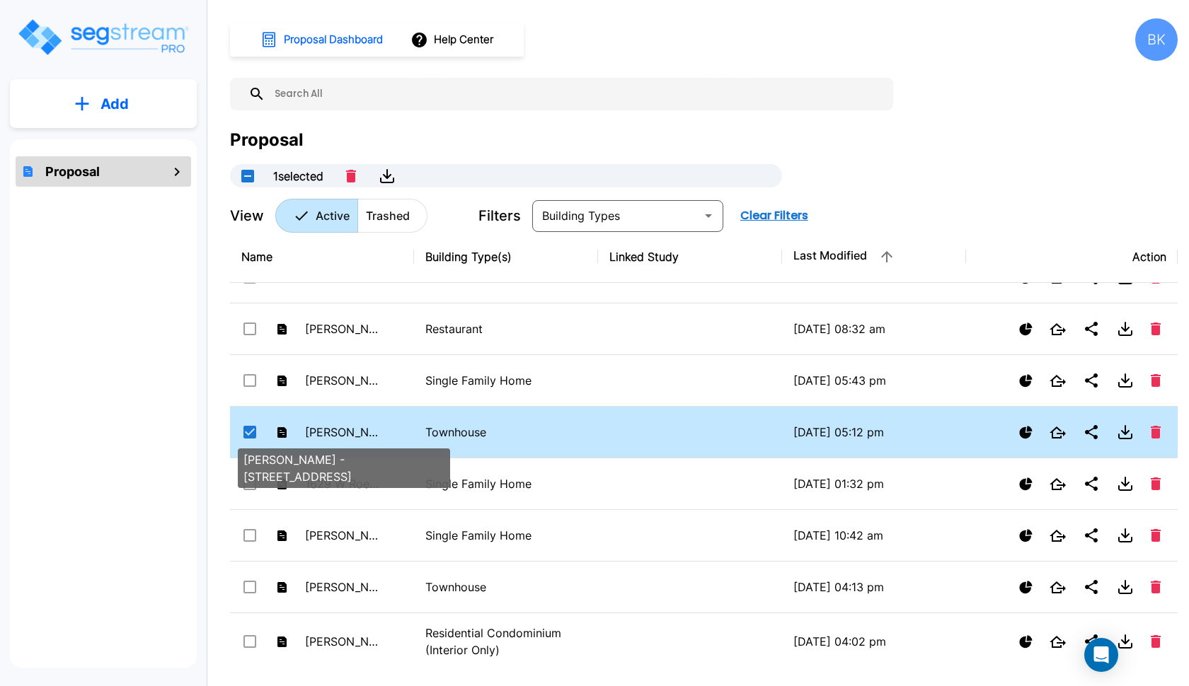
click at [341, 430] on p "Barlow - 1055 West Province Way #110" at bounding box center [344, 432] width 78 height 17
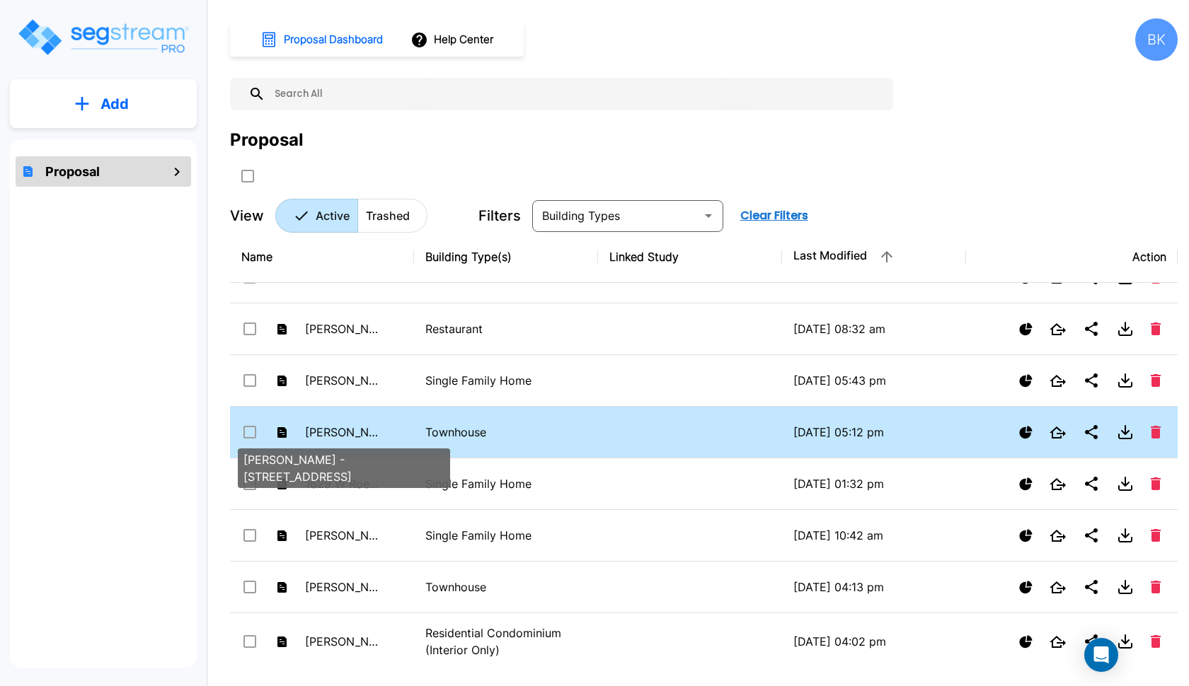
checkbox input "false"
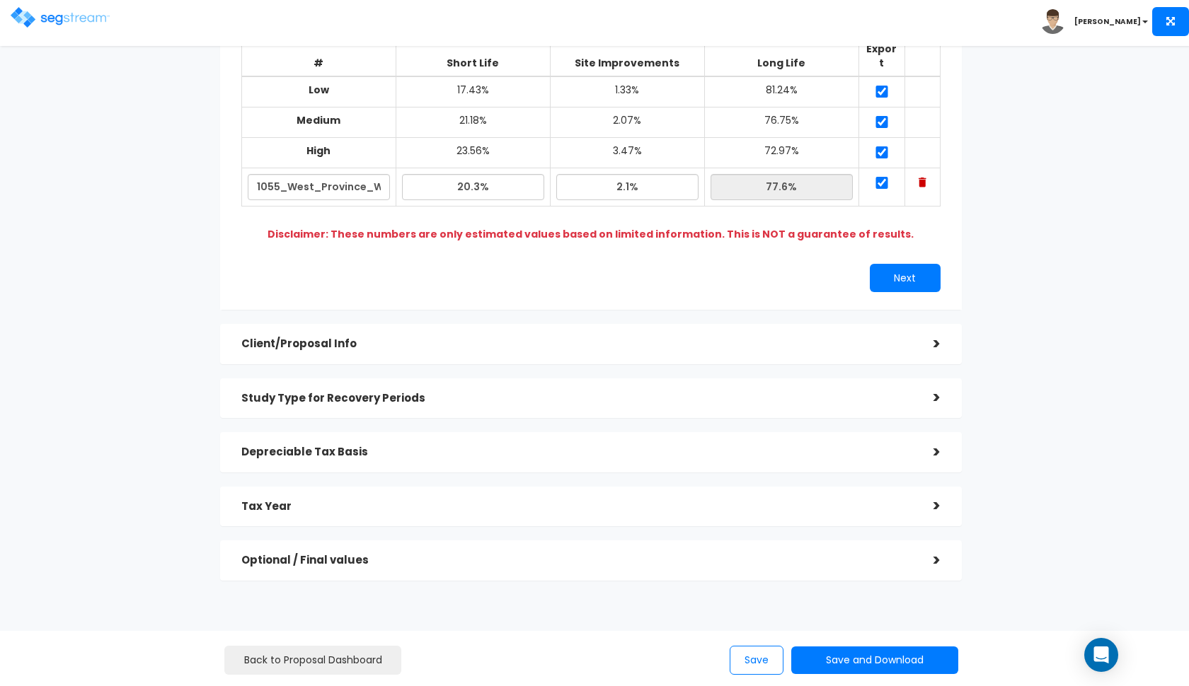
click at [434, 442] on div "Depreciable Tax Basis" at bounding box center [576, 452] width 671 height 26
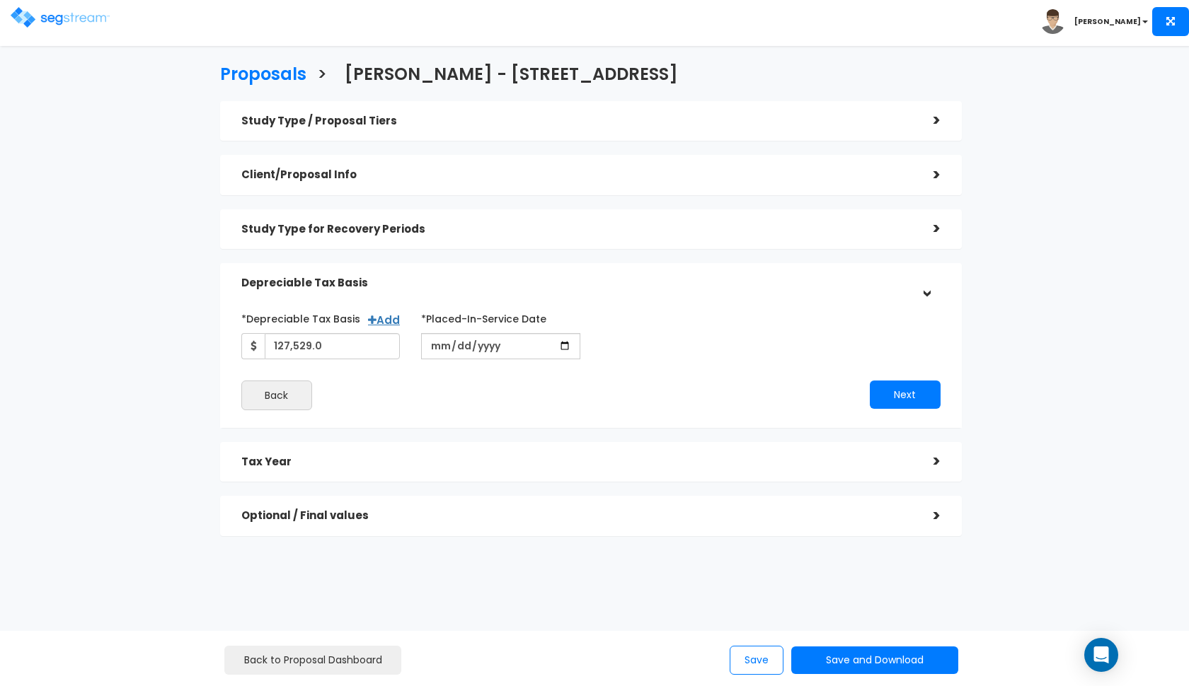
click at [509, 446] on div "Tax Year >" at bounding box center [591, 462] width 742 height 40
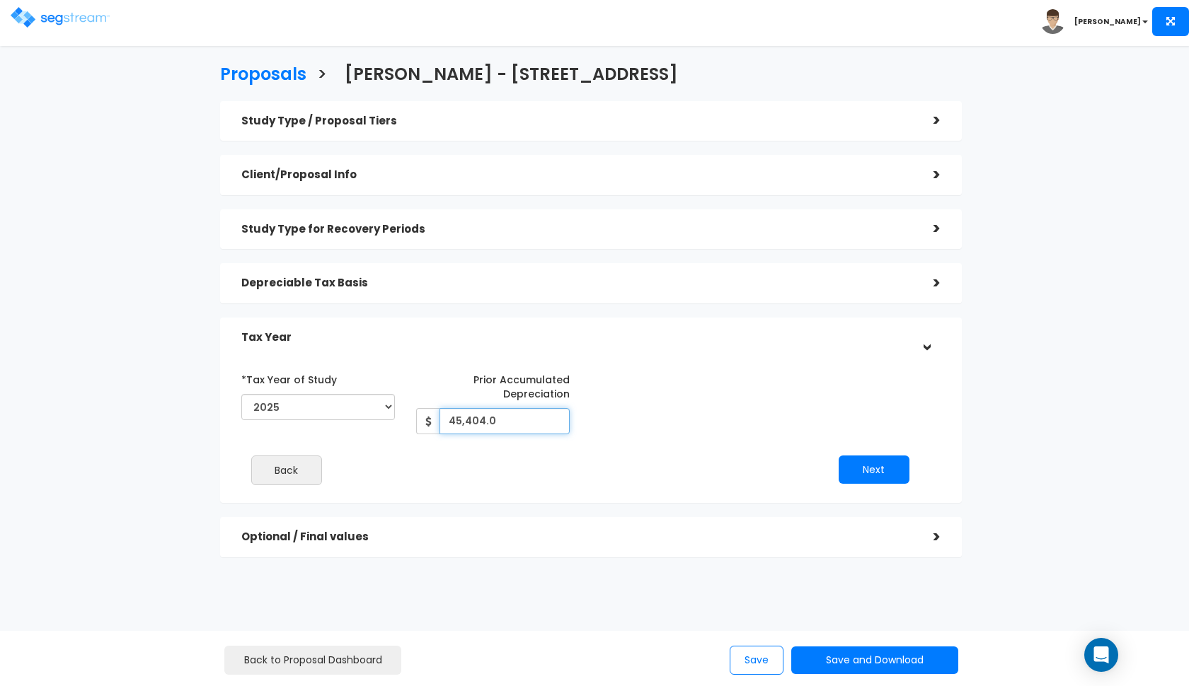
click at [471, 425] on input "45,404.0" at bounding box center [504, 421] width 130 height 26
type input "48,886"
click at [518, 284] on h5 "Depreciable Tax Basis" at bounding box center [576, 283] width 671 height 12
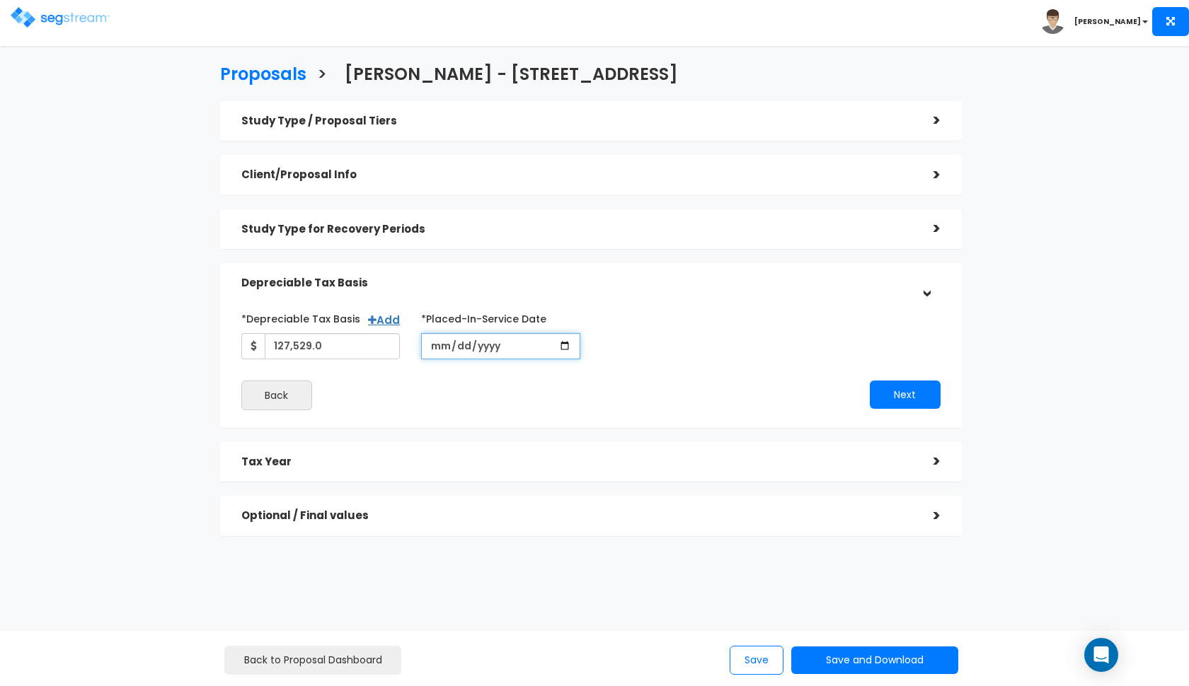
click at [441, 355] on input "2015-03-03" at bounding box center [500, 346] width 159 height 26
click at [459, 347] on input "2015-06-03" at bounding box center [500, 346] width 159 height 26
click at [700, 316] on div "*Depreciable Tax Basis Add 127,529.0 *Placed-In-Service Date 2015-06-30 *Purcha…" at bounding box center [591, 333] width 720 height 52
click at [488, 353] on input "2015-06-30" at bounding box center [500, 346] width 159 height 26
type input "2014-06-30"
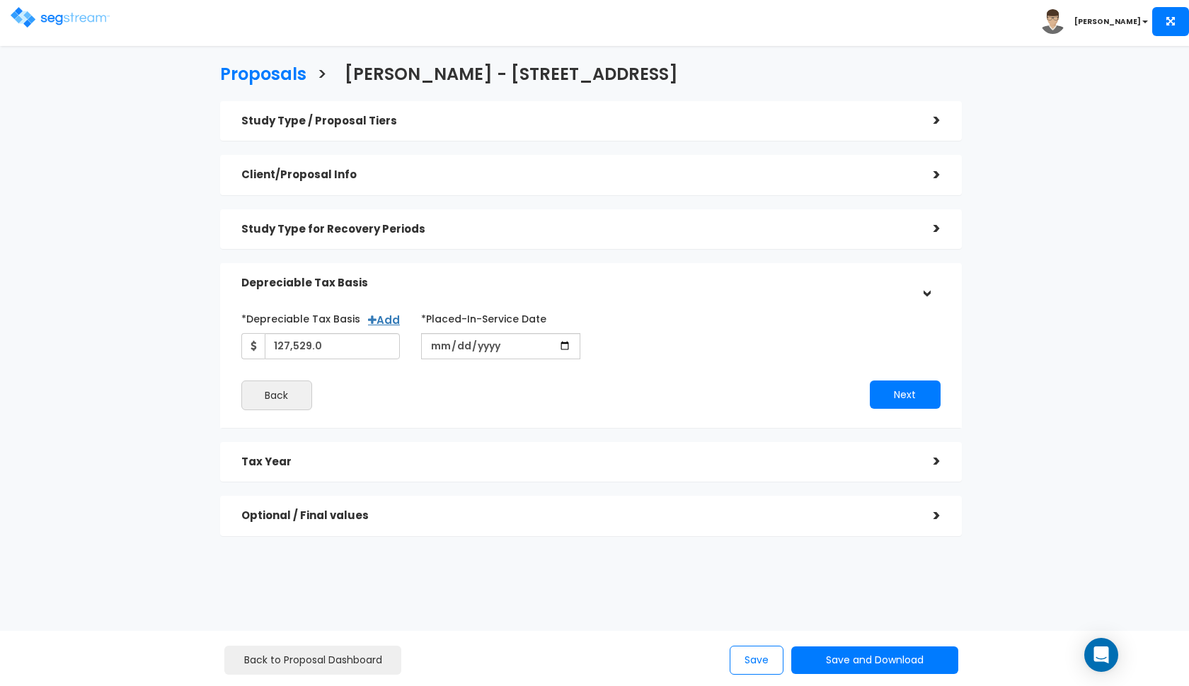
click at [695, 383] on div "Next" at bounding box center [771, 395] width 360 height 28
click at [904, 392] on button "Next" at bounding box center [905, 395] width 71 height 28
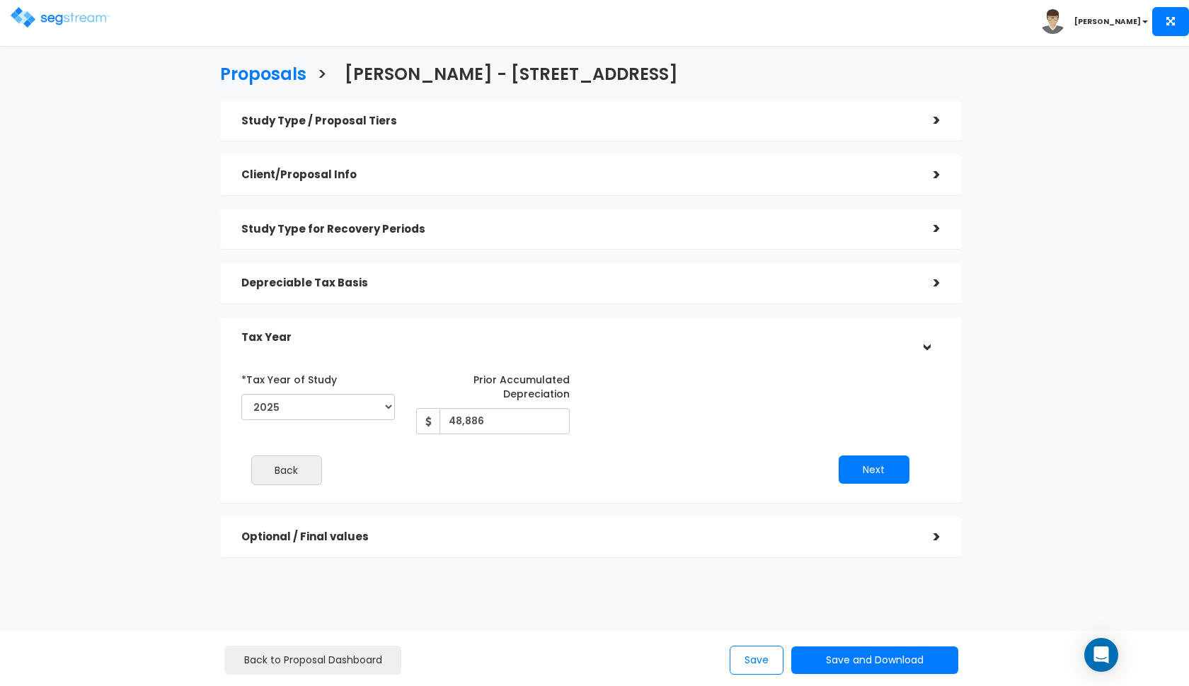
click at [688, 536] on h5 "Optional / Final values" at bounding box center [576, 537] width 671 height 12
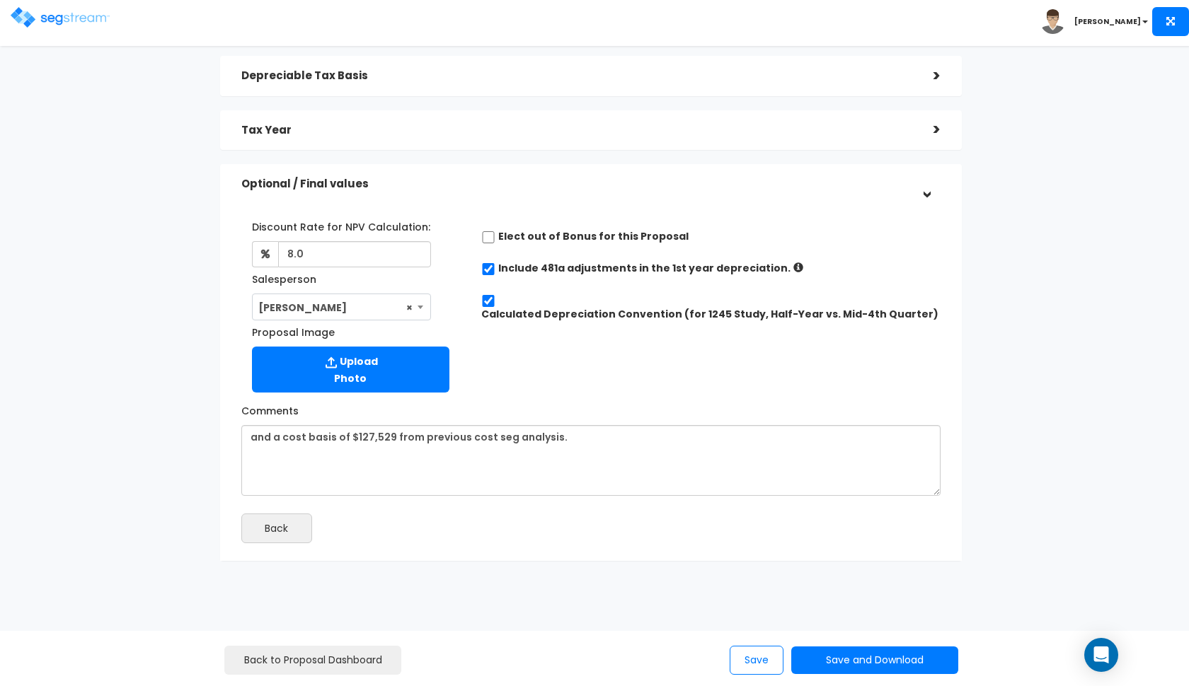
scroll to position [206, 0]
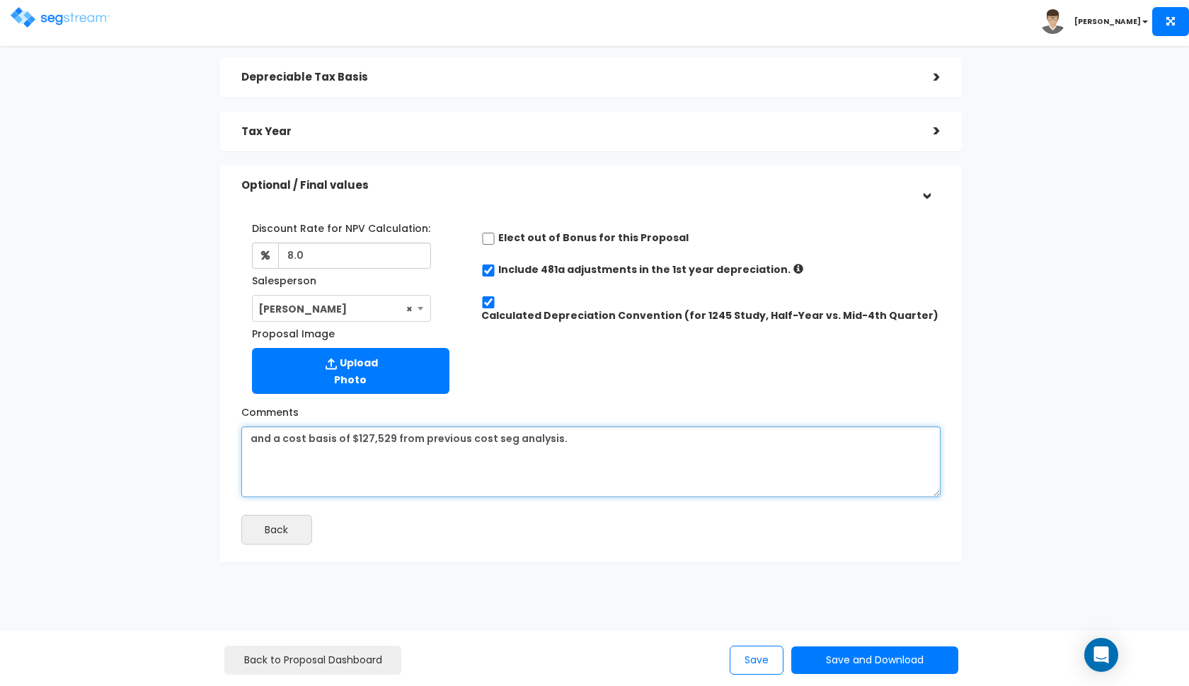
click at [537, 435] on textarea "and a cost basis of $127,529 from previous cost seg analysis." at bounding box center [590, 462] width 699 height 71
paste textarea "cost basis of $111,141 from the previous depreciation schedule"
click at [340, 436] on textarea "and a cost basis of $127,529 from previous cost seg analysis." at bounding box center [590, 462] width 699 height 71
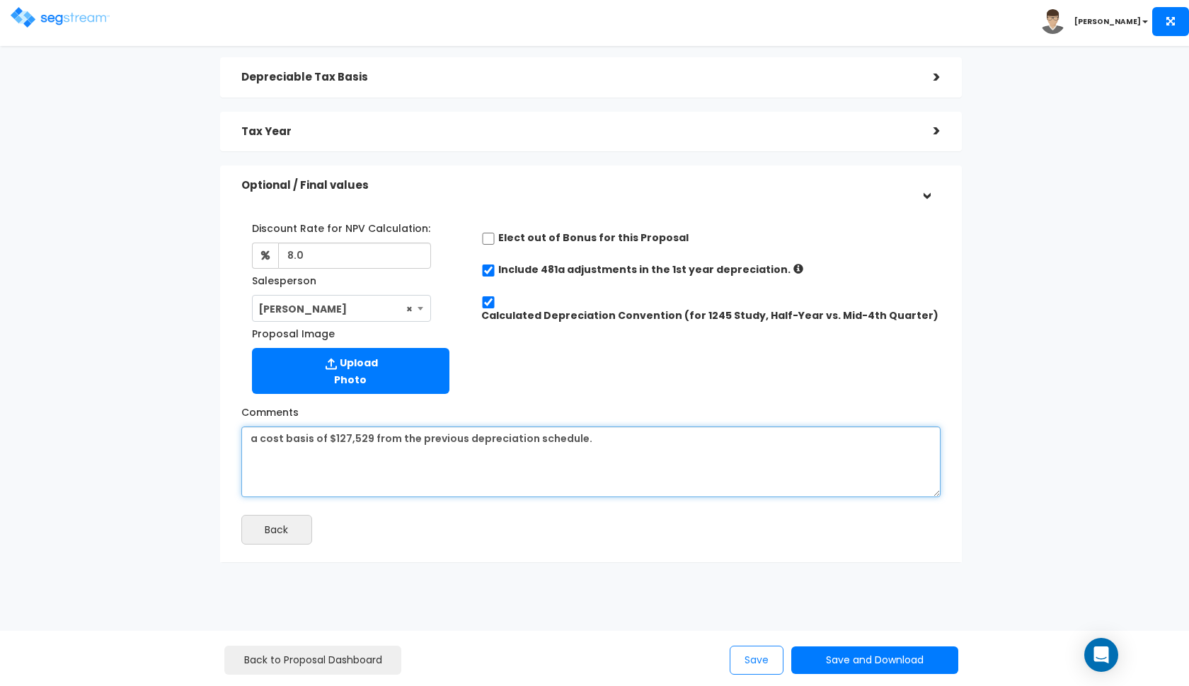
type textarea "a cost basis of $127,529 from the previous depreciation schedule."
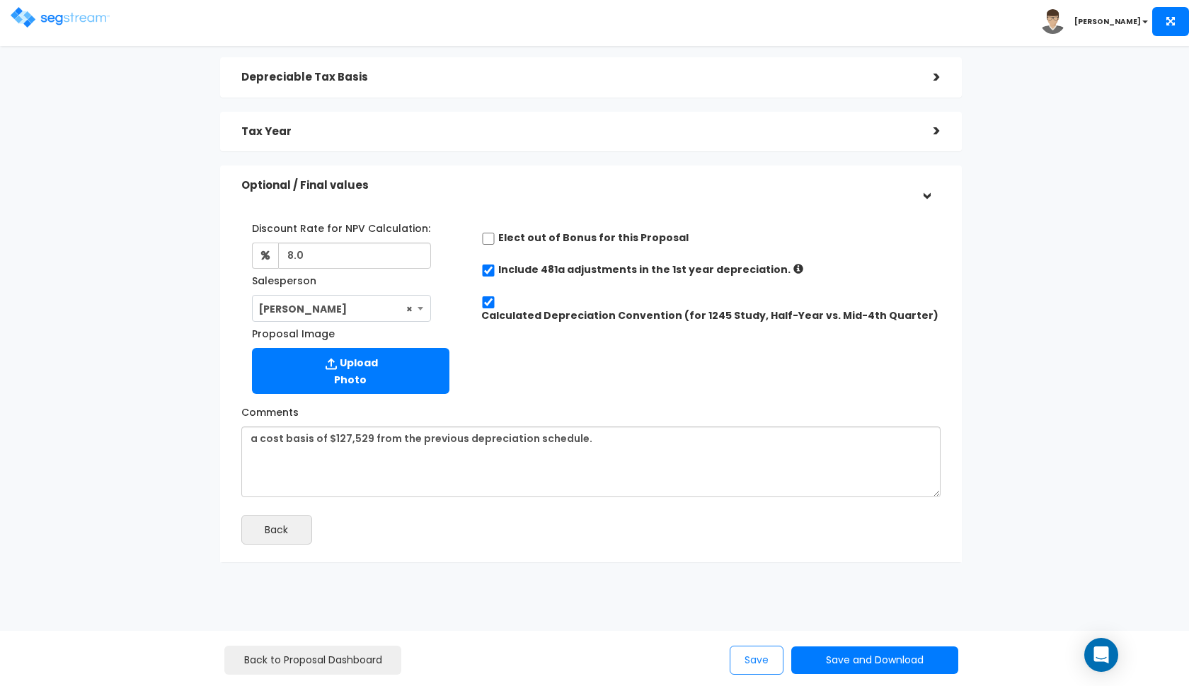
click at [768, 659] on button "Save" at bounding box center [757, 660] width 54 height 29
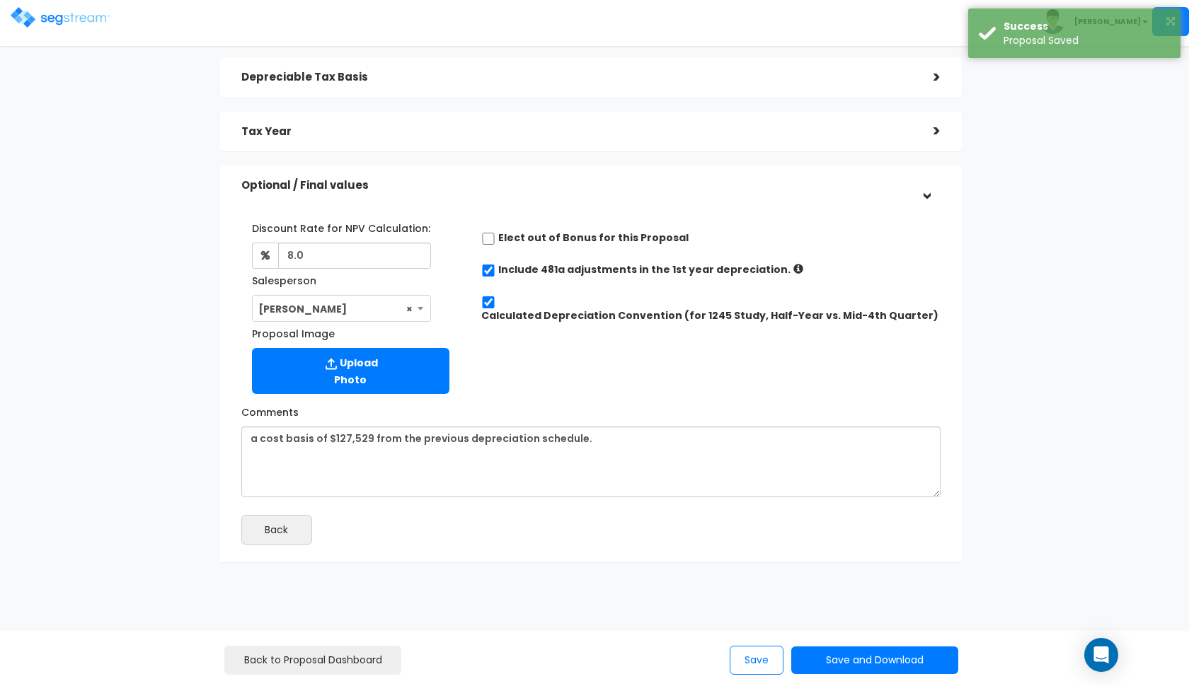
click at [49, 5] on link at bounding box center [60, 11] width 99 height 14
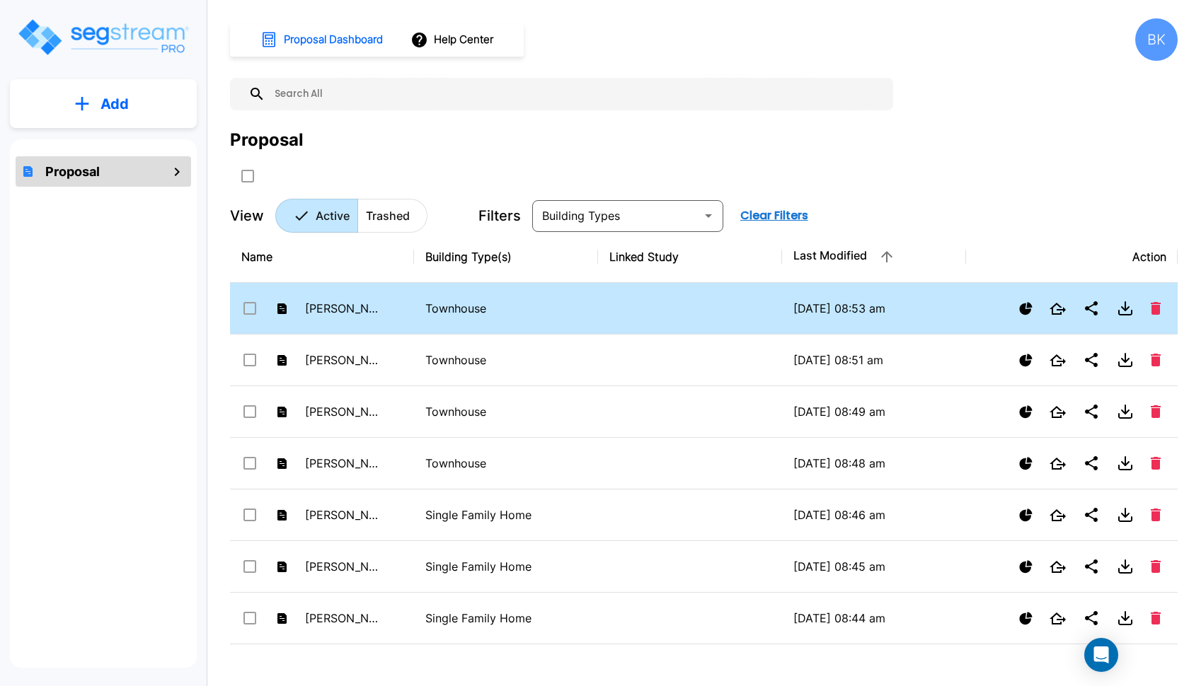
click at [1129, 306] on icon "Download" at bounding box center [1125, 308] width 17 height 17
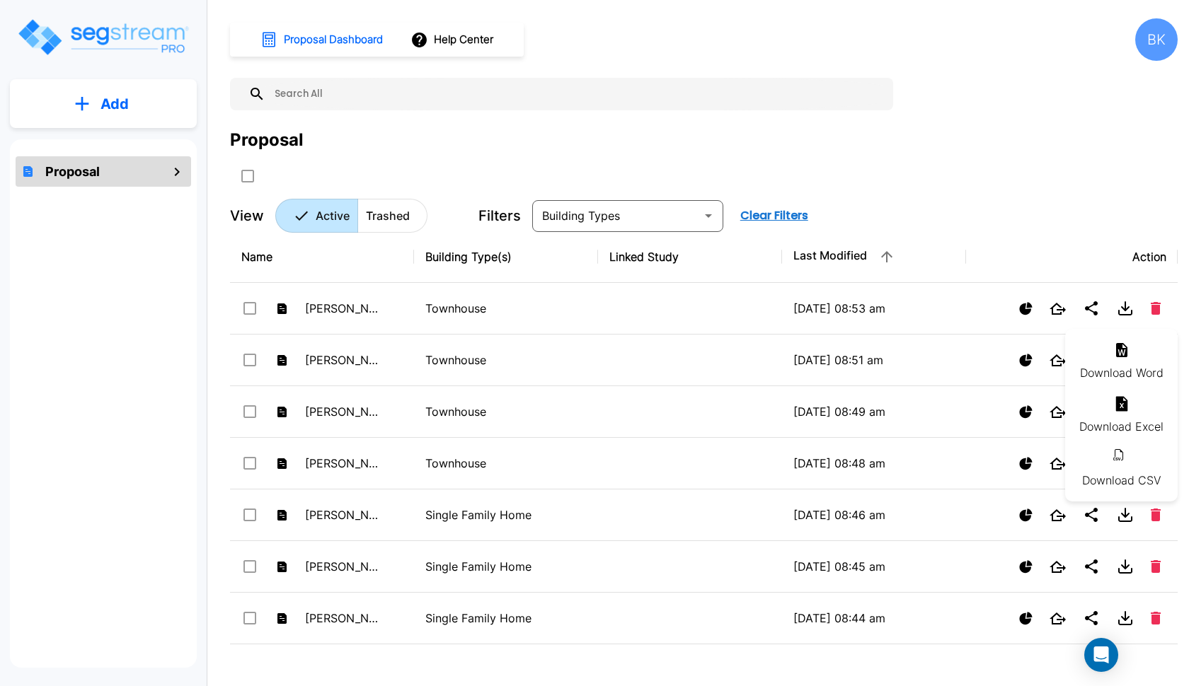
click at [1139, 362] on li "Download Word" at bounding box center [1121, 362] width 113 height 54
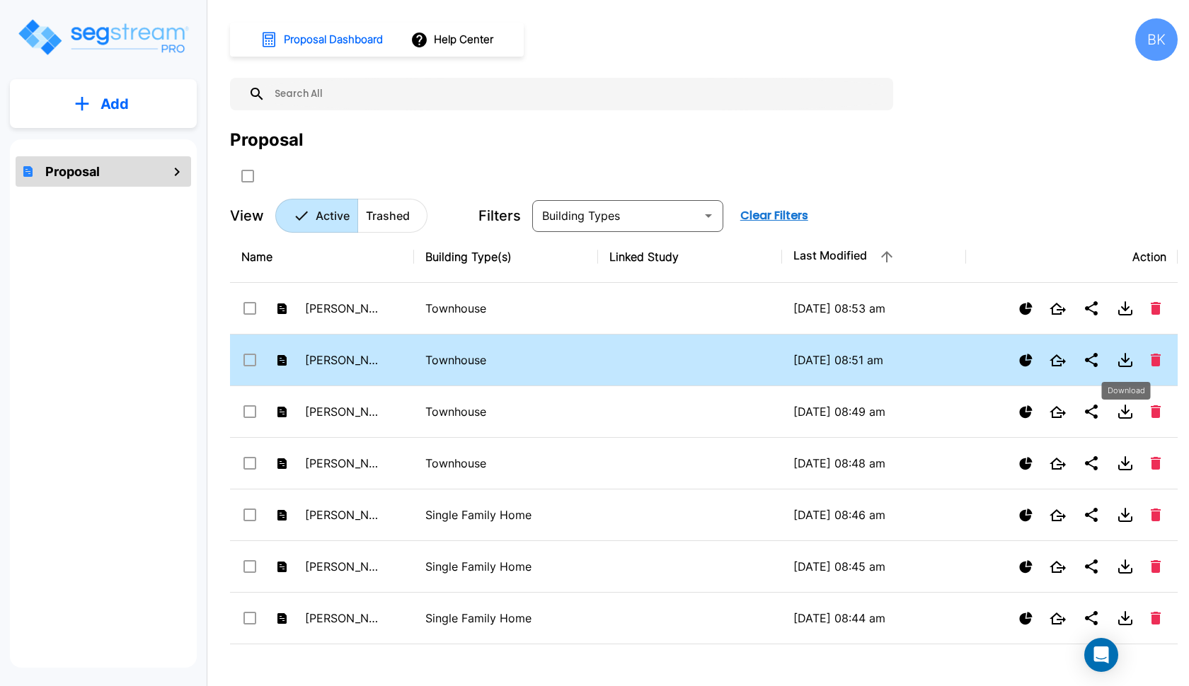
click at [1121, 359] on icon "Download" at bounding box center [1125, 360] width 17 height 17
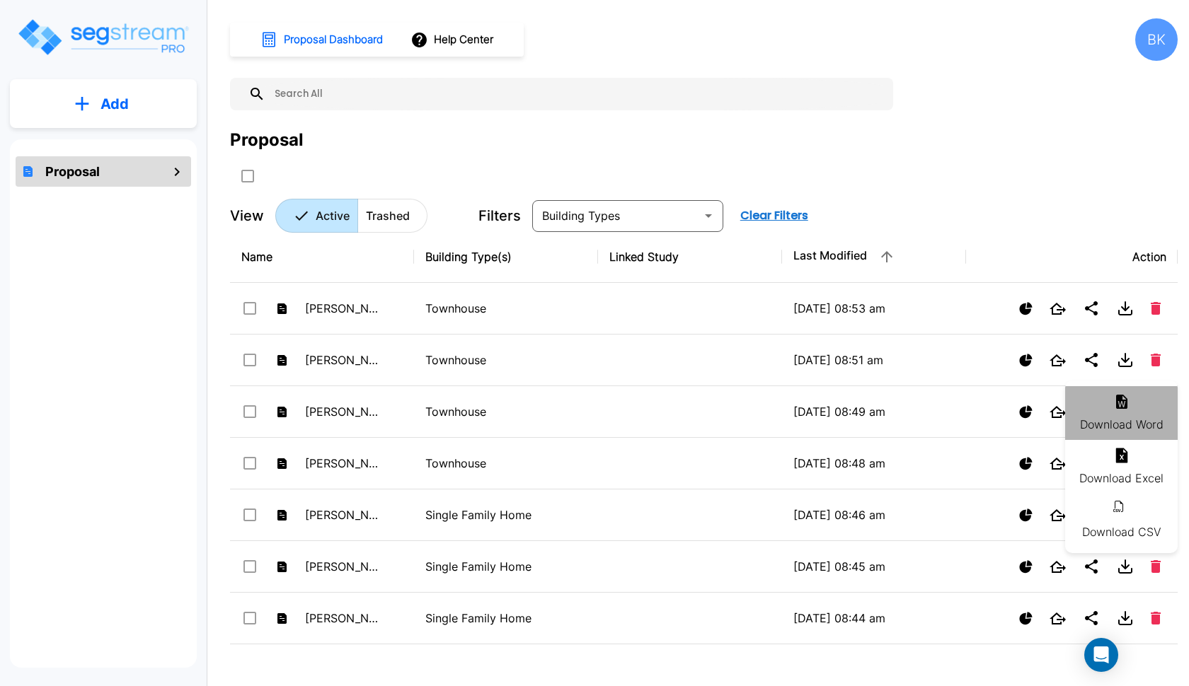
click at [1090, 410] on li "Download Word" at bounding box center [1121, 413] width 113 height 54
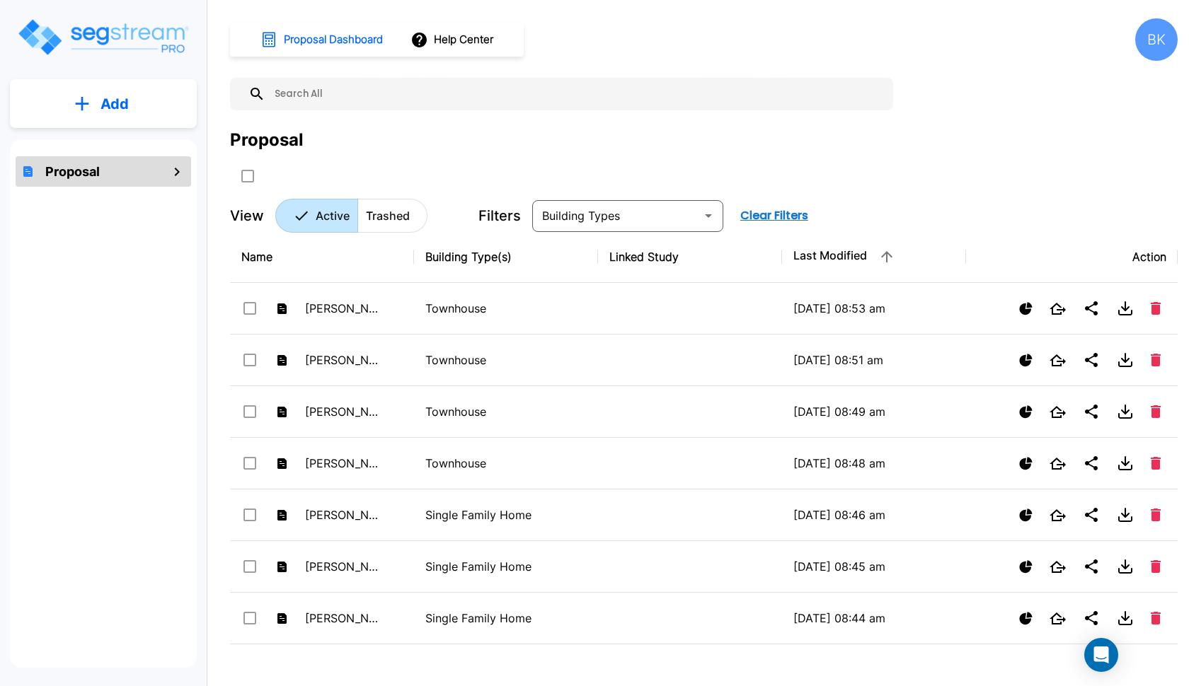
click at [1125, 408] on icon "Download" at bounding box center [1125, 409] width 0 height 8
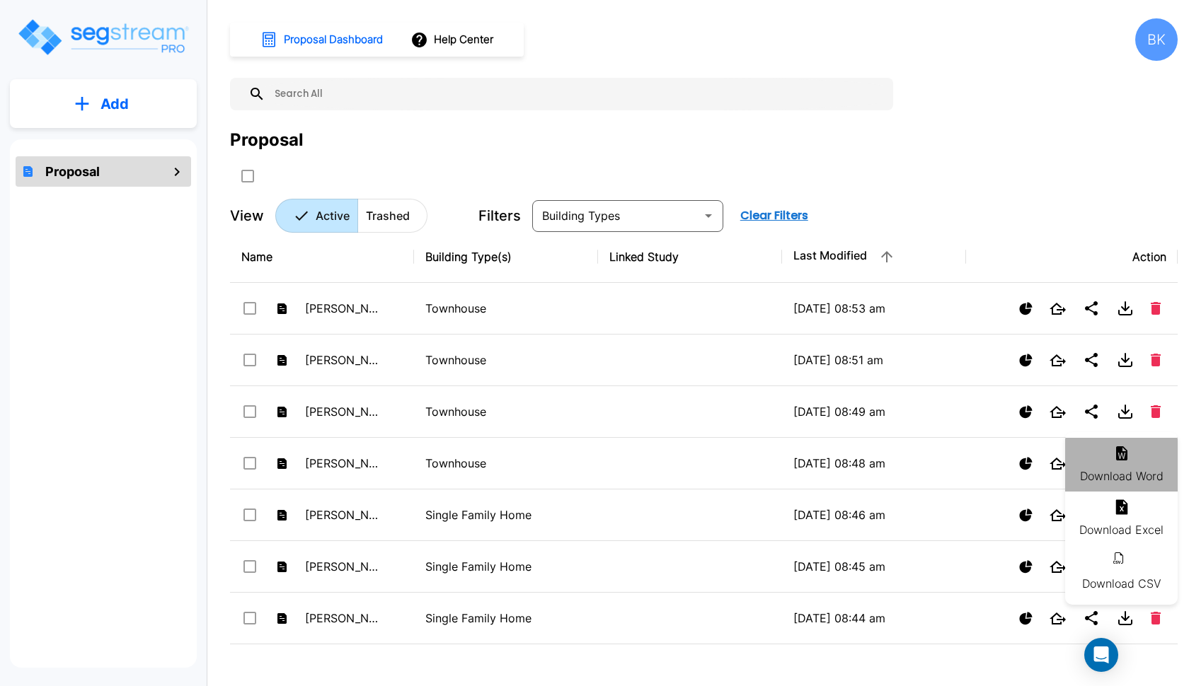
click at [1114, 468] on li "Download Word" at bounding box center [1121, 465] width 113 height 54
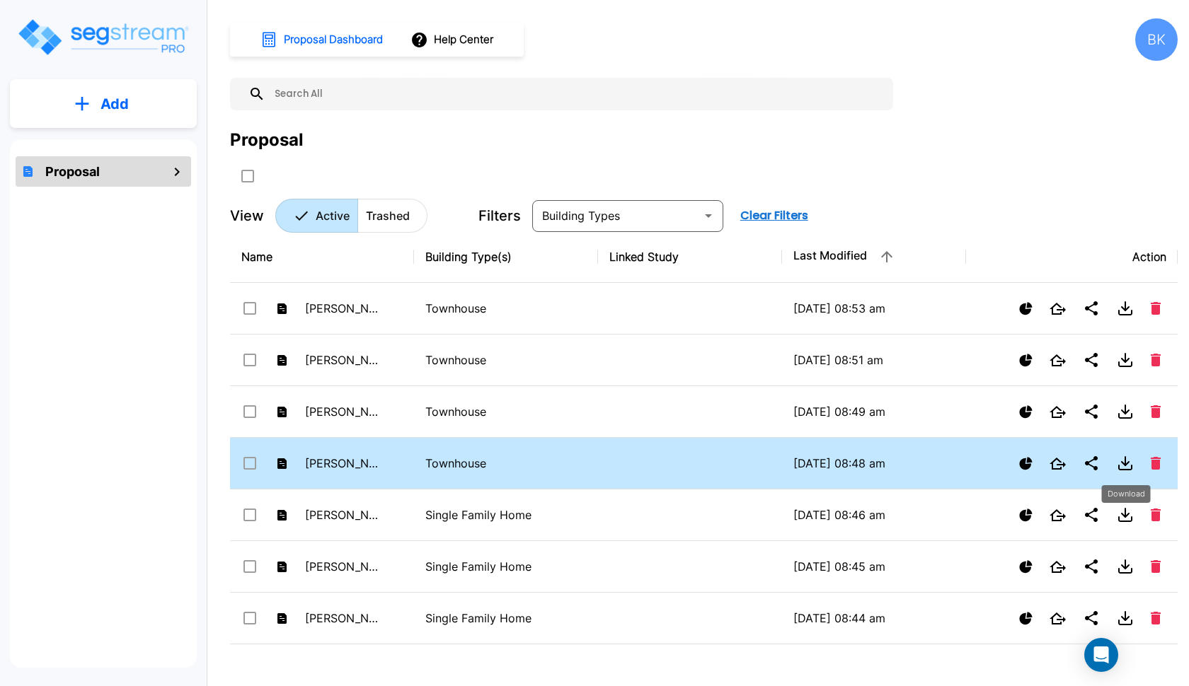
click at [1125, 463] on icon "Download" at bounding box center [1125, 461] width 0 height 8
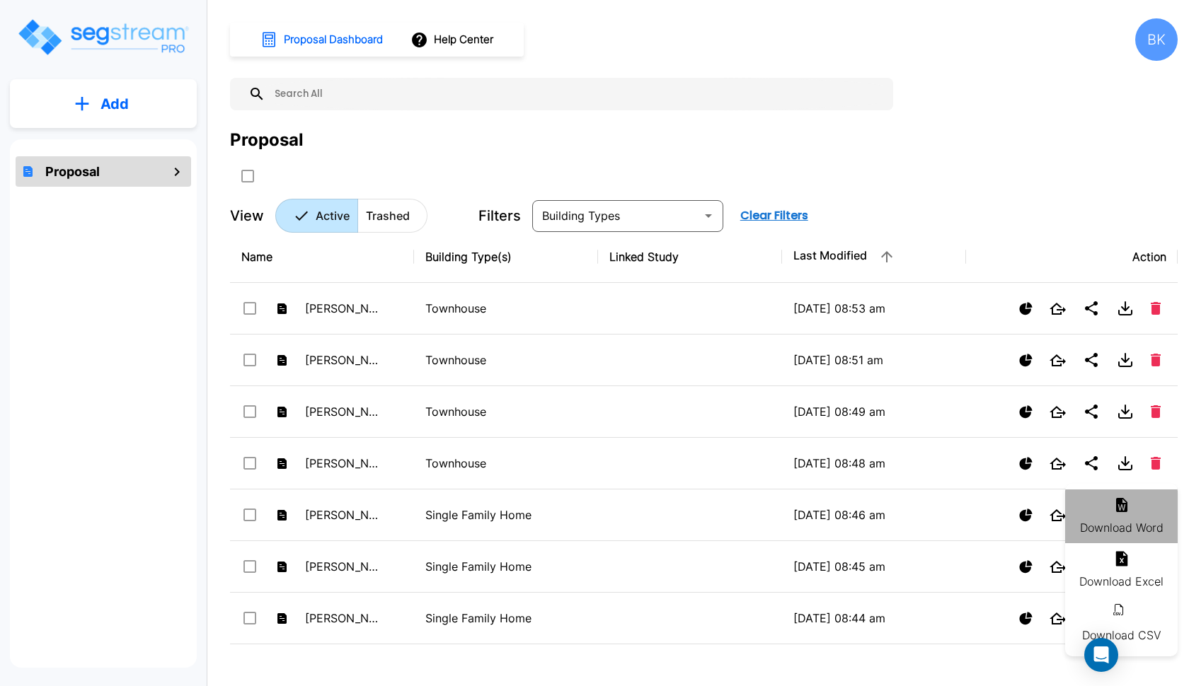
click at [1117, 506] on icon at bounding box center [1121, 505] width 11 height 14
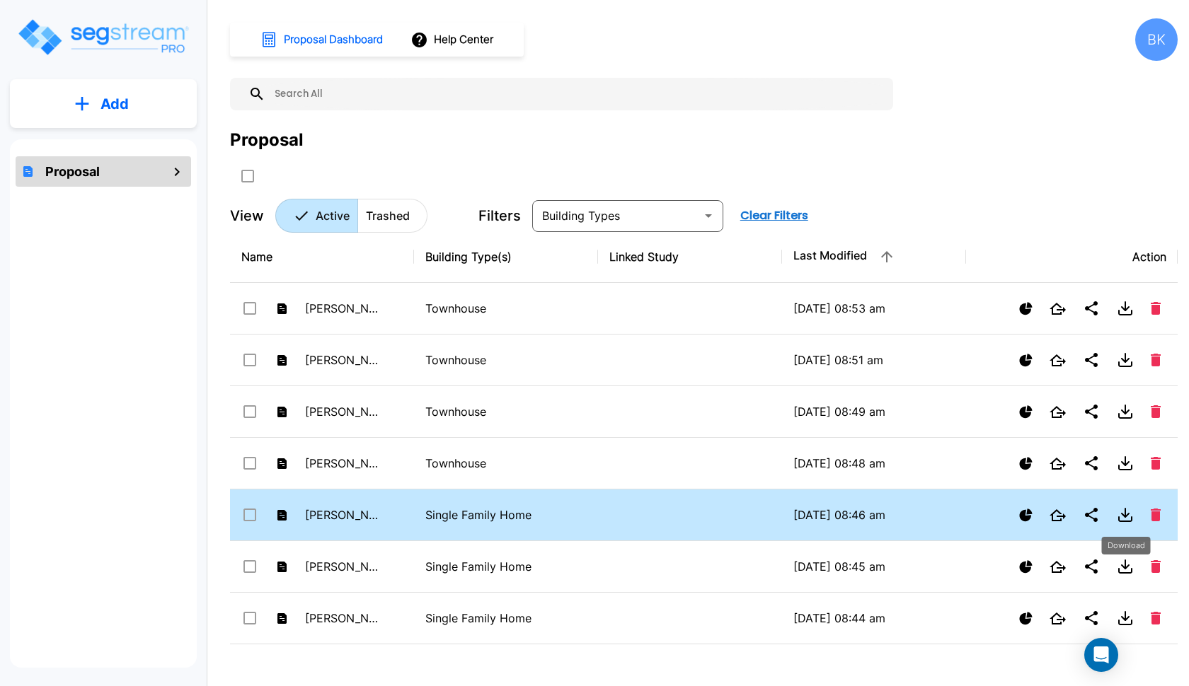
click at [1117, 507] on icon "Download" at bounding box center [1125, 515] width 17 height 17
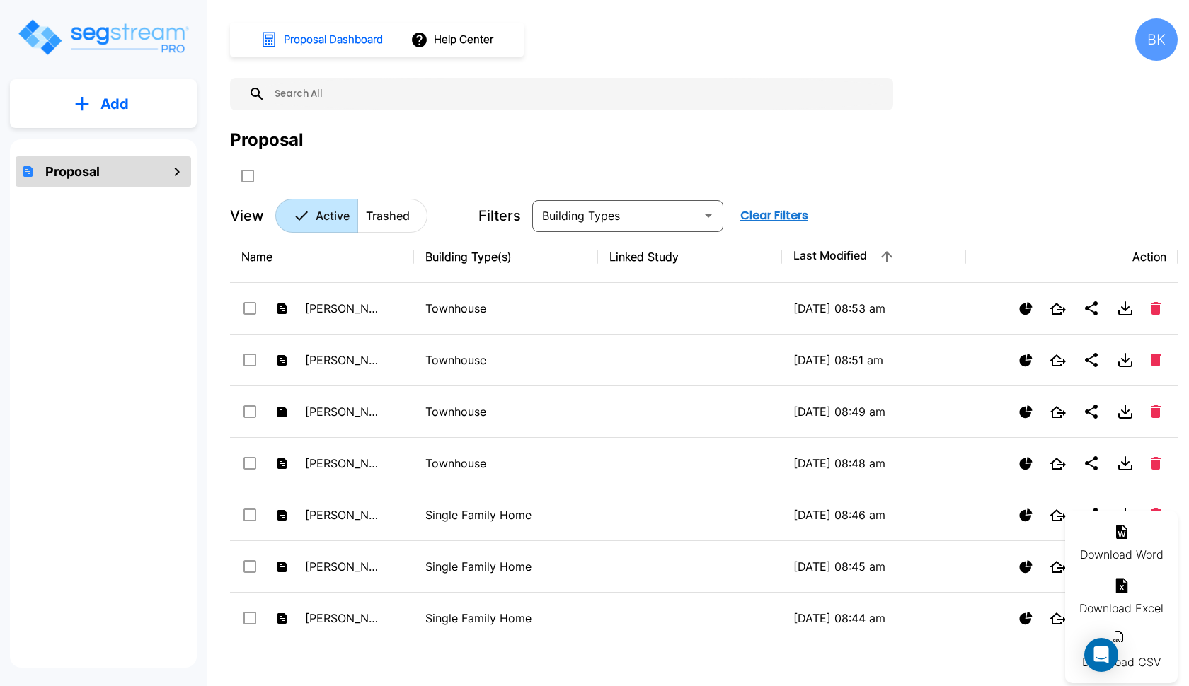
click at [1119, 555] on li "Download Word" at bounding box center [1121, 544] width 113 height 54
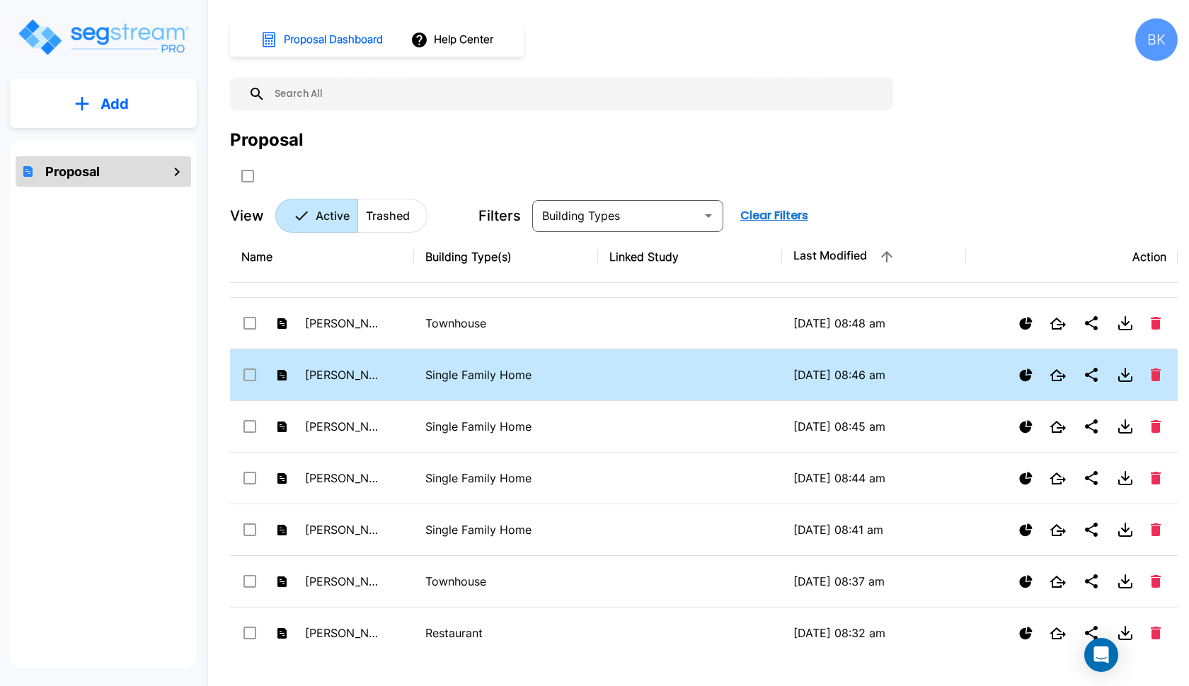
scroll to position [146, 0]
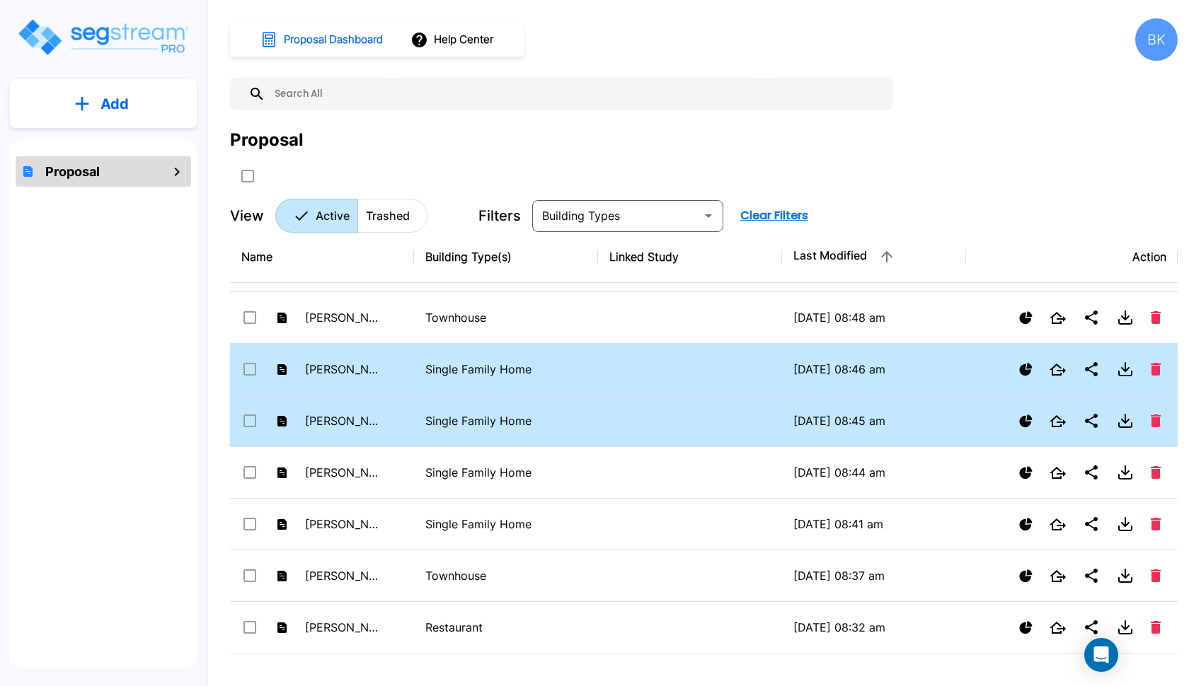
click at [1126, 420] on icon "Download" at bounding box center [1125, 422] width 7 height 4
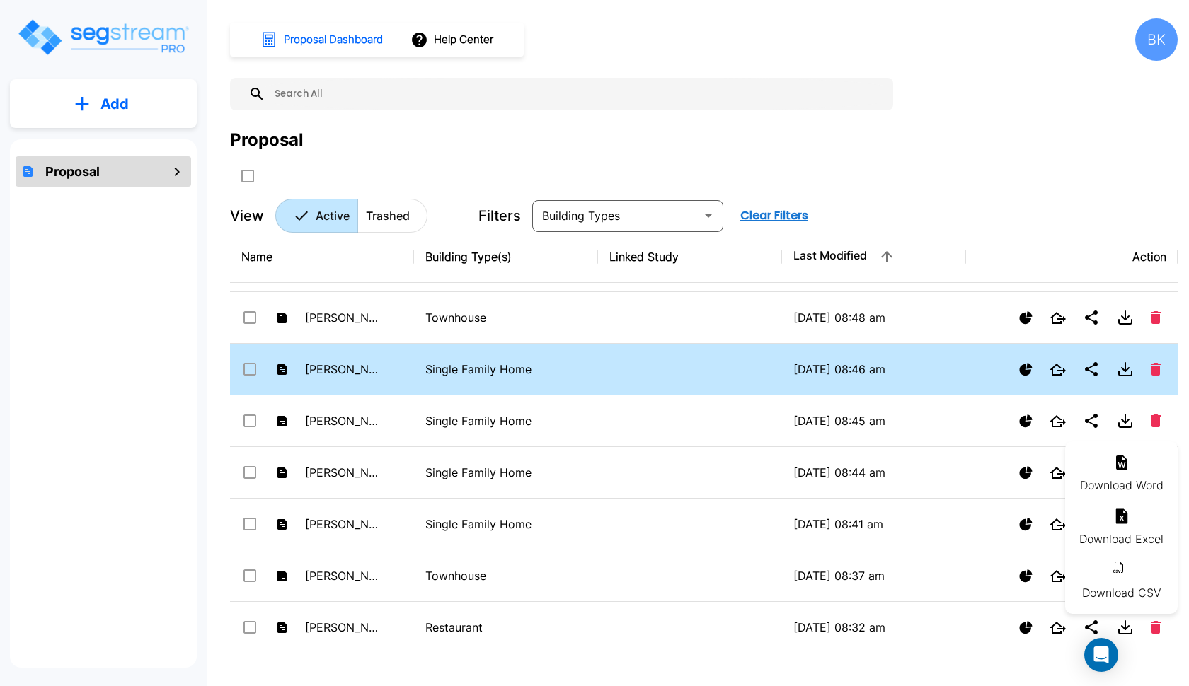
click at [1114, 474] on li "Download Word" at bounding box center [1121, 474] width 113 height 54
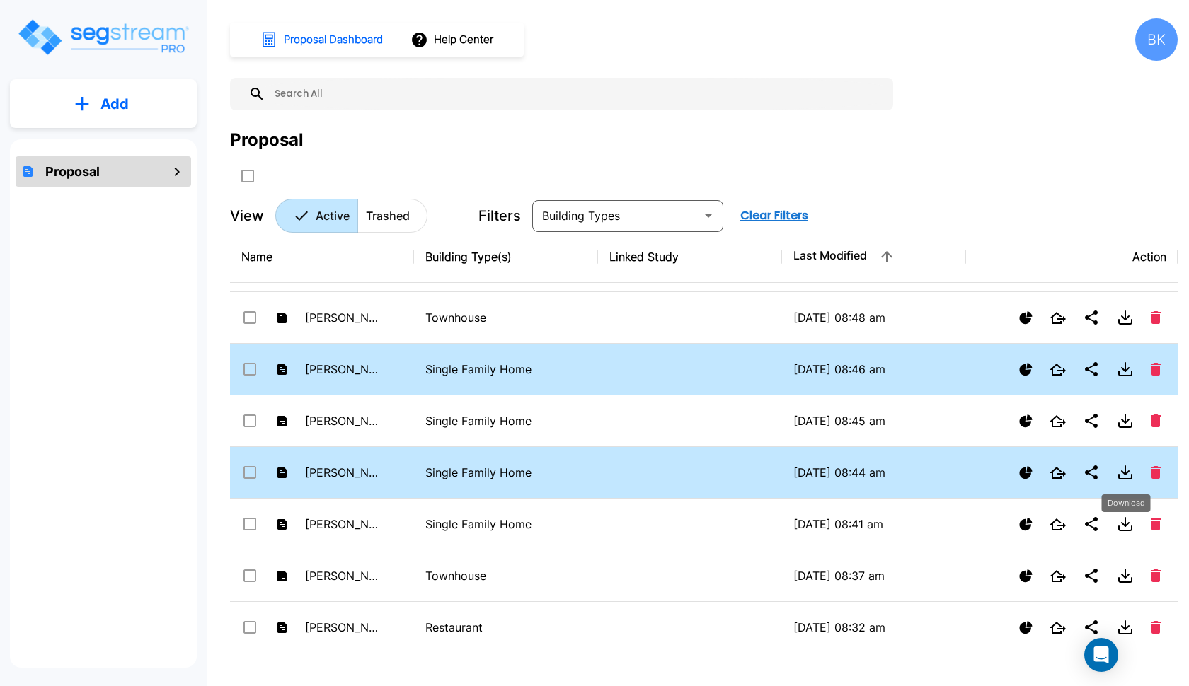
click at [1125, 473] on icon "Download" at bounding box center [1125, 470] width 0 height 8
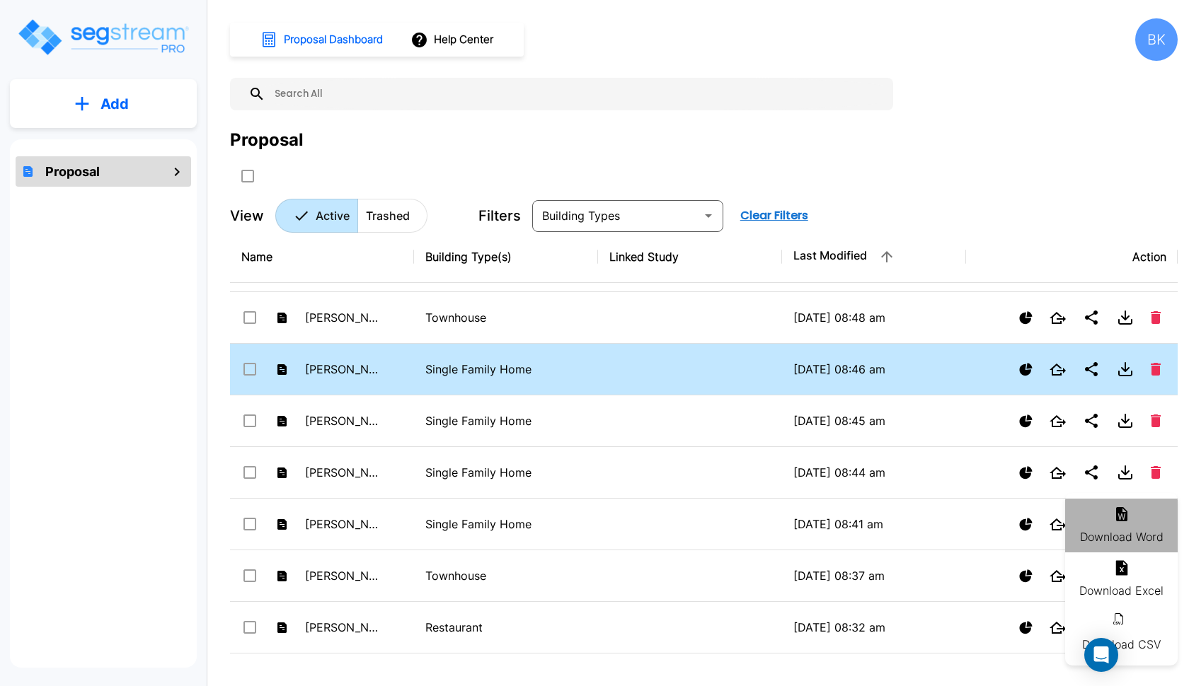
click at [1106, 515] on li "Download Word" at bounding box center [1121, 526] width 113 height 54
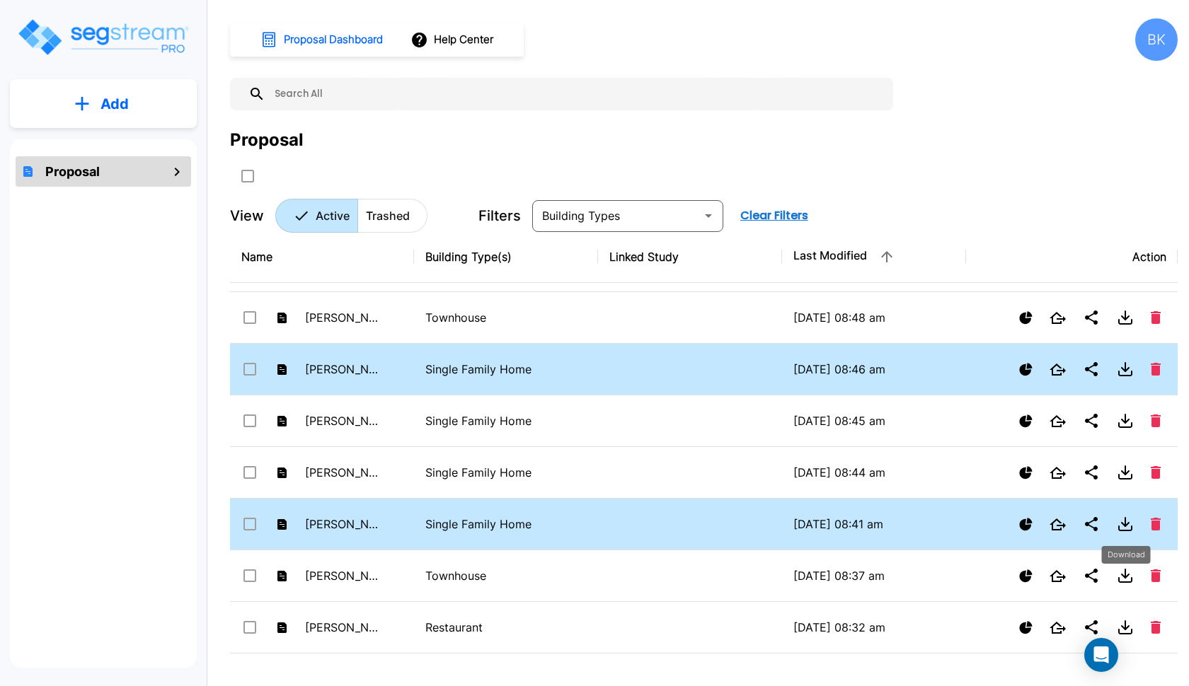
click at [1125, 523] on icon "Download" at bounding box center [1125, 522] width 0 height 8
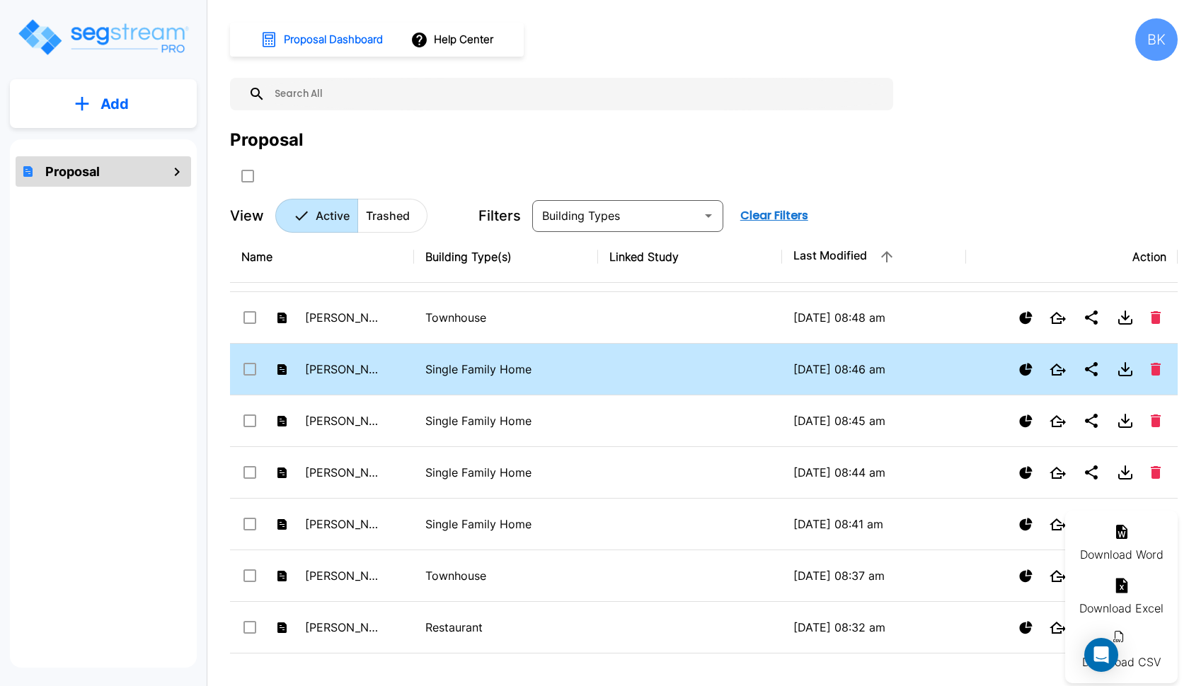
click at [1119, 556] on li "Download Word" at bounding box center [1121, 544] width 113 height 54
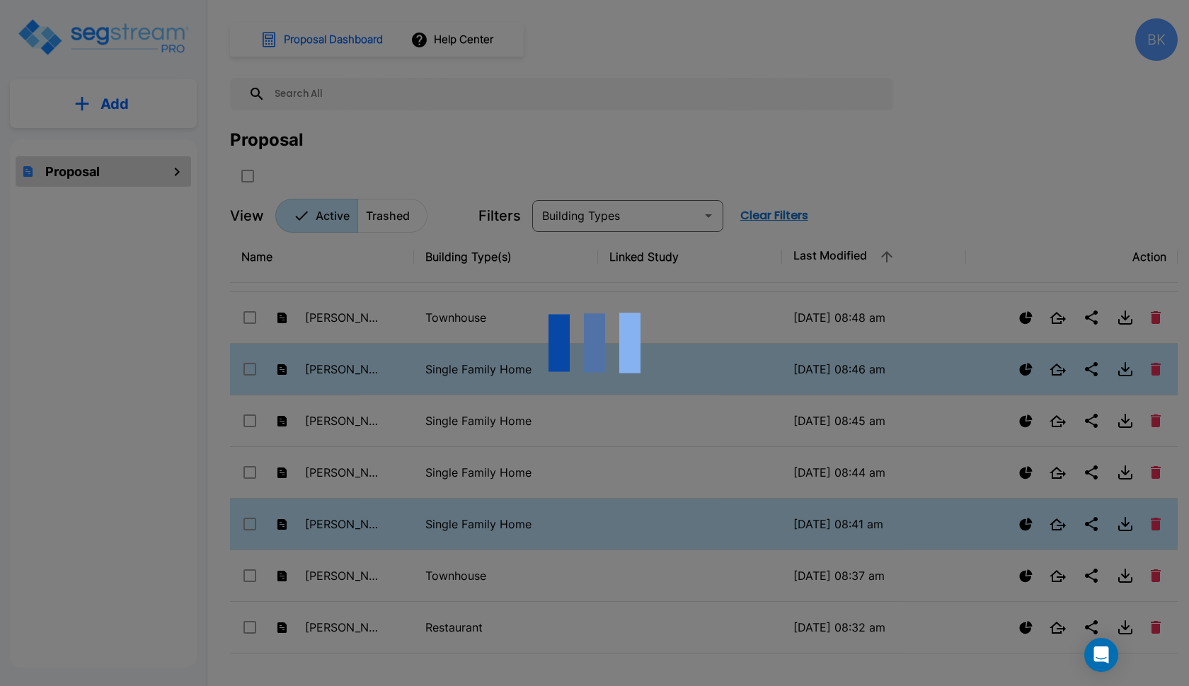
scroll to position [0, 0]
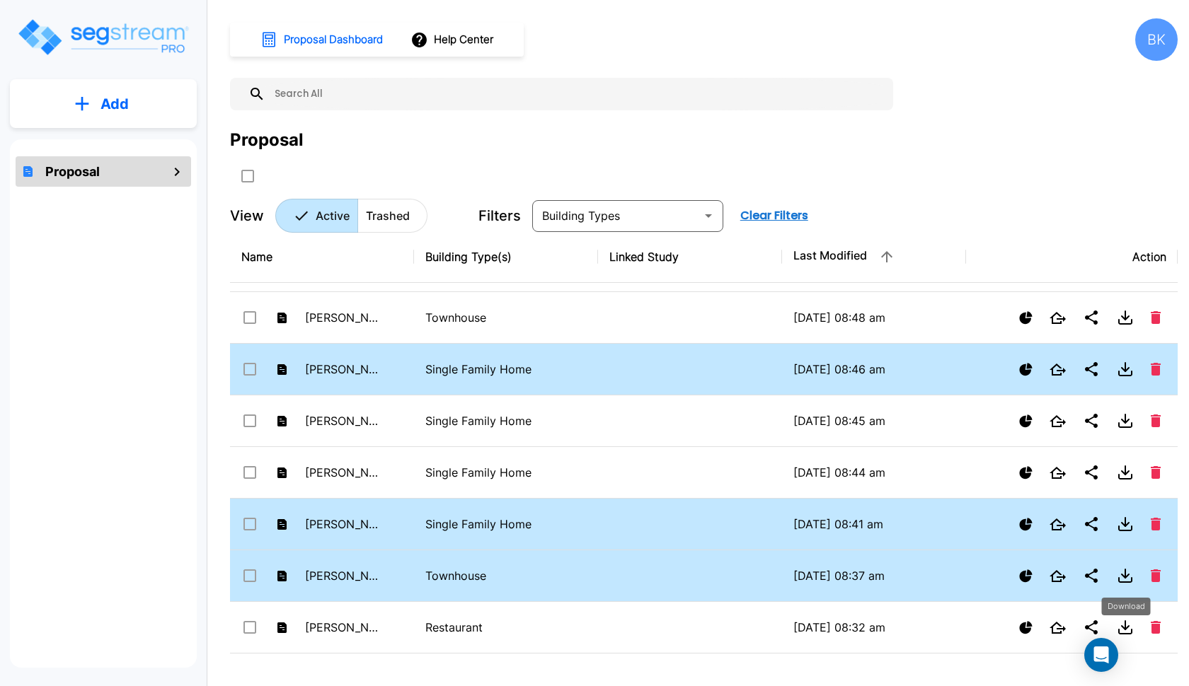
click at [1125, 572] on icon "Download" at bounding box center [1125, 574] width 0 height 8
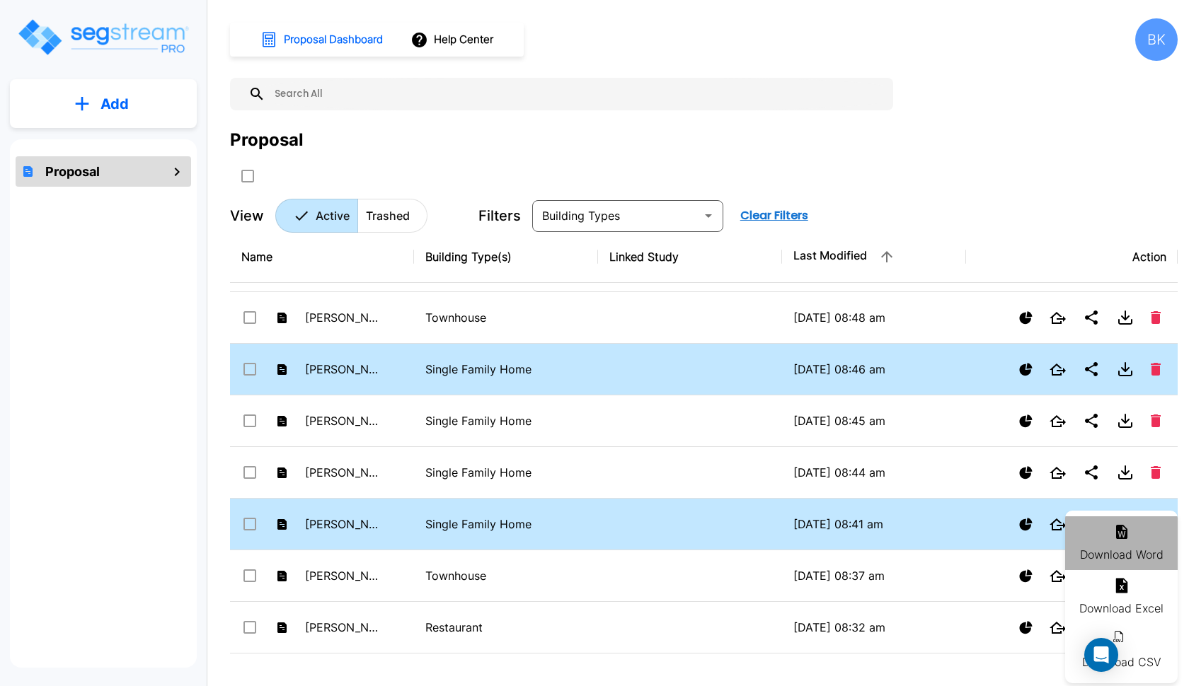
click at [1117, 556] on li "Download Word" at bounding box center [1121, 544] width 113 height 54
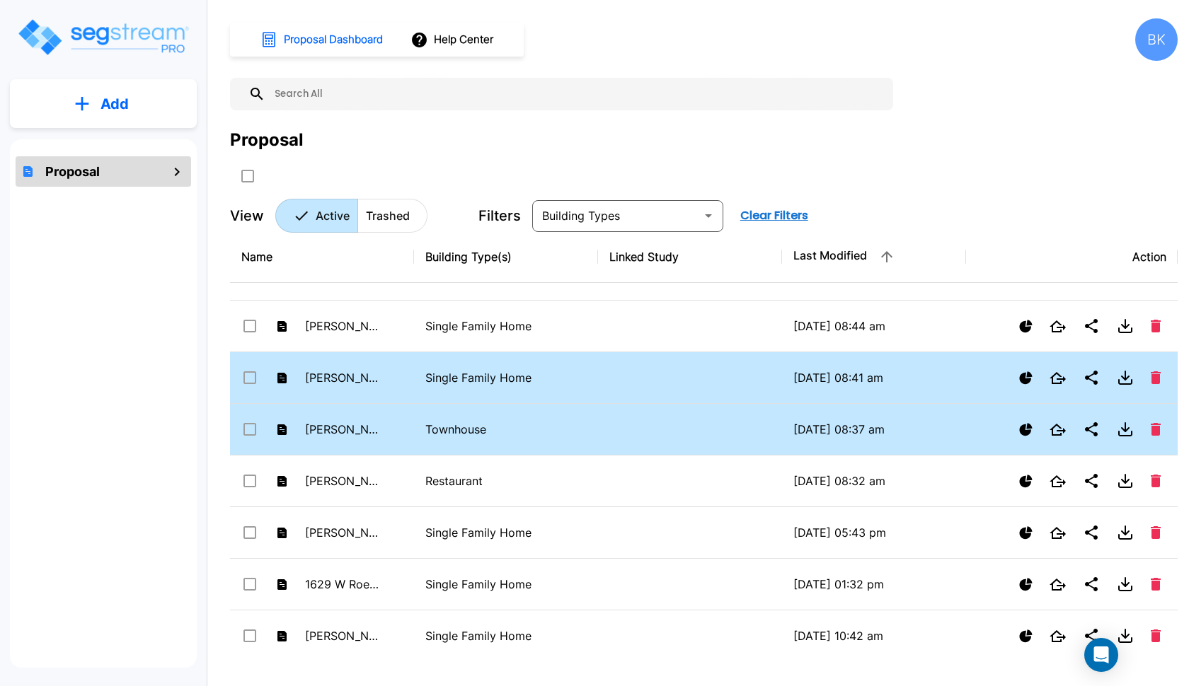
scroll to position [290, 0]
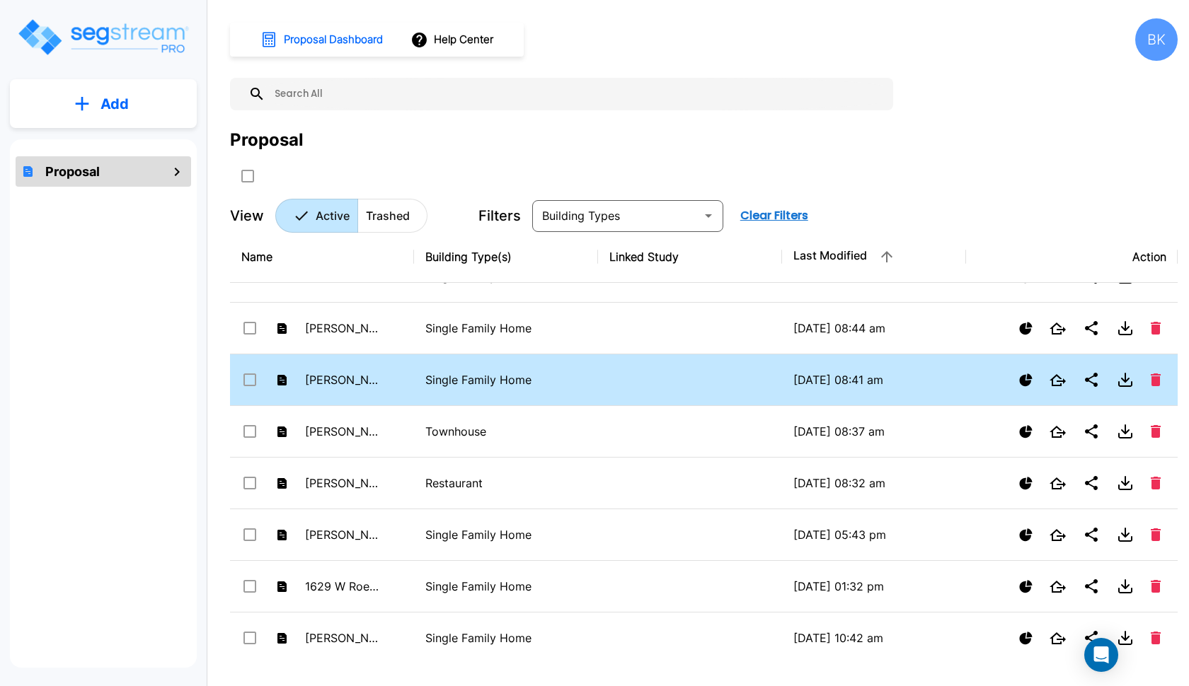
click at [405, 381] on td "Barlow - 801 Coleman" at bounding box center [322, 381] width 184 height 52
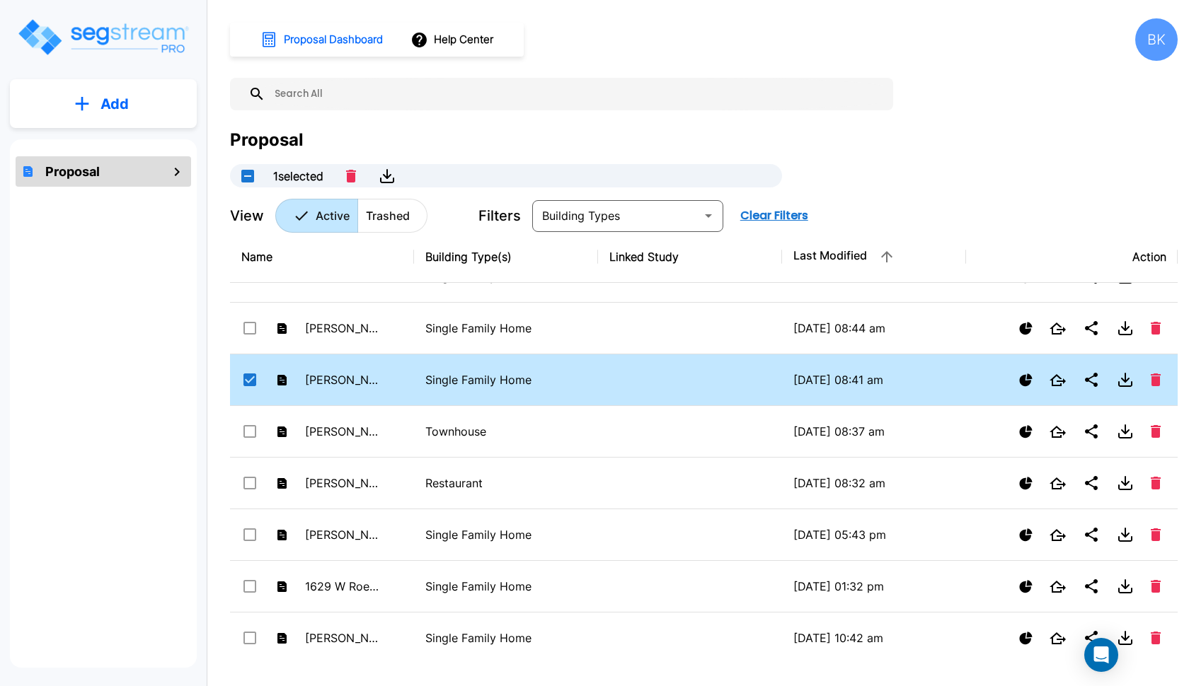
click at [405, 381] on td "Barlow - 801 Coleman" at bounding box center [322, 381] width 184 height 52
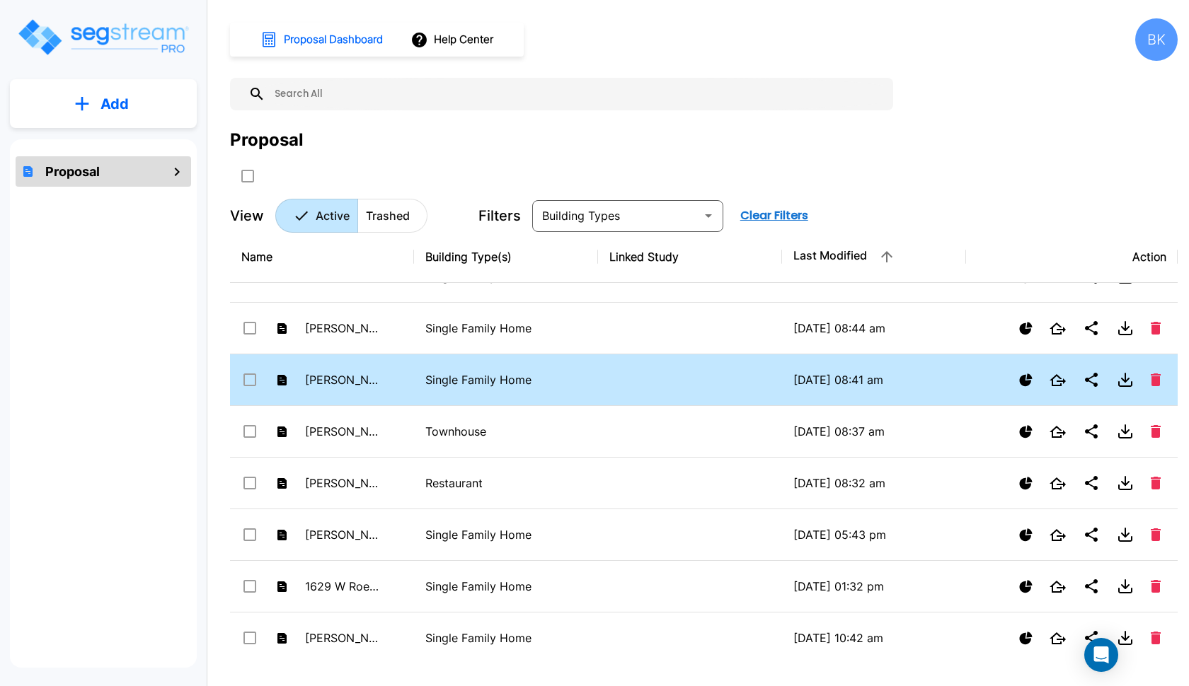
checkbox input "false"
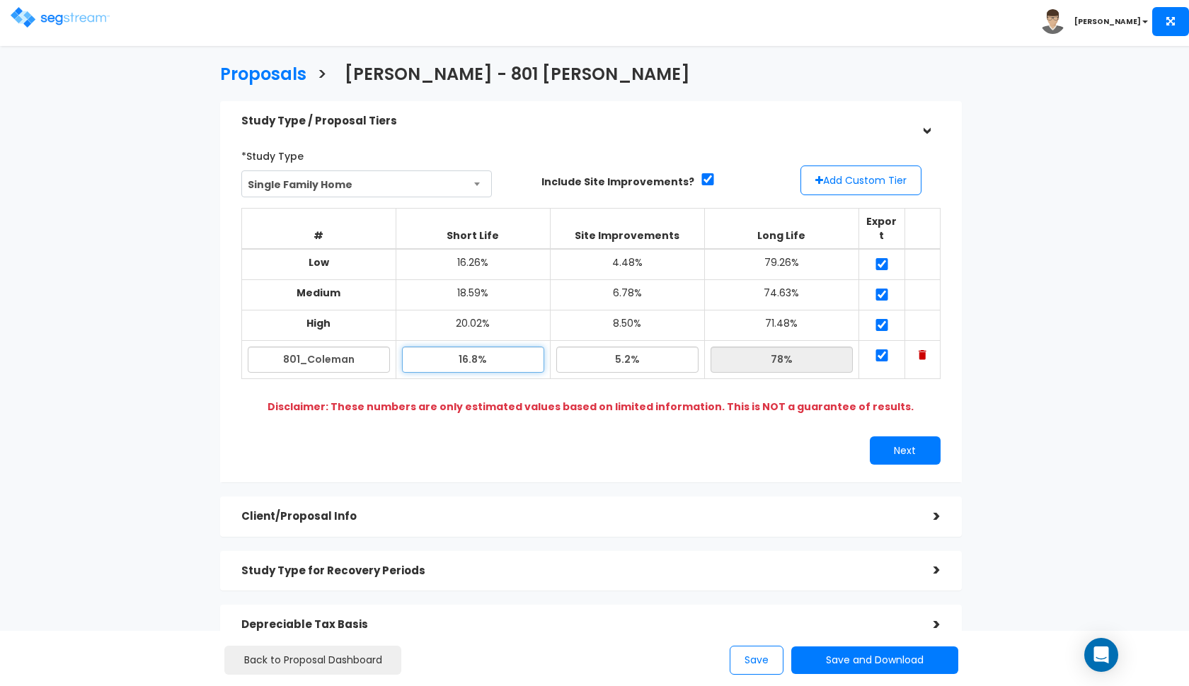
click at [468, 347] on input "16.8%" at bounding box center [473, 360] width 142 height 26
type input "17.80%"
type input "77.00%"
click at [486, 404] on div "*Study Type Single Family Home Assisted/Senior Living Auto Repair Shop Auto Dea…" at bounding box center [591, 304] width 720 height 335
click at [473, 347] on input "17.80%" at bounding box center [473, 360] width 142 height 26
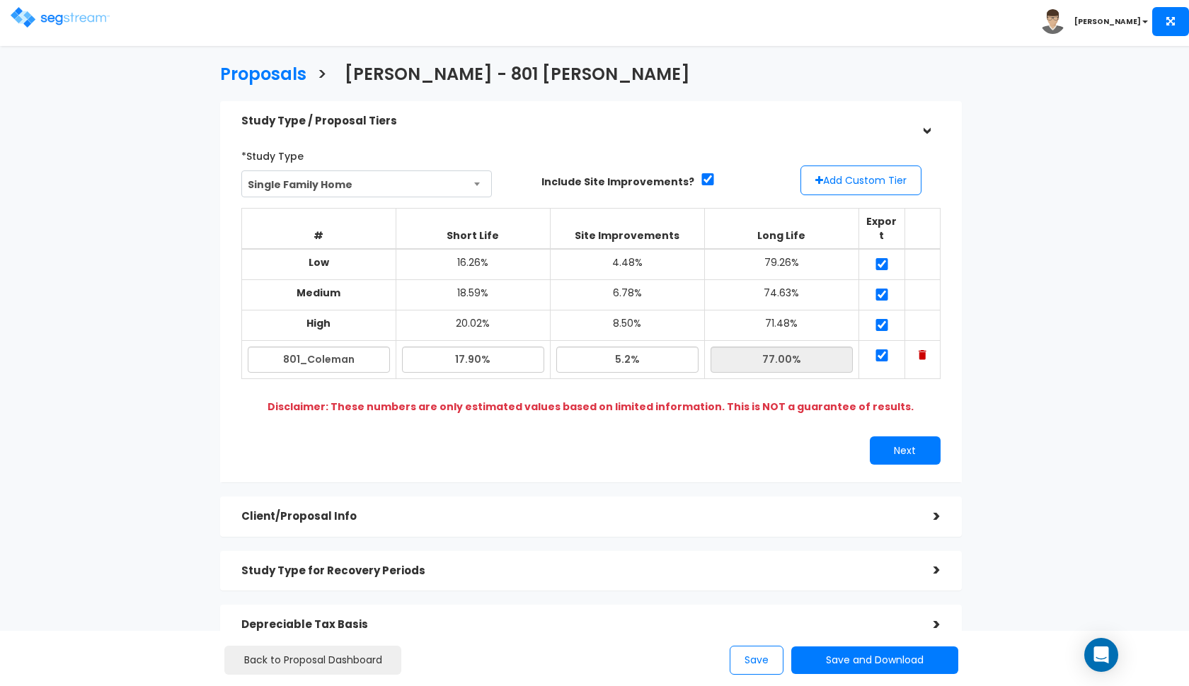
type input "17.90%"
type input "76.90%"
click at [572, 437] on div "Next" at bounding box center [591, 451] width 720 height 28
click at [479, 347] on input "17.90%" at bounding box center [473, 360] width 142 height 26
type input "17.97%"
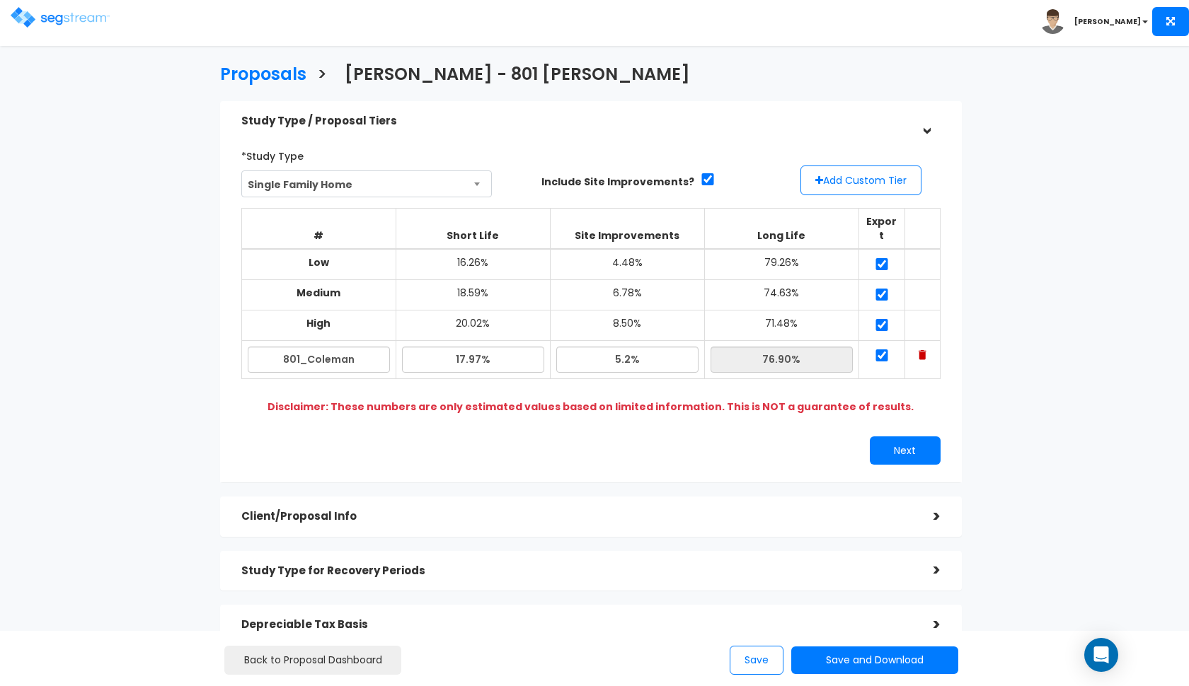
type input "76.83%"
click at [531, 439] on div "Next" at bounding box center [591, 451] width 720 height 28
click at [463, 347] on input "17.97%" at bounding box center [473, 360] width 142 height 26
type input "18.10%"
type input "76.70%"
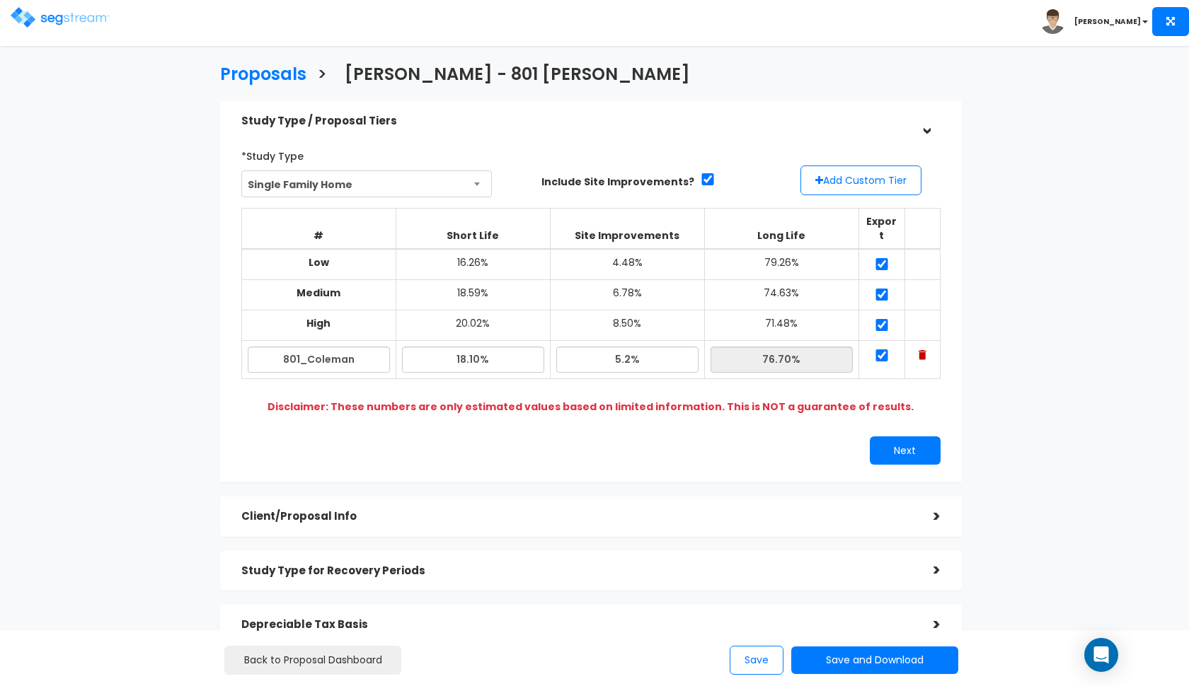
click at [640, 439] on div "Next" at bounding box center [771, 451] width 360 height 28
click at [465, 347] on input "18.10%" at bounding box center [473, 360] width 142 height 26
type input "17.90%"
type input "76.90%"
click at [559, 437] on div "Next" at bounding box center [591, 451] width 720 height 28
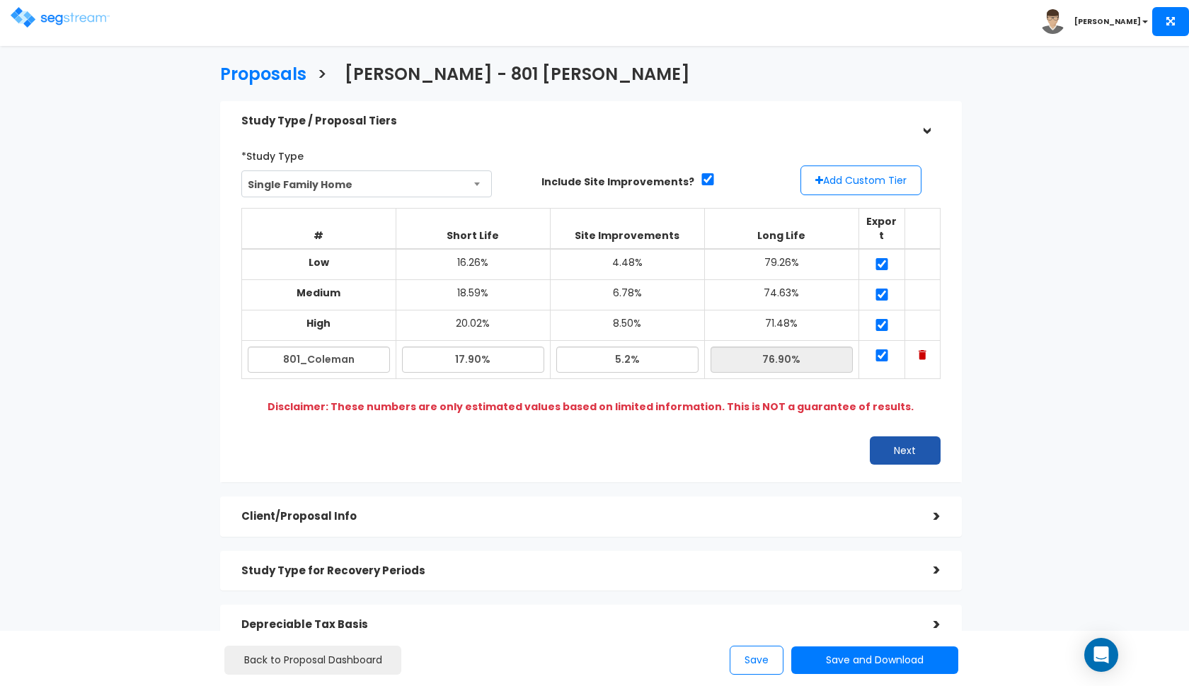
click at [914, 437] on button "Next" at bounding box center [905, 451] width 71 height 28
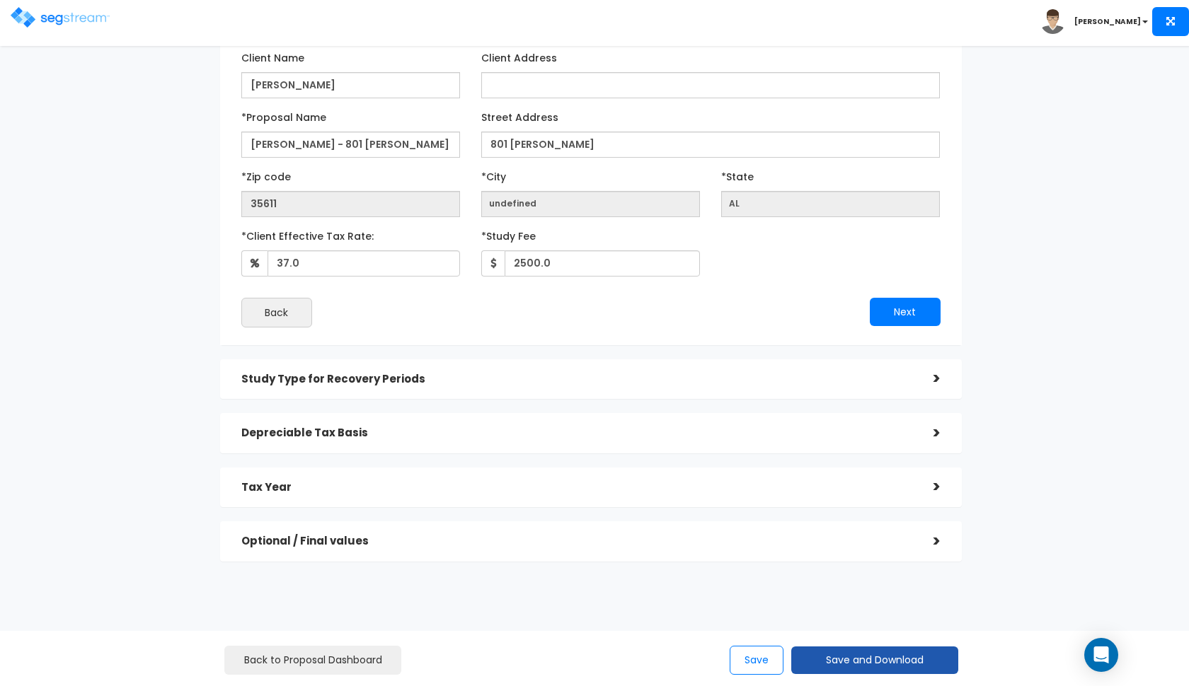
scroll to position [152, 0]
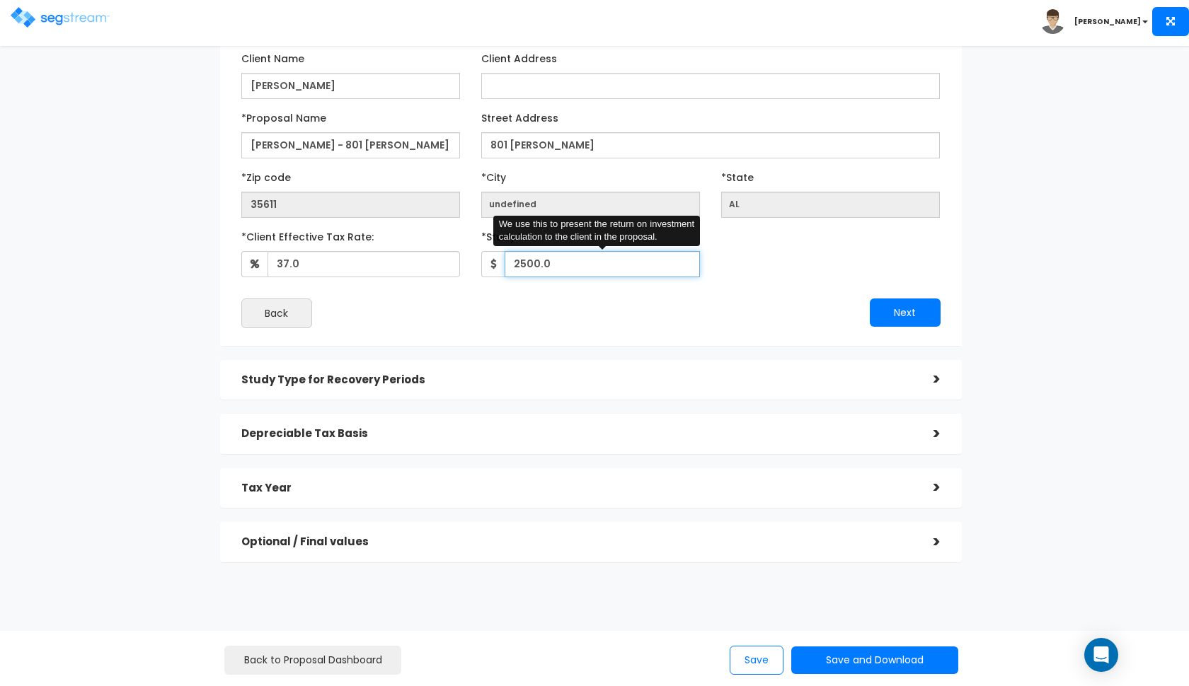
drag, startPoint x: 554, startPoint y: 265, endPoint x: 522, endPoint y: 265, distance: 31.8
click at [522, 265] on input "2500.0" at bounding box center [602, 264] width 195 height 26
type input "2,900"
click at [598, 309] on div "Next" at bounding box center [771, 313] width 360 height 28
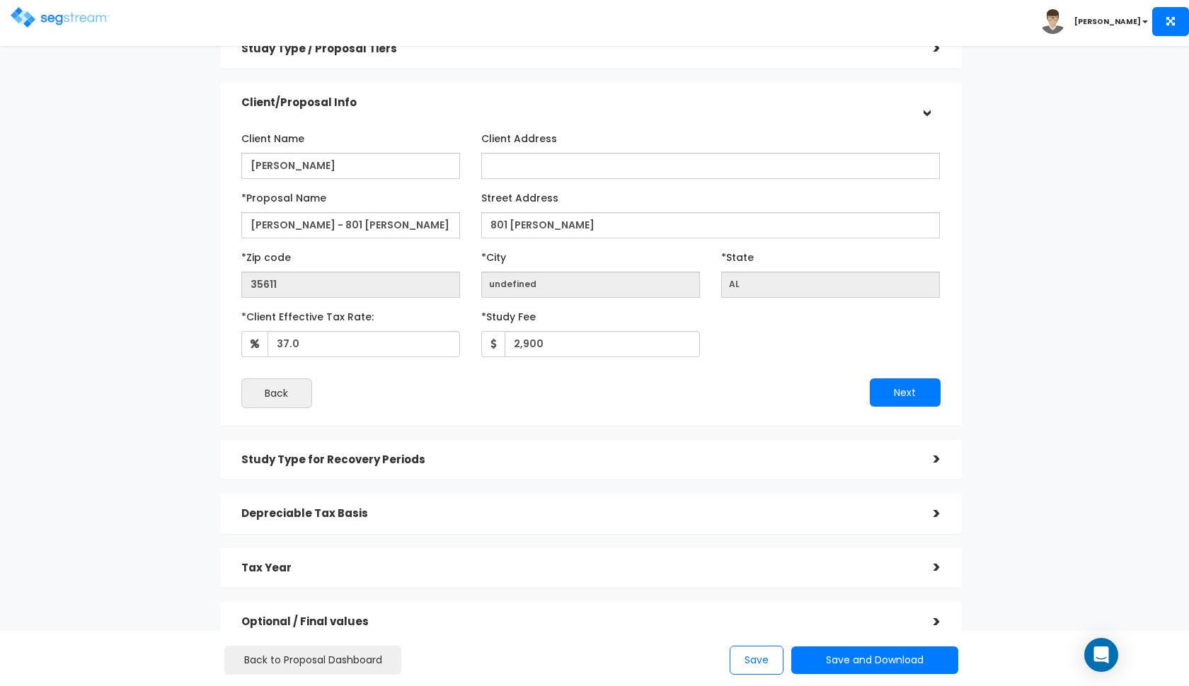
click at [469, 548] on div "Tax Year >" at bounding box center [591, 568] width 742 height 40
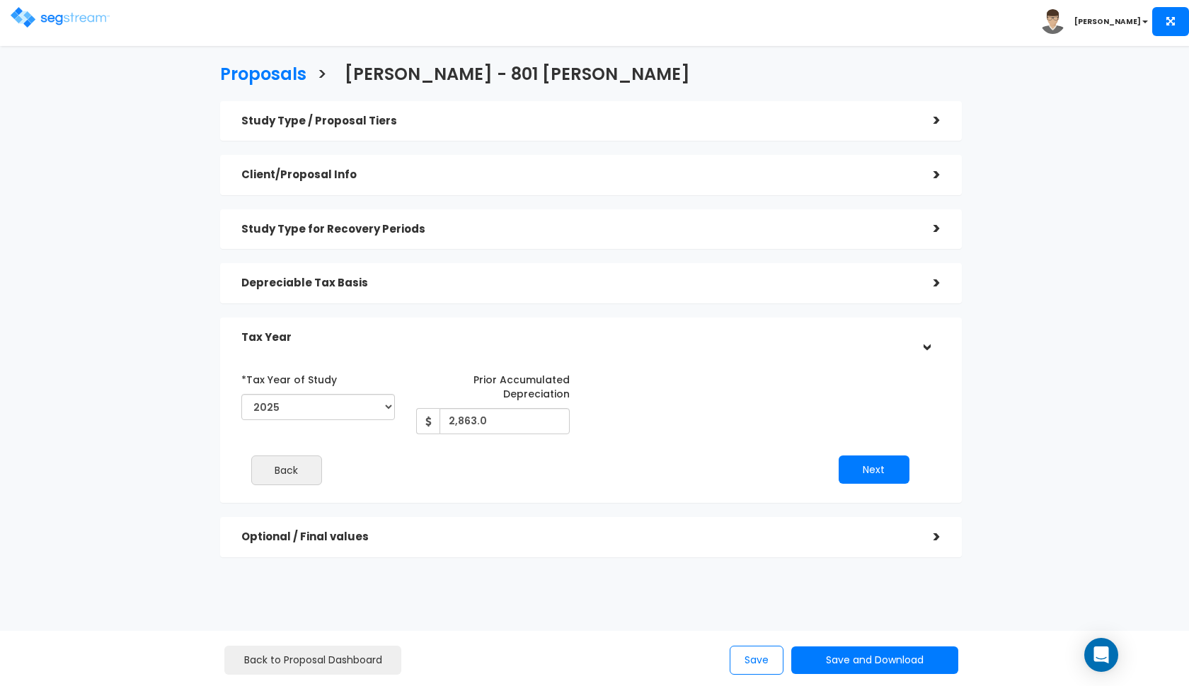
scroll to position [6, 0]
click at [565, 263] on div "Depreciable Tax Basis >" at bounding box center [591, 283] width 742 height 40
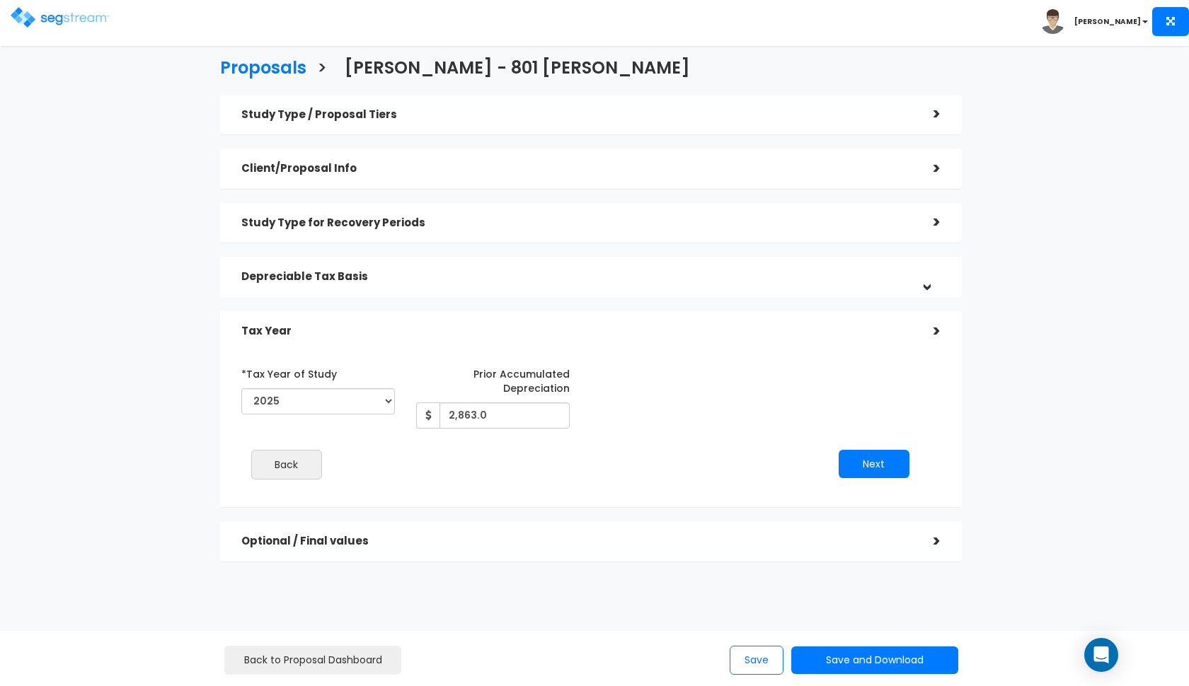
scroll to position [0, 0]
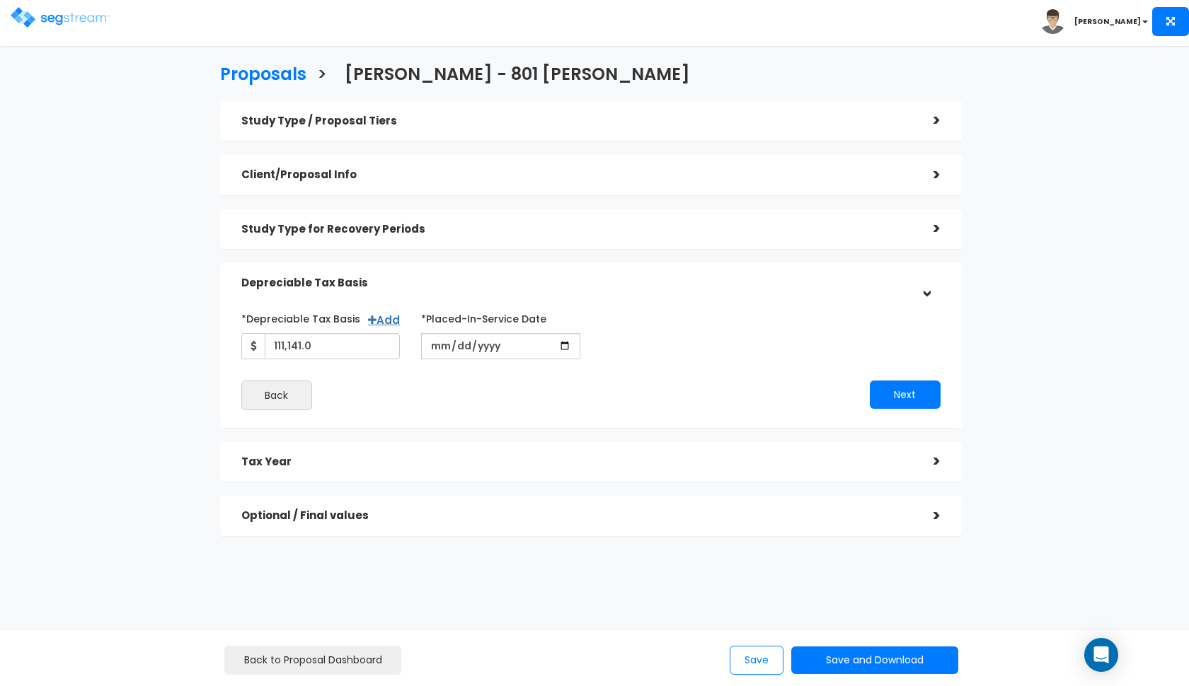
click at [560, 277] on h5 "Depreciable Tax Basis" at bounding box center [576, 283] width 671 height 12
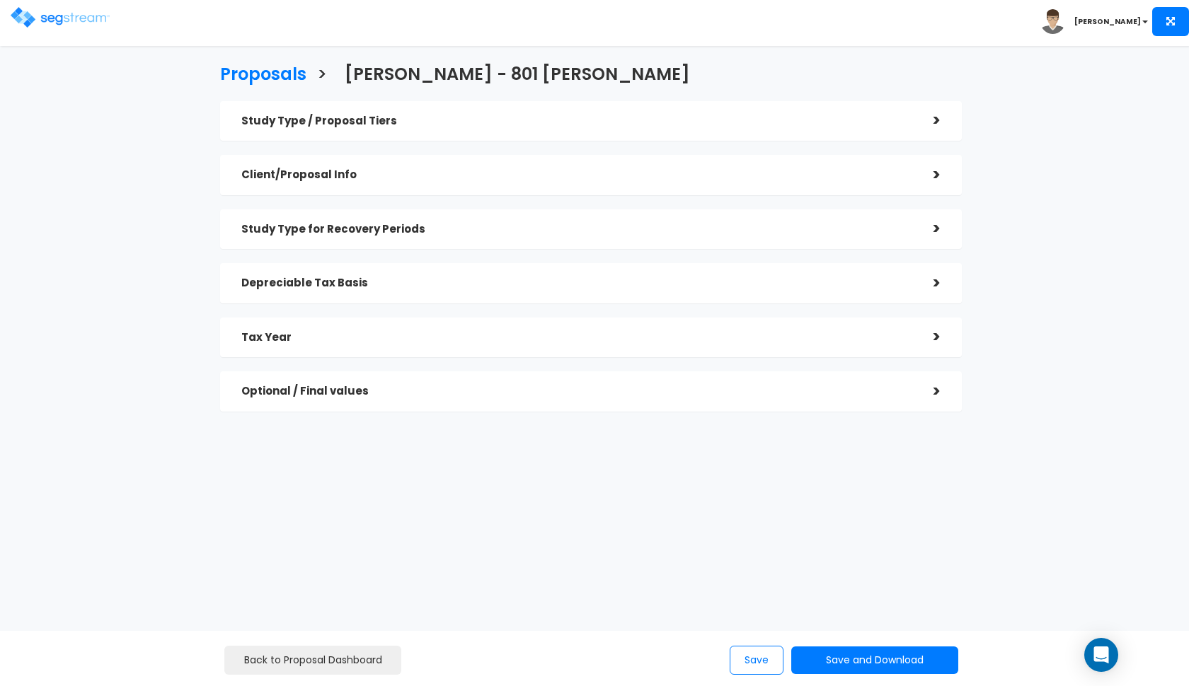
click at [527, 402] on div "Optional / Final values" at bounding box center [576, 392] width 671 height 26
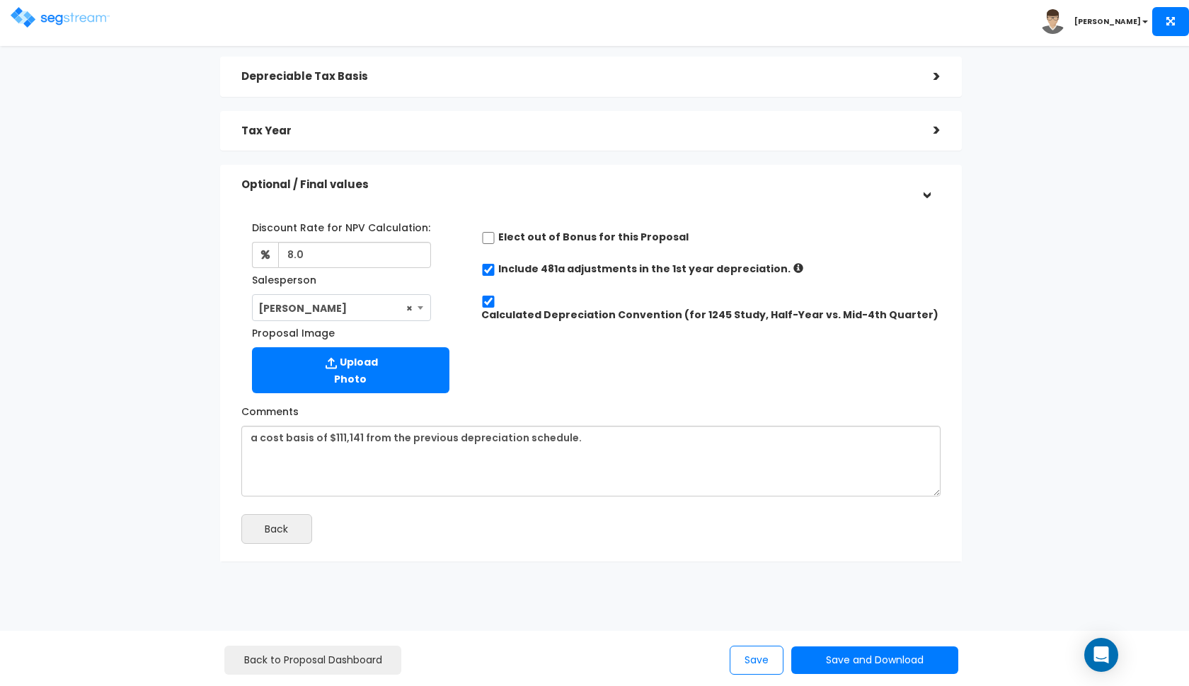
scroll to position [206, 0]
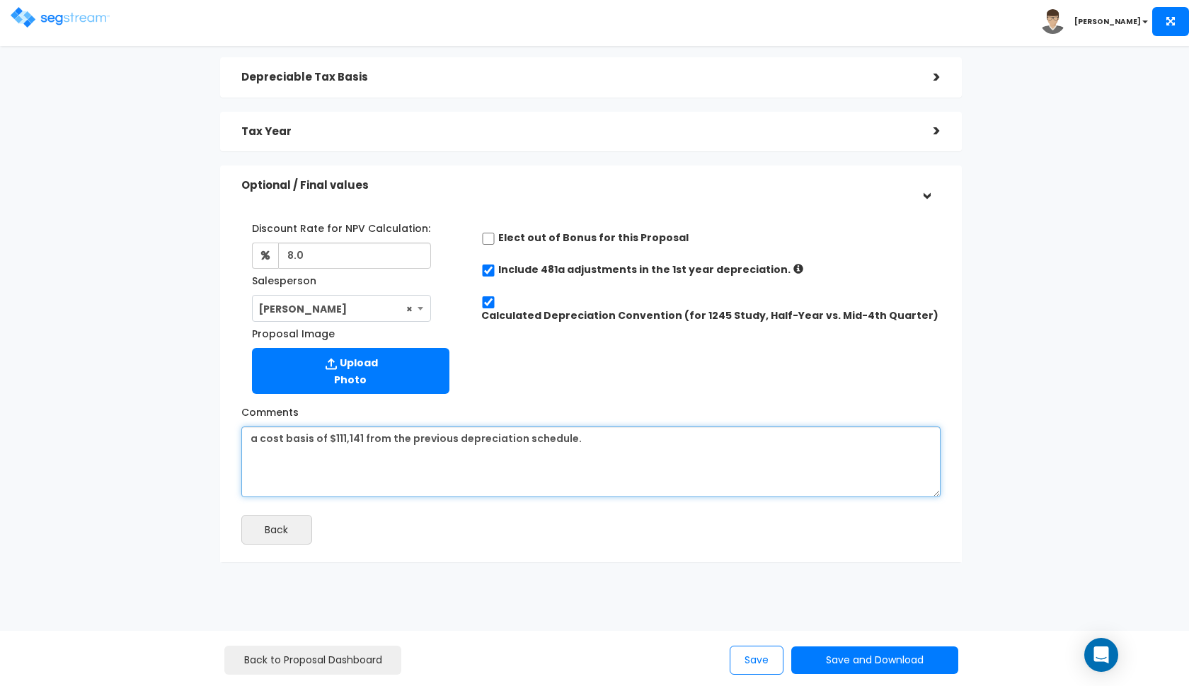
click at [250, 438] on textarea "a cost basis of $111,141 from the previous depreciation schedule." at bounding box center [590, 462] width 699 height 71
type textarea "and a cost basis of $111,141 from the previous depreciation schedule."
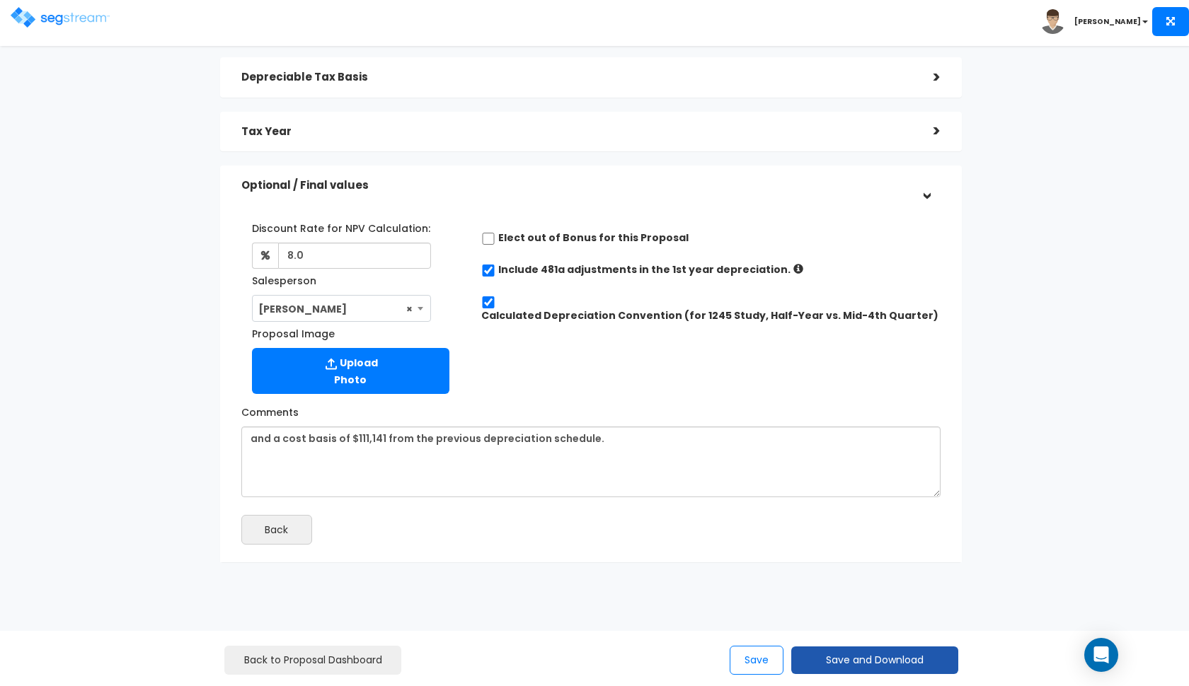
click at [857, 664] on button "Save and Download" at bounding box center [874, 661] width 167 height 28
click at [886, 588] on link "Custom Proposal" at bounding box center [910, 588] width 221 height 33
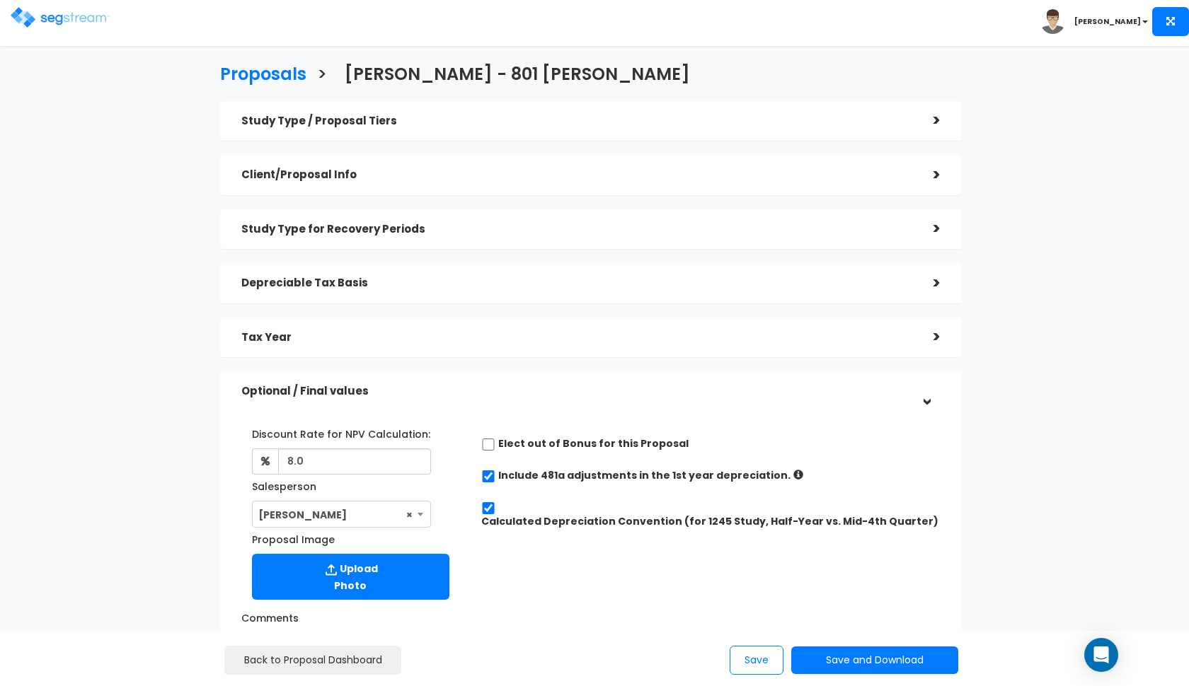
click at [57, 25] on img at bounding box center [60, 17] width 99 height 21
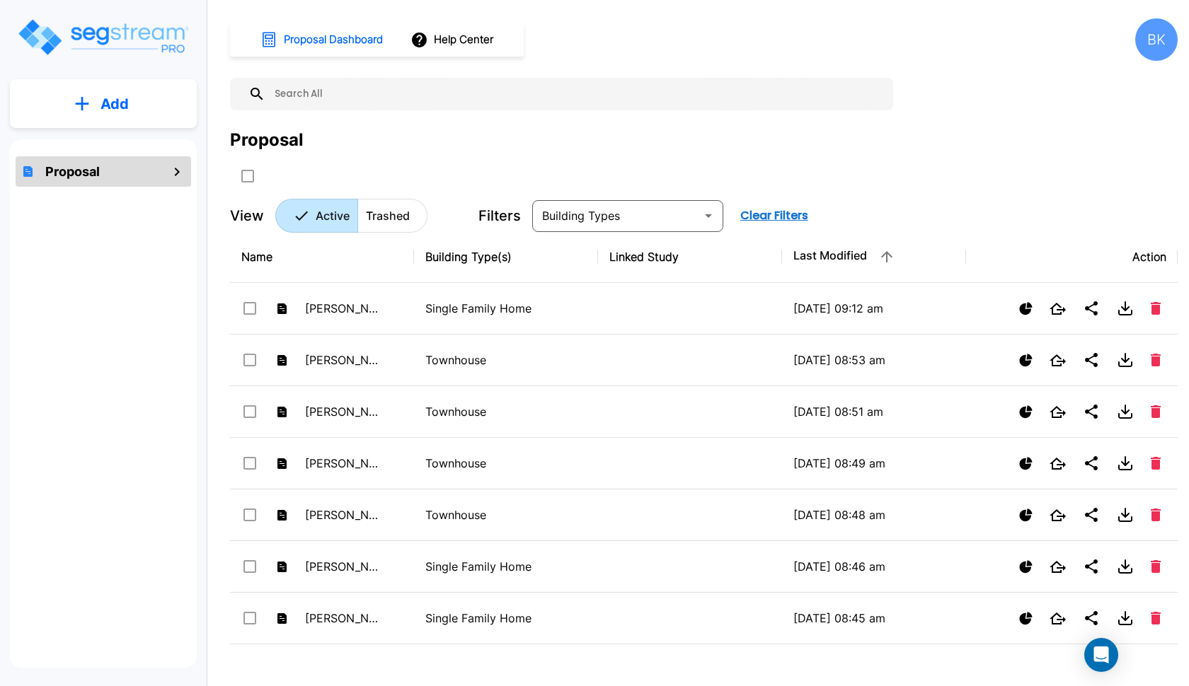
click at [117, 98] on p "Add" at bounding box center [114, 103] width 28 height 21
click at [99, 142] on p "Add Proposal" at bounding box center [112, 142] width 73 height 17
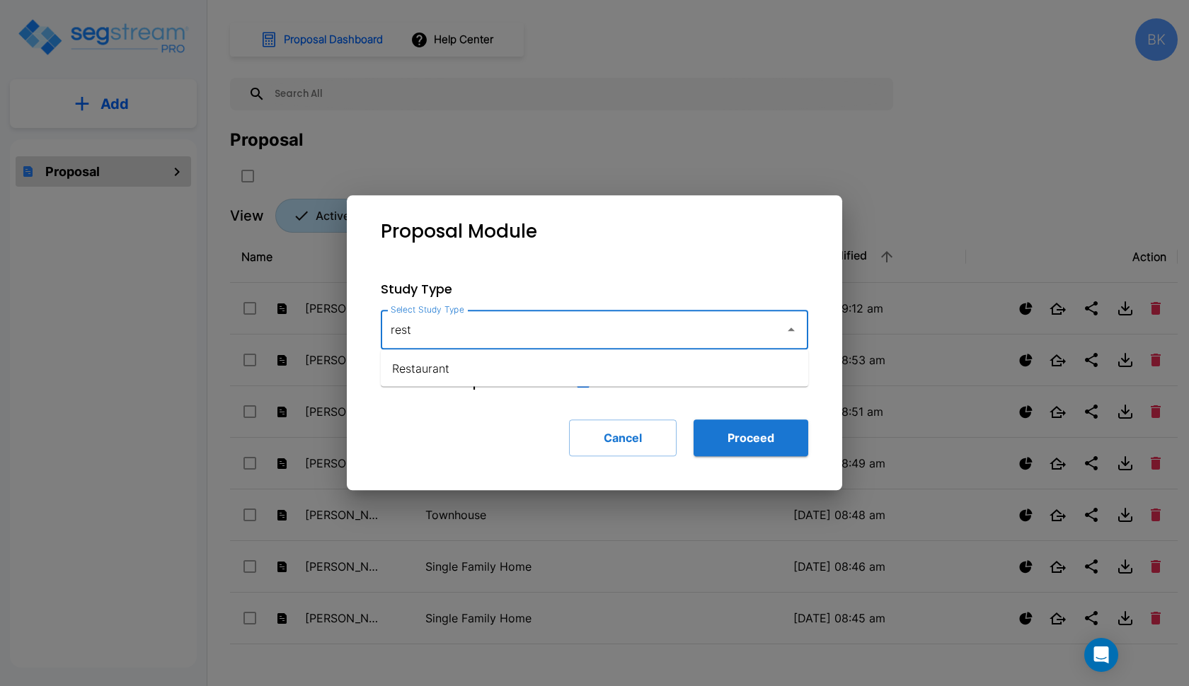
click at [432, 362] on li "Restaurant" at bounding box center [594, 368] width 427 height 25
type input "Restaurant"
click at [763, 430] on button "Proceed" at bounding box center [750, 438] width 115 height 37
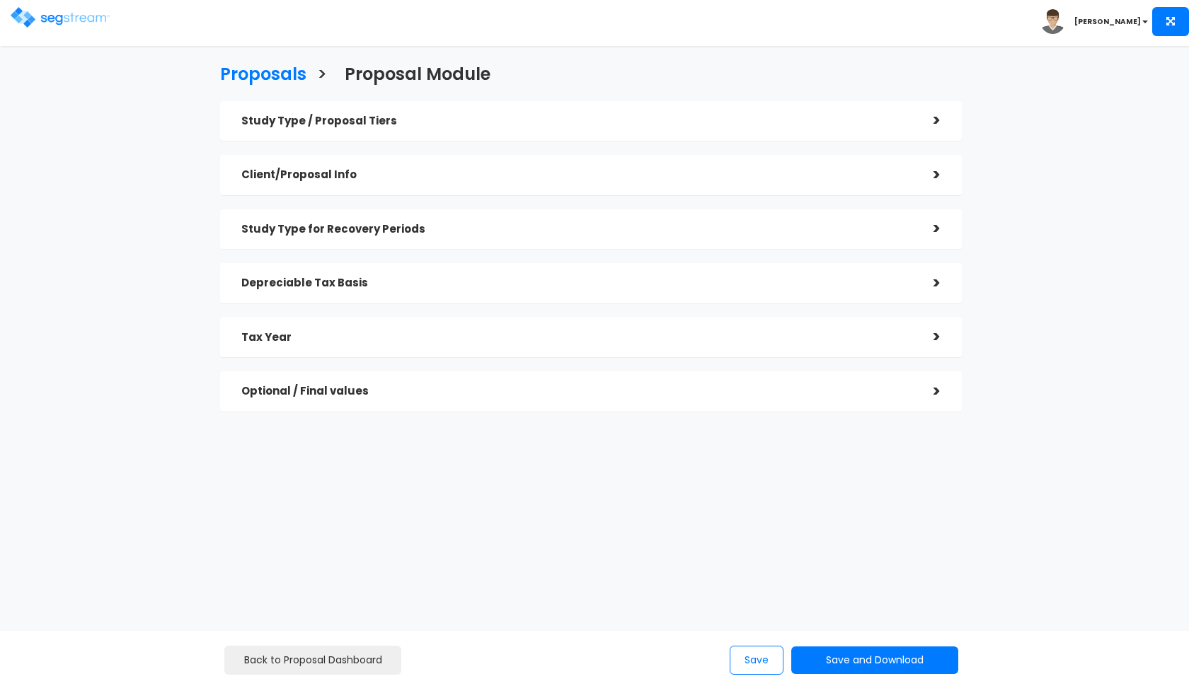
checkbox input "true"
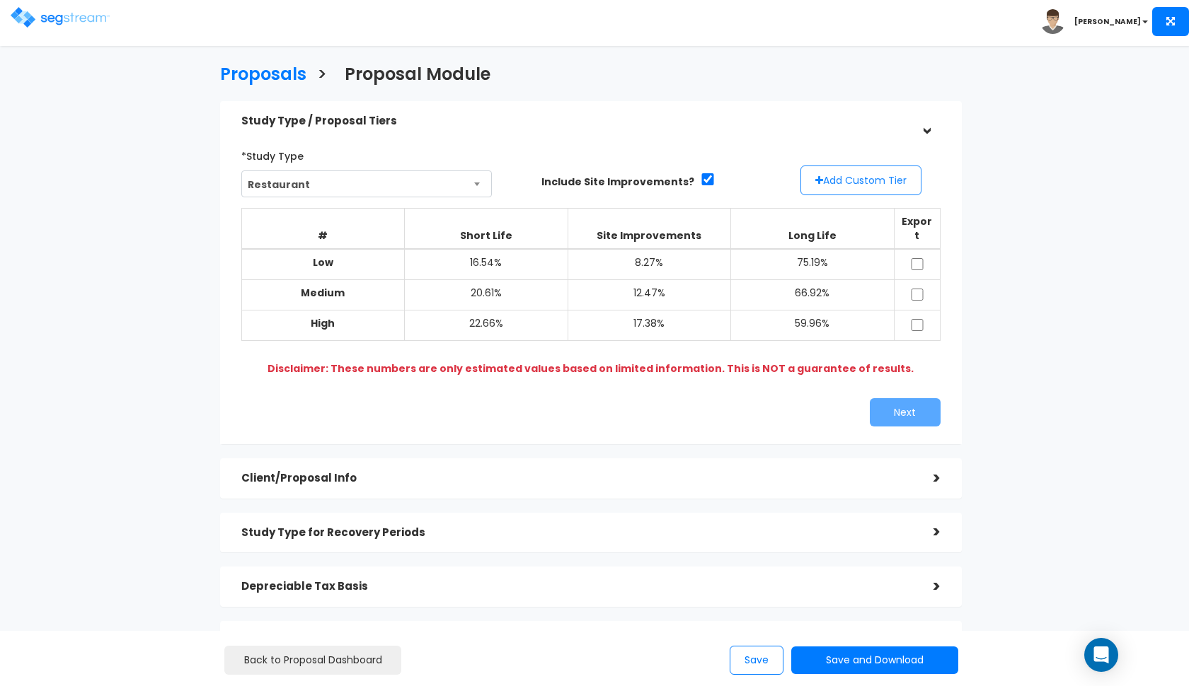
click at [835, 186] on button "Add Custom Tier" at bounding box center [860, 181] width 121 height 30
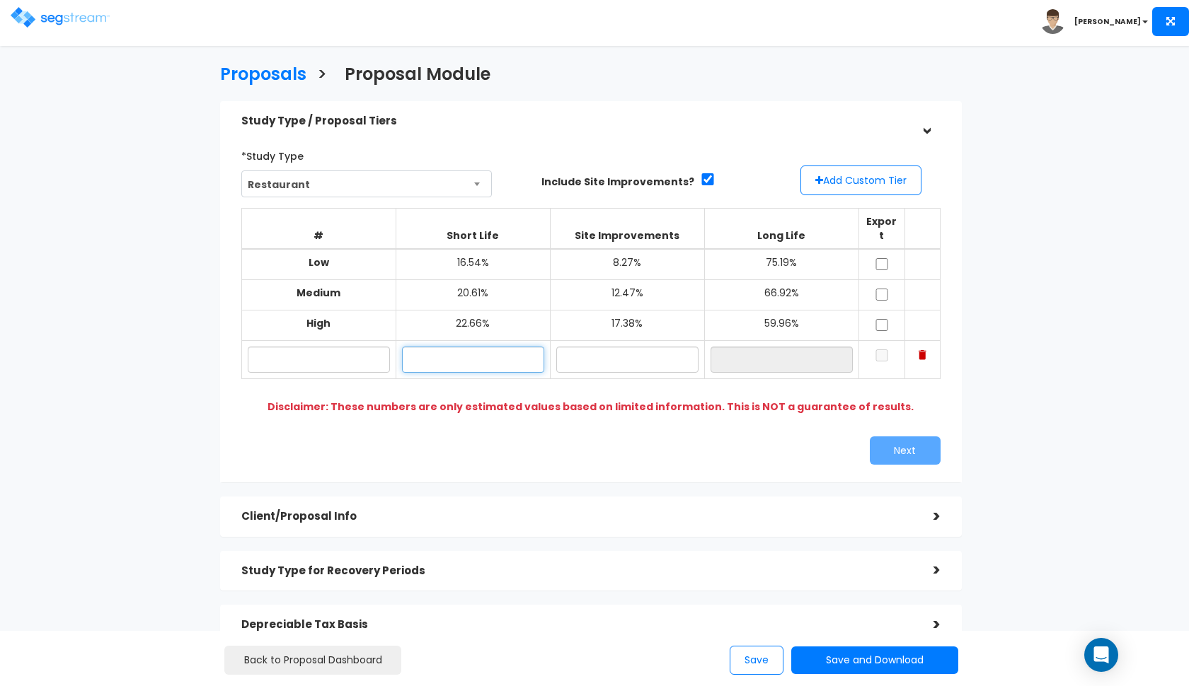
click at [453, 347] on input "text" at bounding box center [473, 360] width 142 height 26
type input "19.20%"
click at [654, 347] on input "text" at bounding box center [627, 360] width 142 height 26
type input "10.20%"
type input "70.60%"
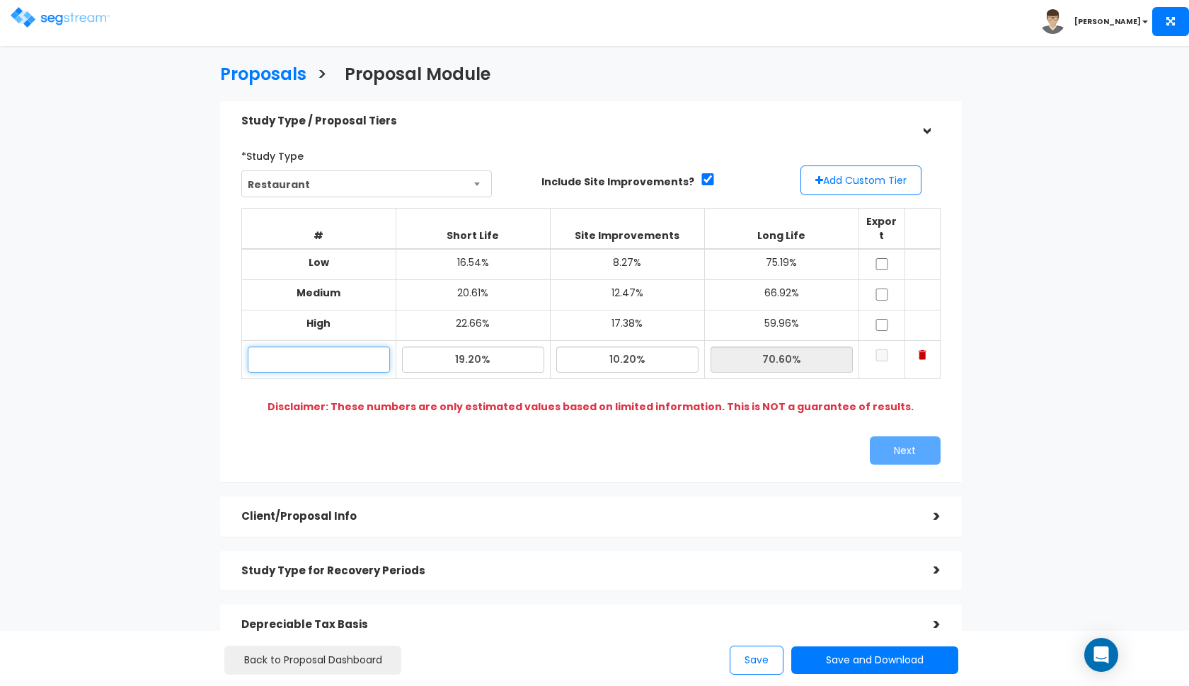
click at [331, 347] on input "text" at bounding box center [319, 360] width 142 height 26
click at [878, 258] on input "checkbox" at bounding box center [882, 264] width 14 height 12
checkbox input "true"
click at [881, 289] on input "checkbox" at bounding box center [882, 295] width 14 height 12
checkbox input "true"
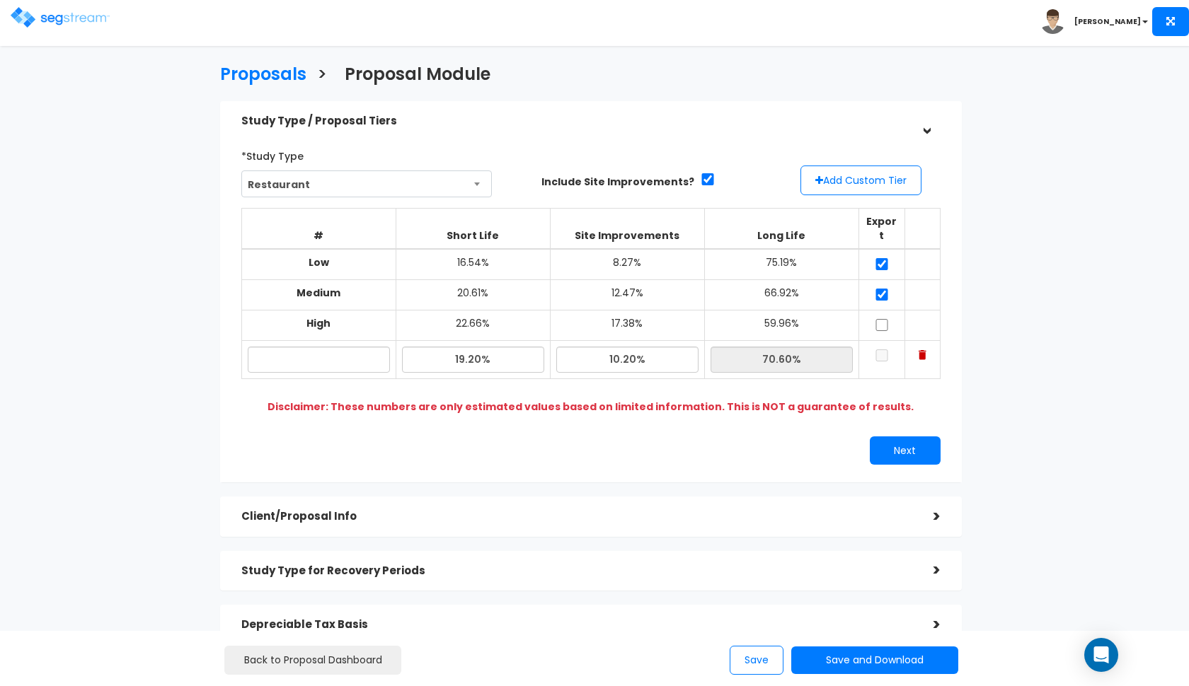
click at [881, 319] on input "checkbox" at bounding box center [882, 325] width 14 height 12
checkbox input "true"
click at [362, 347] on input "text" at bounding box center [319, 360] width 142 height 26
type input "[STREET_ADDRESS]"
click at [882, 350] on input "checkbox" at bounding box center [882, 356] width 14 height 12
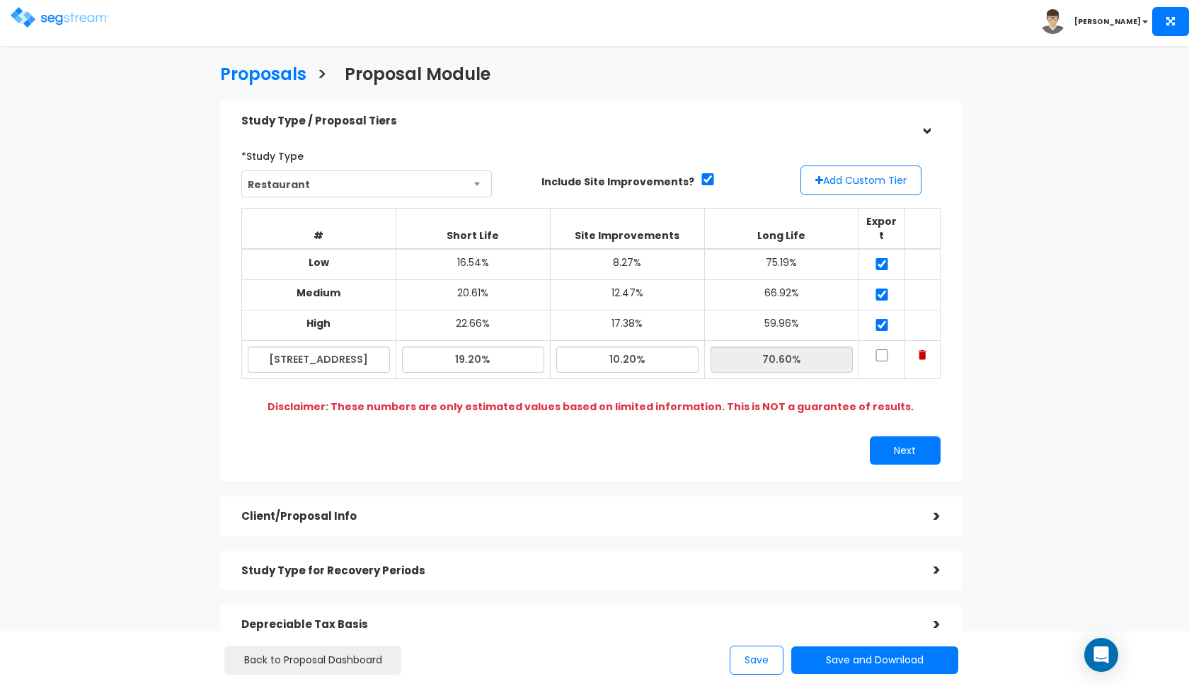
checkbox input "true"
click at [887, 437] on button "Next" at bounding box center [905, 451] width 71 height 28
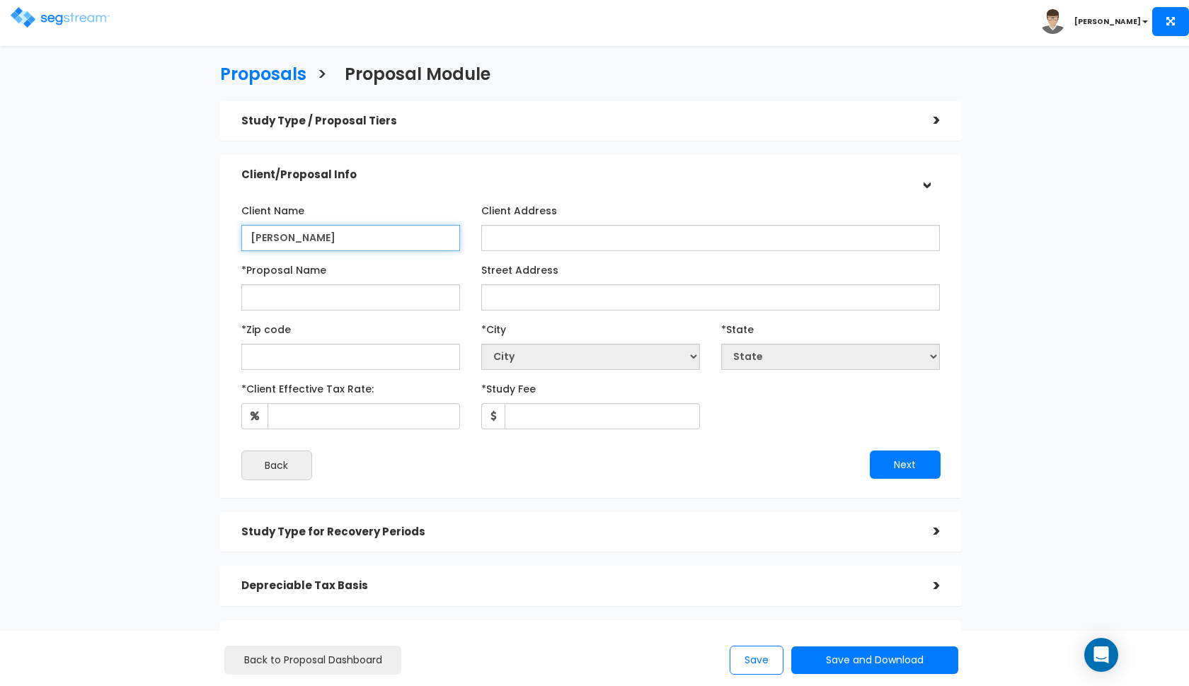
type input "[PERSON_NAME]"
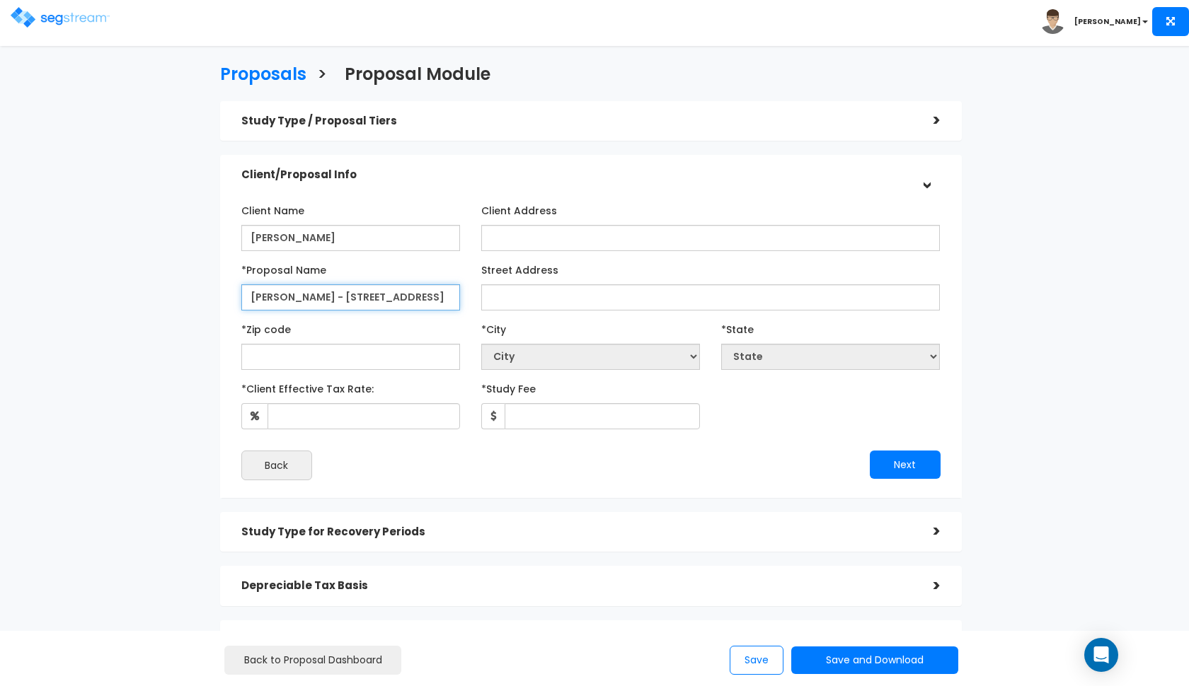
type input "[PERSON_NAME] - [STREET_ADDRESS]"
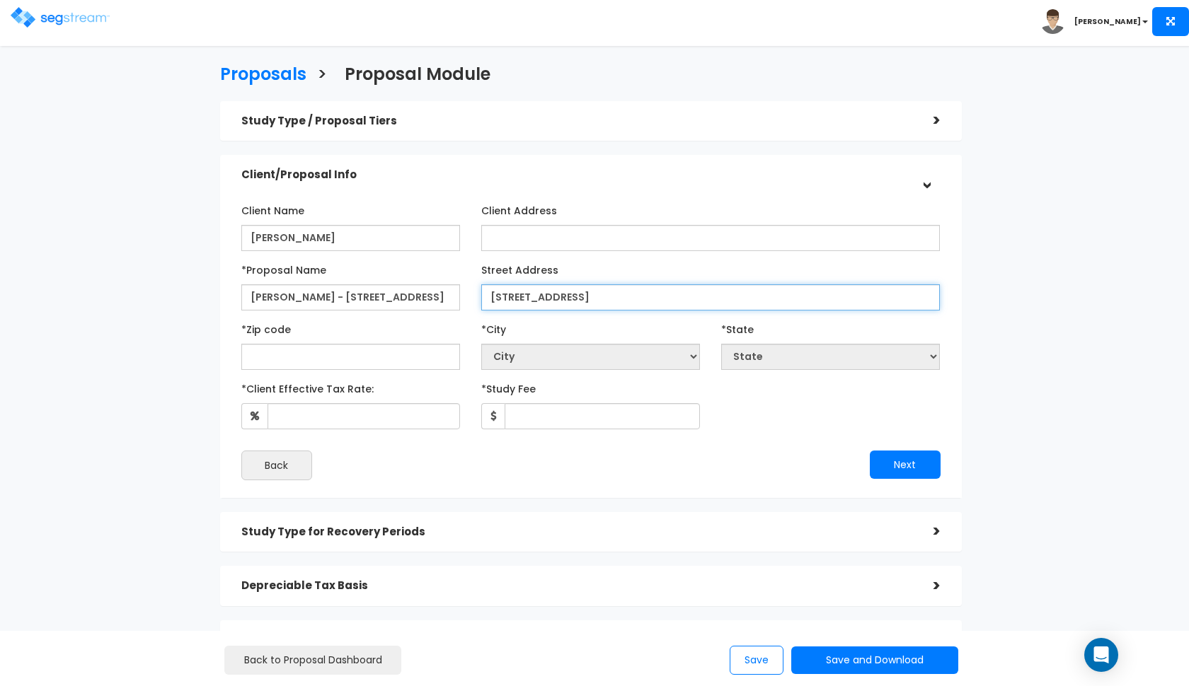
type input "[STREET_ADDRESS]"
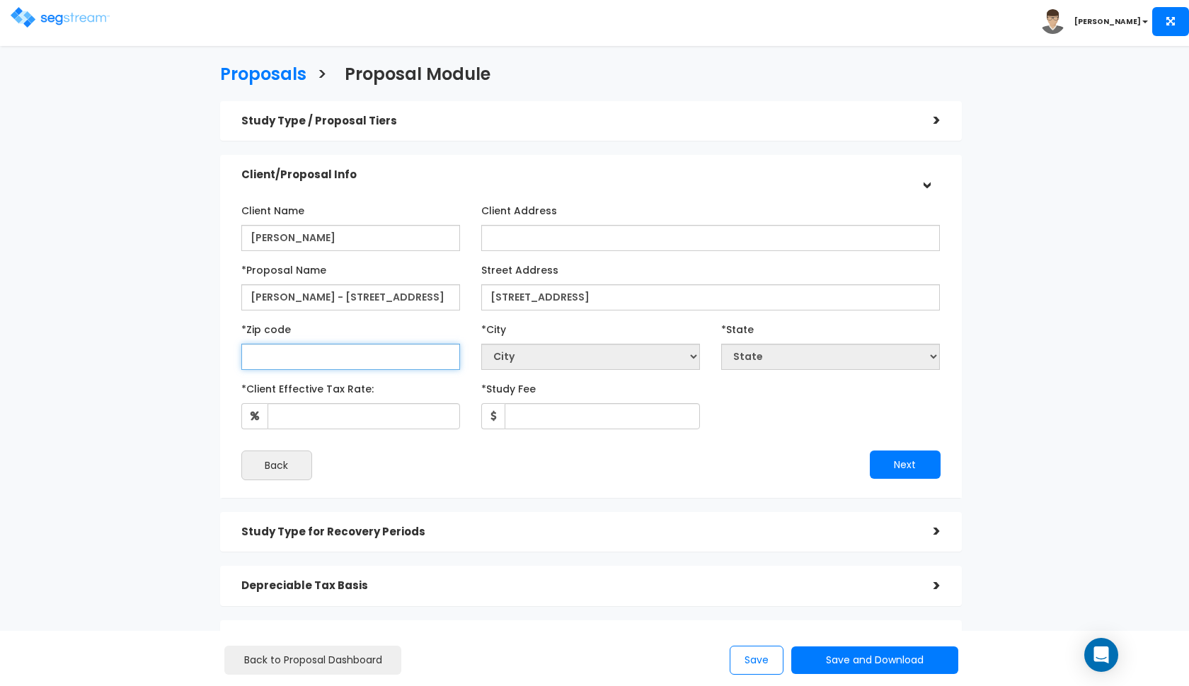
select select "National Average"
type input "64"
select select "MO"
type input "6"
select select "National Average"
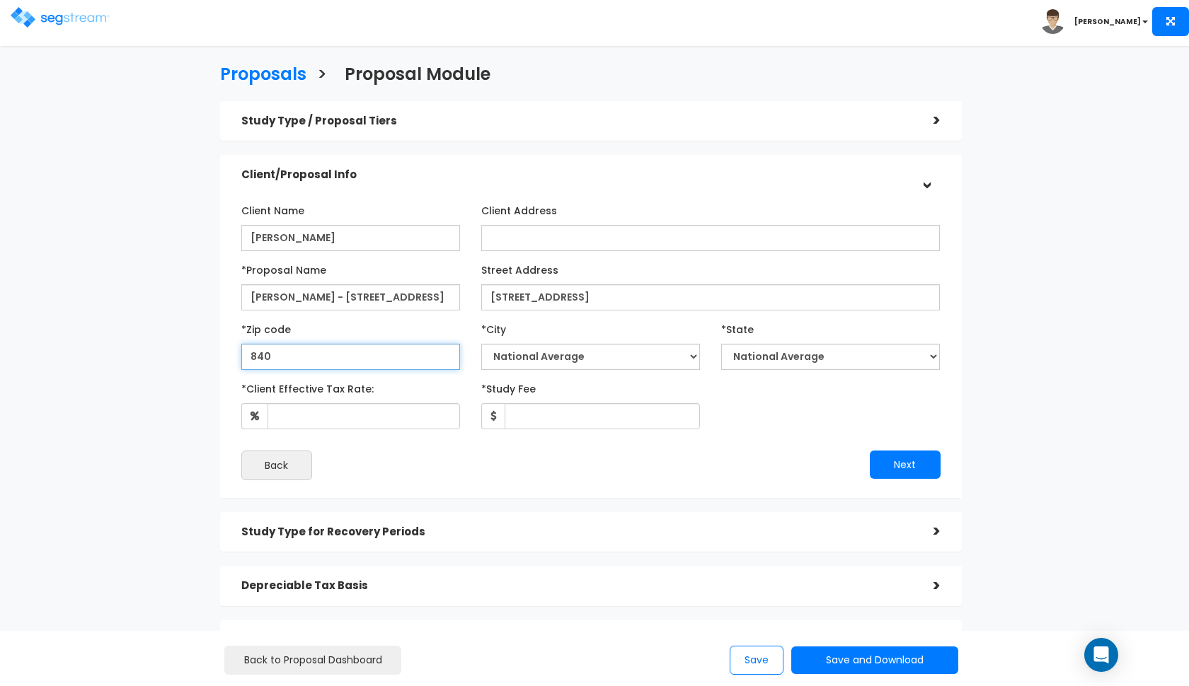
type input "8406"
select select "UT"
type input "84601"
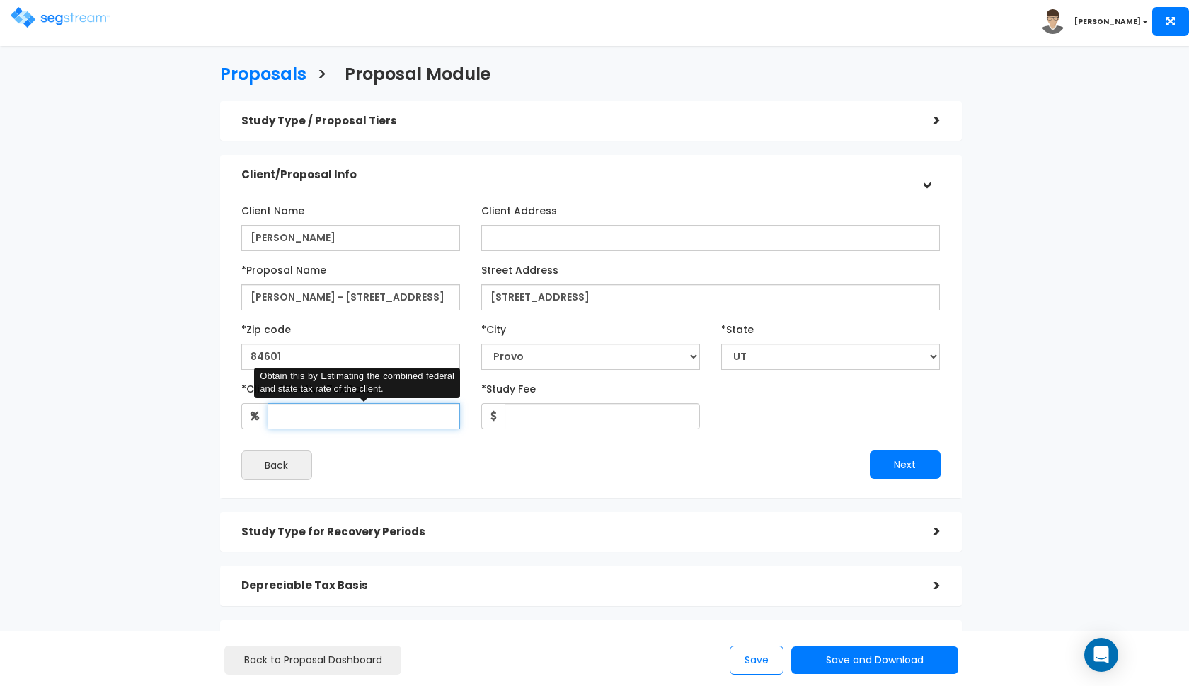
click at [332, 418] on input "*Client Effective Tax Rate:" at bounding box center [363, 416] width 192 height 26
type input "35"
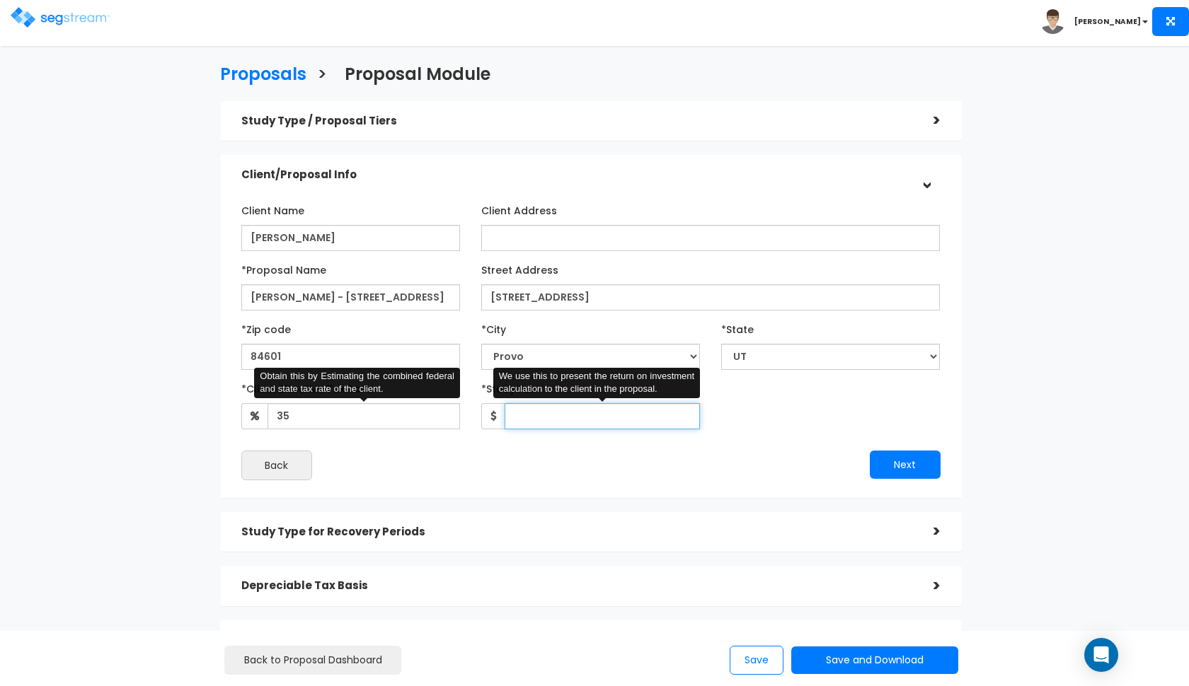
click at [555, 413] on input "*Study Fee" at bounding box center [602, 416] width 195 height 26
type input "3,700"
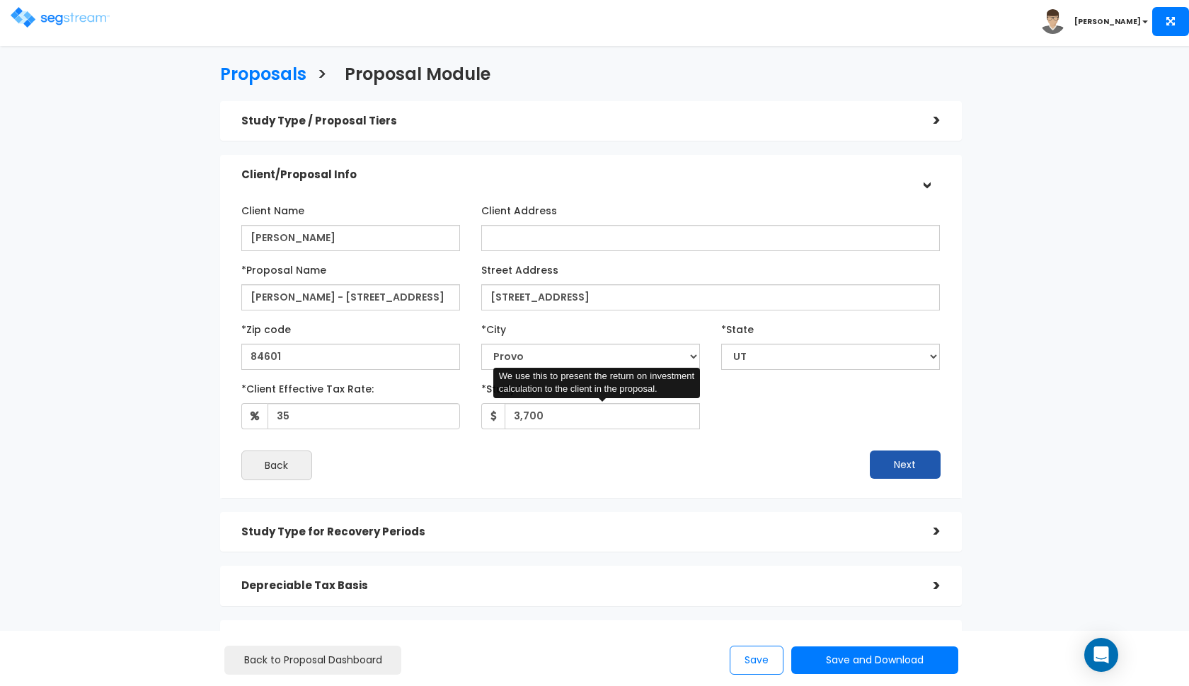
click at [923, 465] on button "Next" at bounding box center [905, 465] width 71 height 28
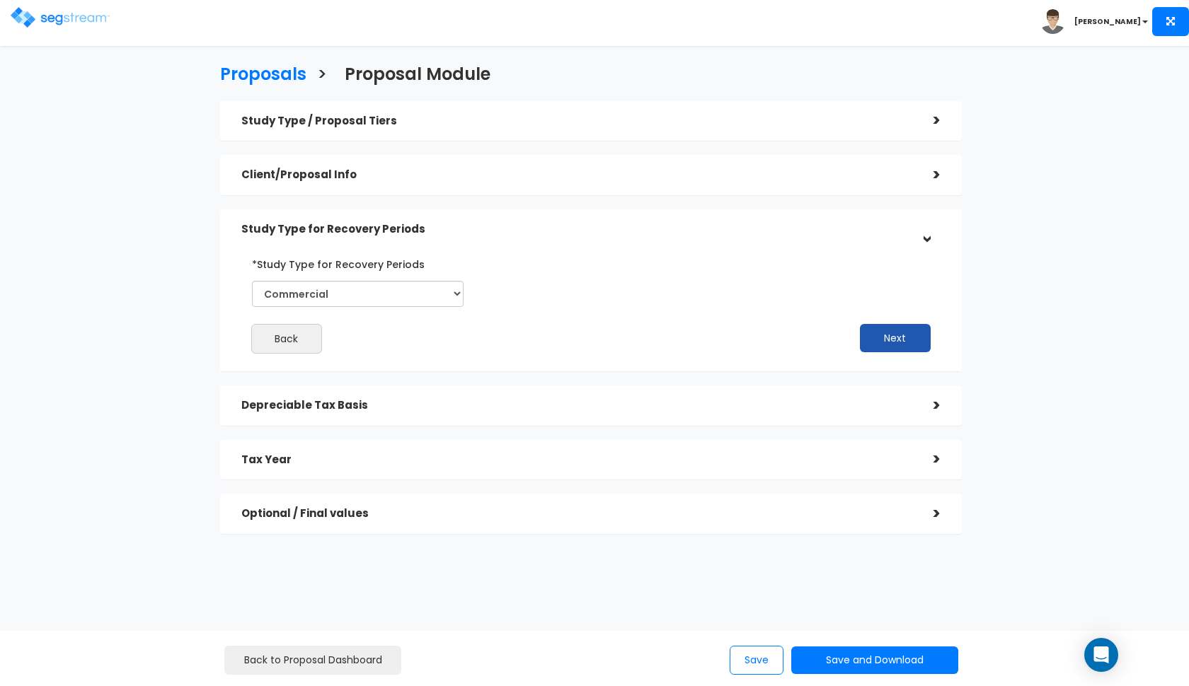
click at [885, 339] on button "Next" at bounding box center [895, 338] width 71 height 28
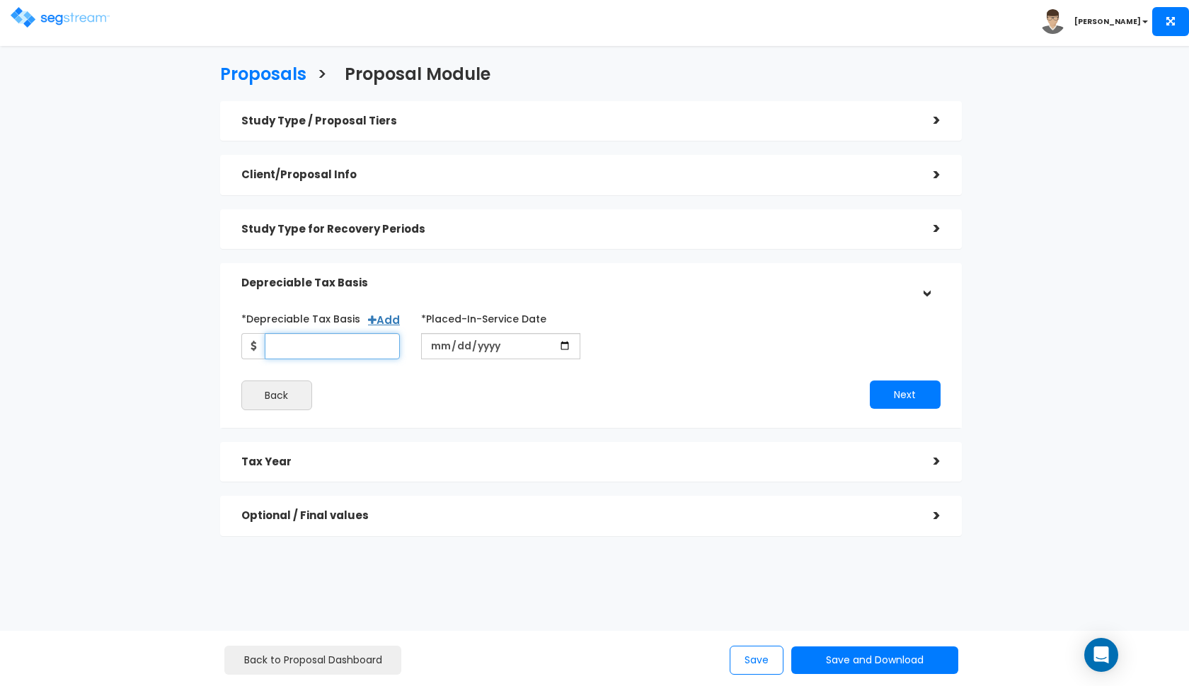
click at [356, 333] on input "*Depreciable Tax Basis" at bounding box center [333, 346] width 136 height 26
type input "1,100,000"
click at [436, 342] on input "date" at bounding box center [500, 346] width 159 height 26
type input "[DATE]"
click at [618, 347] on input "*Purchase/Contract Date" at bounding box center [680, 346] width 159 height 26
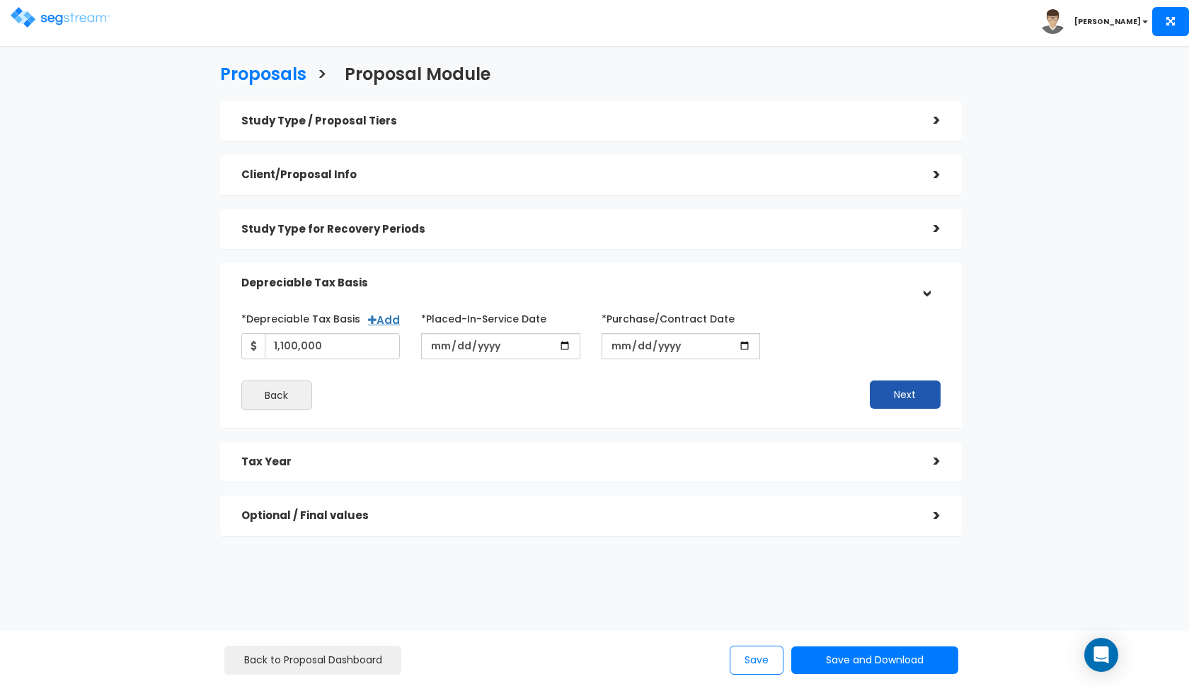
type input "[DATE]"
click at [894, 391] on button "Next" at bounding box center [905, 395] width 71 height 28
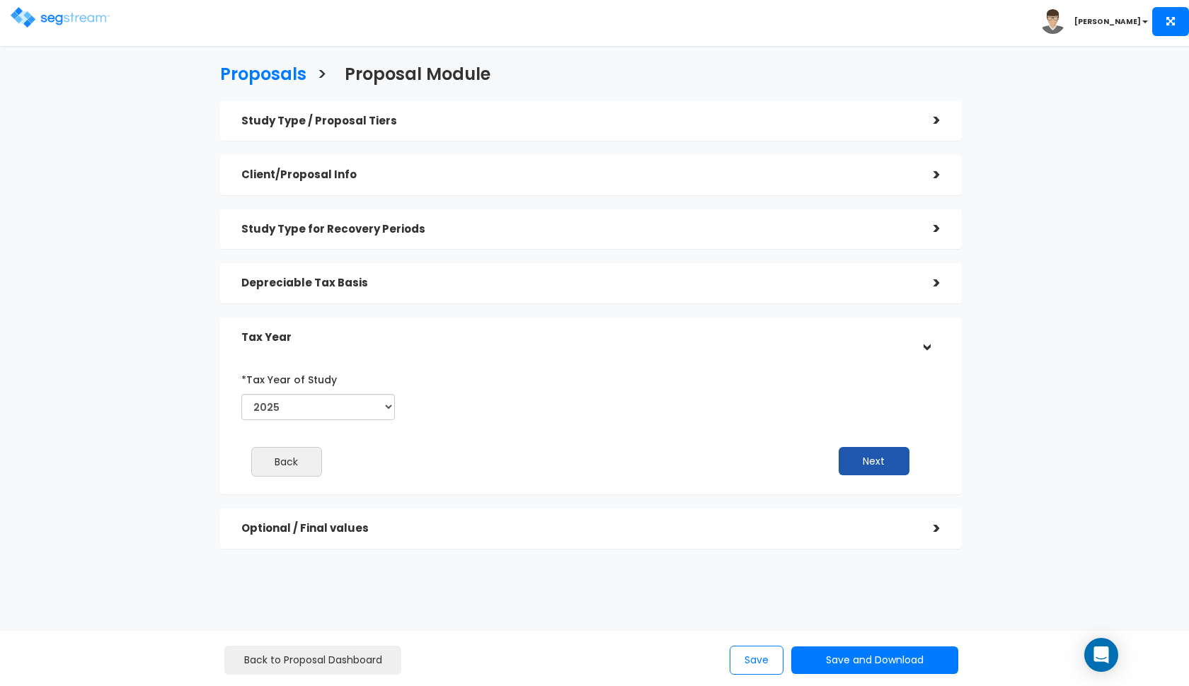
click at [892, 456] on button "Next" at bounding box center [873, 461] width 71 height 28
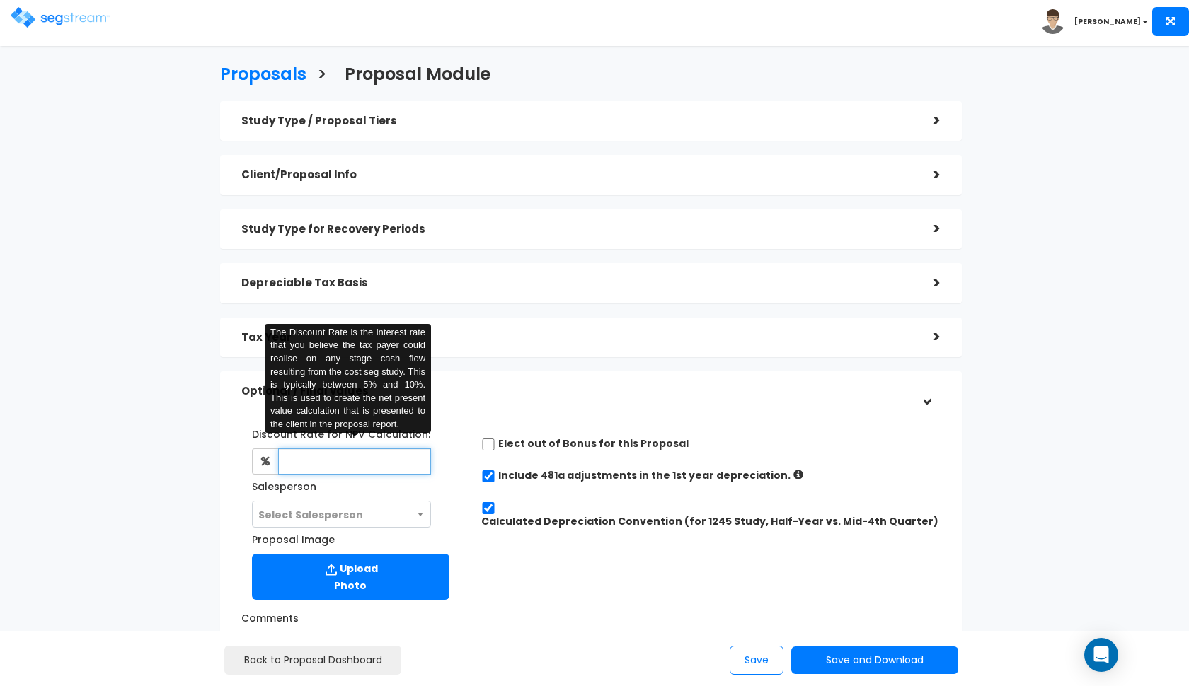
click at [338, 461] on input "text" at bounding box center [355, 462] width 154 height 26
type input "8"
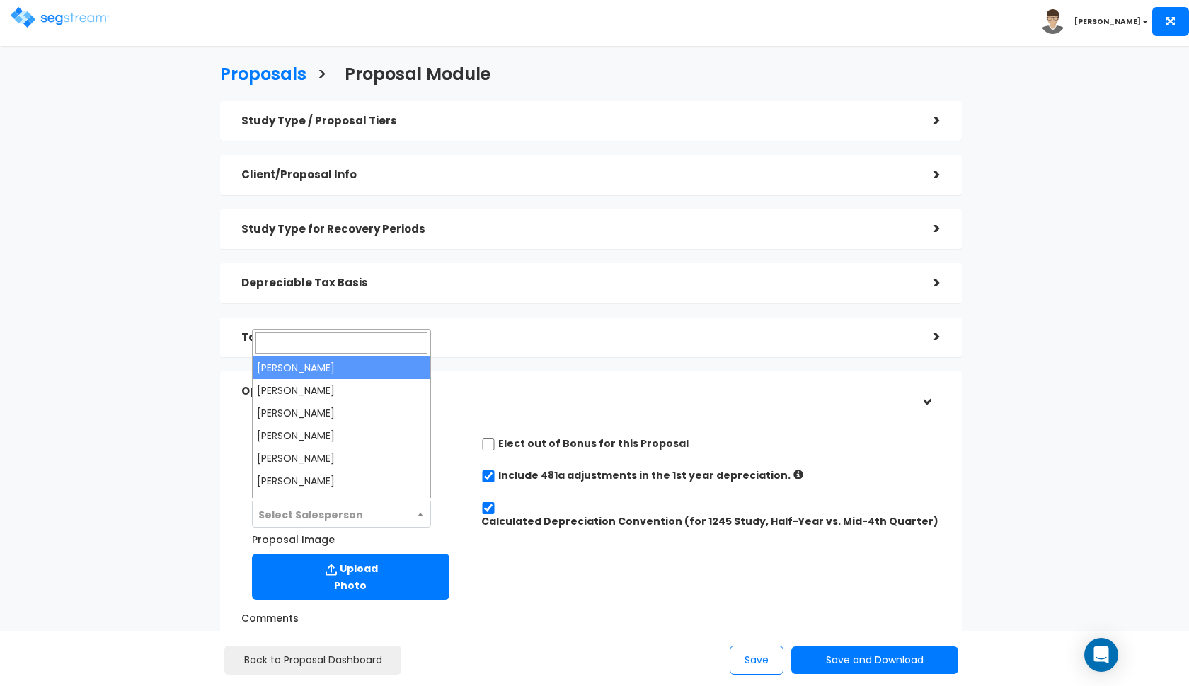
click at [404, 510] on span "Select Salesperson" at bounding box center [342, 515] width 178 height 27
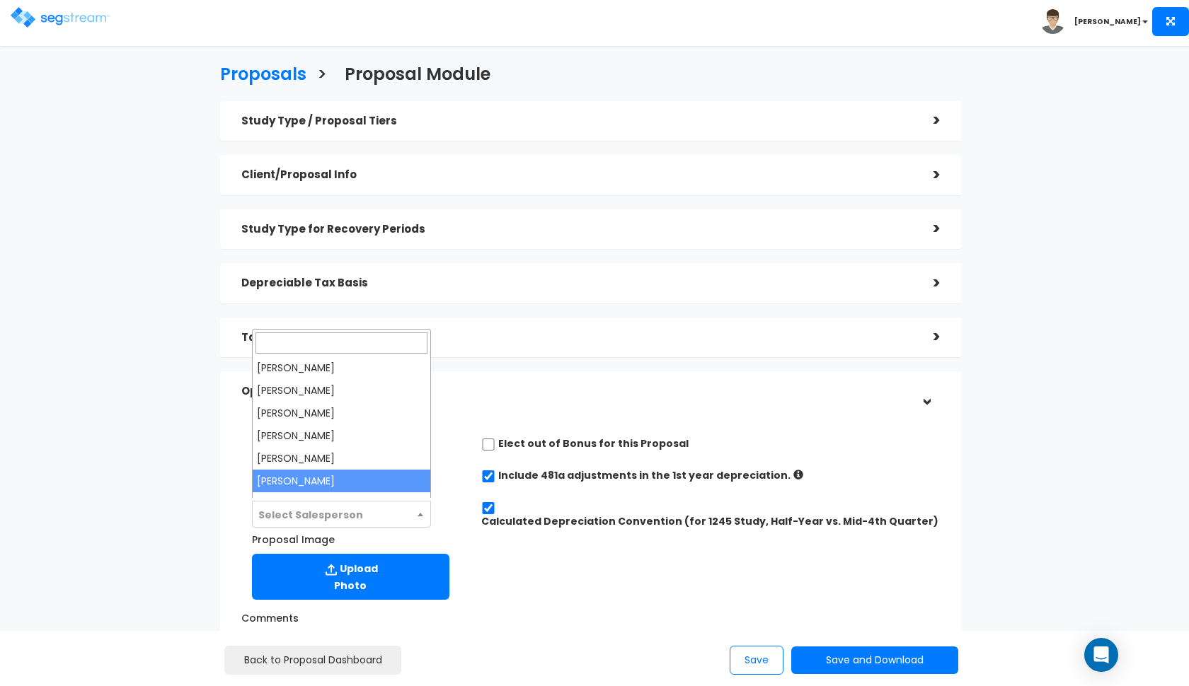
select select "190"
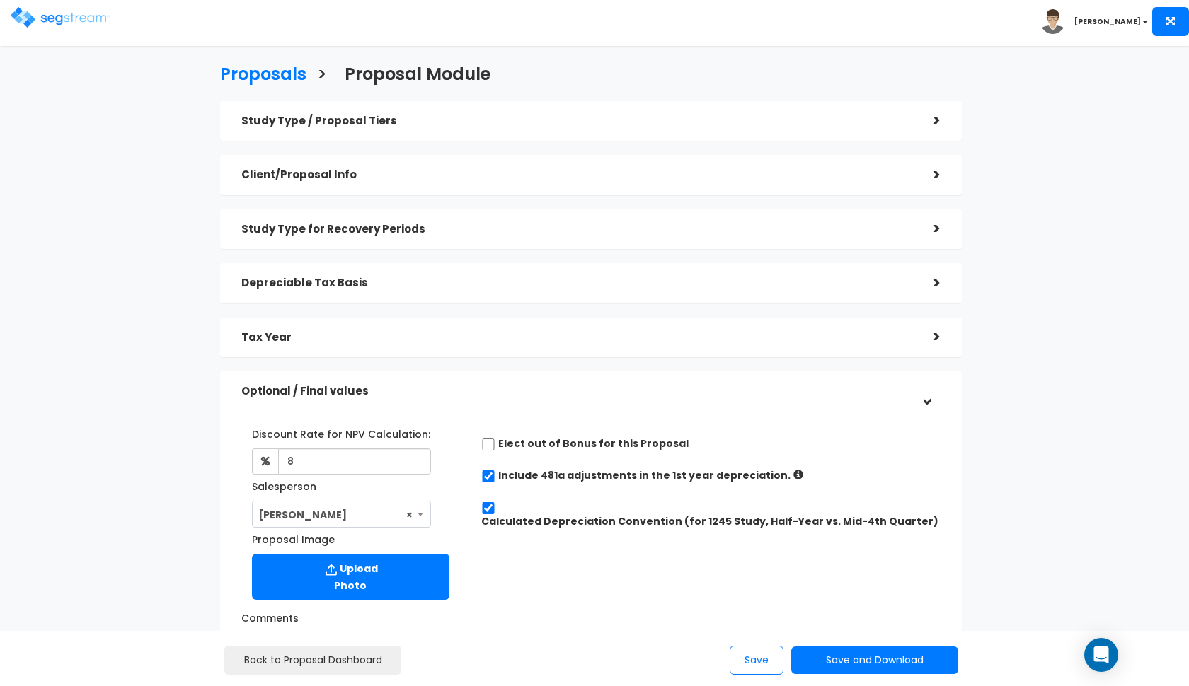
click at [458, 485] on div "Discount Rate for NPV Calculation: 8 Salesperson Select Salesperson × Proposal …" at bounding box center [351, 514] width 240 height 184
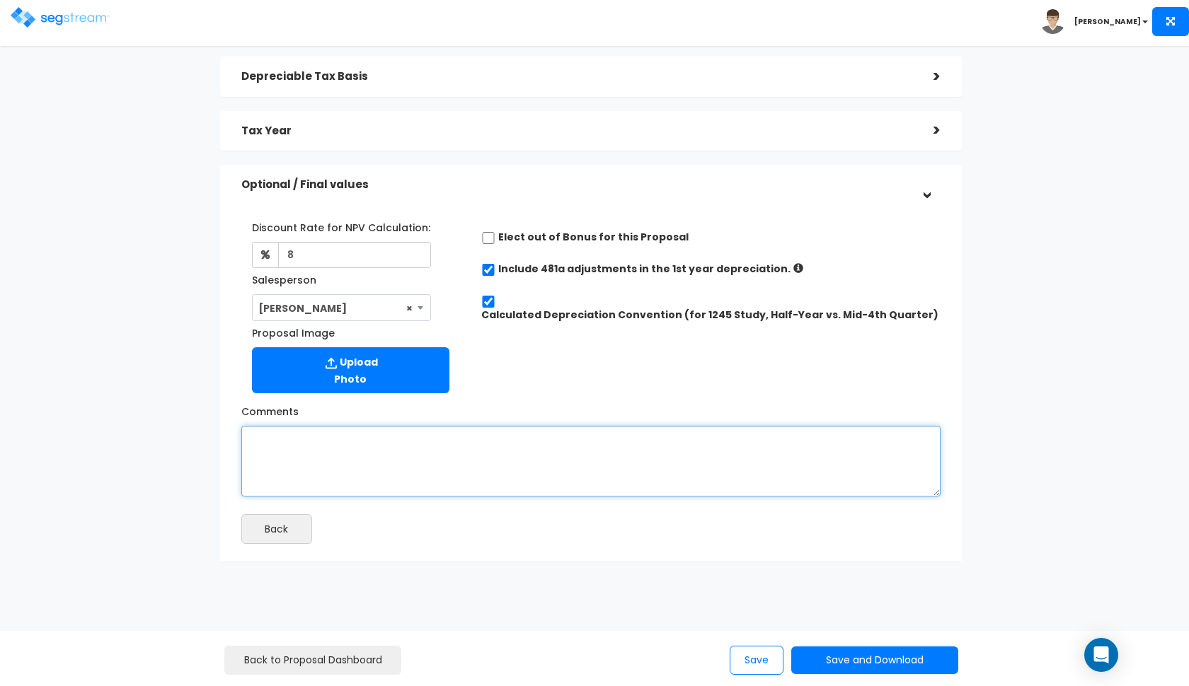
click at [410, 475] on textarea "Comments" at bounding box center [590, 461] width 699 height 71
click at [408, 451] on textarea "Comments" at bounding box center [590, 462] width 699 height 71
paste textarea "a purchase price of $1,220,000 and a land value of 24%. We can work with a diff…"
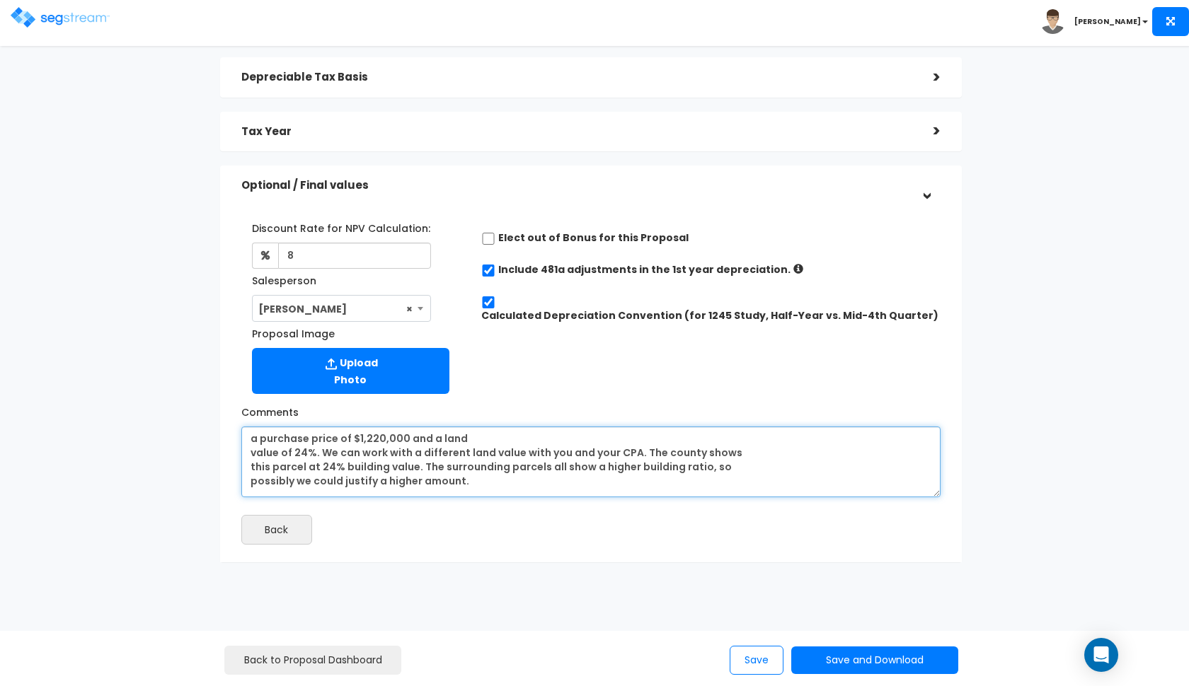
click at [359, 437] on textarea "a purchase price of $1,220,000 and a land value of 24%. We can work with a diff…" at bounding box center [590, 462] width 699 height 71
click at [253, 449] on textarea "a purchase price of $2,750,000 and a land value of 24%. We can work with a diff…" at bounding box center [590, 462] width 699 height 71
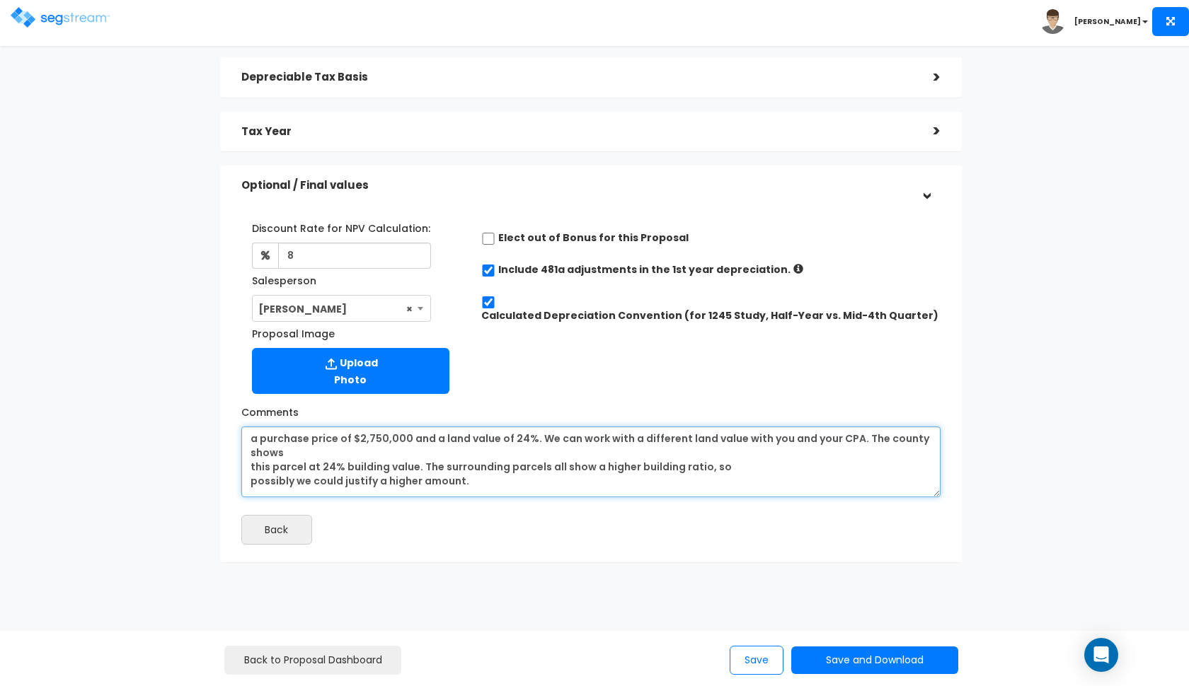
click at [505, 438] on textarea "a purchase price of $2,750,000 and a land value of 24%. We can work with a diff…" at bounding box center [590, 462] width 699 height 71
click at [552, 447] on textarea "a purchase price of $2,750,000 and a land value of 60%. We can work with a diff…" at bounding box center [590, 462] width 699 height 71
drag, startPoint x: 482, startPoint y: 480, endPoint x: 853, endPoint y: 439, distance: 373.1
click at [853, 439] on textarea "a purchase price of $2,750,000 and a land value of 60%. We can work with a diff…" at bounding box center [590, 462] width 699 height 71
type textarea "a purchase price of $2,750,000 and a land value of 60%. We can work with a diff…"
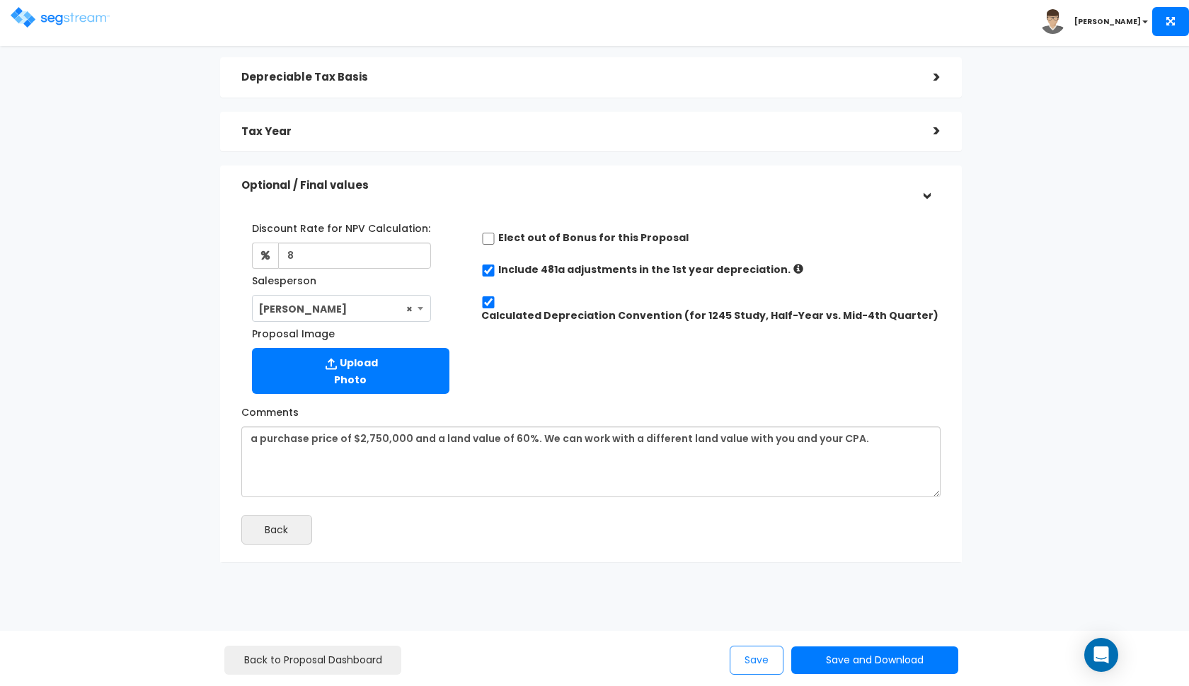
click at [761, 659] on button "Save" at bounding box center [757, 660] width 54 height 29
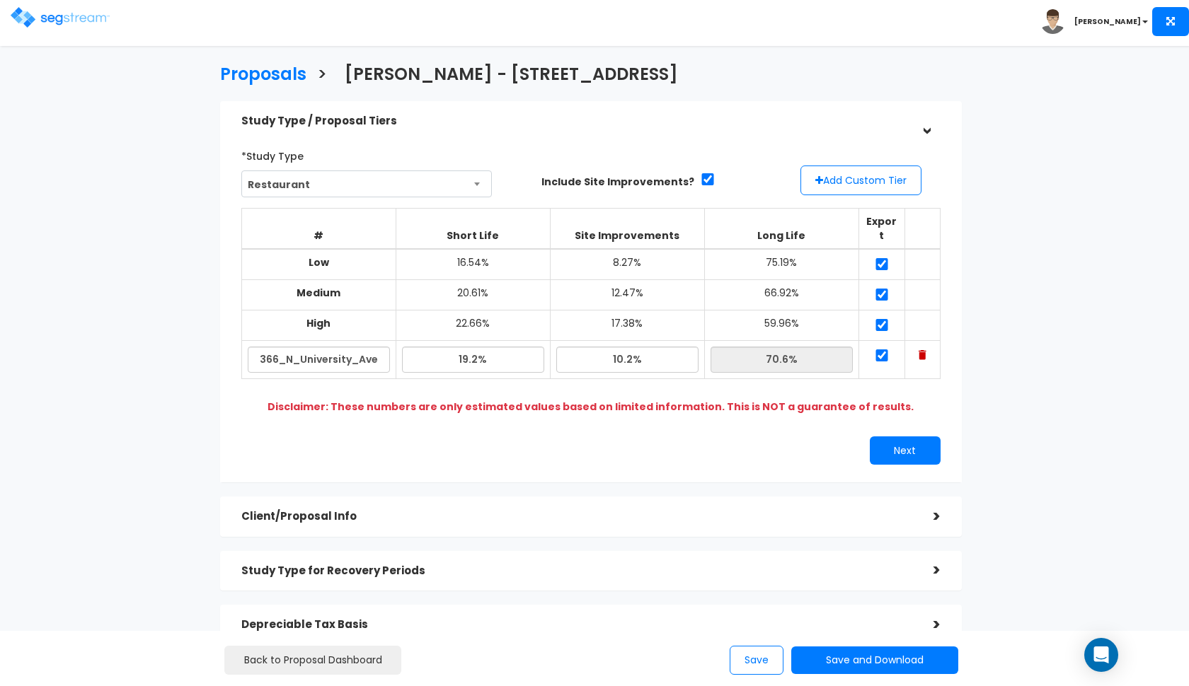
scroll to position [1, 0]
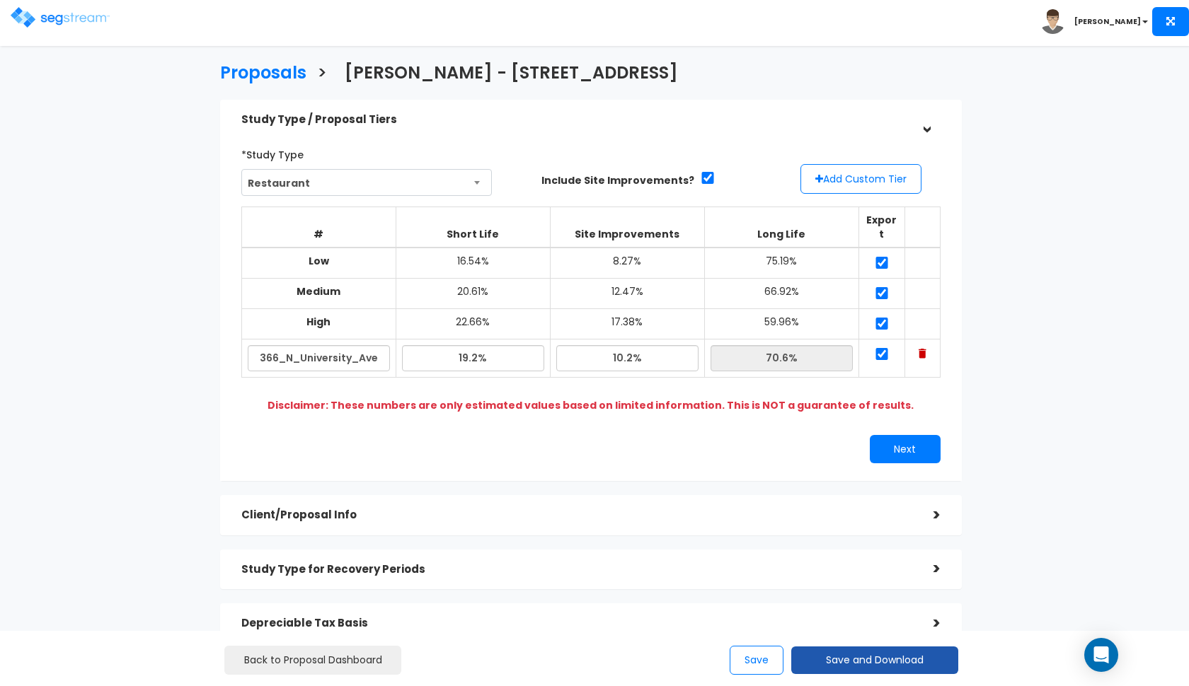
click at [814, 656] on button "Save and Download" at bounding box center [874, 661] width 167 height 28
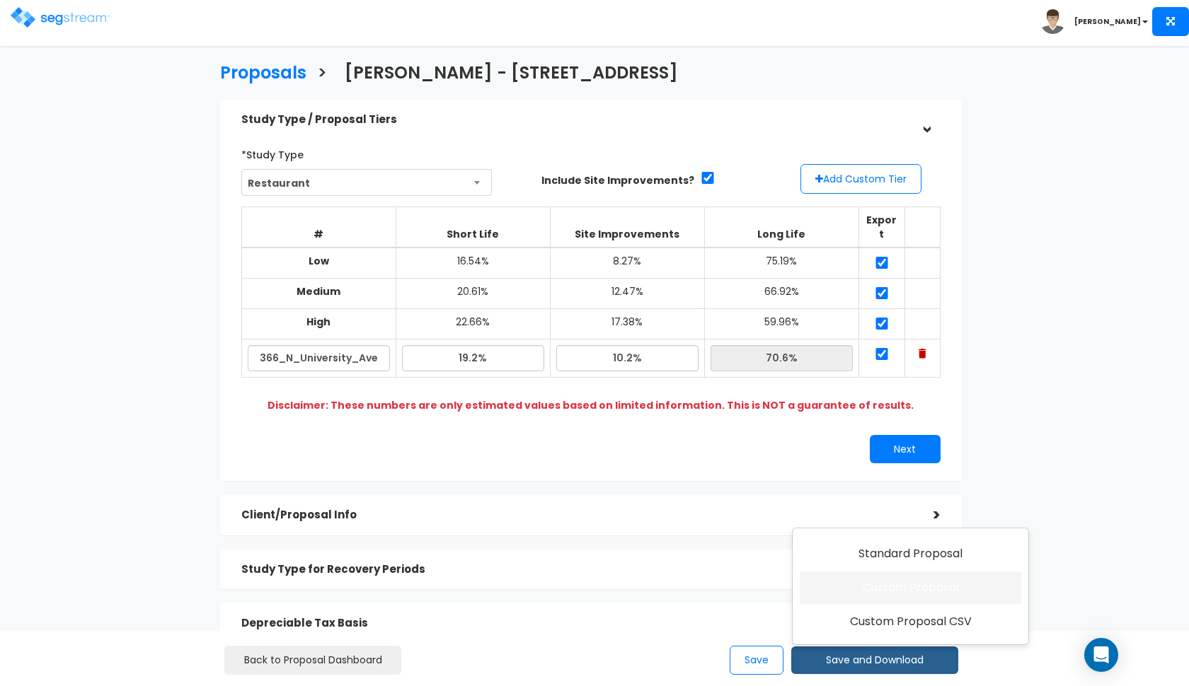
click at [852, 589] on link "Custom Proposal" at bounding box center [910, 588] width 221 height 33
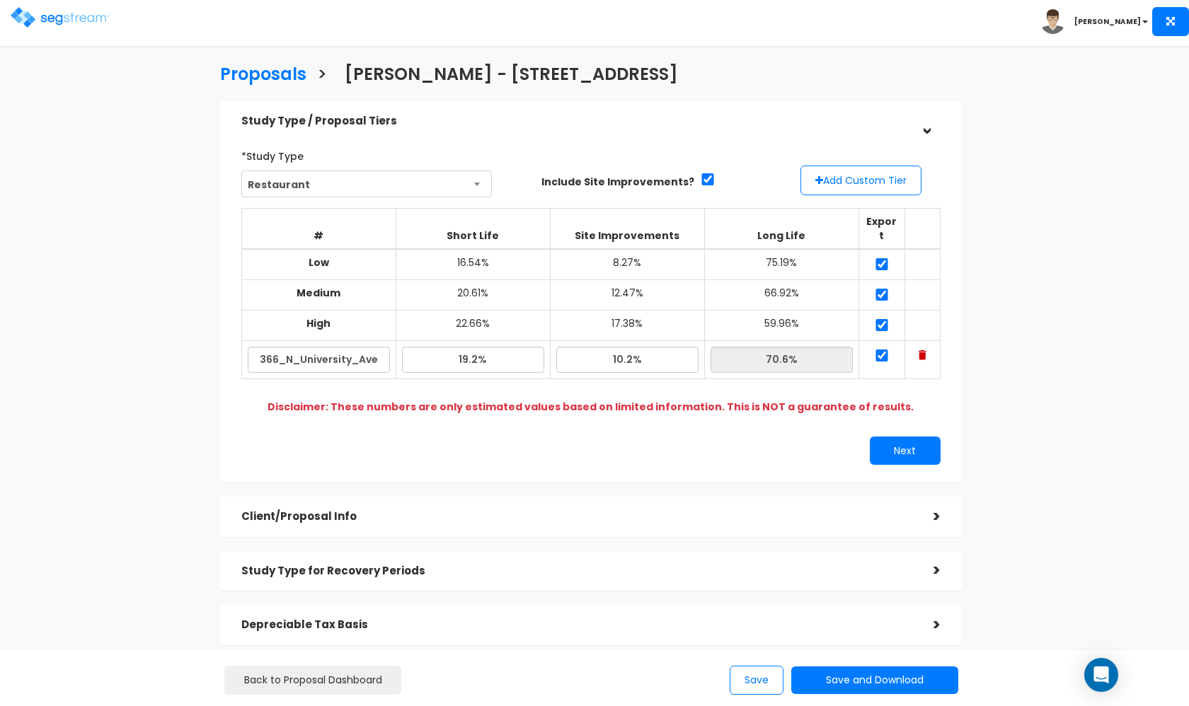
click at [36, 26] on img at bounding box center [60, 17] width 99 height 21
